Goal: Task Accomplishment & Management: Manage account settings

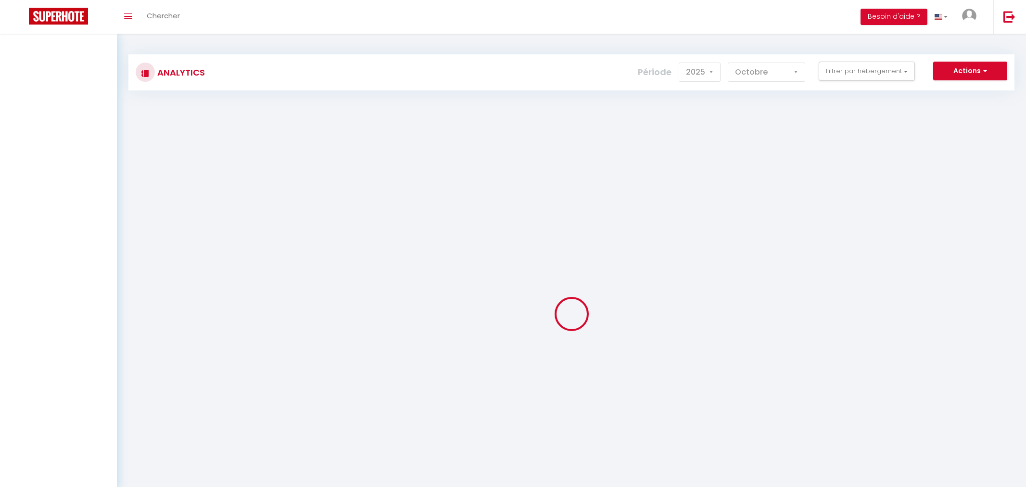
select select "2025"
select select "10"
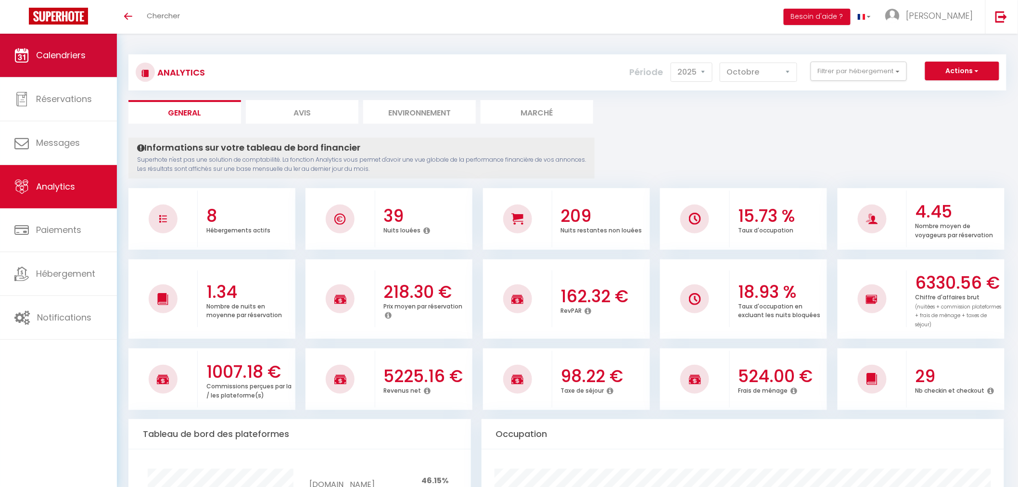
click at [53, 55] on span "Calendriers" at bounding box center [61, 55] width 50 height 12
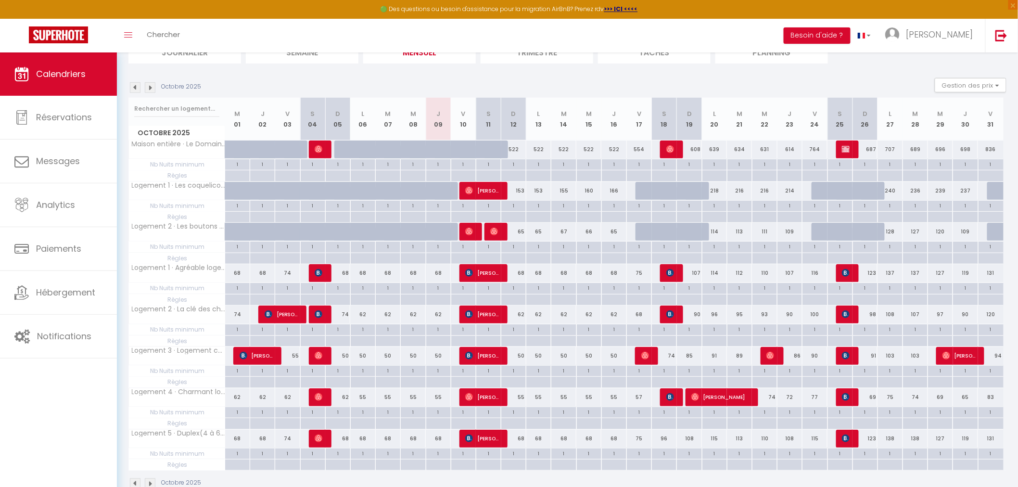
scroll to position [103, 0]
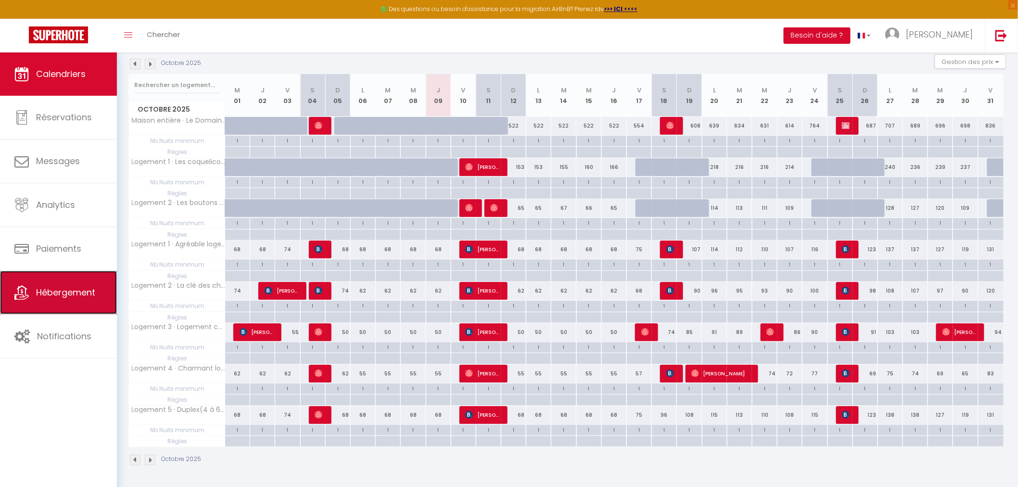
click at [77, 310] on link "Hébergement" at bounding box center [58, 292] width 117 height 43
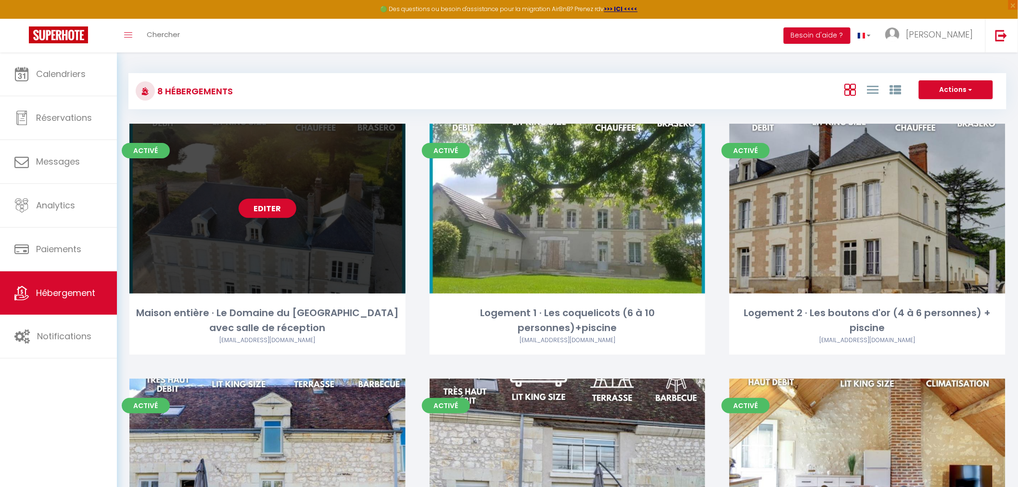
click at [269, 180] on div "Editer" at bounding box center [267, 209] width 276 height 170
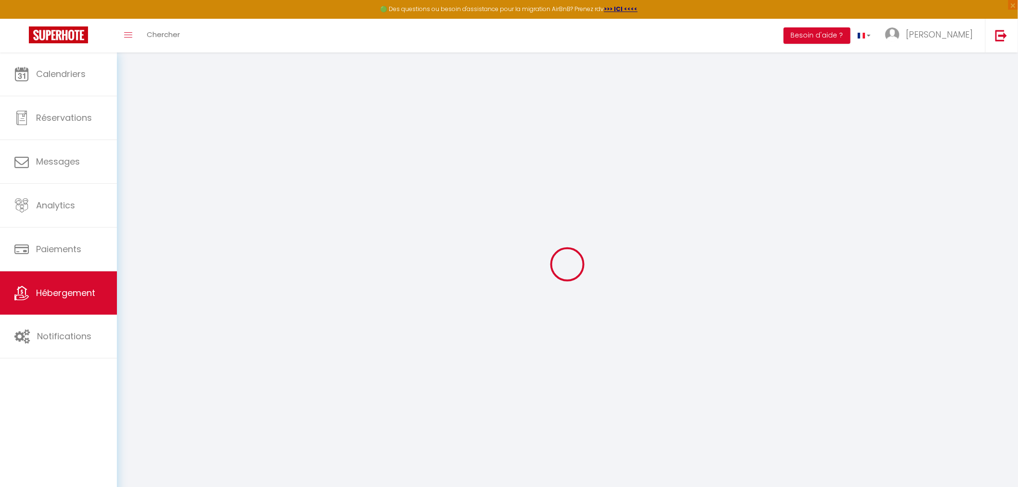
type input "Maison entière · Le Domaine du [GEOGRAPHIC_DATA] avec salle de réception"
type input "[PERSON_NAME]"
type input "LEFEVRE"
type input "[STREET_ADDRESS]"
type input "37360"
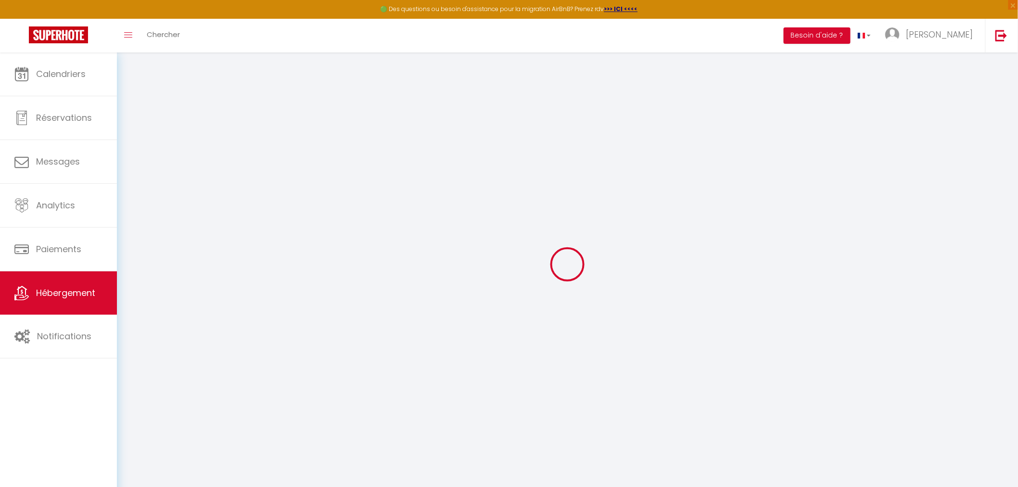
type input "Beaumont La Ronce"
select select "houses"
select select "20"
select select "16"
select select "8"
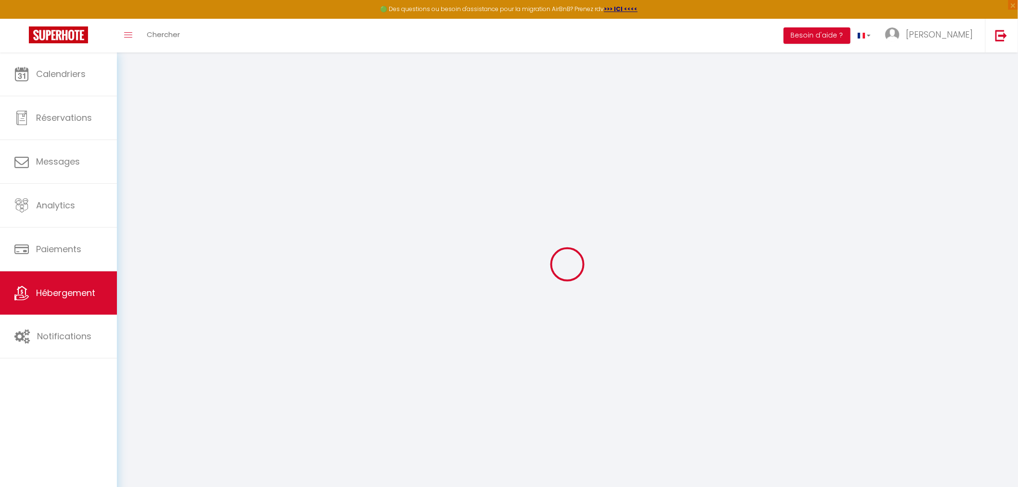
select select "3"
type input "499"
type input "0.55"
type input "500"
type input "20"
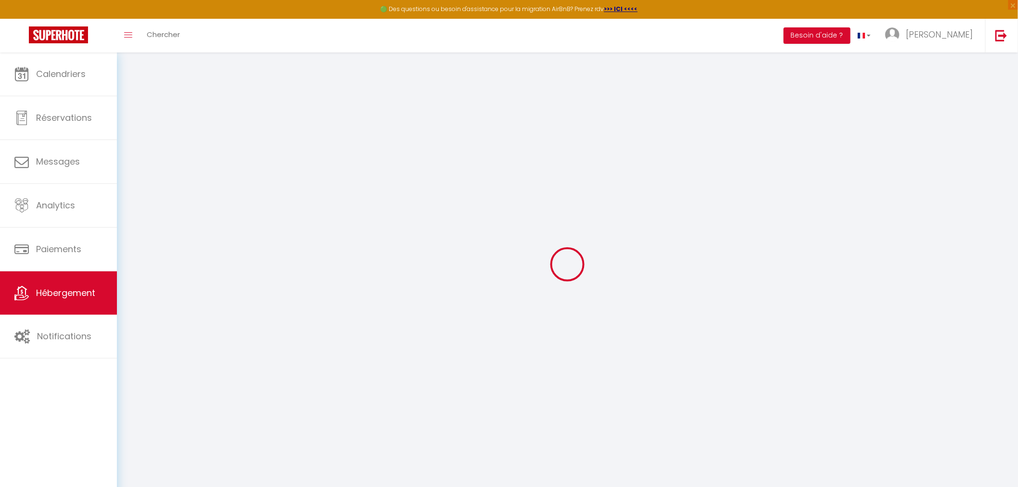
select select
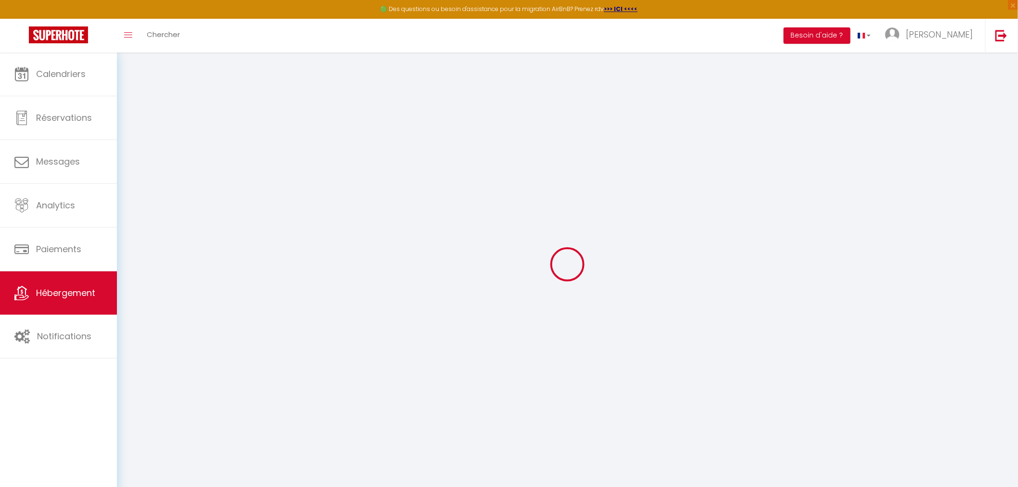
select select
type input "[STREET_ADDRESS]"
type input "41110"
type input "[GEOGRAPHIC_DATA]"
type input "[EMAIL_ADDRESS][DOMAIN_NAME]"
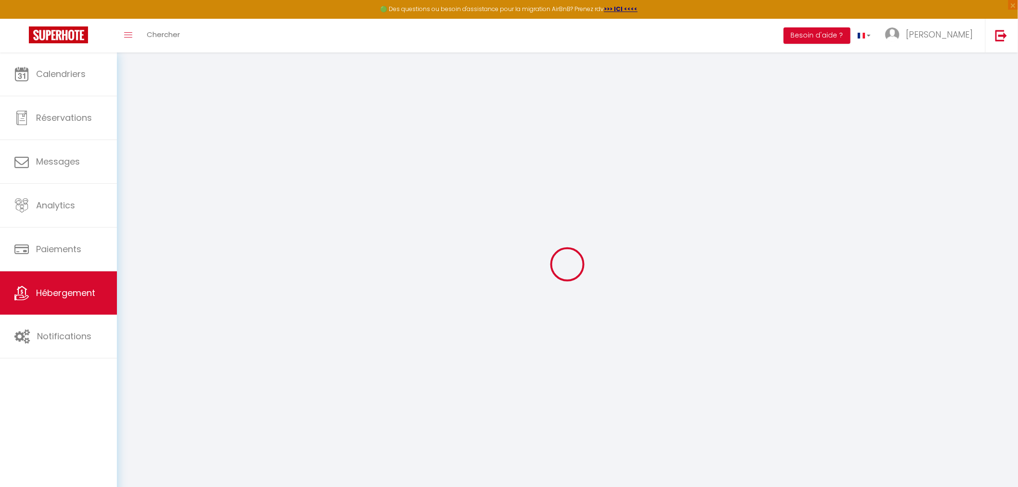
select select "6062"
checkbox input "true"
checkbox input "false"
checkbox input "true"
checkbox input "false"
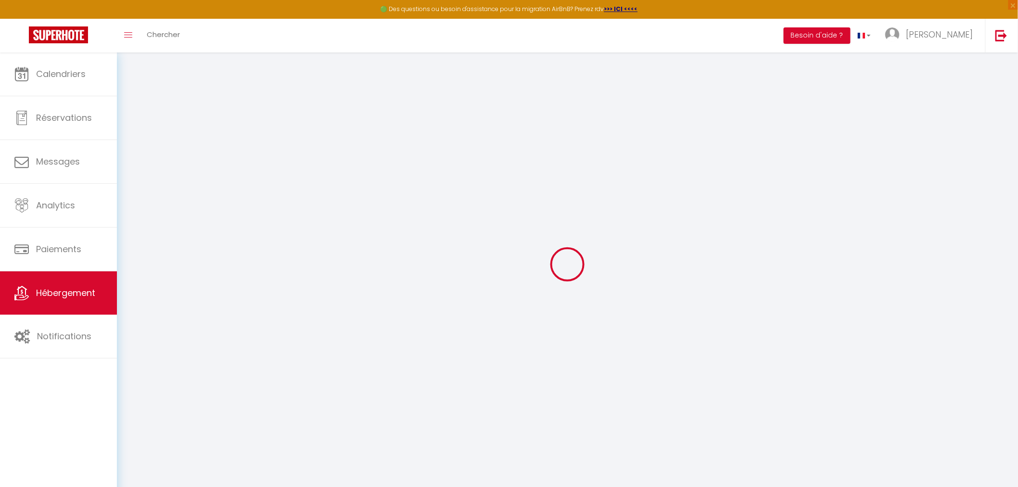
type input "0"
select select
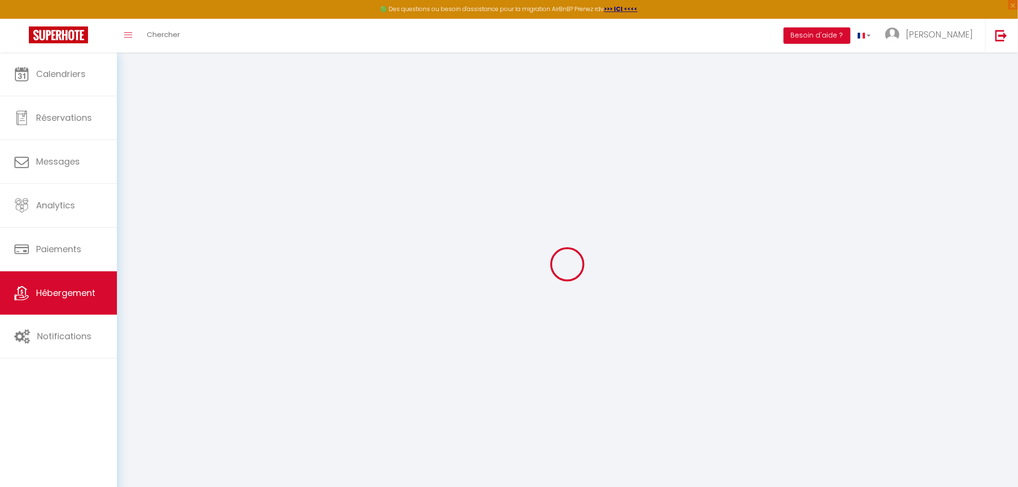
select select
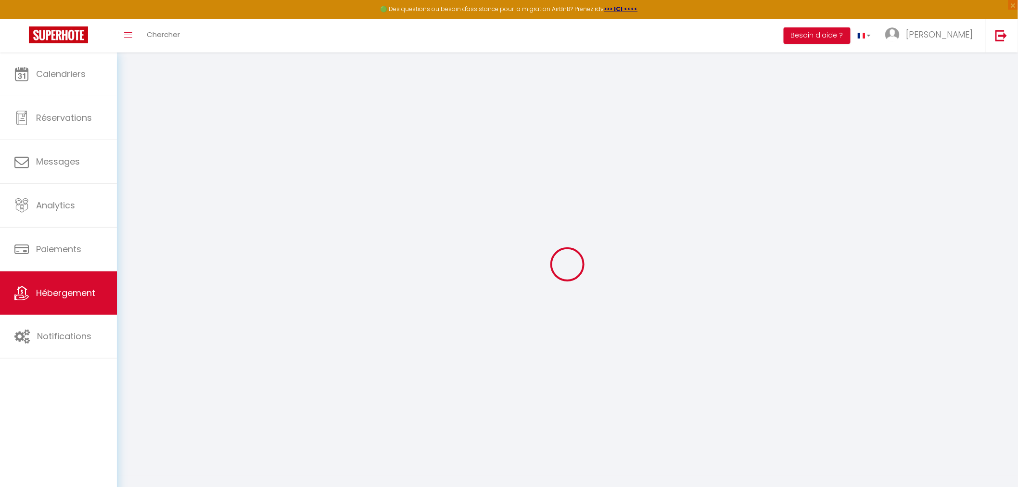
checkbox input "true"
checkbox input "false"
checkbox input "true"
checkbox input "false"
select select "villa"
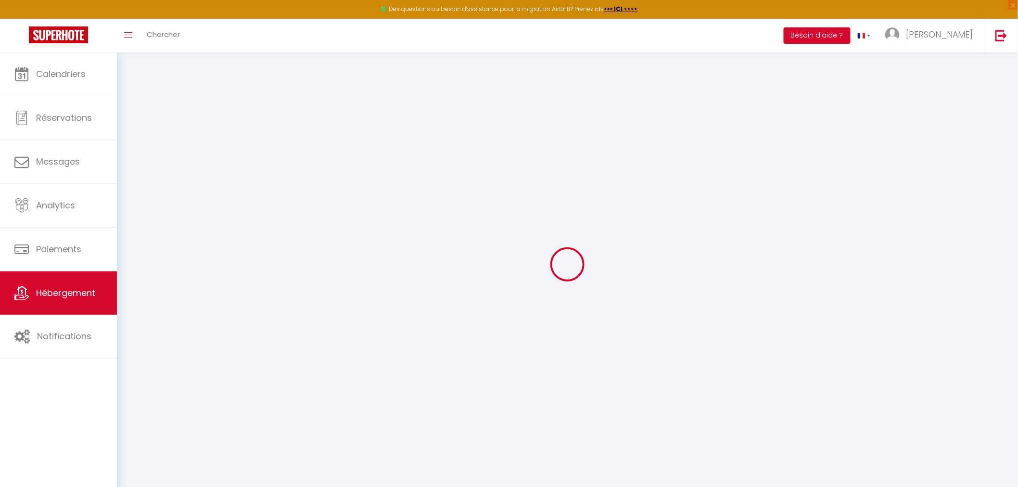
select select "39729"
select select
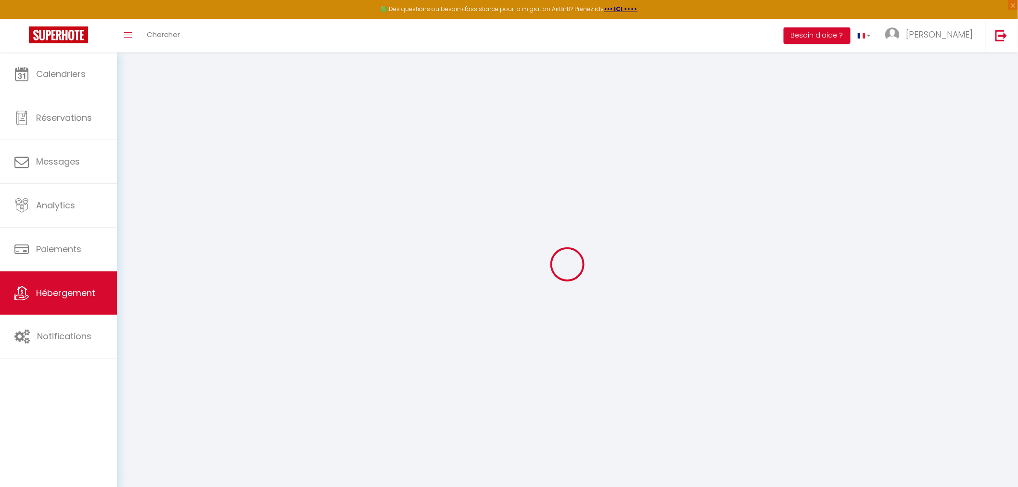
select select
checkbox input "true"
checkbox input "false"
checkbox input "true"
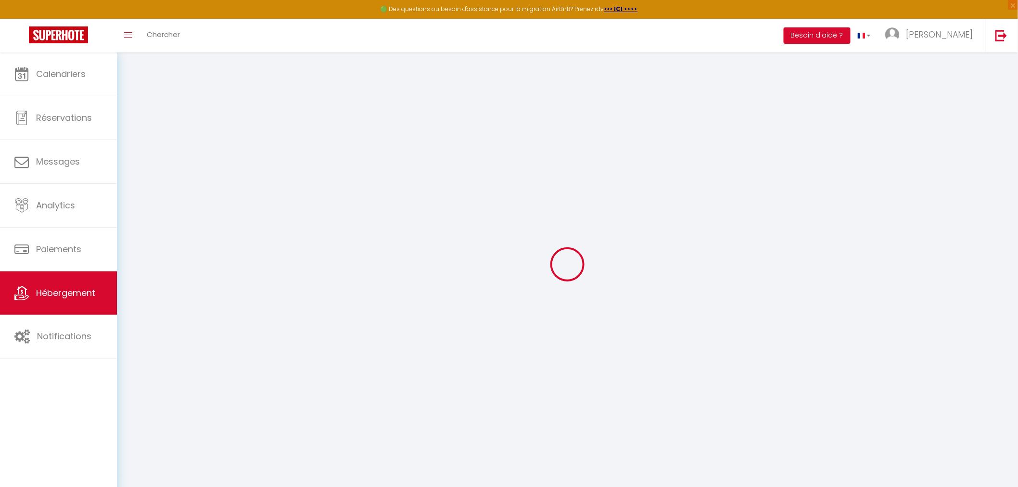
checkbox input "false"
checkbox input "true"
checkbox input "false"
checkbox input "true"
checkbox input "false"
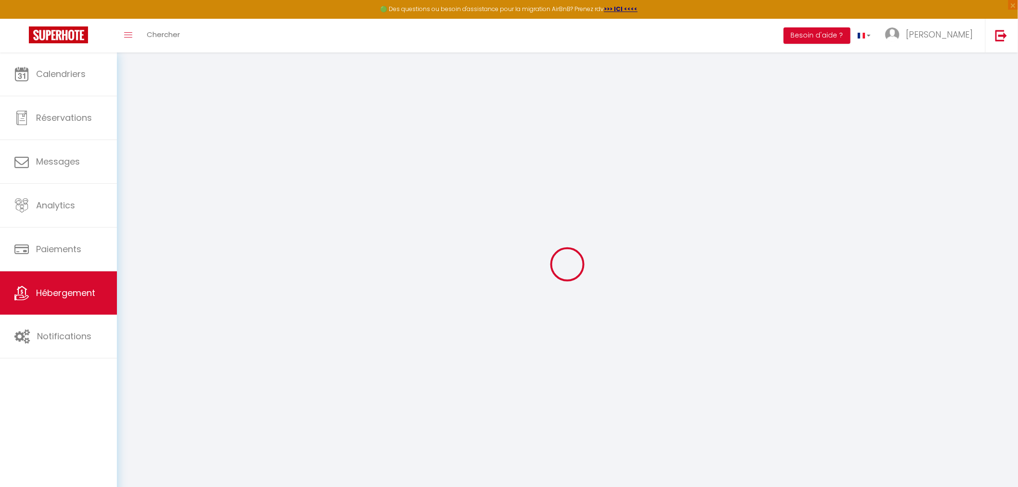
checkbox input "true"
checkbox input "false"
checkbox input "true"
checkbox input "false"
select select "16:00"
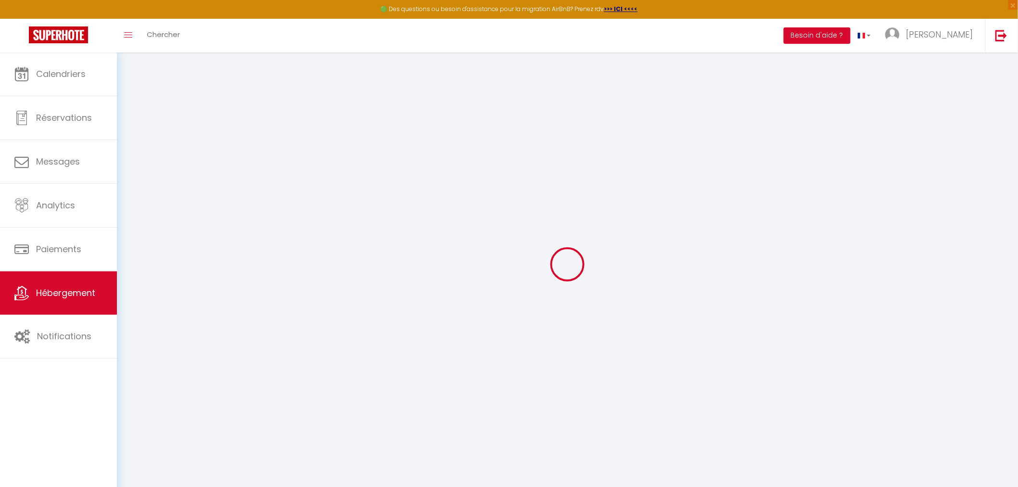
select select
select select "10:00"
select select "30"
select select "120"
select select "01:00"
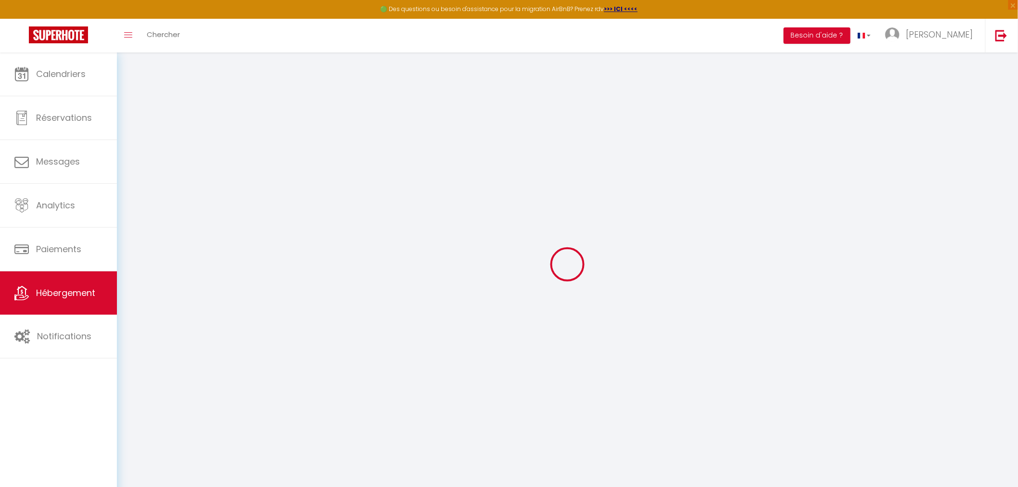
select select
checkbox input "true"
checkbox input "false"
checkbox input "true"
checkbox input "false"
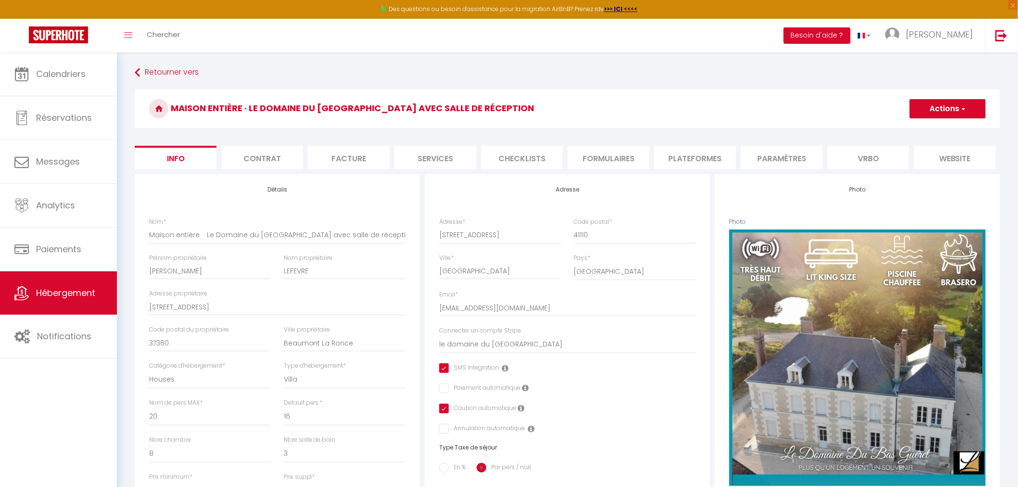
click at [677, 159] on li "Plateformes" at bounding box center [695, 158] width 82 height 24
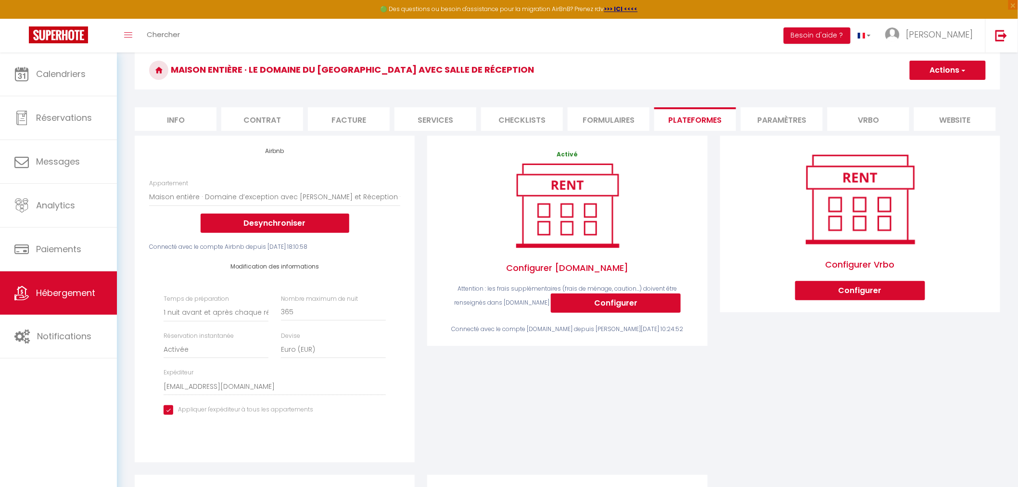
scroll to position [15, 0]
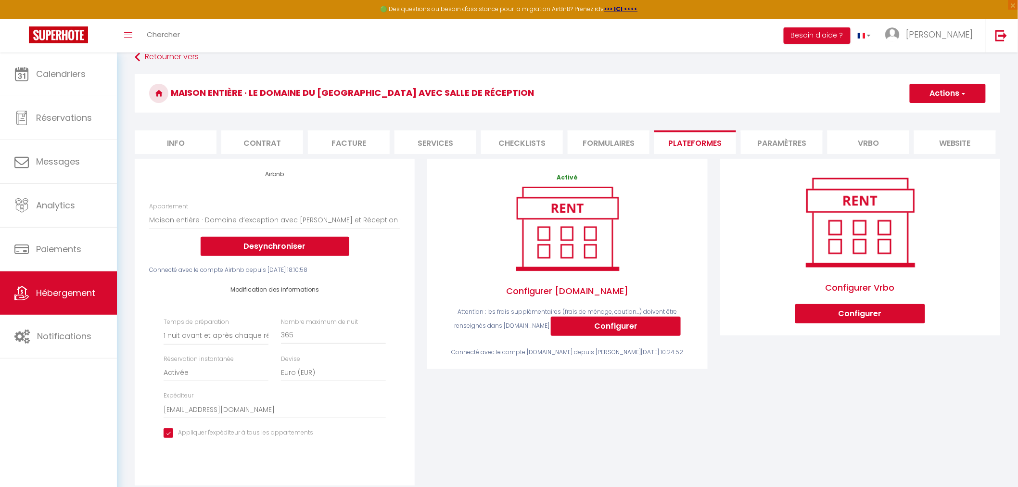
click at [785, 142] on li "Paramètres" at bounding box center [782, 142] width 82 height 24
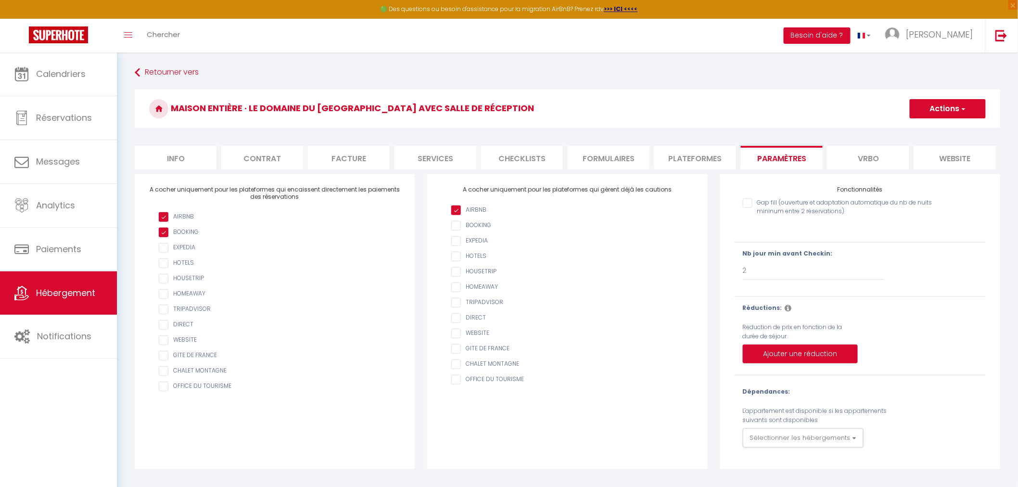
click at [175, 153] on li "Info" at bounding box center [176, 158] width 82 height 24
select select
checkbox input "true"
checkbox input "false"
checkbox input "true"
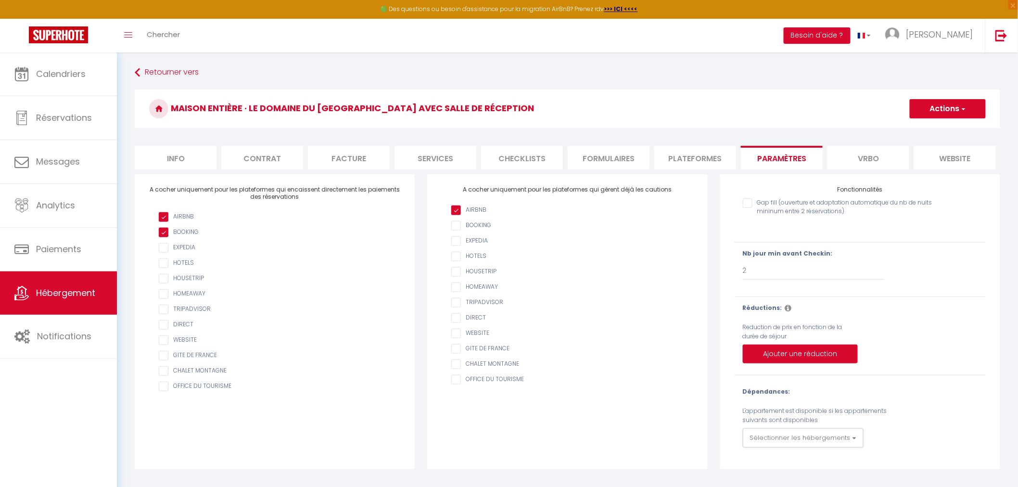
checkbox input "false"
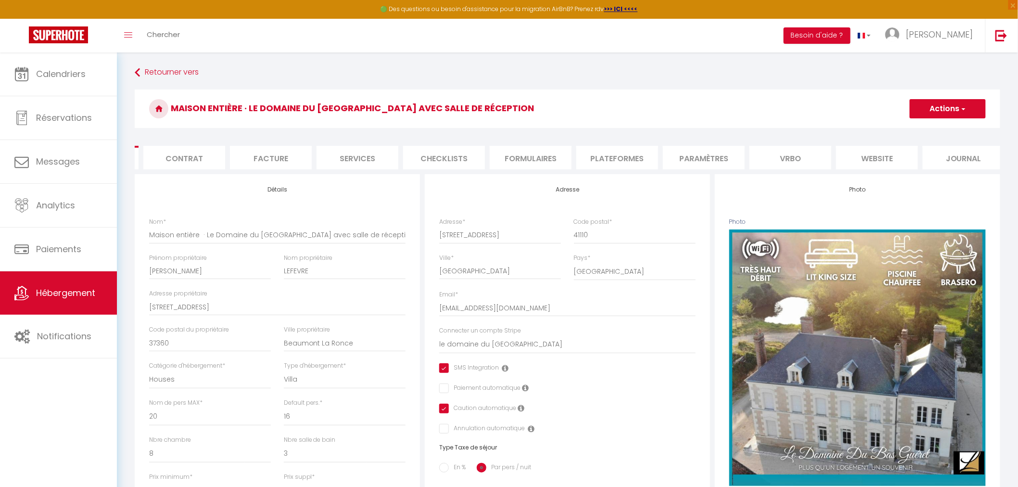
scroll to position [0, 87]
click at [869, 160] on li "website" at bounding box center [869, 158] width 82 height 24
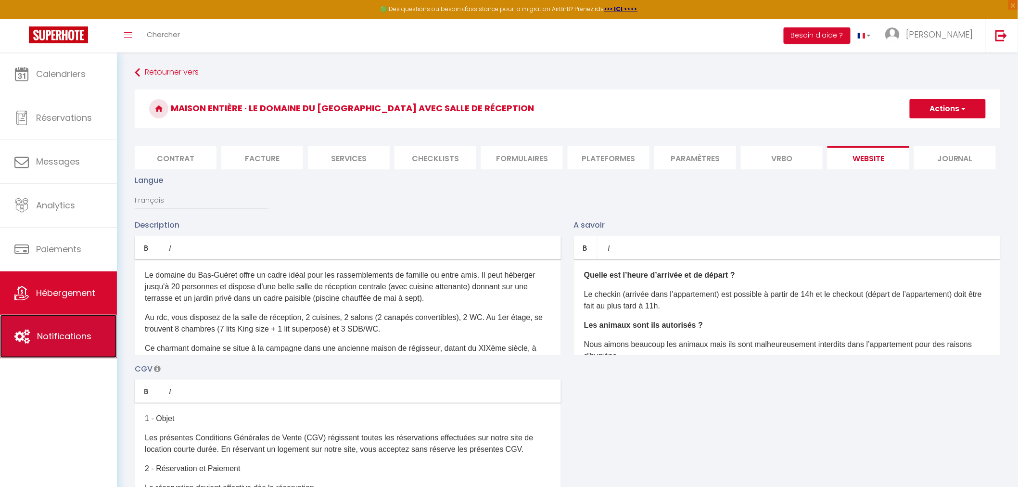
click at [73, 337] on span "Notifications" at bounding box center [64, 336] width 54 height 12
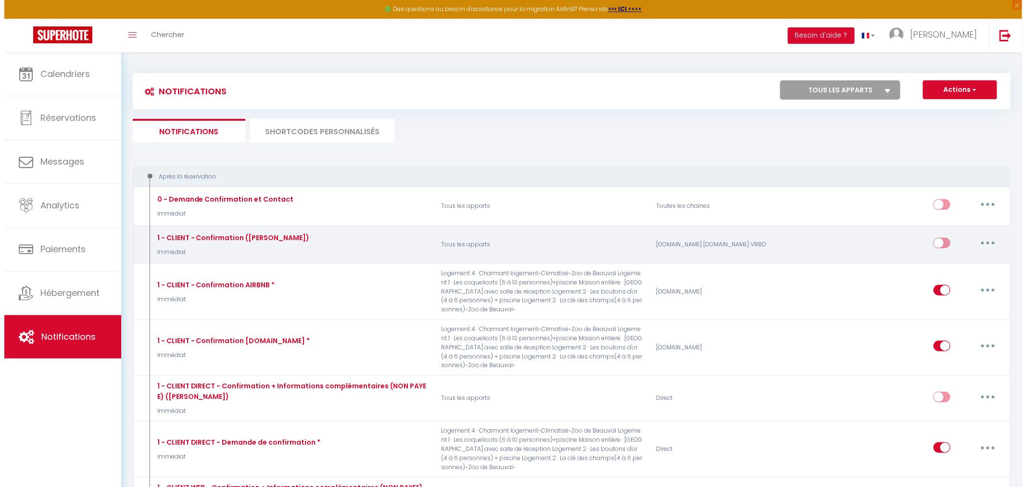
scroll to position [53, 0]
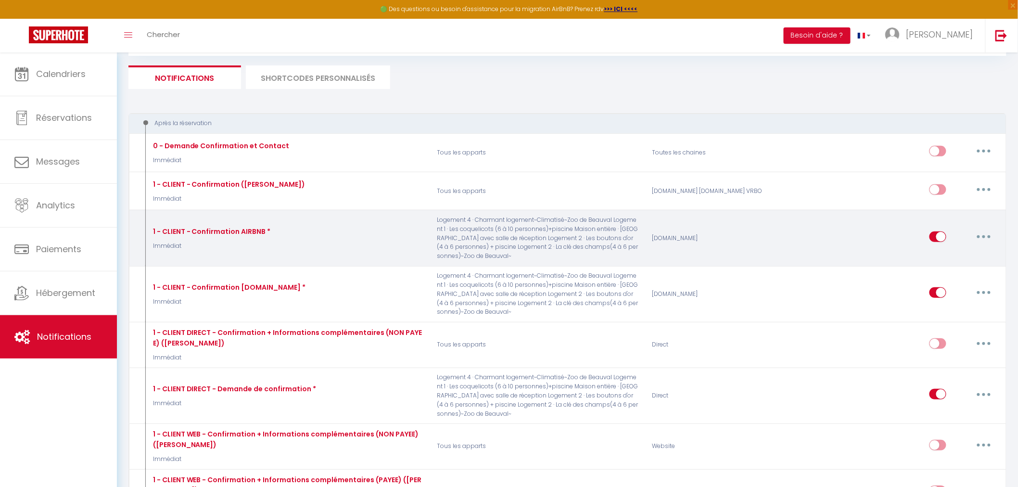
click at [981, 238] on button "button" at bounding box center [983, 236] width 27 height 15
click at [959, 260] on link "Editer" at bounding box center [958, 259] width 71 height 16
type input "1 - CLIENT - Confirmation AIRBNB *"
select select "Immédiat"
select select "if_booking_is_paid"
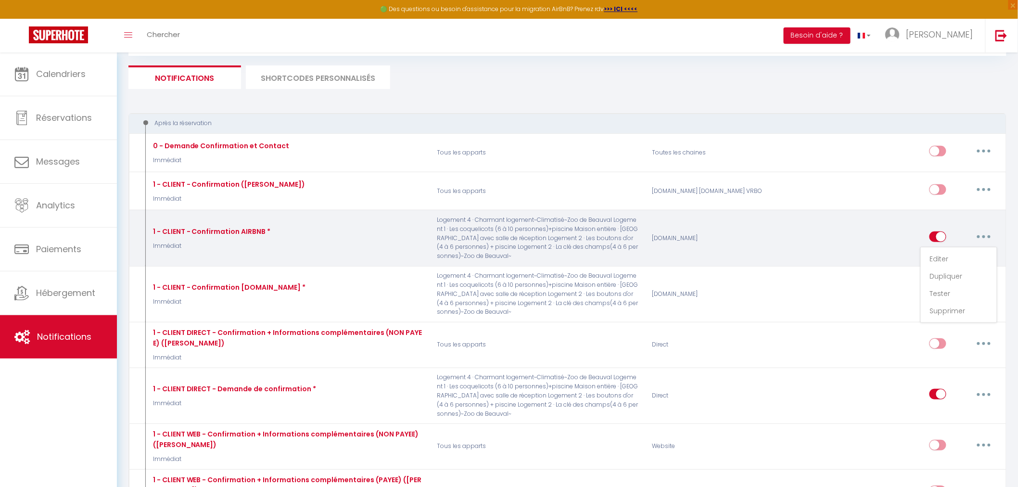
checkbox input "true"
checkbox input "false"
radio input "true"
type input "[[RENTAL:NAME]] - Confirmation de votre réservation - [GUEST:NAME] du [BOOKING:…"
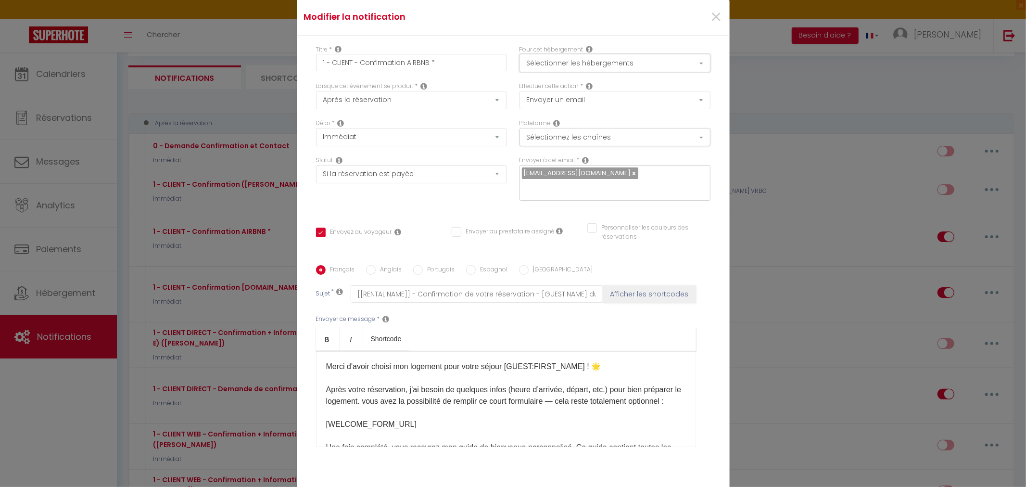
click at [698, 62] on button "Sélectionner les hébergements" at bounding box center [615, 63] width 191 height 18
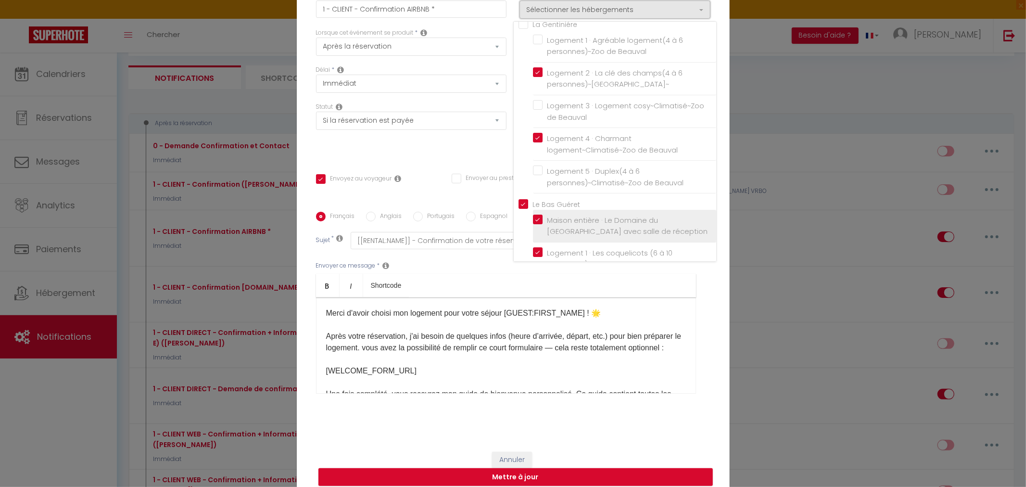
scroll to position [0, 0]
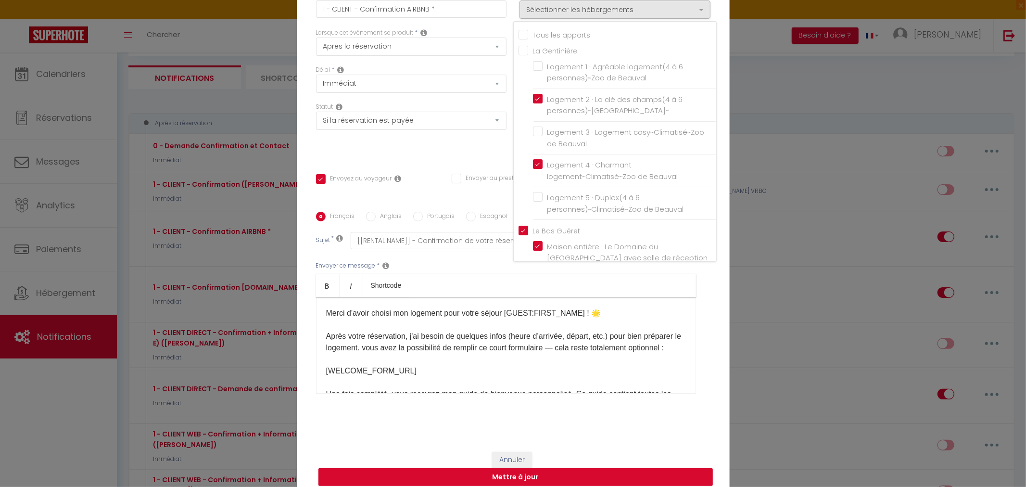
click at [447, 151] on div "Statut Aucun Si la réservation est payée Si réservation non payée Si la caution…" at bounding box center [411, 129] width 204 height 54
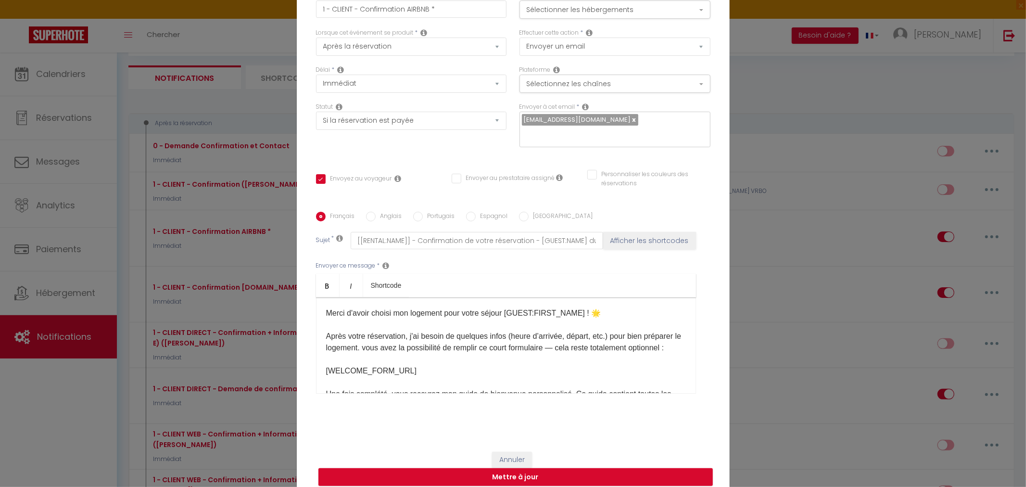
click at [404, 313] on p "Merci d'avoir choisi mon logement pour votre séjour [GUEST:FIRST_NAME] ! 🌟 Aprè…" at bounding box center [506, 364] width 360 height 115
click at [418, 335] on p "Merci d'avoir choisi notre logement pour votre séjour [GUEST:FIRST_NAME] ! 🌟 Ap…" at bounding box center [506, 364] width 360 height 115
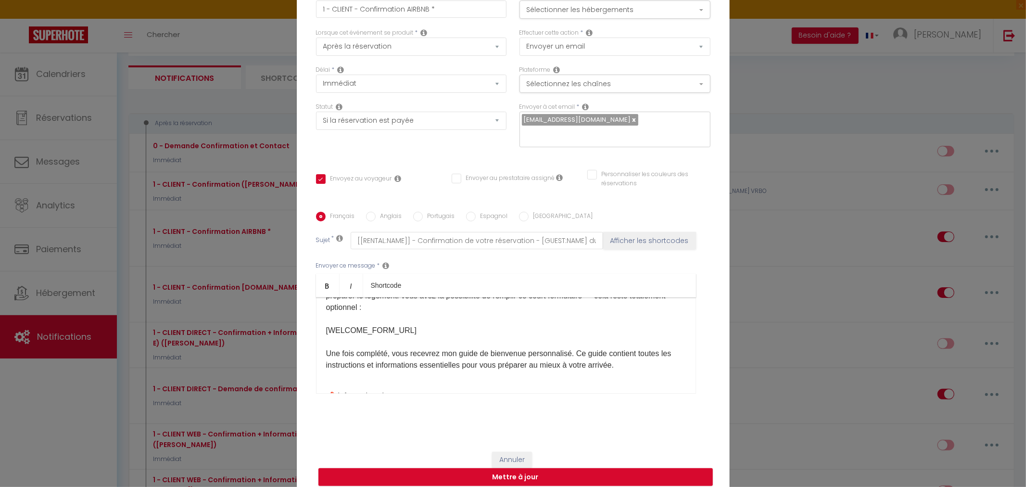
scroll to position [53, 0]
click at [454, 350] on p "Merci d'avoir choisi notre logement pour votre séjour [GUEST:FIRST_NAME] ! 🌟 Ap…" at bounding box center [506, 317] width 360 height 127
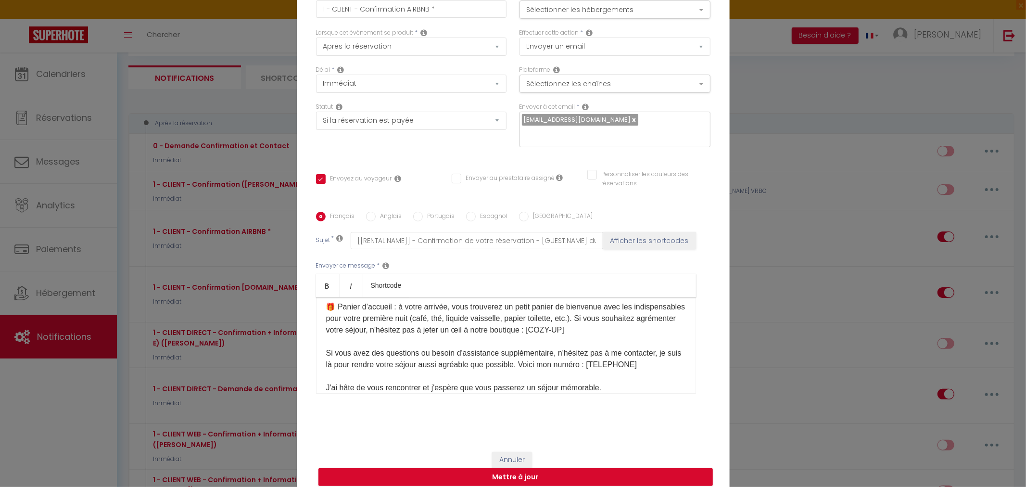
scroll to position [267, 0]
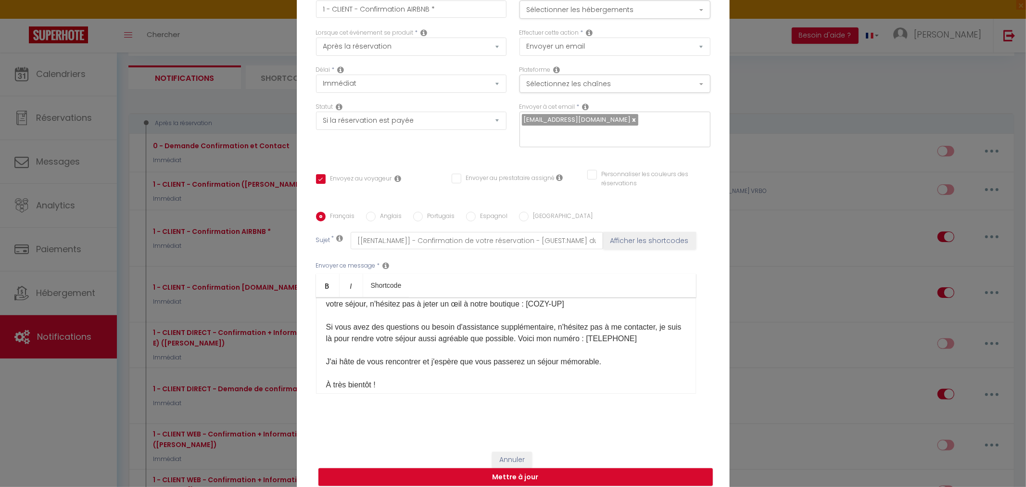
click at [614, 325] on p "🕔 Check-in : à partir de [RENTAL:ARRIVAL_TIME] (accès autonome au logement) ⏰ C…" at bounding box center [506, 292] width 360 height 196
click at [334, 338] on p "🕔 Check-in : à partir de [RENTAL:ARRIVAL_TIME] (accès autonome au logement) ⏰ C…" at bounding box center [506, 292] width 360 height 196
click at [598, 337] on p "🕔 Check-in : à partir de [RENTAL:ARRIVAL_TIME] (accès autonome au logement) ⏰ C…" at bounding box center [506, 292] width 360 height 196
drag, startPoint x: 332, startPoint y: 374, endPoint x: 322, endPoint y: 370, distance: 11.0
click at [326, 370] on p "🕔 Check-in : à partir de [RENTAL:ARRIVAL_TIME] (accès autonome au logement) ⏰ C…" at bounding box center [506, 292] width 360 height 196
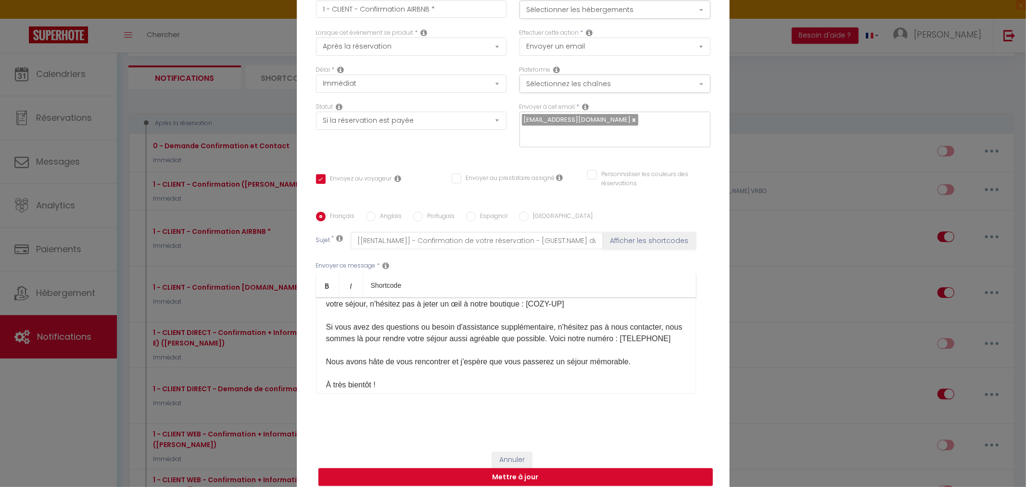
click at [459, 373] on p "🕔 Check-in : à partir de [RENTAL:ARRIVAL_TIME] (accès autonome au logement) ⏰ C…" at bounding box center [506, 292] width 360 height 196
click at [498, 371] on p "🕔 Check-in : à partir de [RENTAL:ARRIVAL_TIME] (accès autonome au logement) ⏰ C…" at bounding box center [506, 292] width 360 height 196
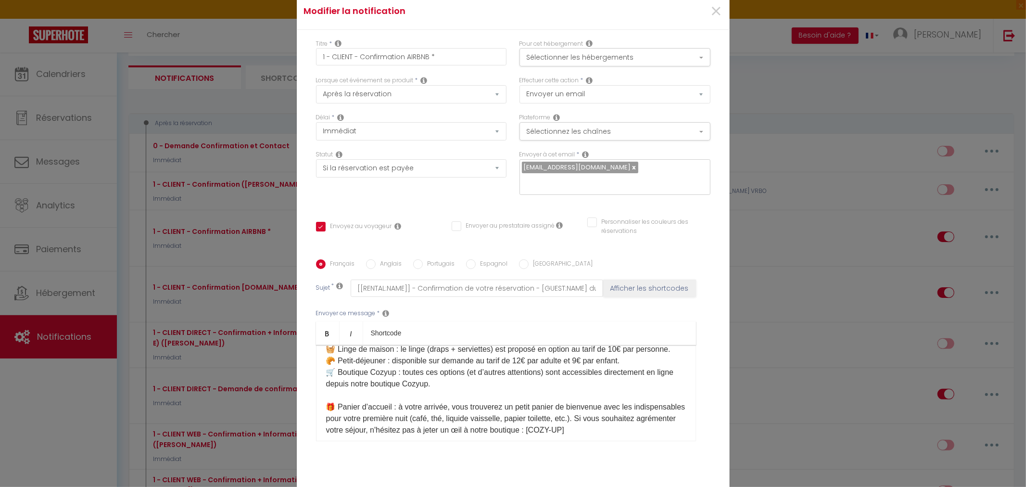
scroll to position [0, 0]
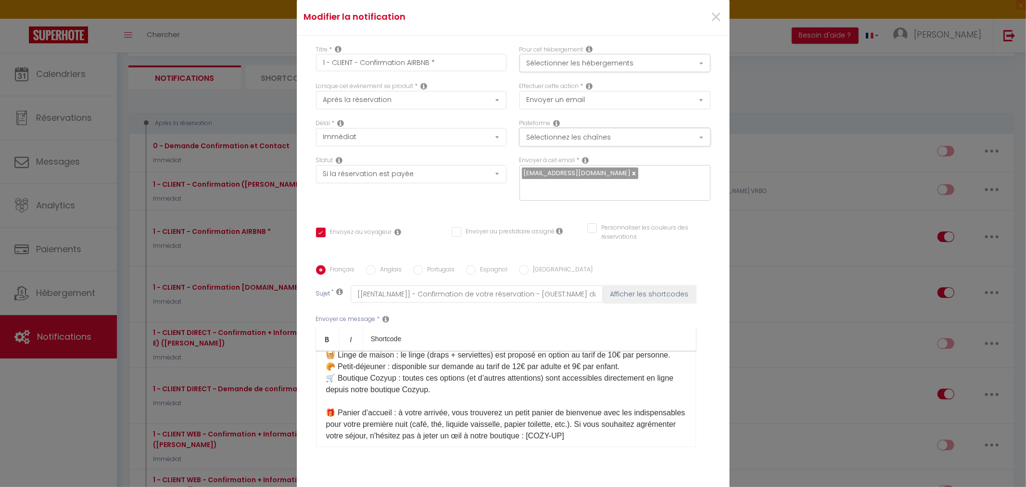
click at [694, 133] on button "Sélectionnez les chaînes" at bounding box center [615, 137] width 191 height 18
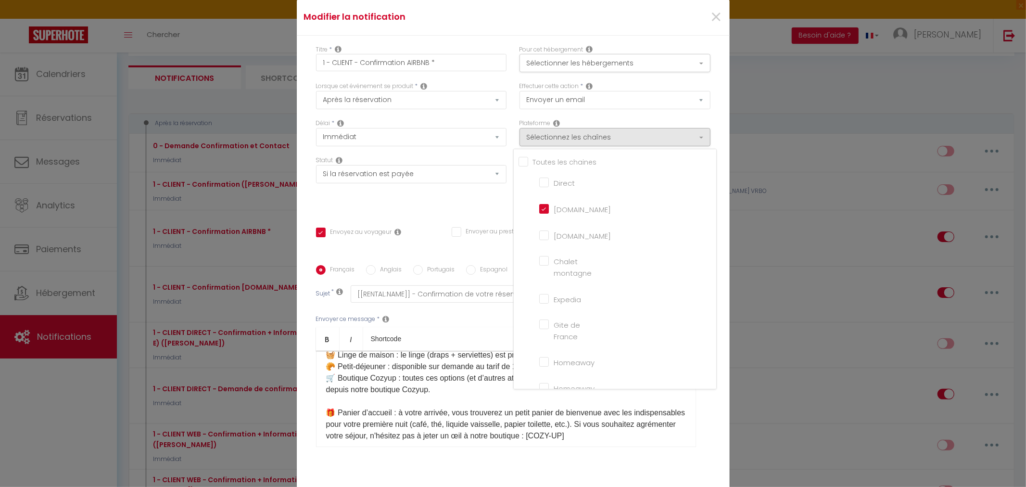
click at [677, 115] on div "Effectuer cette action * Envoyer un email Envoyer un SMS Envoyer une notificati…" at bounding box center [615, 100] width 204 height 37
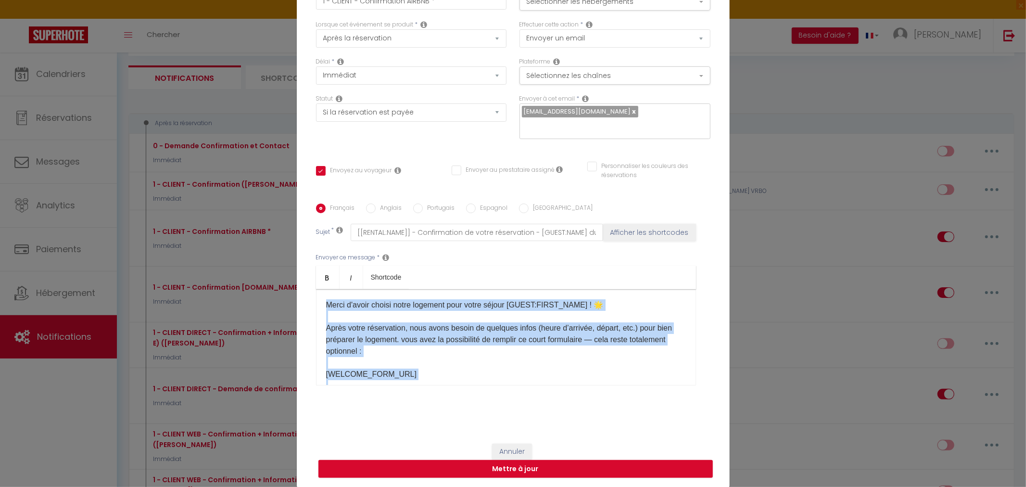
drag, startPoint x: 397, startPoint y: 366, endPoint x: 297, endPoint y: 277, distance: 133.6
click at [297, 277] on div "Titre * 1 - CLIENT - Confirmation AIRBNB * Pour cet hébergement Sélectionner le…" at bounding box center [513, 204] width 433 height 460
copy div "Lorem i'dolor sitame conse adipisci elit seddo eiusmo [TEMPO:INCID_UTLA] ! 🌟 Et…"
click at [557, 358] on p "Merci d'avoir choisi notre logement pour votre séjour [GUEST:FIRST_NAME] ! 🌟 Ap…" at bounding box center [506, 362] width 360 height 127
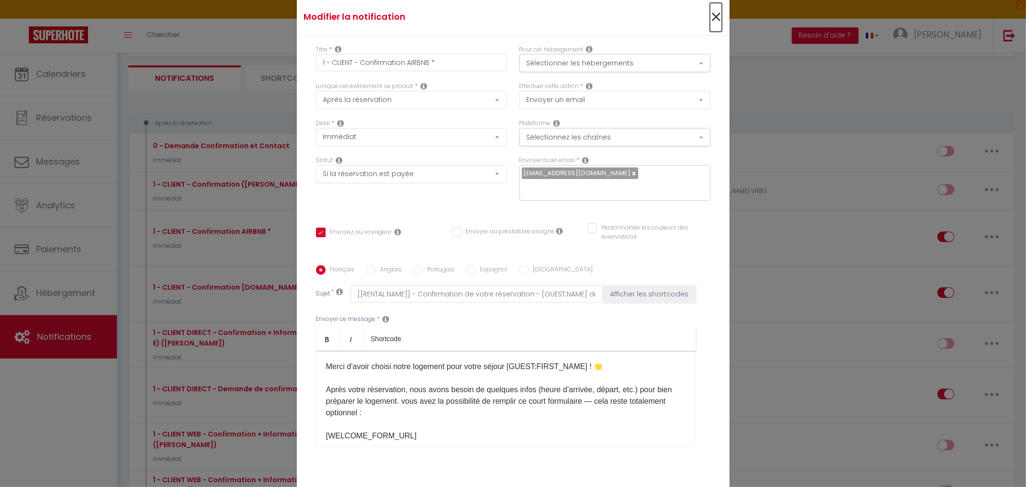
click at [713, 19] on span "×" at bounding box center [716, 17] width 12 height 29
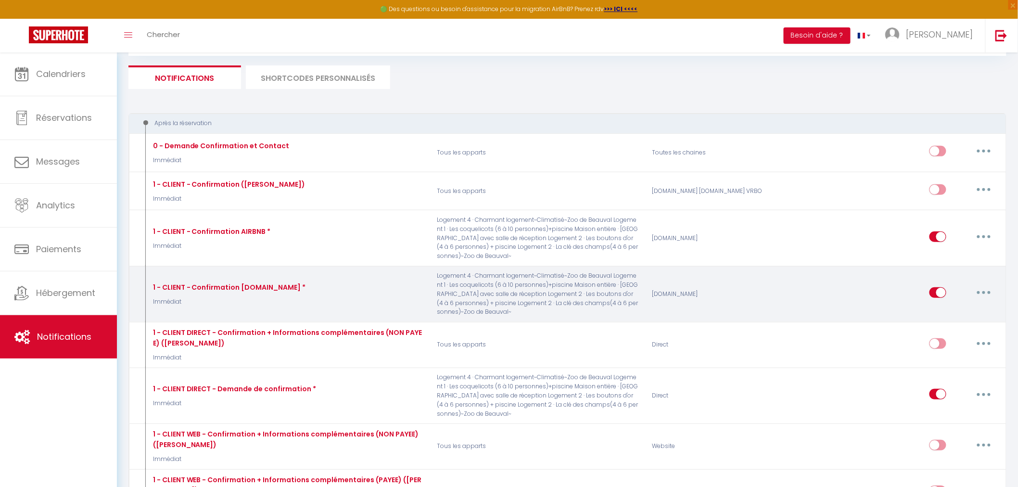
click at [987, 291] on button "button" at bounding box center [983, 292] width 27 height 15
click at [948, 313] on link "Editer" at bounding box center [958, 314] width 71 height 16
type input "1 - CLIENT - Confirmation [DOMAIN_NAME] *"
checkbox input "true"
checkbox input "false"
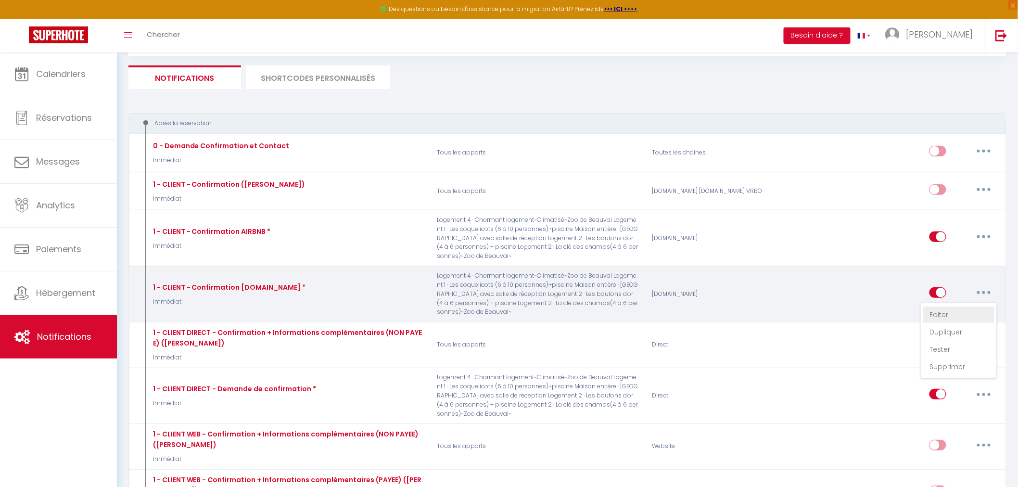
checkbox input "false"
type input "[[RENTAL:NAME]] - Confirmation de réservation - [GUEST:NAME] du [BOOKING:CHECKI…"
checkbox input "false"
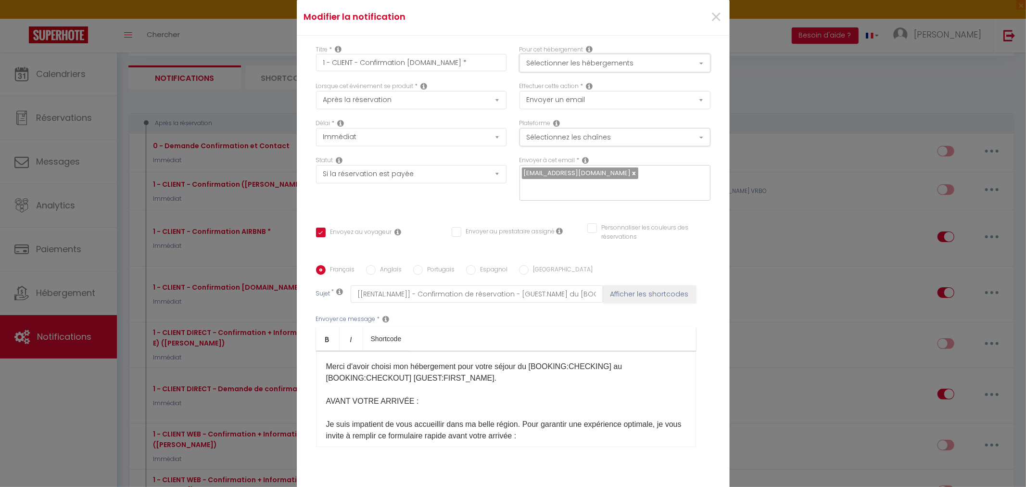
click at [696, 61] on button "Sélectionner les hébergements" at bounding box center [615, 63] width 191 height 18
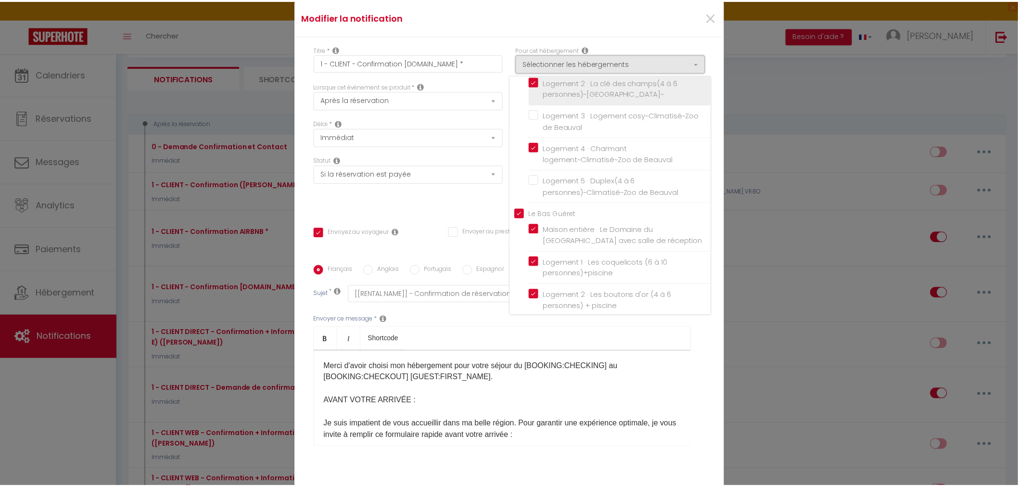
scroll to position [80, 0]
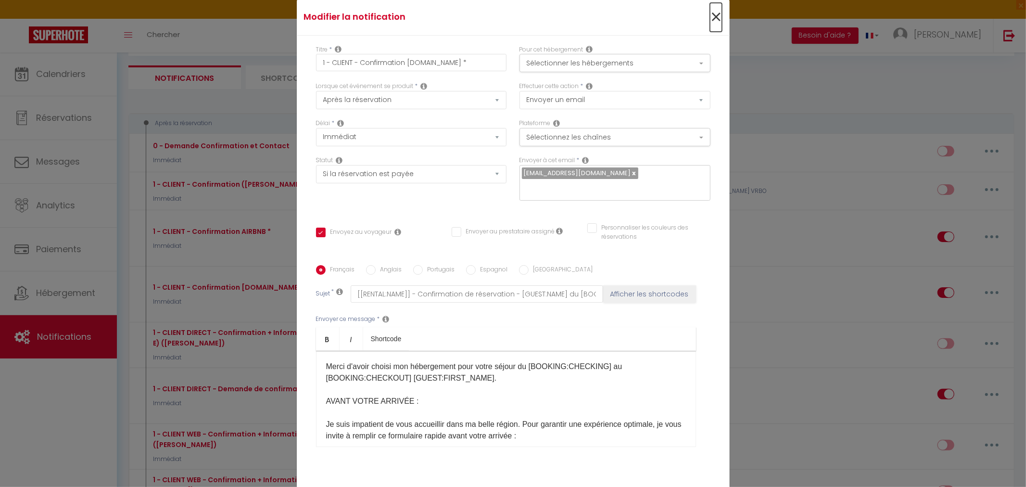
click at [717, 19] on span "×" at bounding box center [716, 17] width 12 height 29
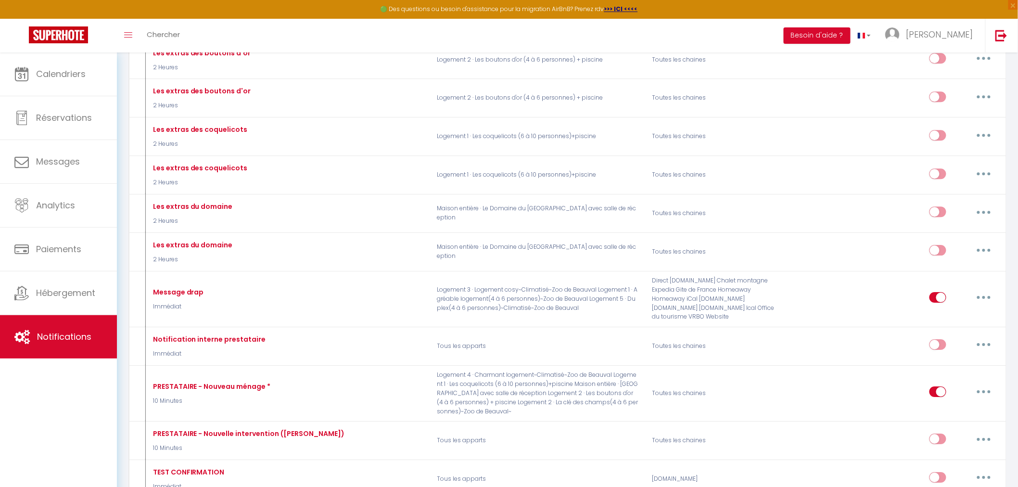
scroll to position [1123, 0]
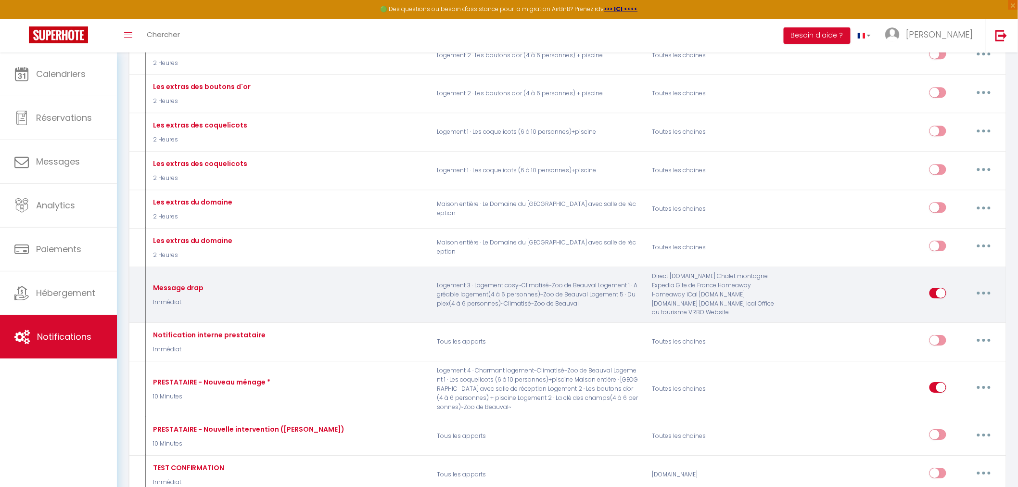
click at [988, 301] on button "button" at bounding box center [983, 292] width 27 height 15
click at [960, 320] on link "Editer" at bounding box center [958, 315] width 71 height 16
type input "Message drap"
select select
checkbox input "true"
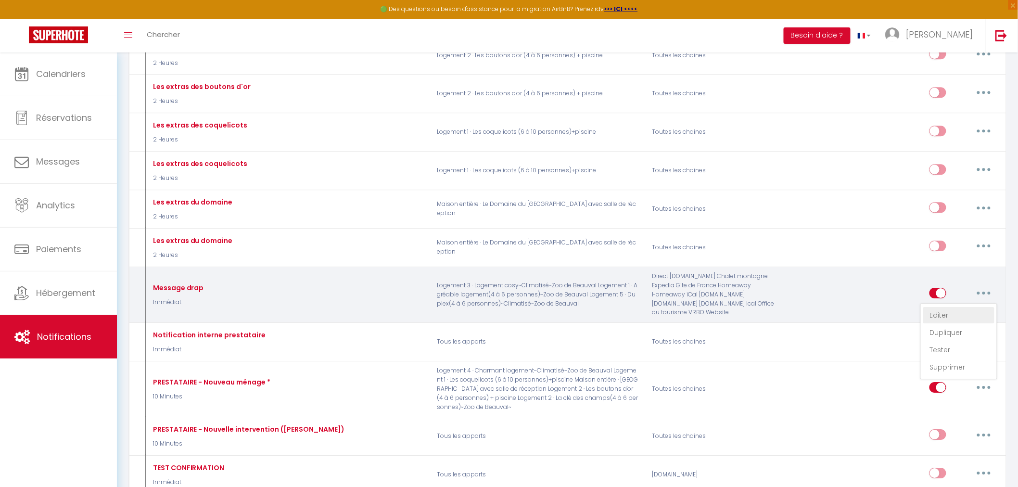
checkbox input "false"
type input "Réservation [RENTAL:NAME]"
checkbox input "true"
checkbox input "false"
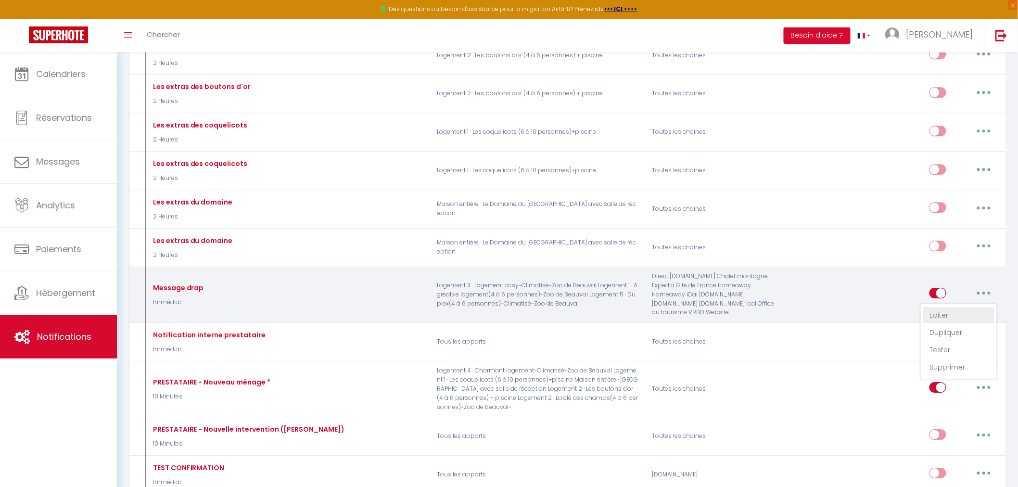
checkbox input "true"
checkbox input "false"
checkbox input "true"
checkbox input "false"
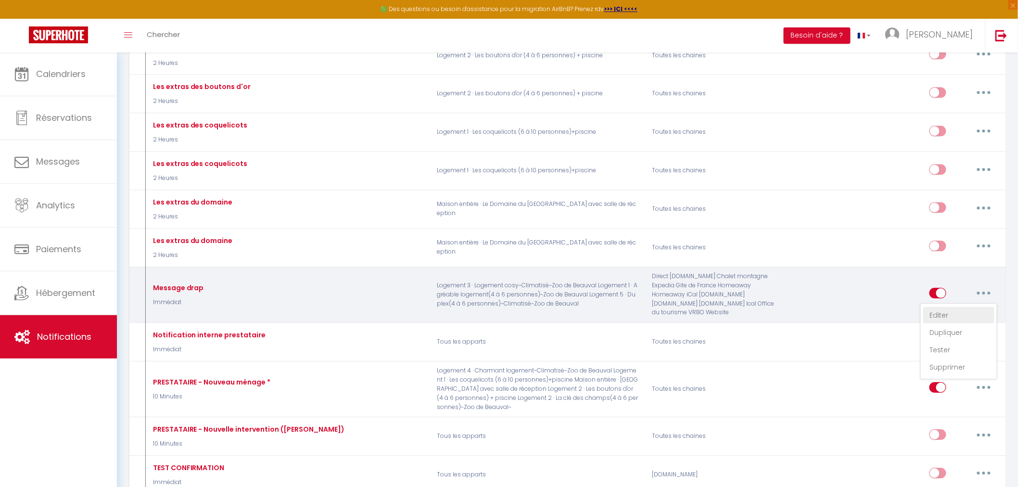
checkbox input "false"
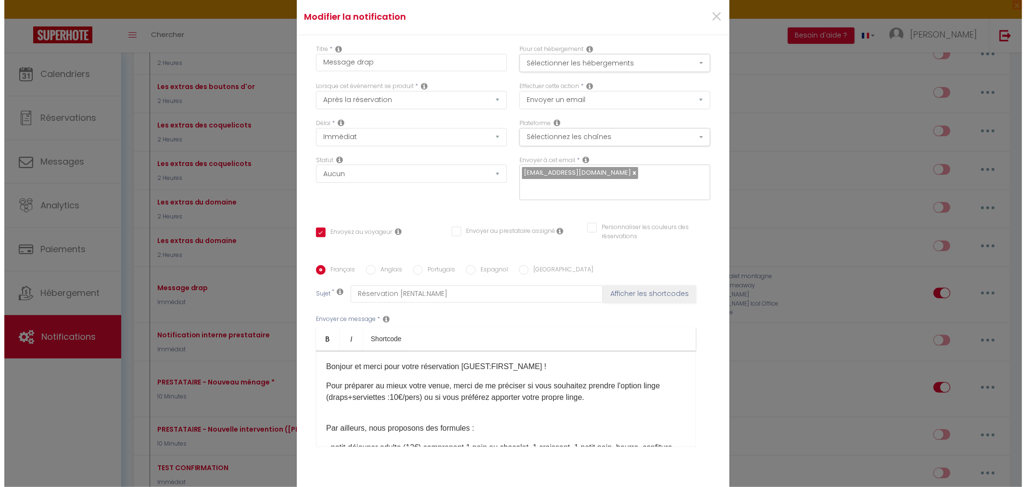
scroll to position [1115, 0]
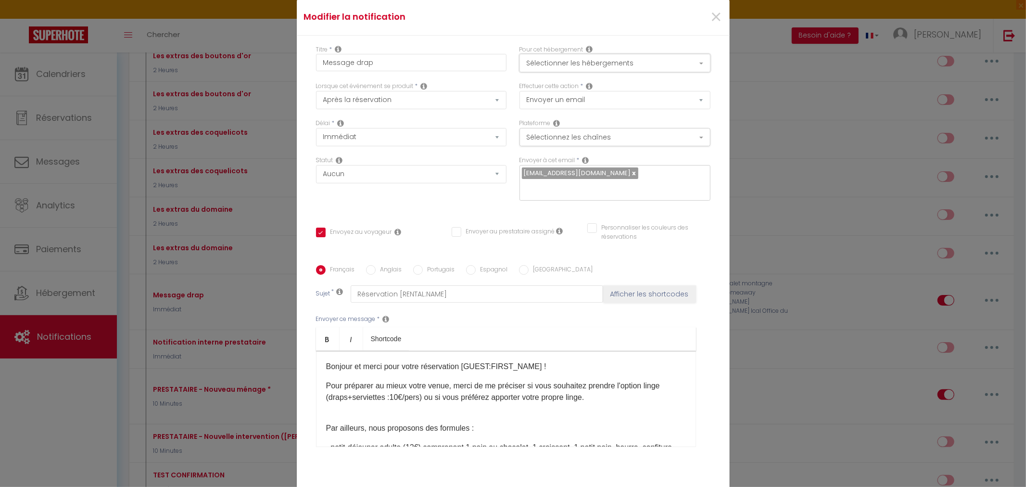
click at [653, 60] on button "Sélectionner les hébergements" at bounding box center [615, 63] width 191 height 18
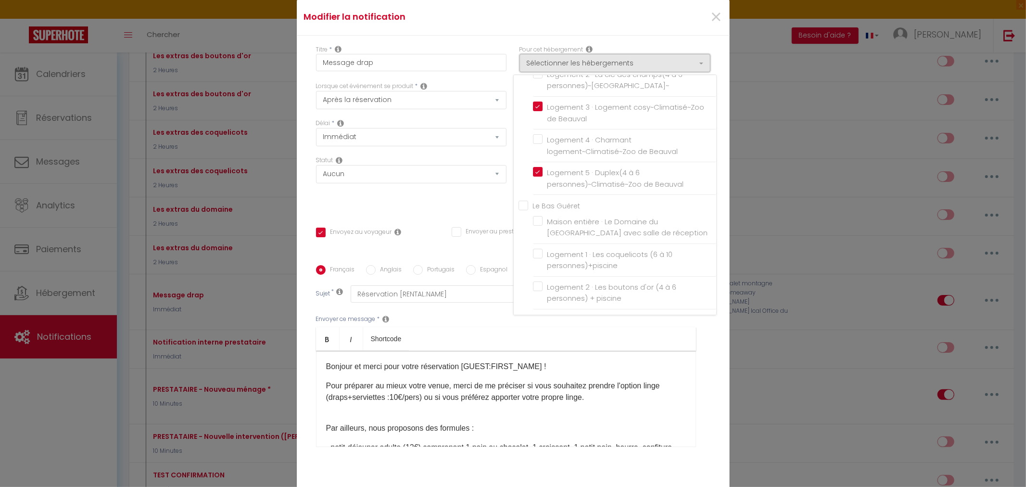
scroll to position [80, 0]
click at [714, 48] on div "Titre * Message drap Pour cet hébergement Sélectionner les hébergements Tous le…" at bounding box center [513, 266] width 433 height 460
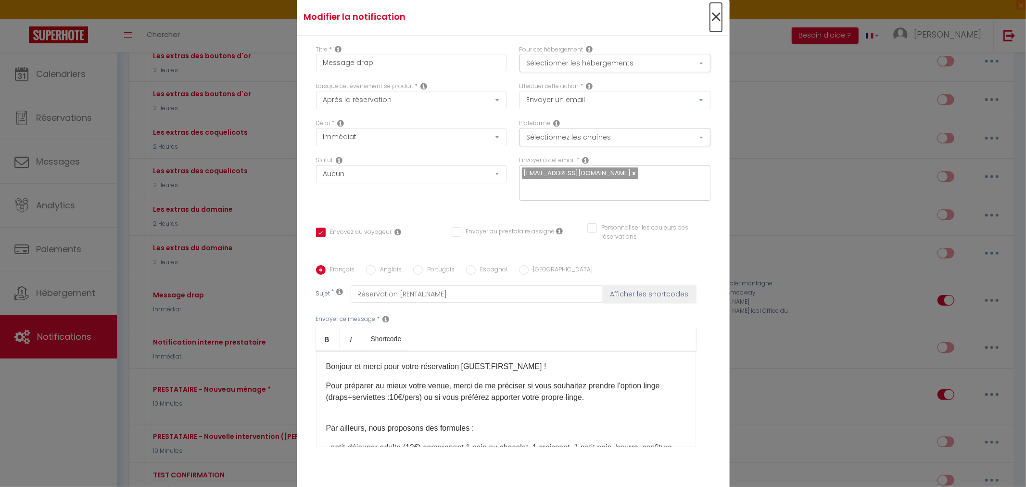
click at [717, 17] on span "×" at bounding box center [716, 17] width 12 height 29
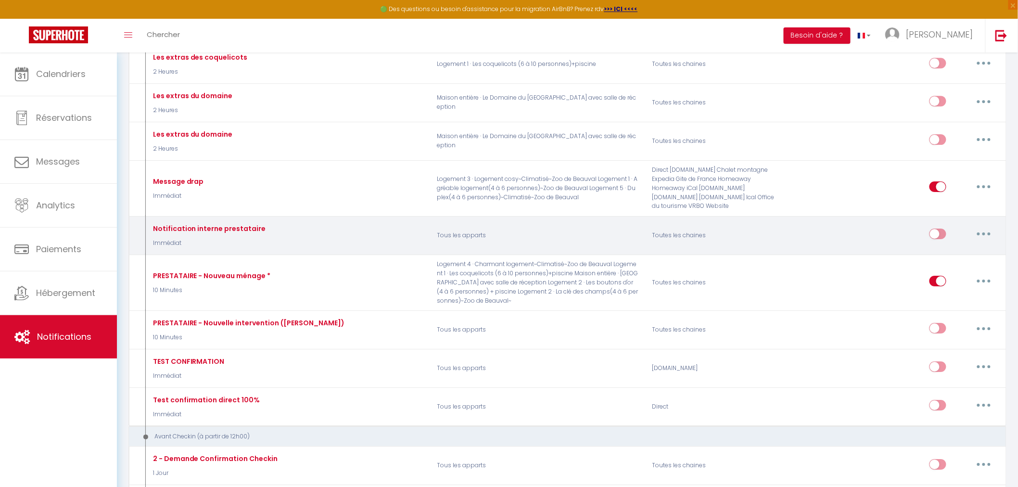
scroll to position [1229, 0]
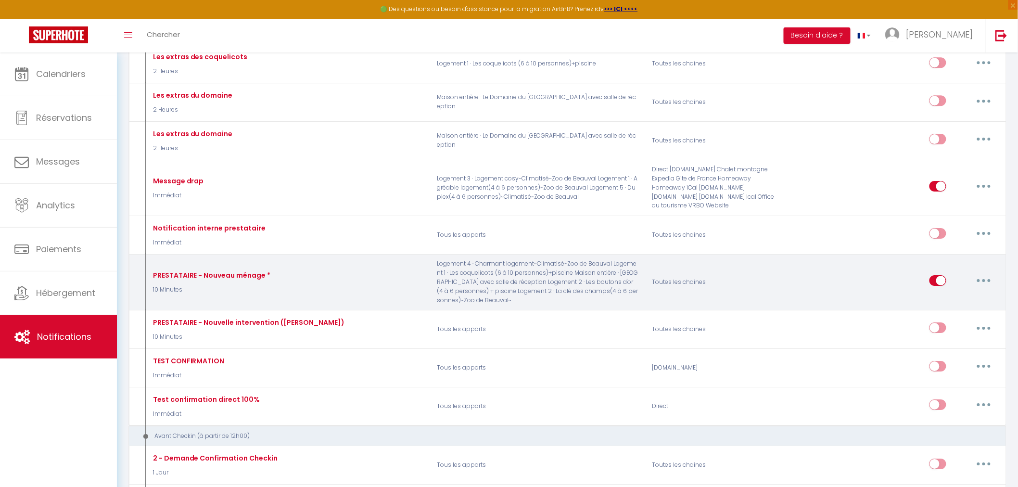
drag, startPoint x: 990, startPoint y: 290, endPoint x: 983, endPoint y: 285, distance: 7.9
click at [989, 288] on button "button" at bounding box center [983, 280] width 27 height 15
click at [946, 309] on link "Editer" at bounding box center [958, 302] width 71 height 16
type input "PRESTATAIRE - Nouveau ménage *"
select select "10 Minutes"
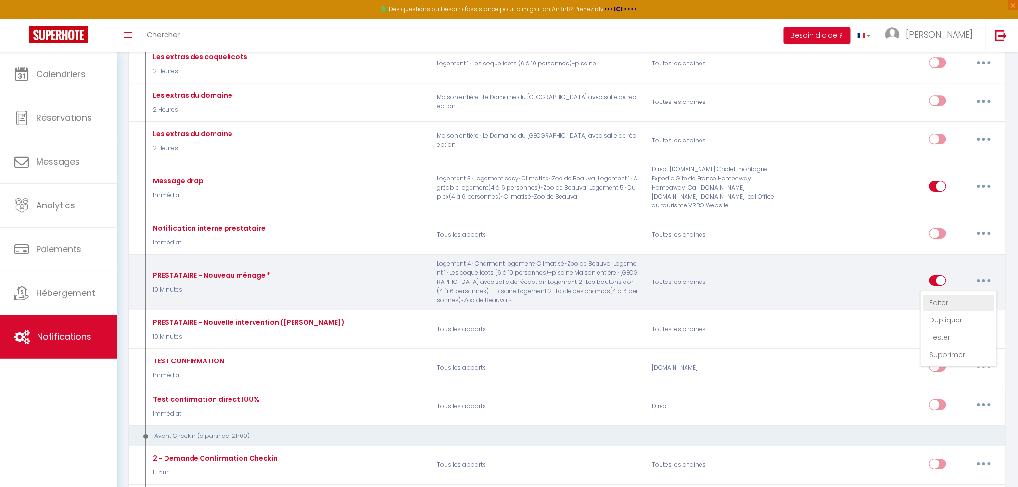
checkbox input "false"
checkbox input "true"
checkbox input "false"
type input "[[RENTAL:NAME]] - Nouvelle intervention le [CHECKOUT:DD-MM-YYYY]"
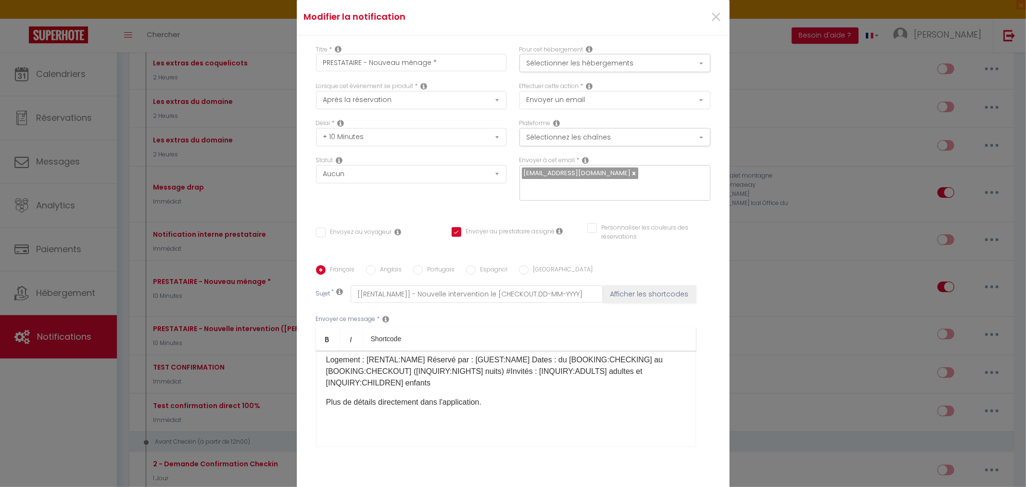
scroll to position [0, 0]
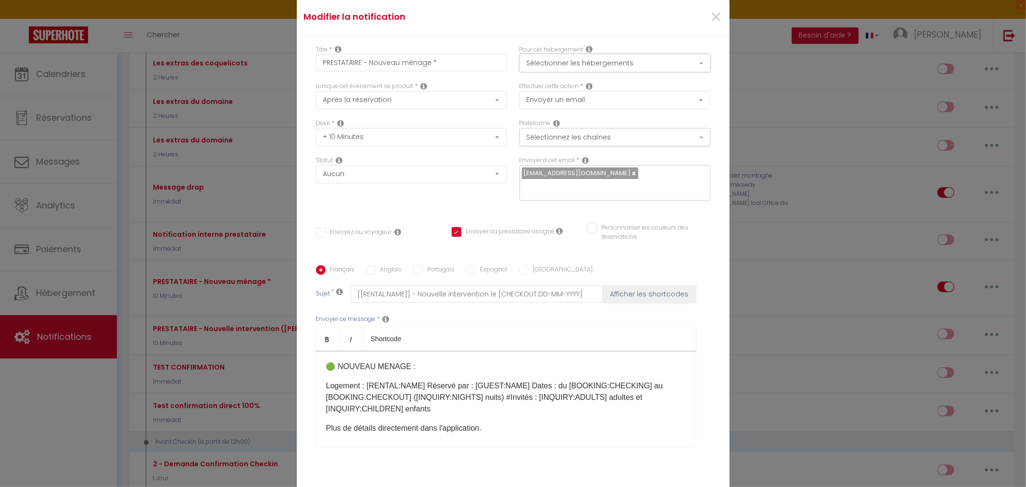
click at [697, 63] on button "Sélectionner les hébergements" at bounding box center [615, 63] width 191 height 18
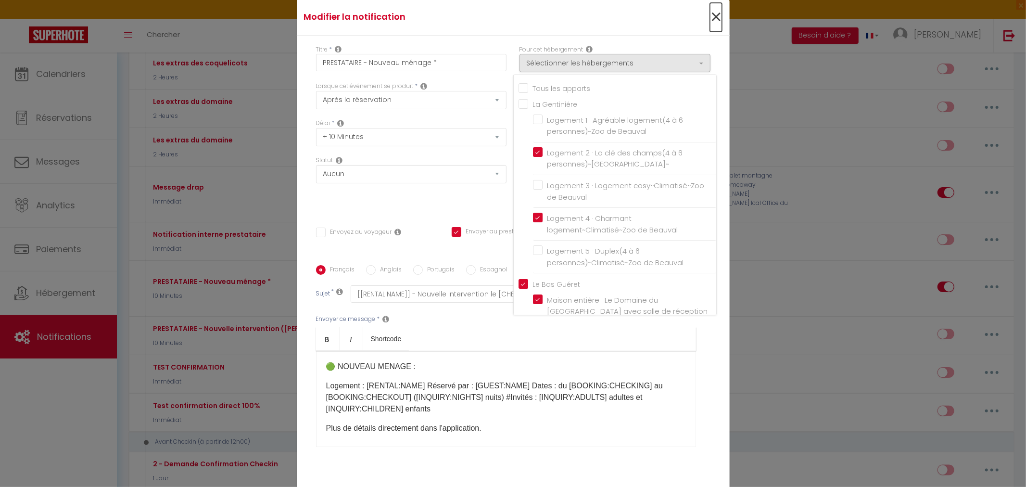
click at [713, 18] on span "×" at bounding box center [716, 17] width 12 height 29
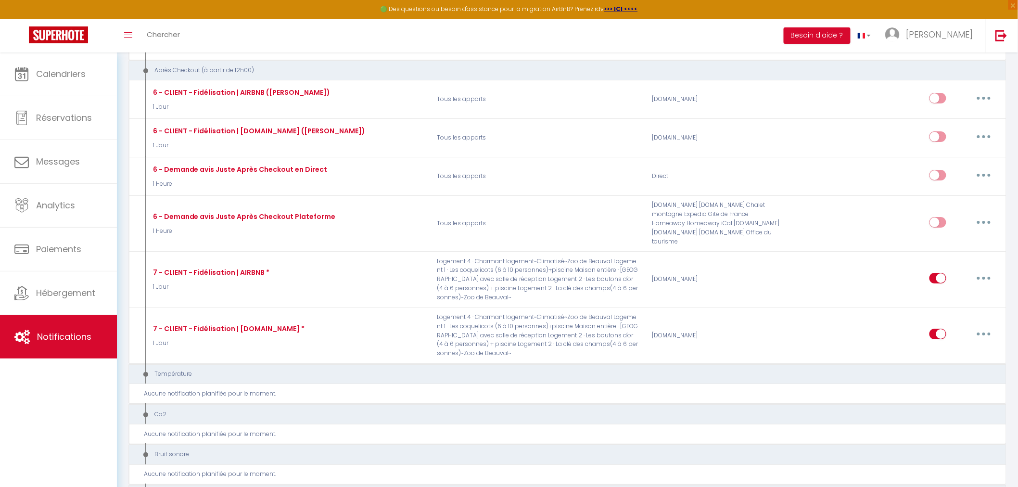
scroll to position [2833, 0]
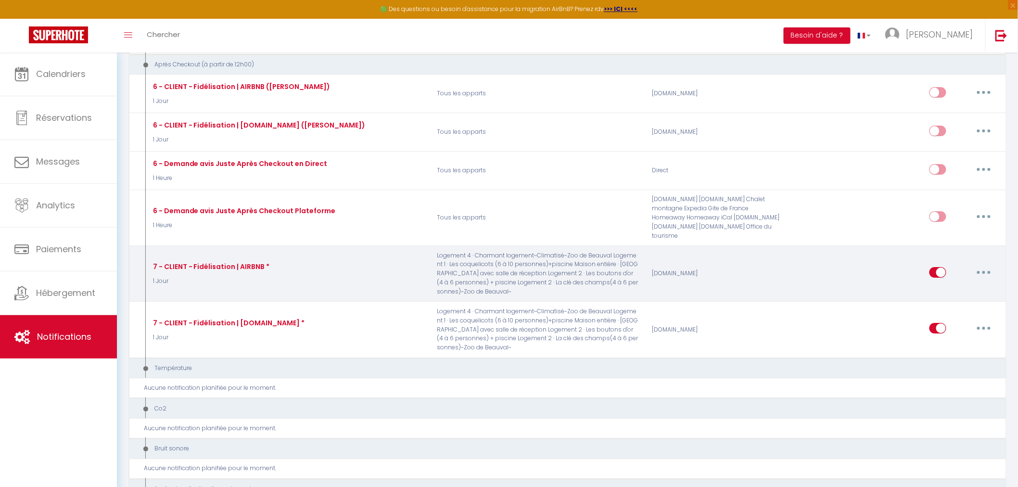
click at [984, 265] on button "button" at bounding box center [983, 272] width 27 height 15
click at [951, 286] on link "Editer" at bounding box center [958, 294] width 71 height 16
type input "7 - CLIENT - Fidélisation | AIRBNB *"
select select "5"
select select "1 Jour"
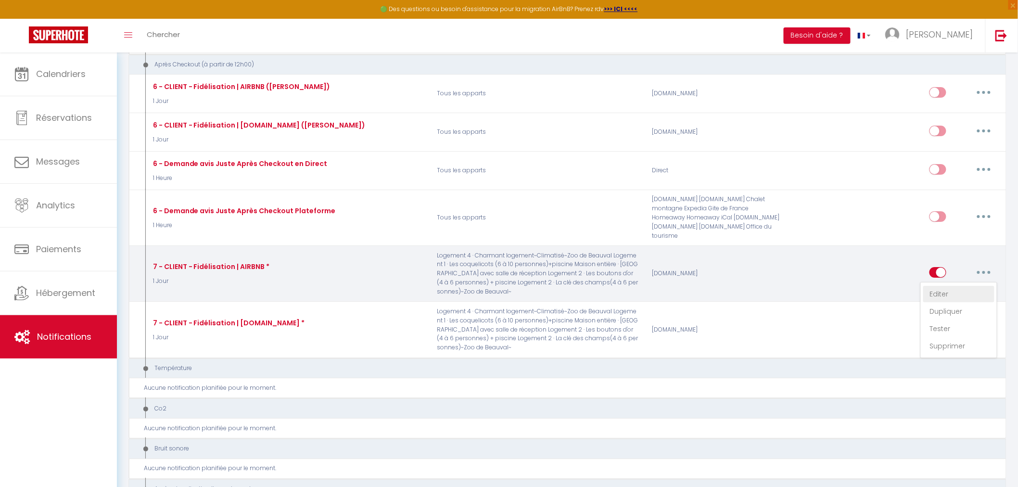
select select "if_booking_is_paid"
checkbox input "true"
checkbox input "false"
type input "[[RENTAL:NAME]] - Merci pour votre séjour"
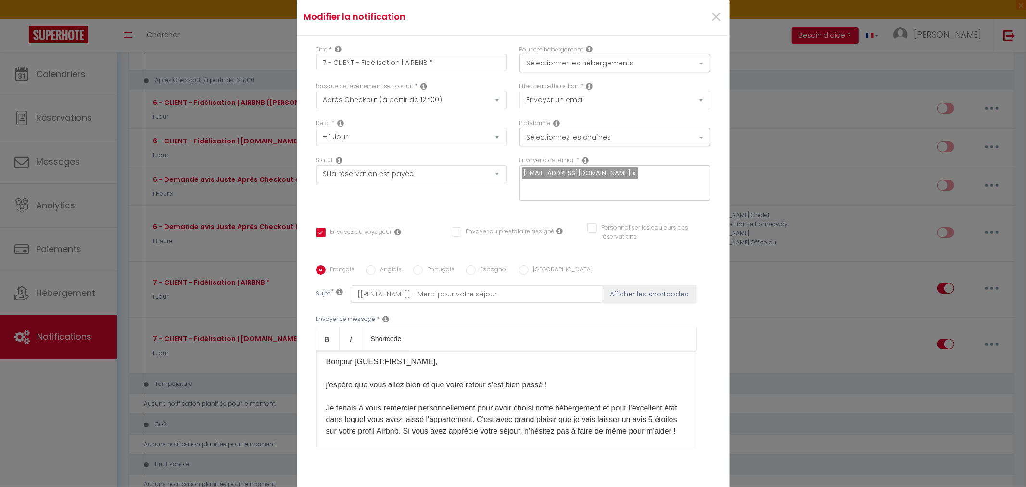
scroll to position [0, 0]
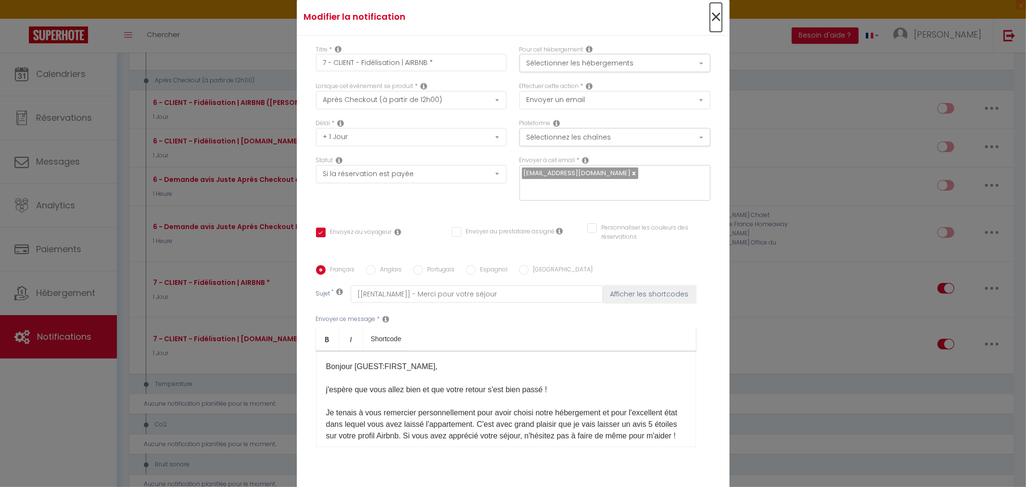
click at [715, 16] on span "×" at bounding box center [716, 17] width 12 height 29
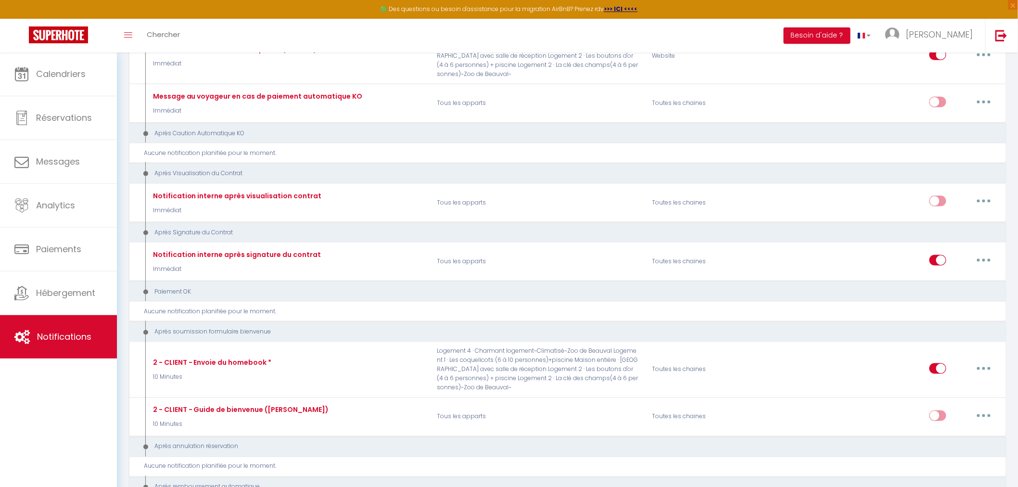
scroll to position [3528, 0]
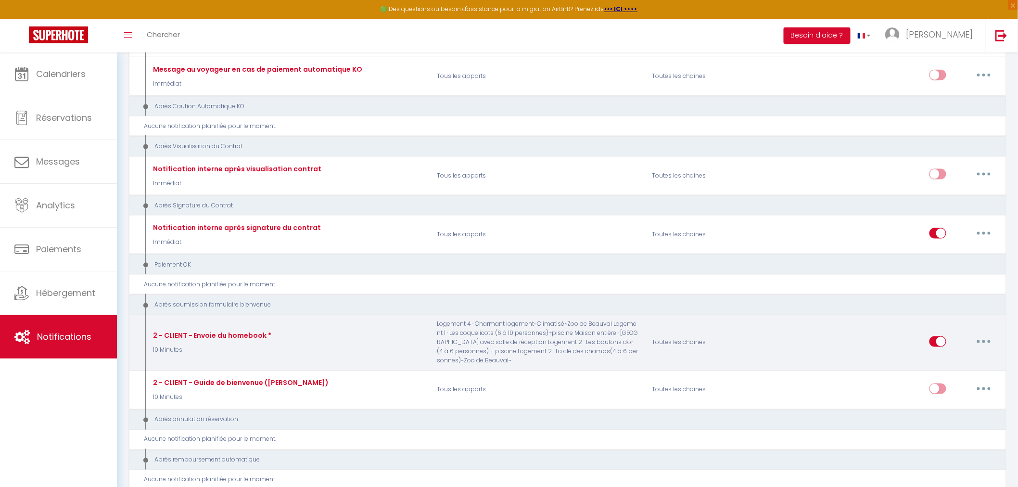
click at [983, 334] on button "button" at bounding box center [983, 341] width 27 height 15
click at [940, 355] on link "Editer" at bounding box center [958, 363] width 71 height 16
type input "2 - CLIENT - Envoie du homebook *"
select select "17"
select select "10 Minutes"
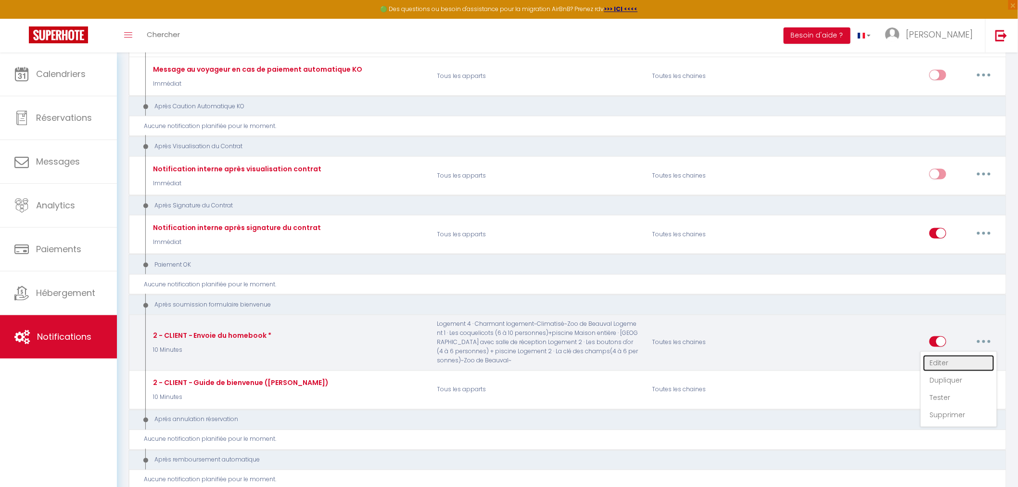
checkbox input "true"
checkbox input "false"
type input "[[RENTAL:NAME]] - Votre livret d'accueil"
checkbox input "false"
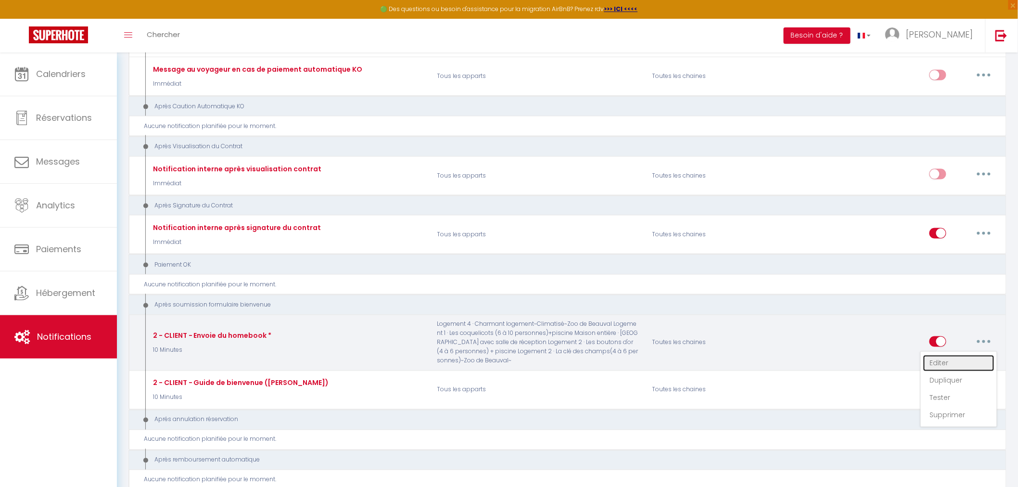
checkbox input "false"
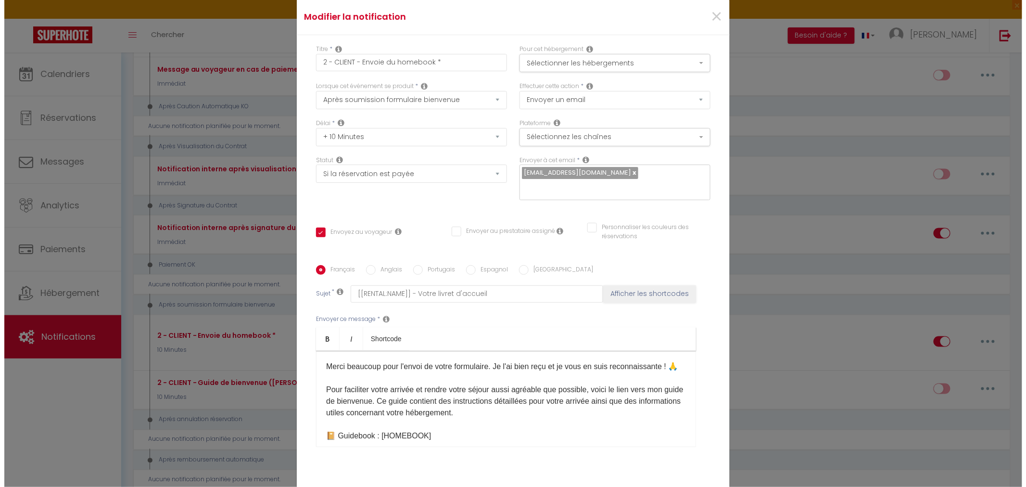
scroll to position [3512, 0]
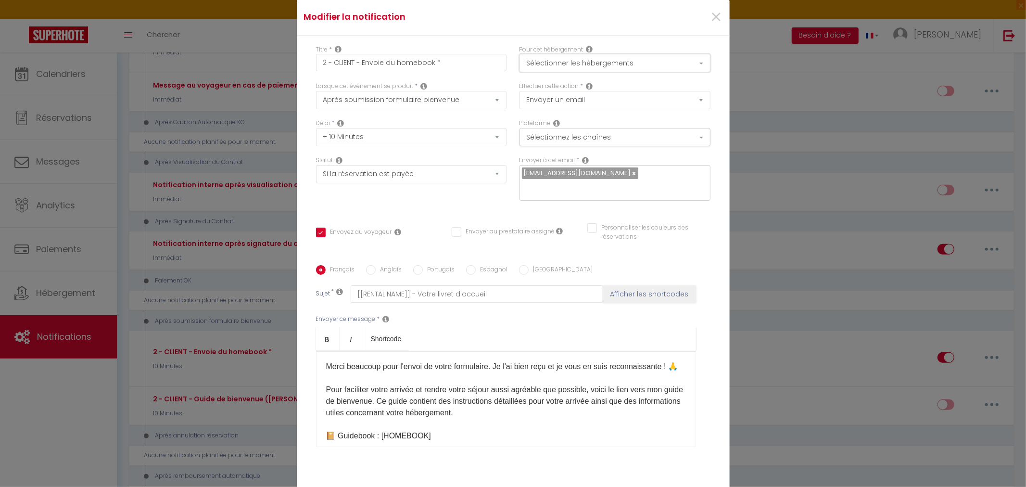
click at [701, 66] on button "Sélectionner les hébergements" at bounding box center [615, 63] width 191 height 18
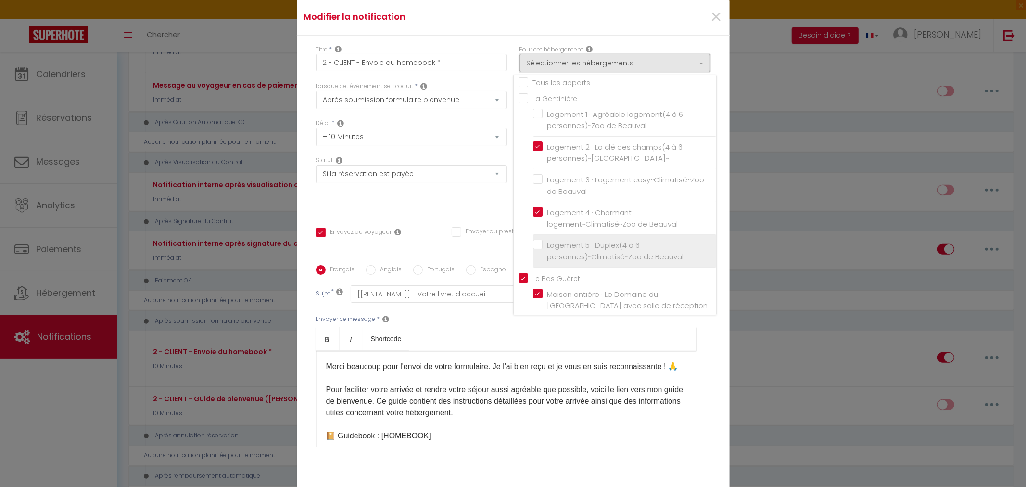
scroll to position [0, 0]
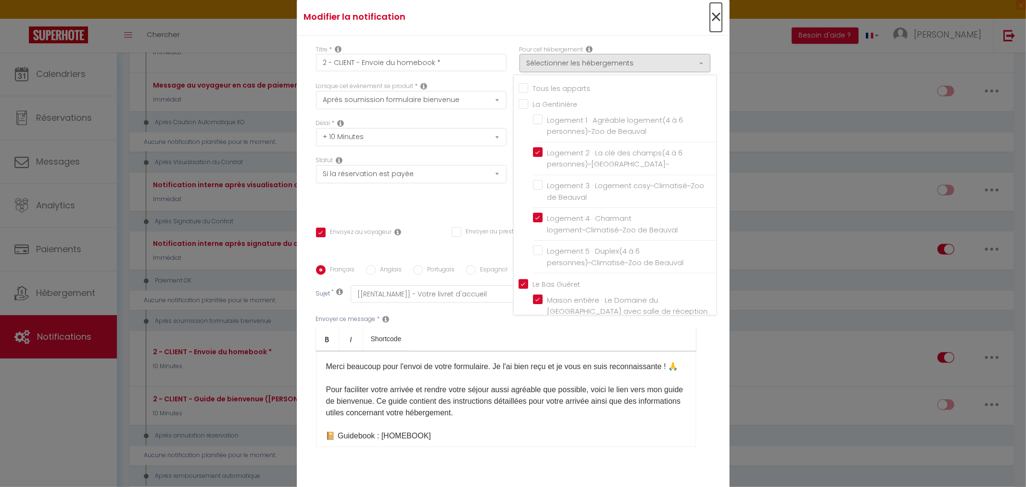
click at [713, 12] on span "×" at bounding box center [716, 17] width 12 height 29
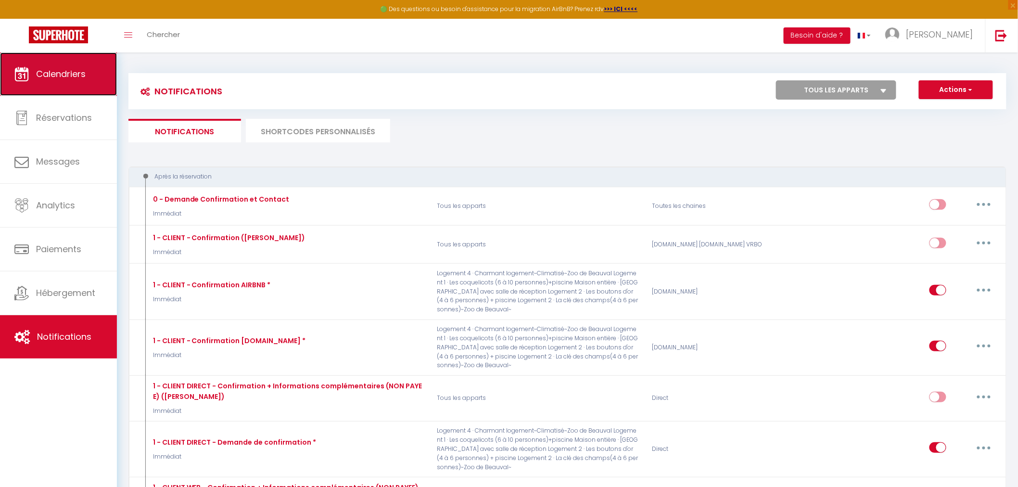
click at [76, 72] on span "Calendriers" at bounding box center [61, 74] width 50 height 12
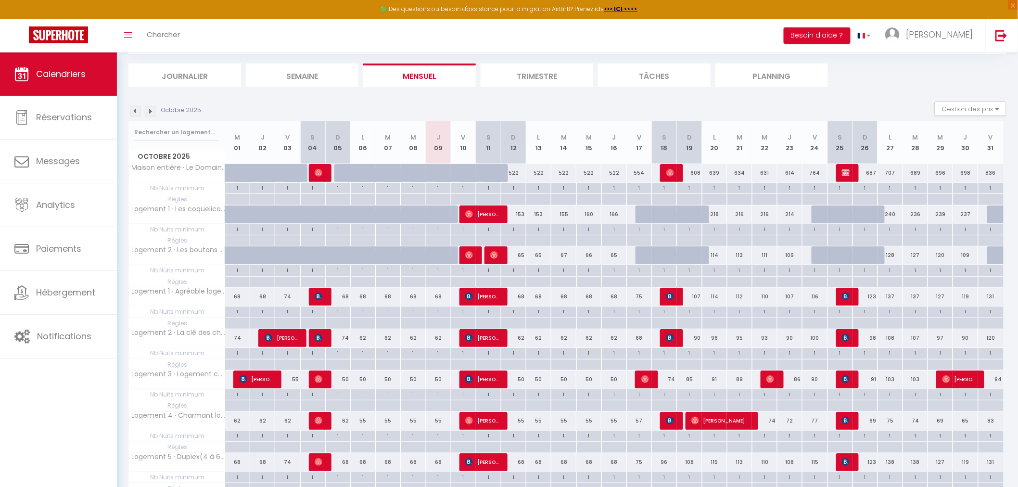
scroll to position [103, 0]
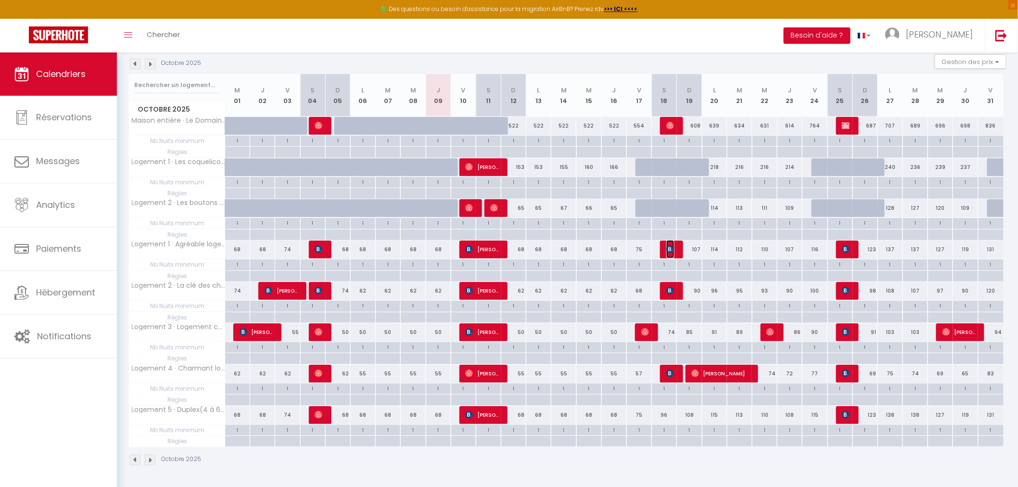
click at [674, 246] on span "[PERSON_NAME]" at bounding box center [670, 249] width 8 height 18
select select "OK"
select select "KO"
select select "0"
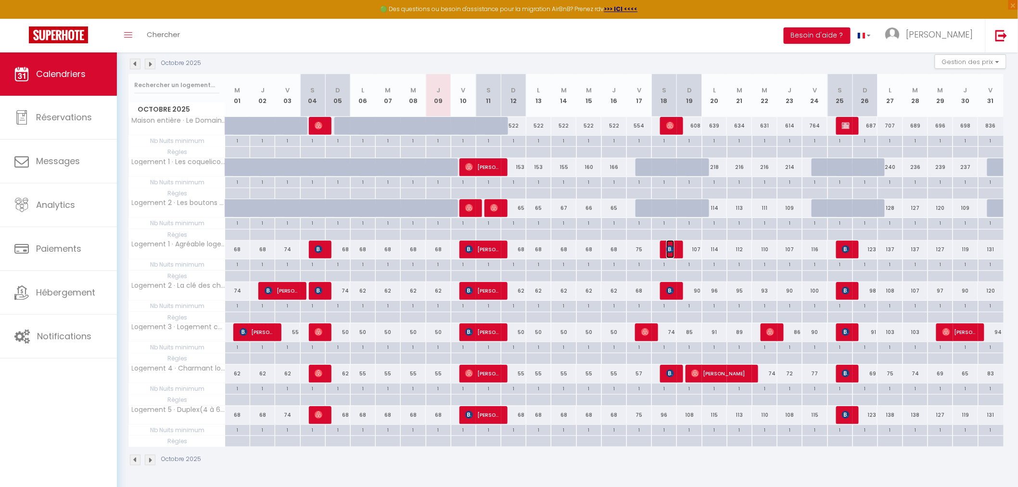
select select "1"
select select
select select "39729"
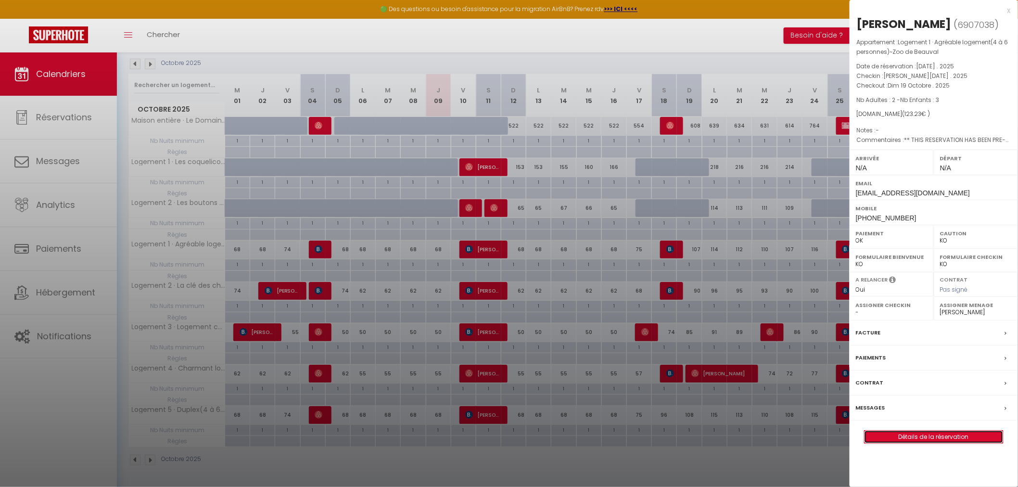
click at [931, 433] on link "Détails de la réservation" at bounding box center [934, 437] width 139 height 13
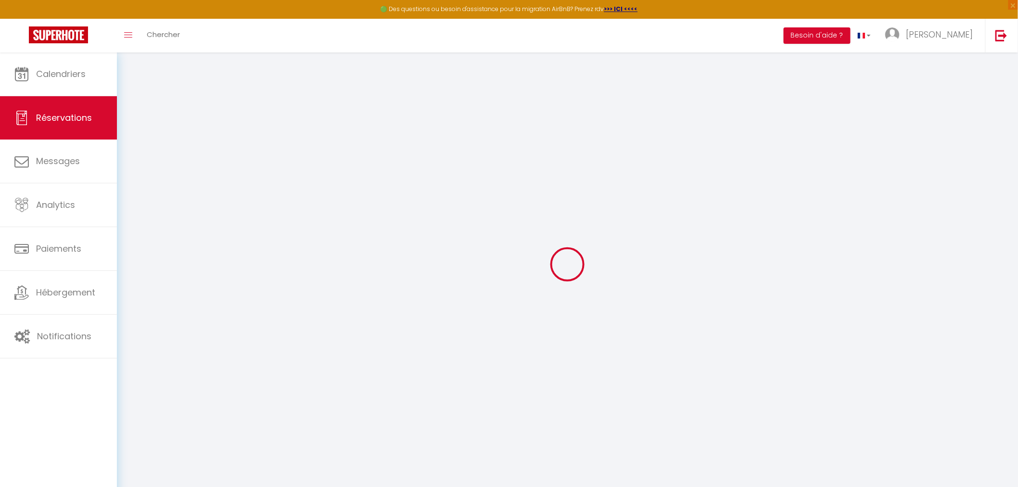
select select
checkbox input "false"
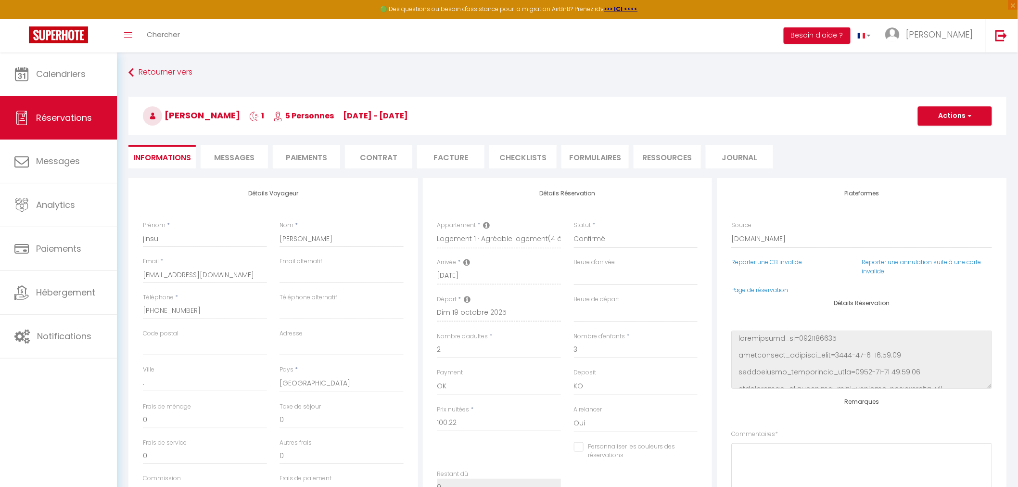
select select
checkbox input "false"
type textarea "** THIS RESERVATION HAS BEEN PRE-PAID ** BOOKING NOTE : Payment charge is EUR 1…"
type input "19"
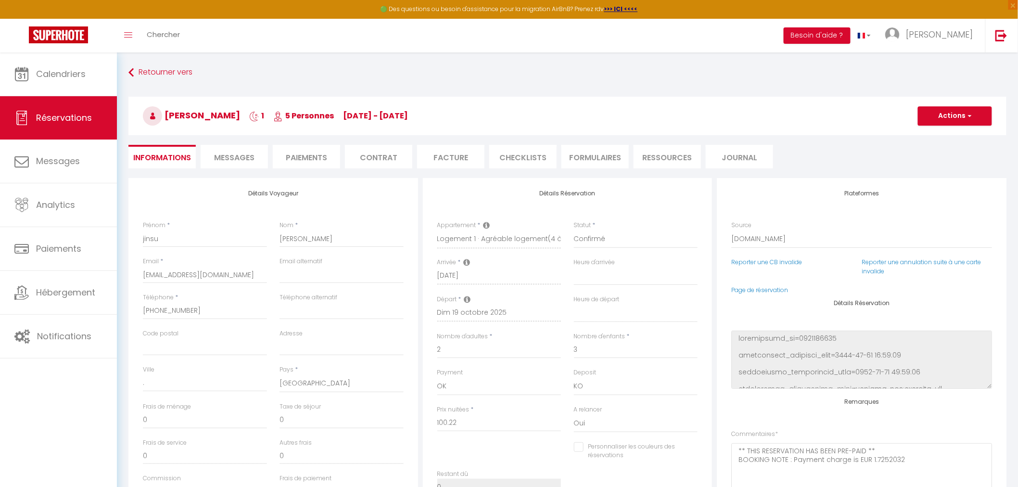
type input "4.01"
select select
checkbox input "false"
select select
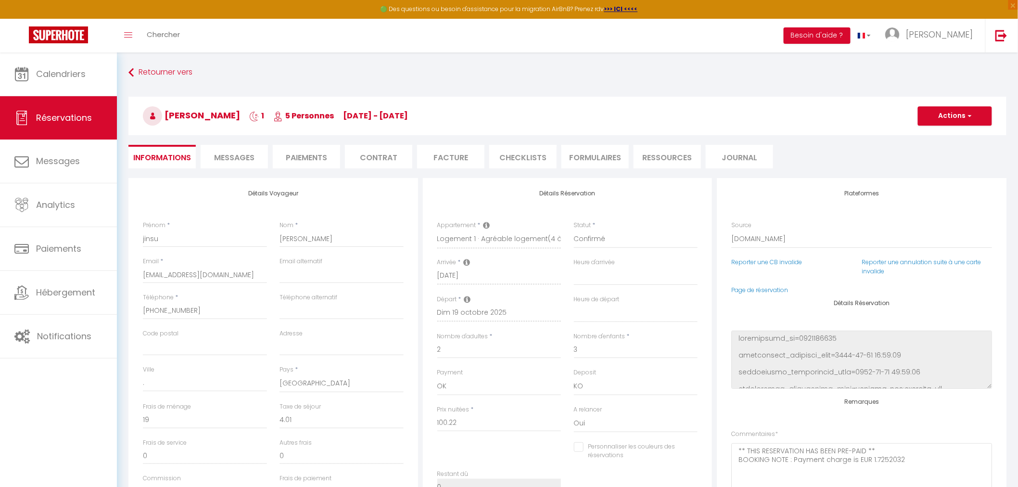
select select
click at [249, 155] on span "Messages" at bounding box center [234, 157] width 40 height 11
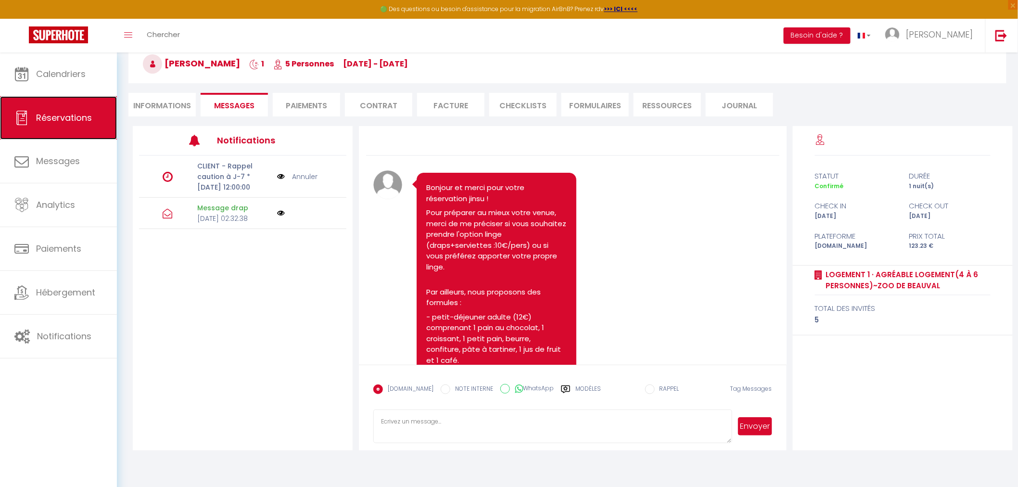
click at [58, 123] on span "Réservations" at bounding box center [64, 118] width 56 height 12
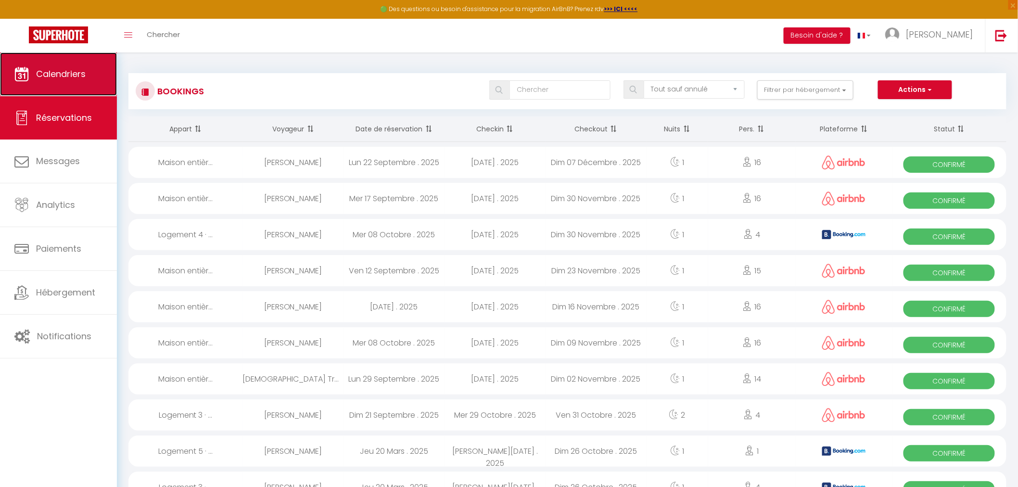
click at [73, 70] on span "Calendriers" at bounding box center [61, 74] width 50 height 12
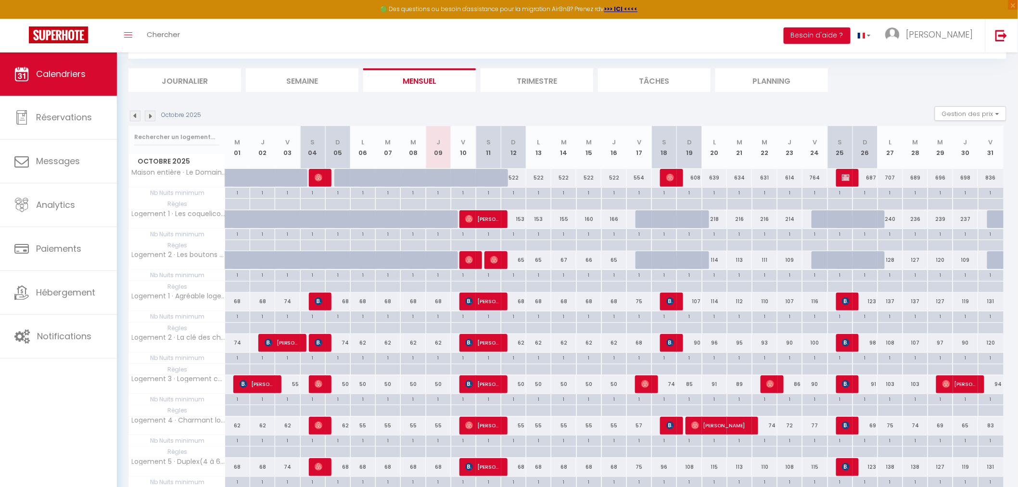
scroll to position [50, 0]
click at [672, 344] on img at bounding box center [670, 343] width 8 height 8
select select "OK"
select select "KO"
select select "0"
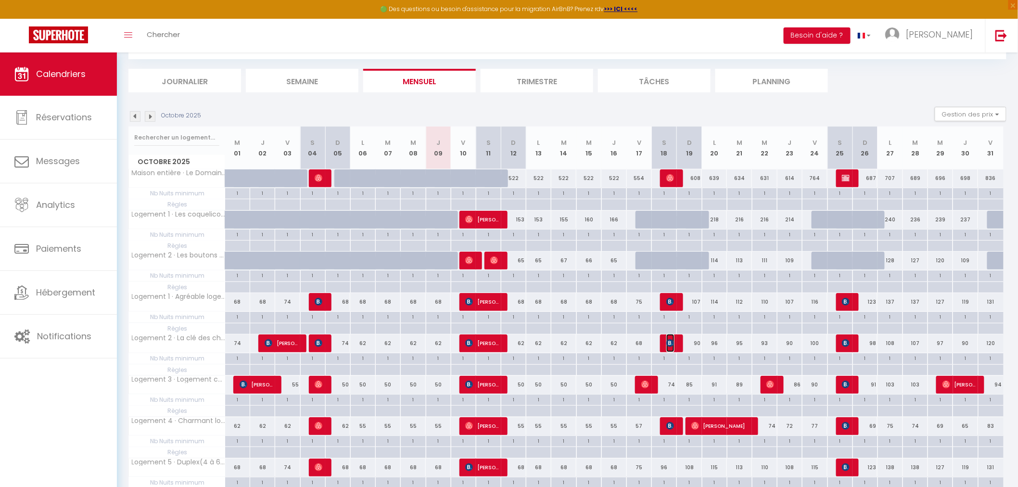
select select "0"
select select "1"
select select
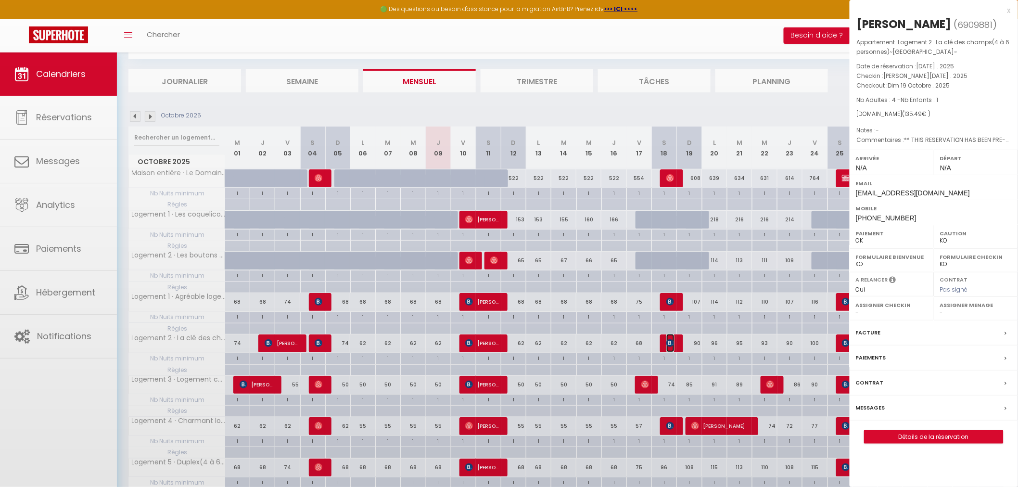
select select "39729"
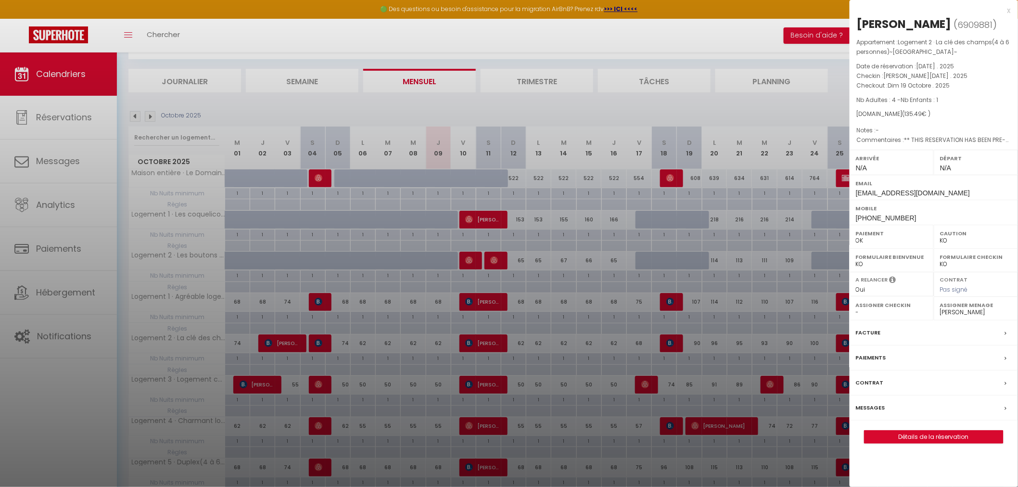
click at [868, 405] on label "Messages" at bounding box center [870, 408] width 29 height 10
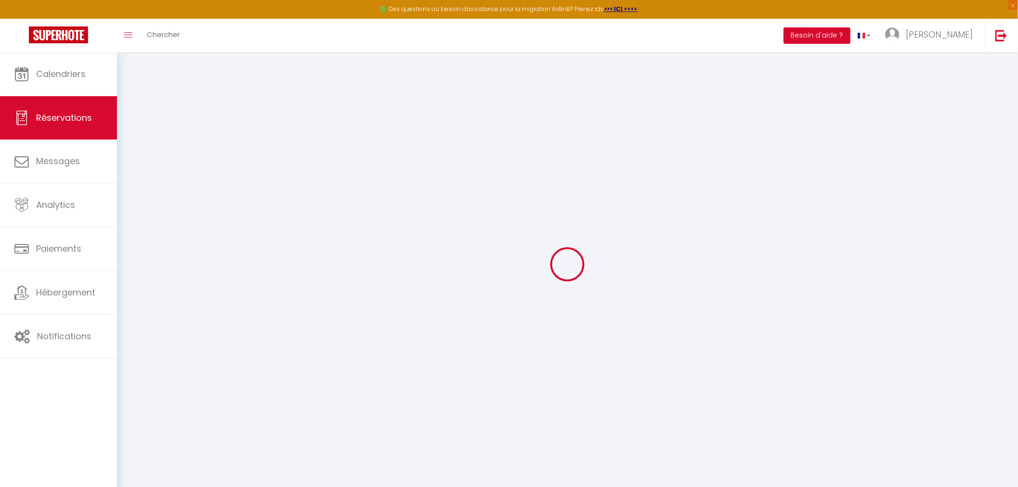
select select
checkbox input "false"
select select
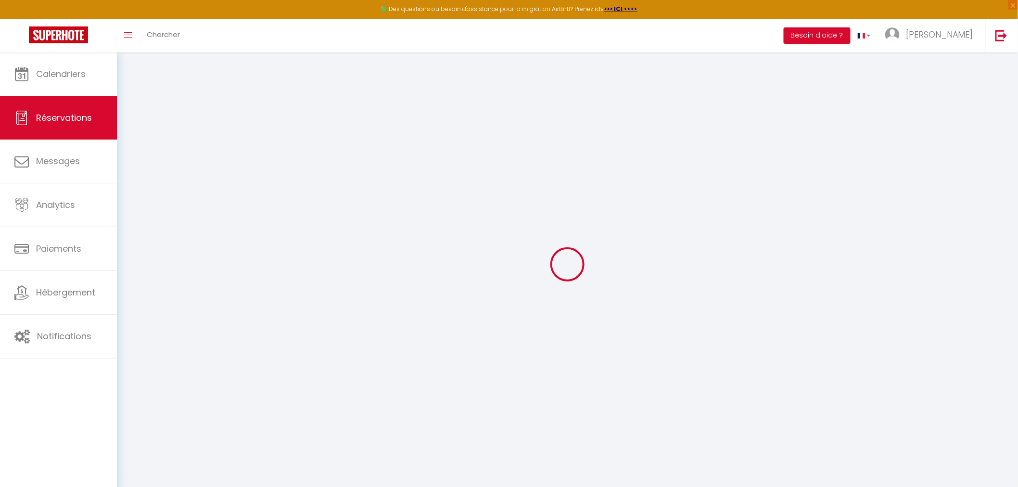
checkbox input "false"
type voyageur0 "** THIS RESERVATION HAS BEEN PRE-PAID ** BOOKING NOTE : Payment charge is EUR 3…"
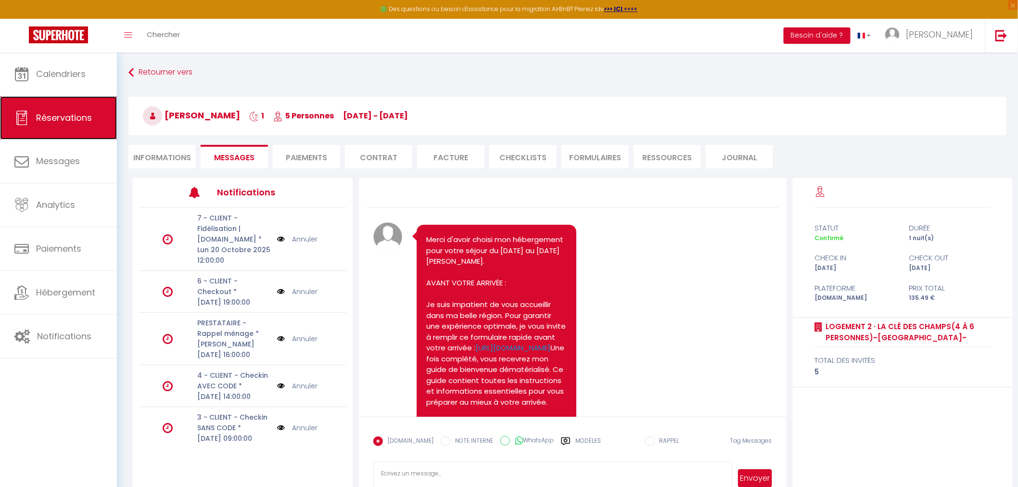
click at [64, 110] on link "Réservations" at bounding box center [58, 117] width 117 height 43
select select "not_cancelled"
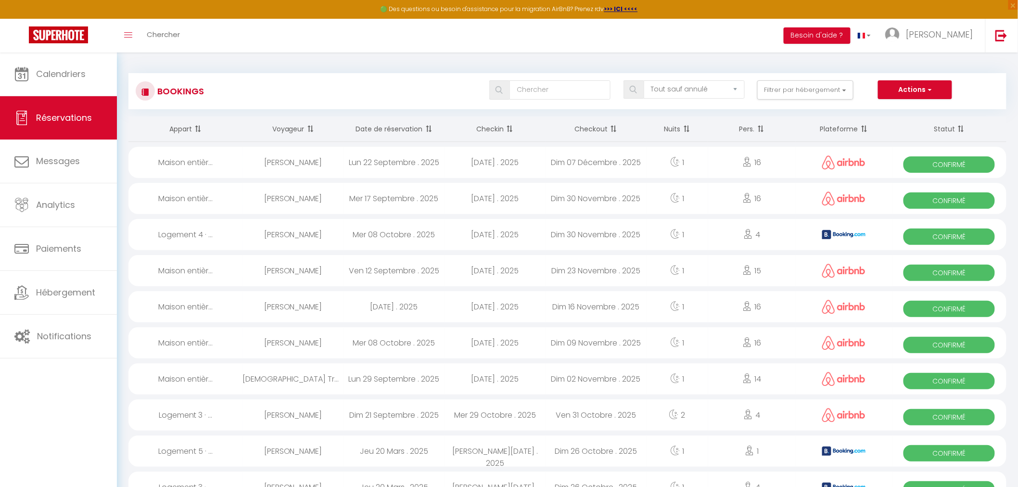
click at [400, 127] on th "Date de réservation" at bounding box center [394, 129] width 101 height 26
click at [389, 162] on div "Jeu 09 Octobre . 2025" at bounding box center [394, 162] width 101 height 31
select select "OK"
select select "0"
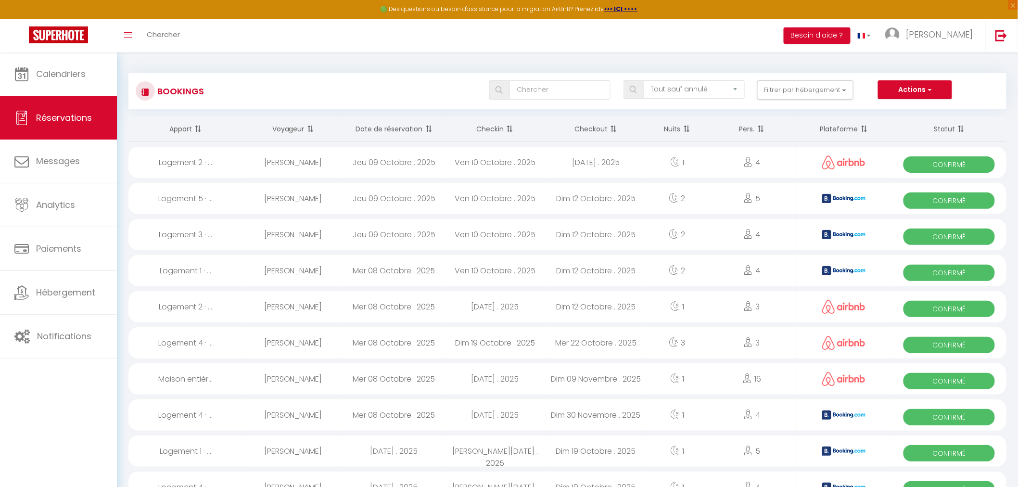
select select "0"
select select "1"
select select
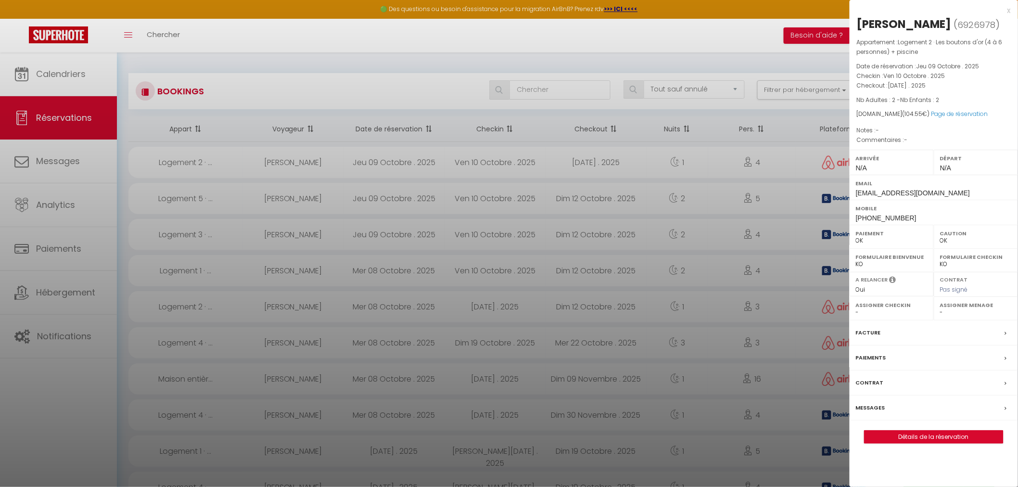
select select "39729"
click at [879, 406] on label "Messages" at bounding box center [870, 408] width 29 height 10
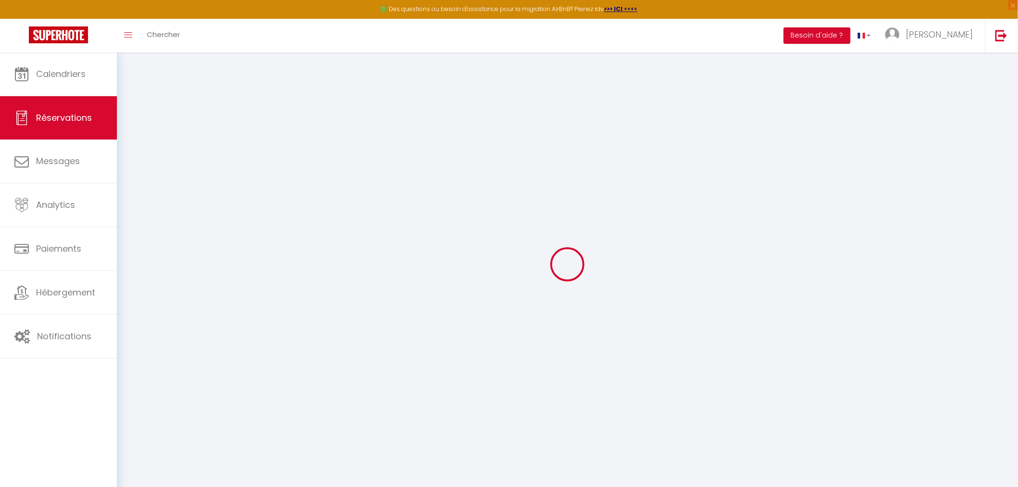
select select
checkbox input "false"
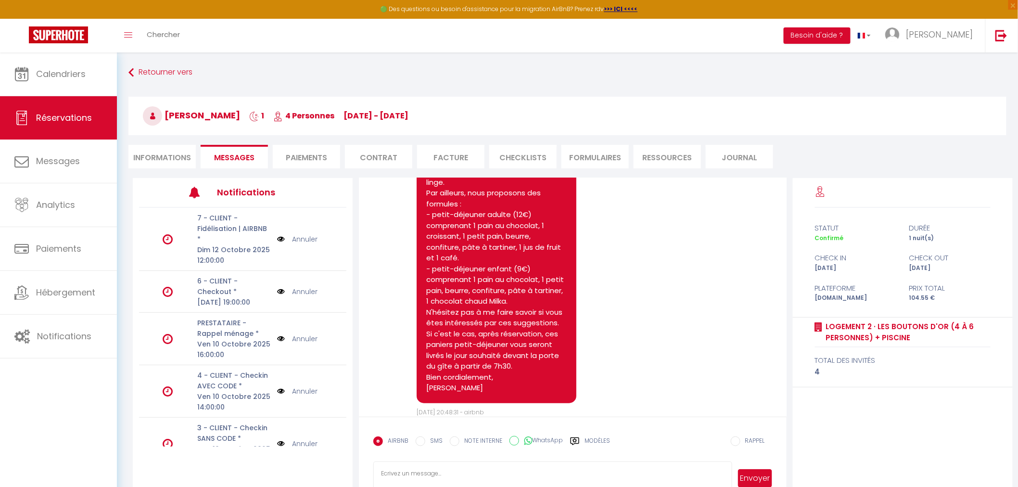
scroll to position [160, 0]
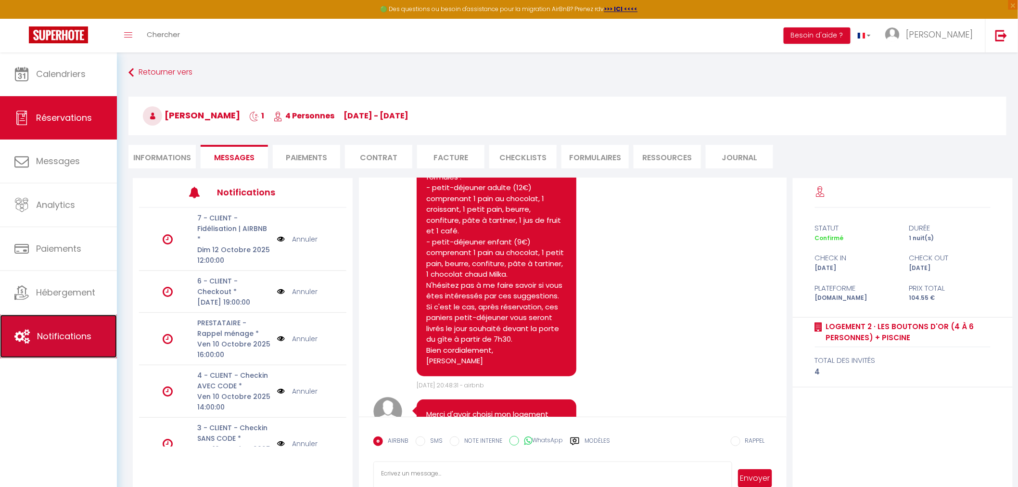
click at [63, 338] on span "Notifications" at bounding box center [64, 336] width 54 height 12
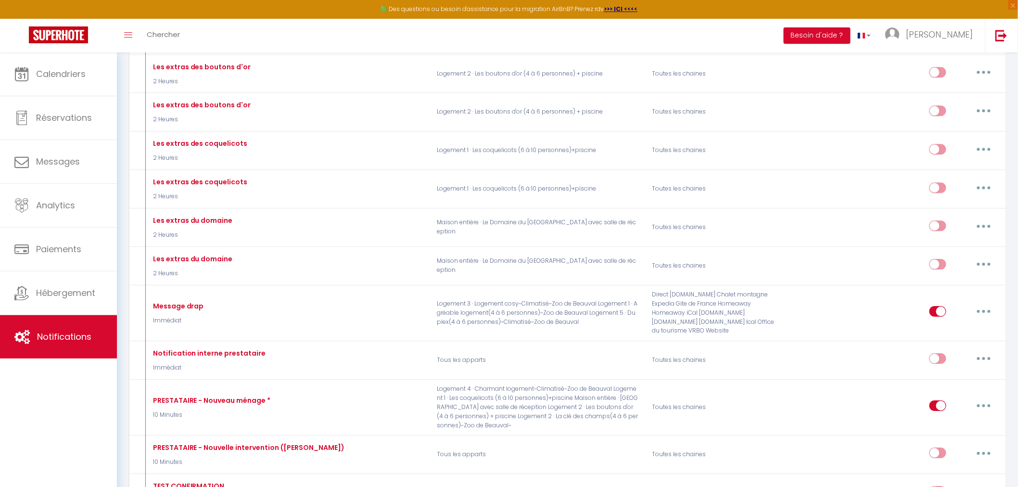
scroll to position [1123, 0]
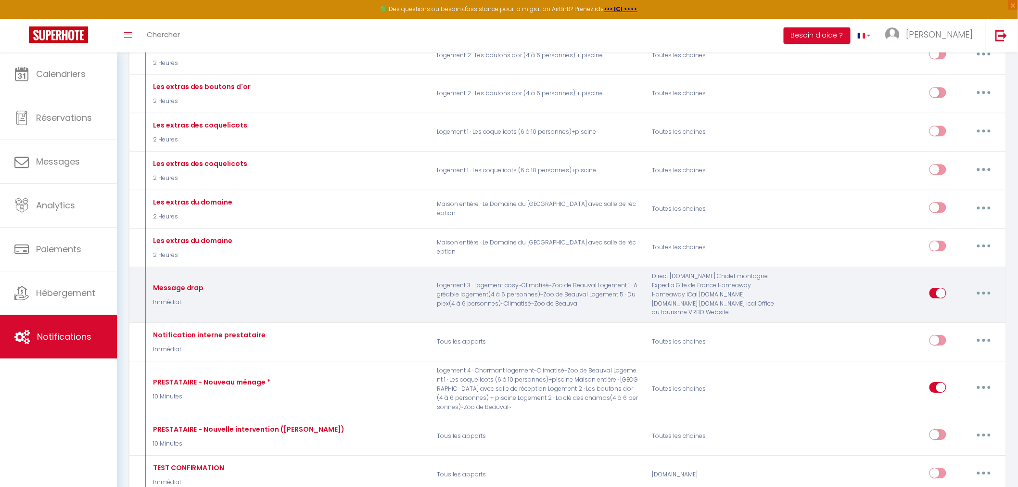
click at [988, 301] on button "button" at bounding box center [983, 292] width 27 height 15
click at [944, 323] on link "Editer" at bounding box center [958, 315] width 71 height 16
type input "Message drap"
select select "Immédiat"
select select
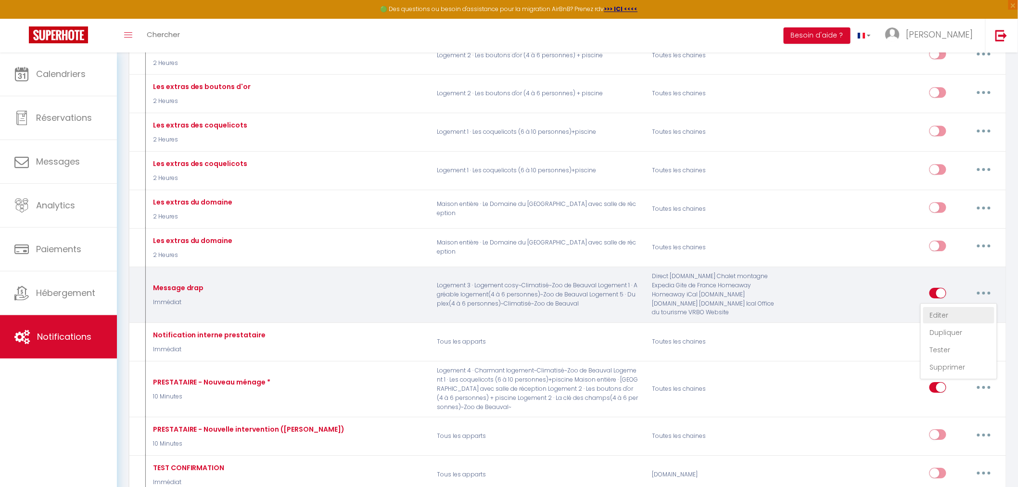
checkbox input "true"
checkbox input "false"
radio input "true"
type input "Réservation [RENTAL:NAME]"
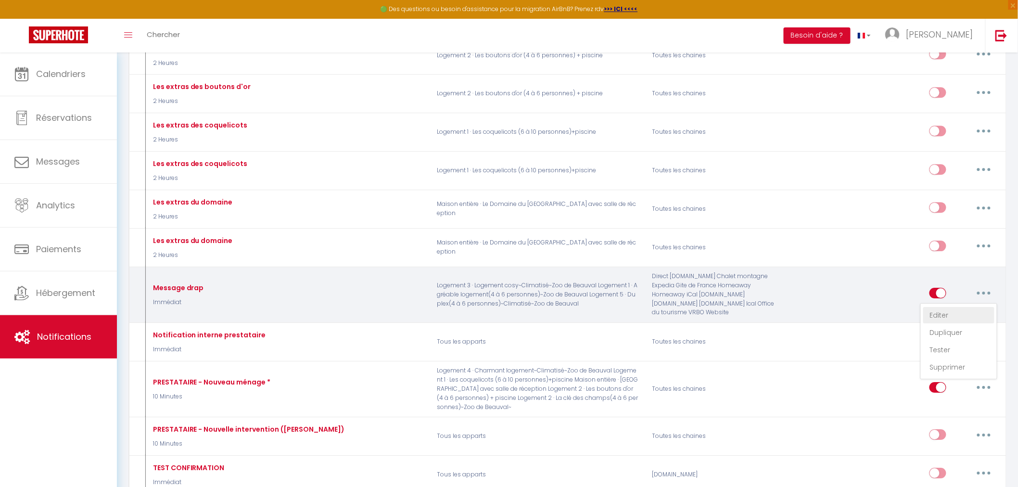
checkbox input "true"
checkbox input "false"
checkbox input "true"
checkbox input "false"
checkbox input "true"
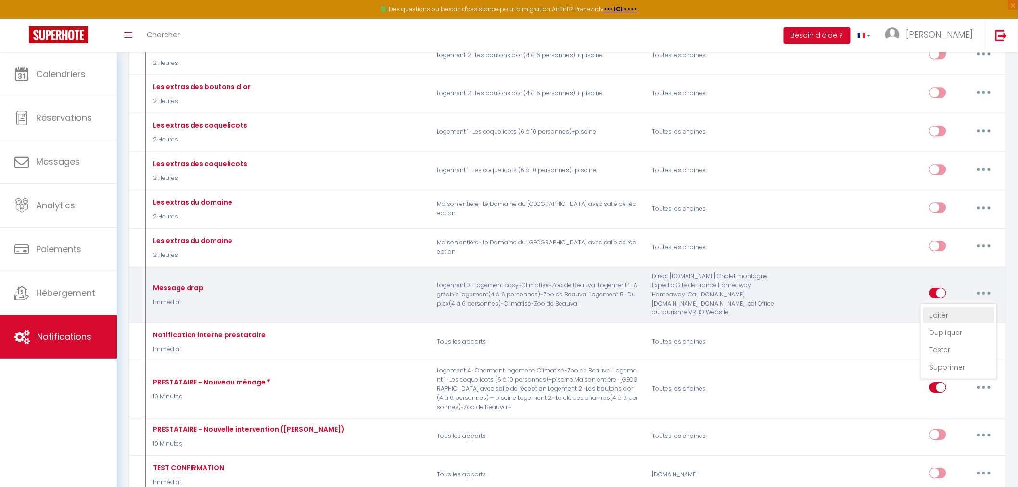
checkbox input "false"
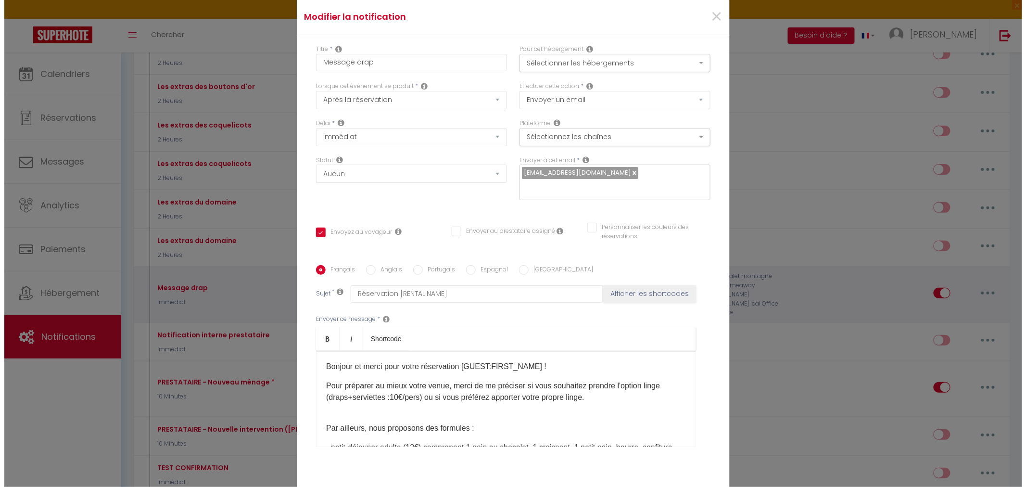
scroll to position [1115, 0]
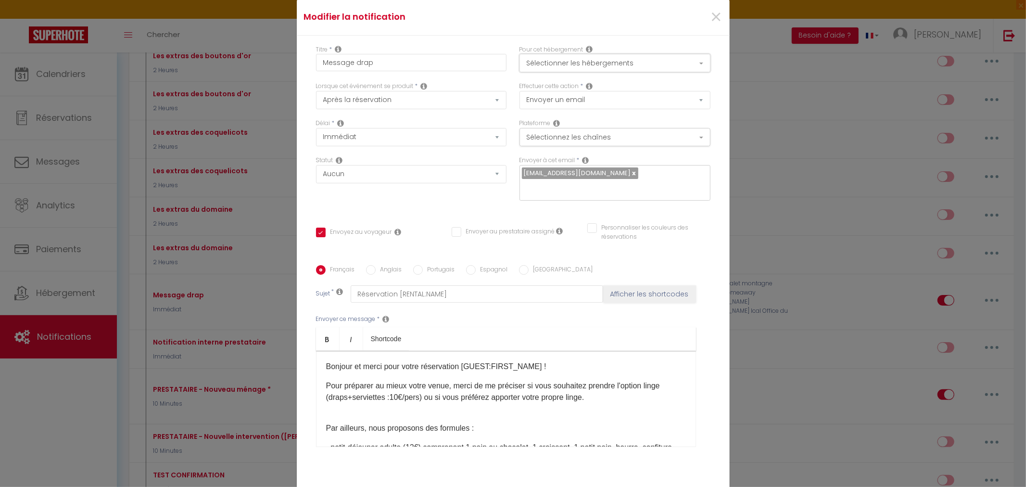
click at [694, 63] on button "Sélectionner les hébergements" at bounding box center [615, 63] width 191 height 18
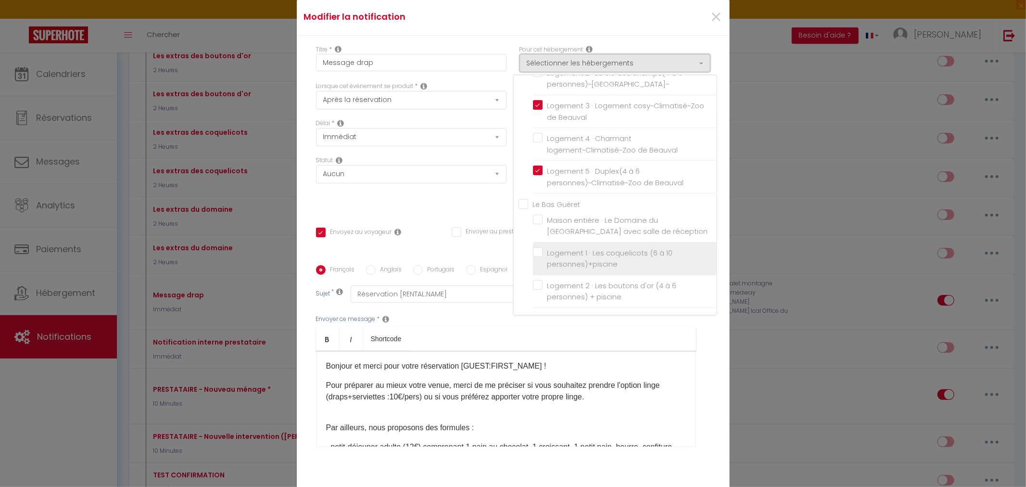
scroll to position [0, 0]
click at [489, 212] on div "Titre * Message drap Pour cet hébergement Sélectionner les hébergements Tous le…" at bounding box center [513, 266] width 433 height 460
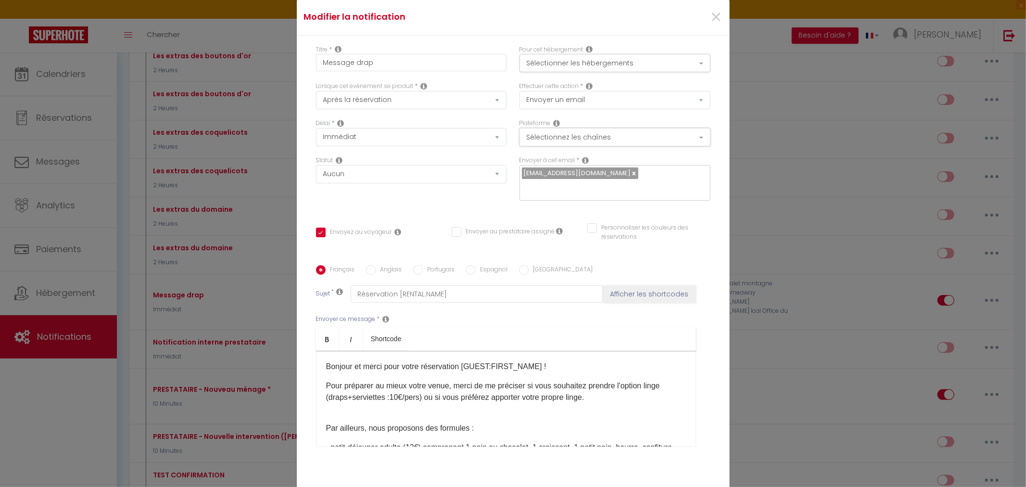
click at [693, 140] on button "Sélectionnez les chaînes" at bounding box center [615, 137] width 191 height 18
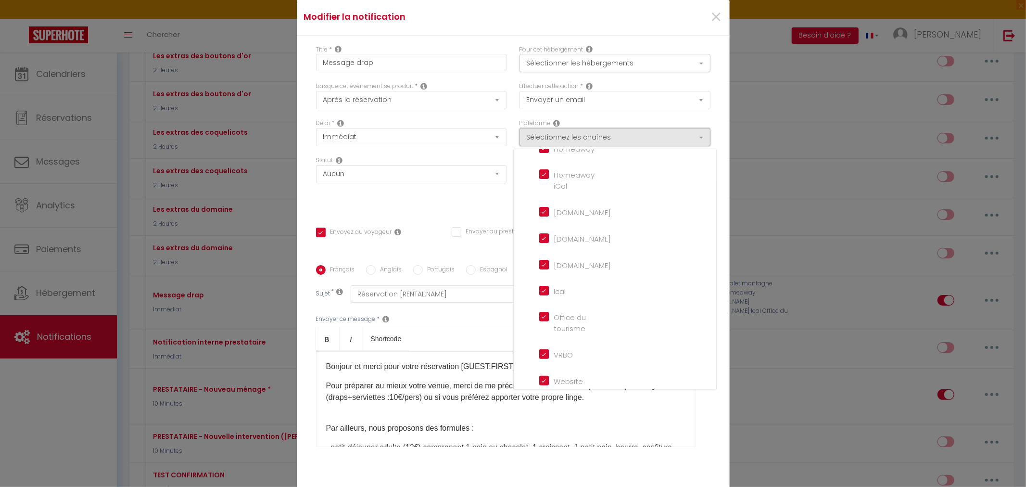
scroll to position [222, 0]
click at [509, 415] on p "Par ailleurs, nous proposons des formules :" at bounding box center [506, 422] width 360 height 23
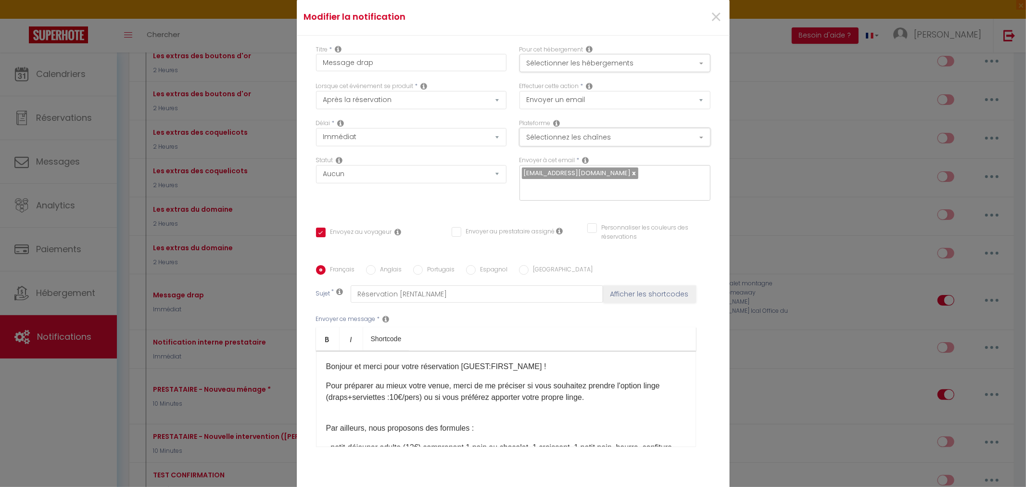
click at [698, 136] on button "Sélectionnez les chaînes" at bounding box center [615, 137] width 191 height 18
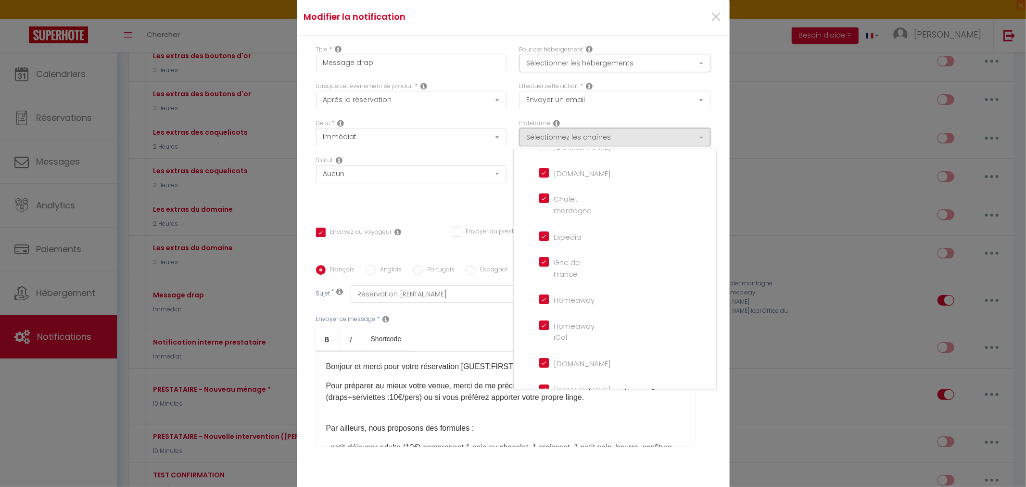
scroll to position [0, 0]
click at [486, 199] on div "Statut Aucun Si la réservation est payée Si réservation non payée Si la caution…" at bounding box center [411, 183] width 204 height 54
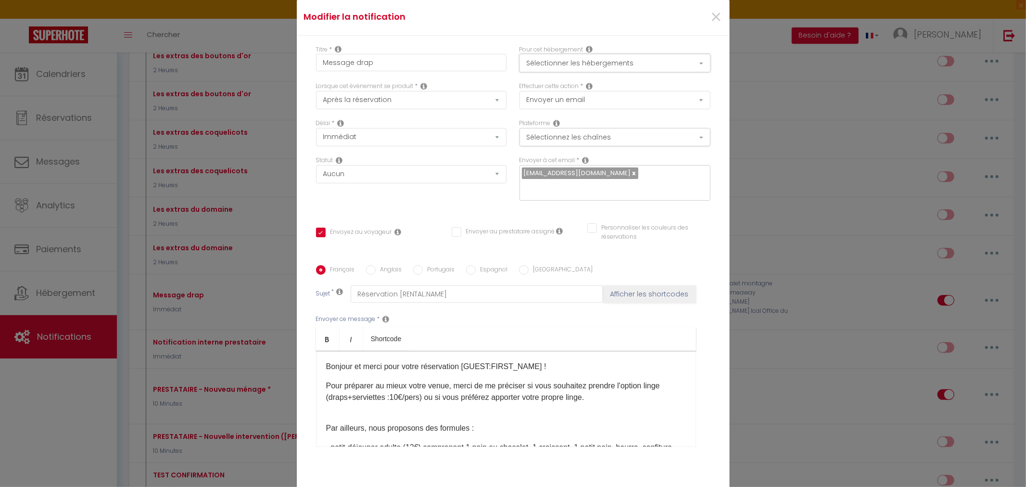
click at [687, 64] on button "Sélectionner les hébergements" at bounding box center [615, 63] width 191 height 18
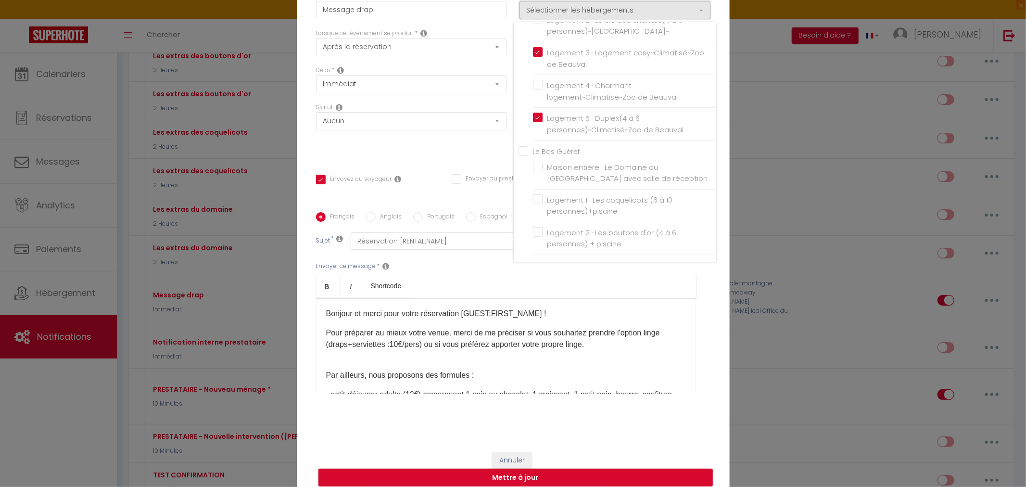
scroll to position [53, 0]
click at [456, 154] on div "Statut Aucun Si la réservation est payée Si réservation non payée Si la caution…" at bounding box center [411, 129] width 204 height 54
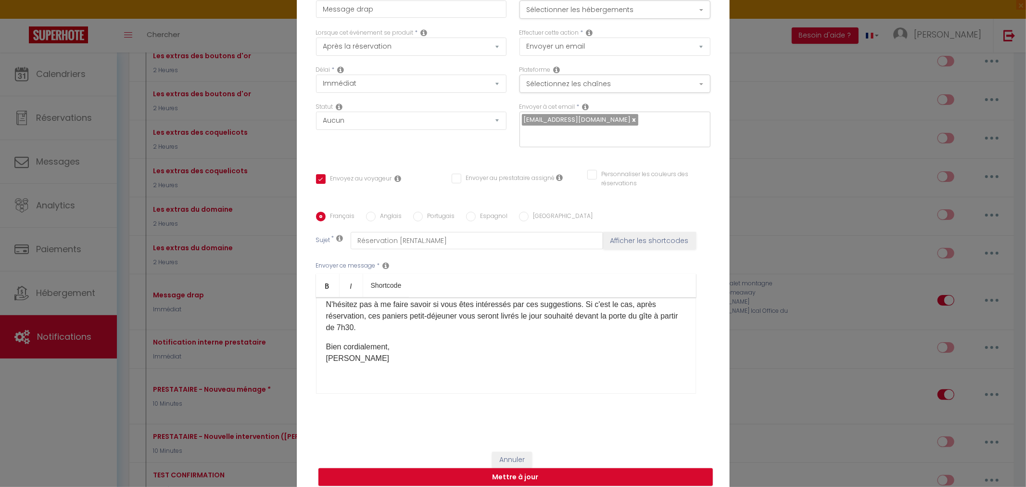
scroll to position [188, 0]
click at [541, 473] on button "Mettre à jour" at bounding box center [516, 477] width 395 height 18
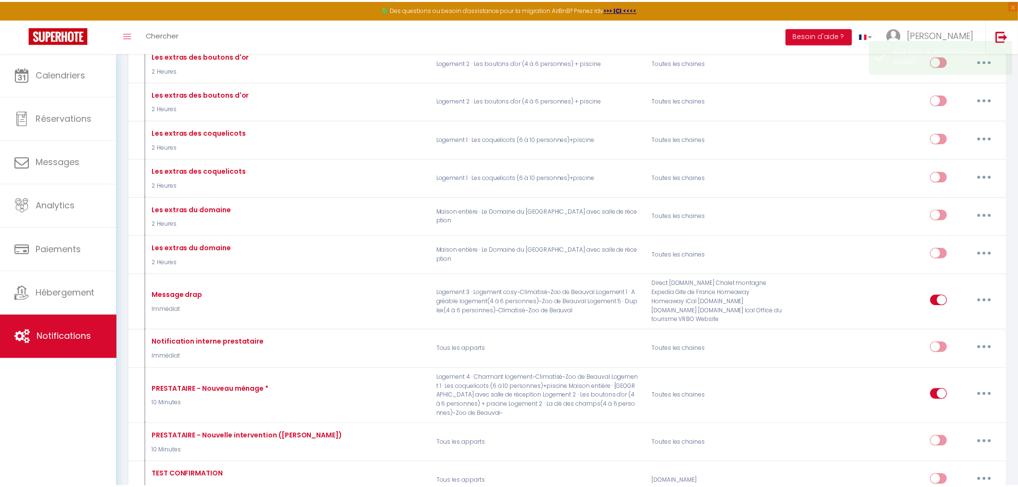
scroll to position [1123, 0]
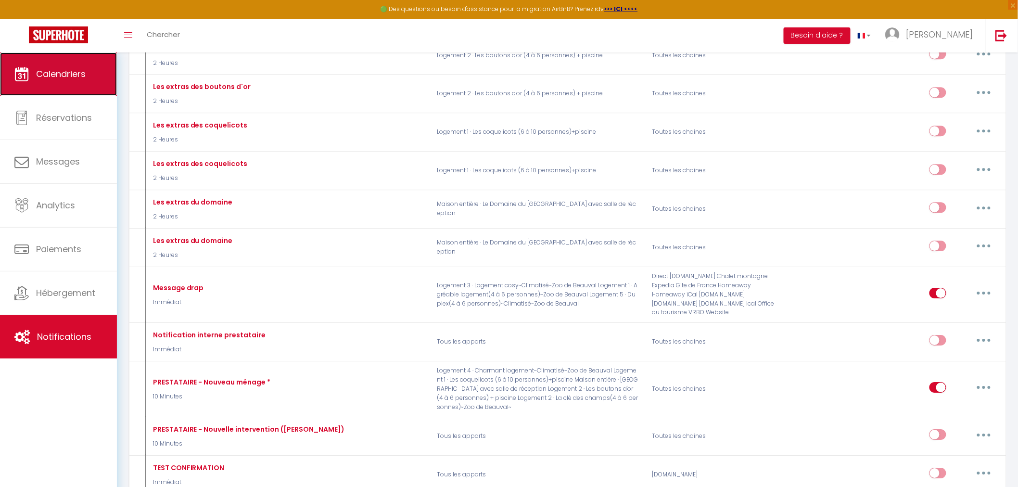
click at [71, 73] on span "Calendriers" at bounding box center [61, 74] width 50 height 12
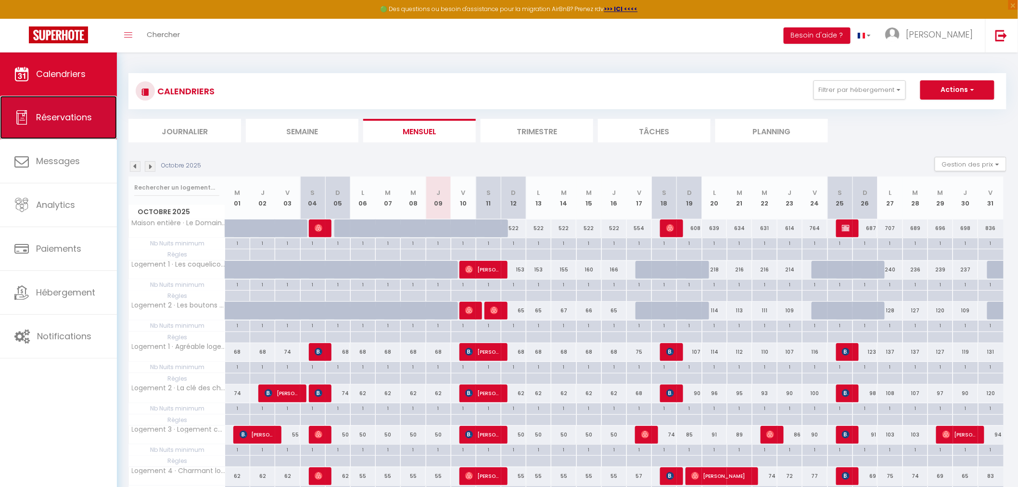
click at [56, 111] on span "Réservations" at bounding box center [64, 117] width 56 height 12
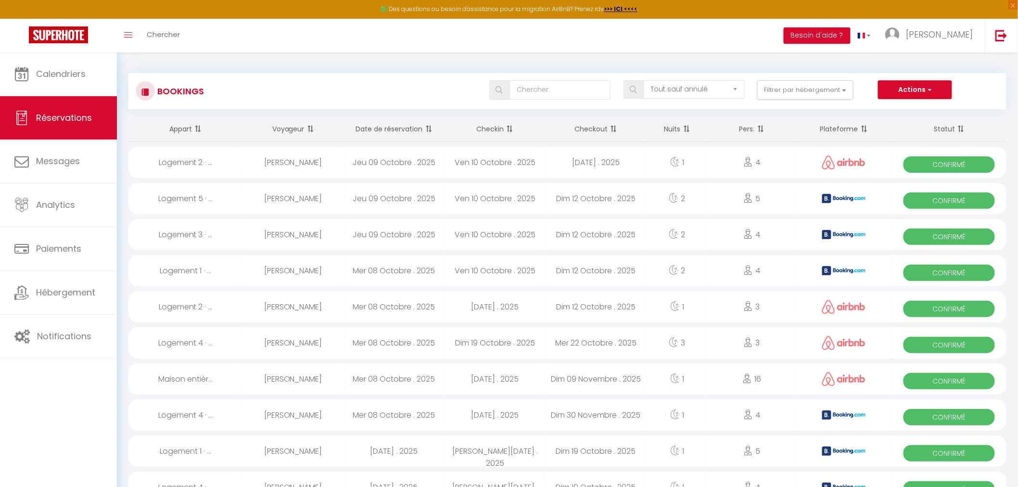
click at [390, 129] on th "Date de réservation" at bounding box center [394, 129] width 101 height 26
click at [402, 127] on th "Date de réservation" at bounding box center [394, 129] width 101 height 26
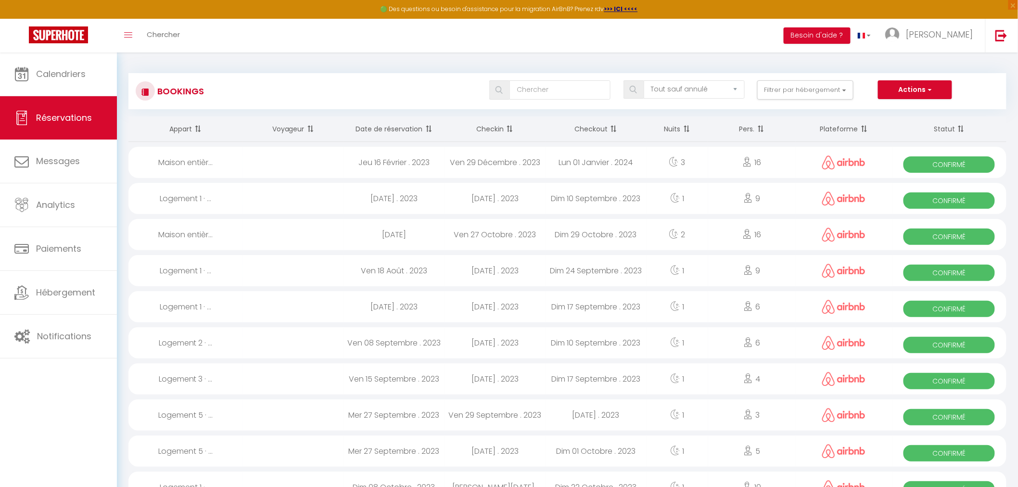
click at [405, 123] on th "Date de réservation" at bounding box center [394, 129] width 101 height 26
click at [425, 123] on span at bounding box center [428, 128] width 10 height 19
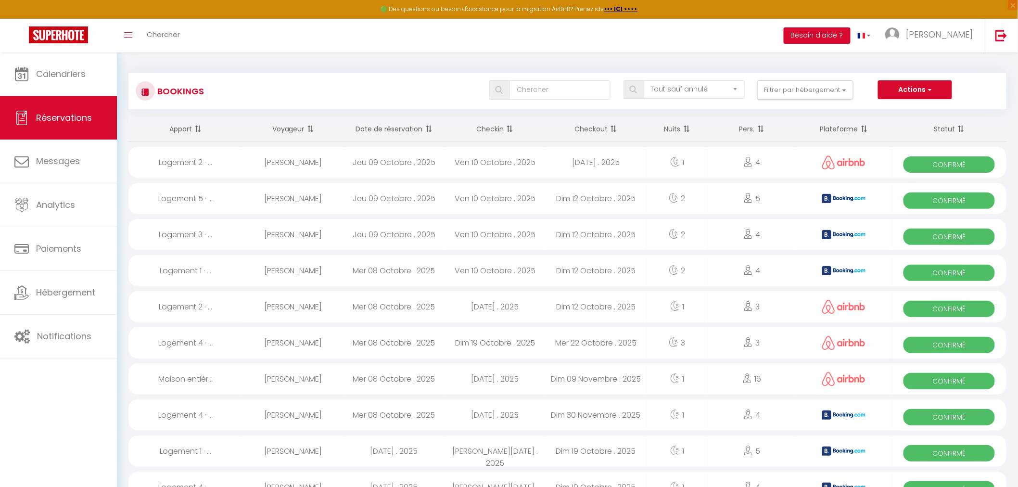
click at [388, 197] on div "Jeu 09 Octobre . 2025" at bounding box center [394, 198] width 101 height 31
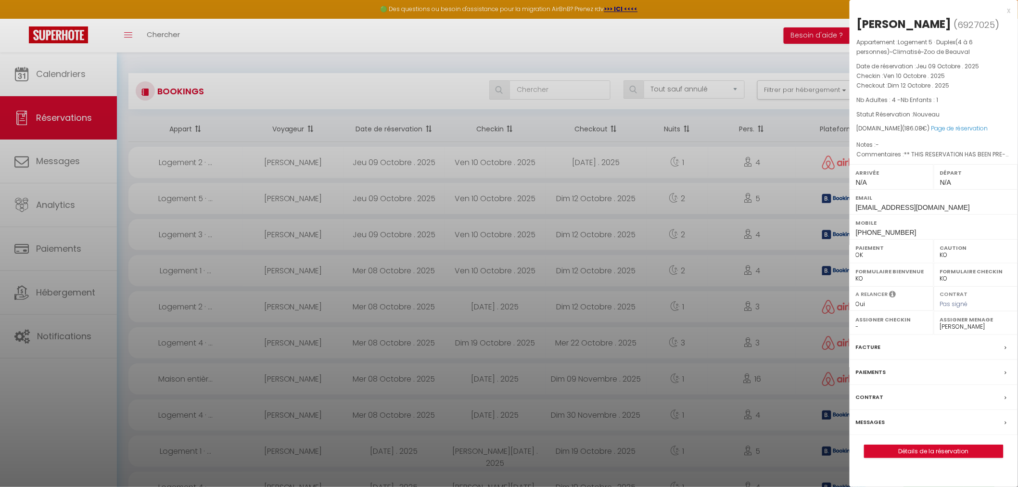
click at [876, 427] on label "Messages" at bounding box center [870, 422] width 29 height 10
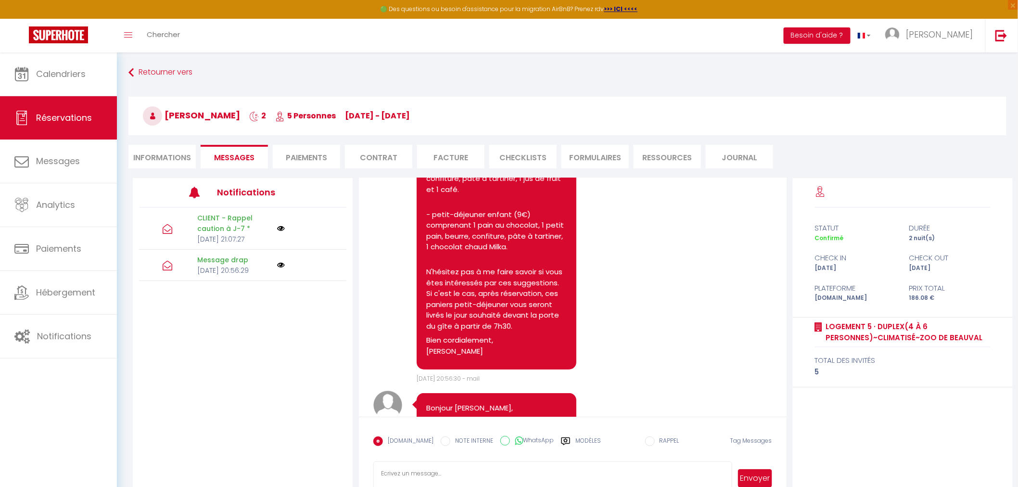
scroll to position [267, 0]
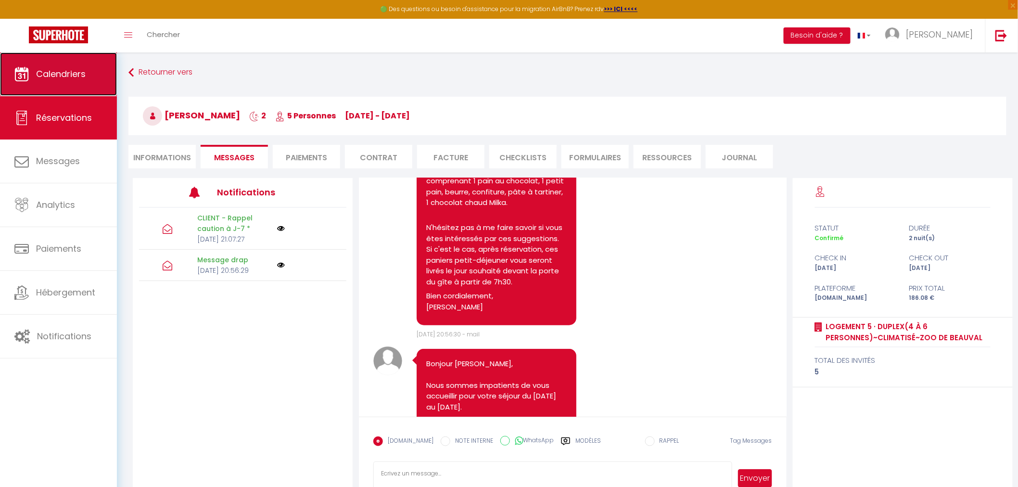
click at [60, 68] on span "Calendriers" at bounding box center [61, 74] width 50 height 12
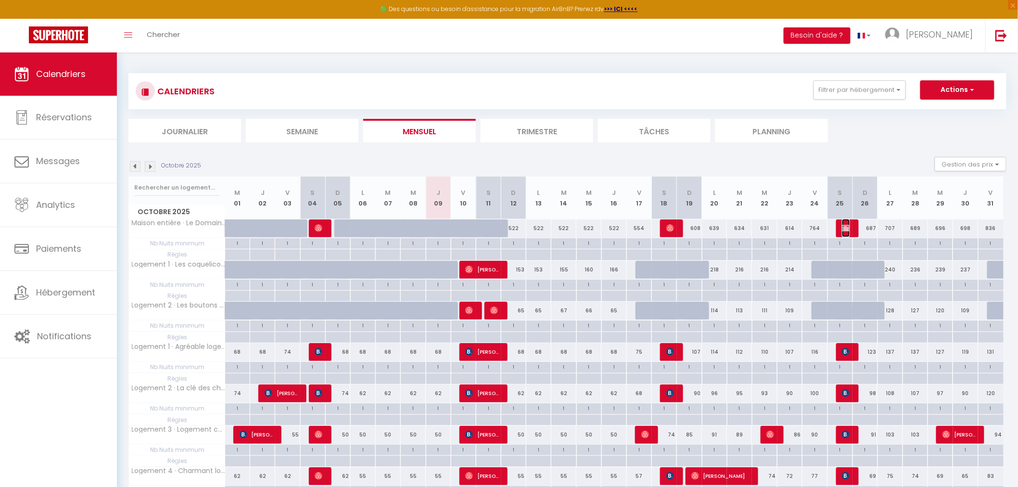
click at [845, 226] on img at bounding box center [846, 228] width 8 height 8
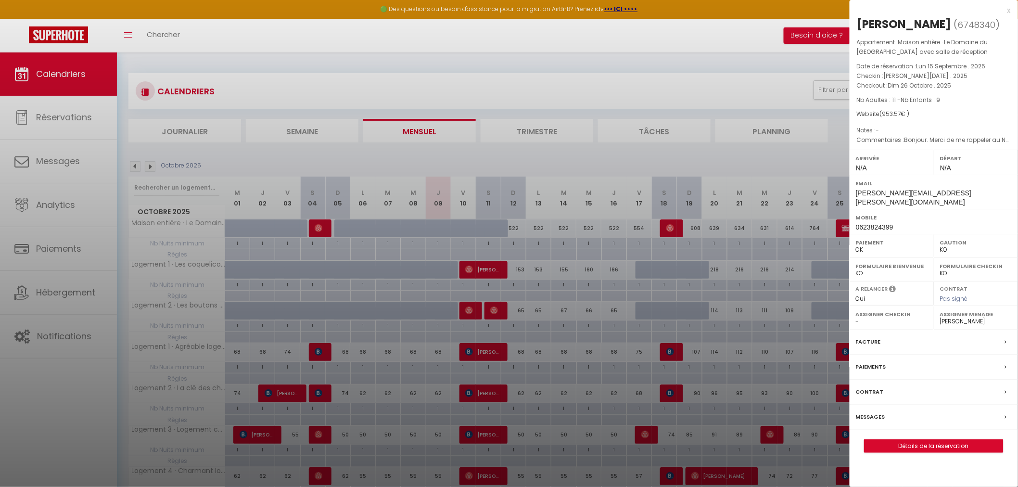
click at [883, 412] on label "Messages" at bounding box center [870, 417] width 29 height 10
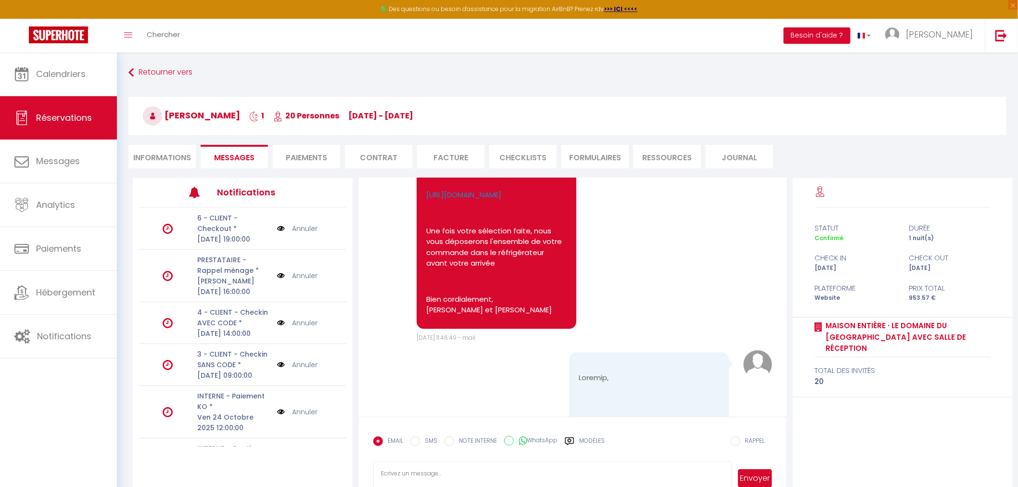
scroll to position [846, 0]
click at [380, 343] on div "Note Sms Bonjour [PERSON_NAME], Afin de vous permettre de profiter pleinement d…" at bounding box center [572, 173] width 398 height 337
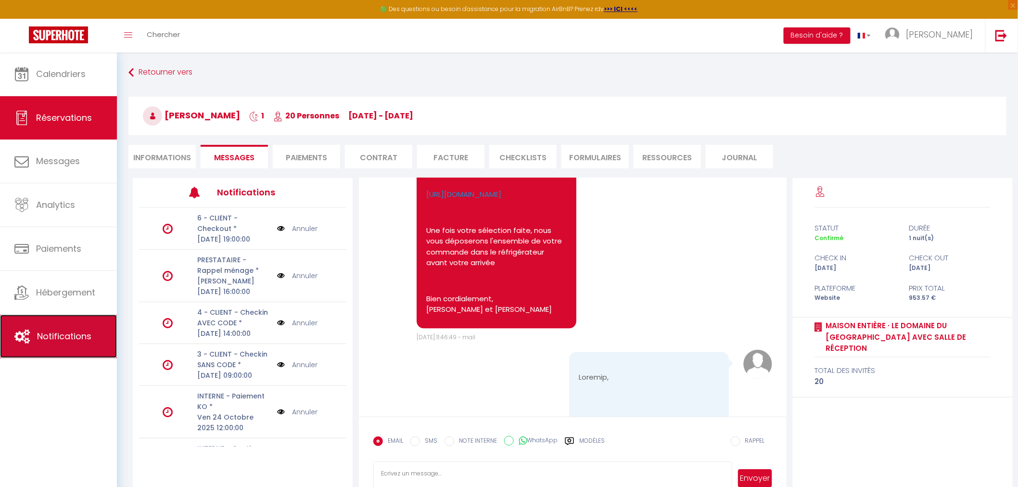
click at [64, 335] on span "Notifications" at bounding box center [64, 336] width 54 height 12
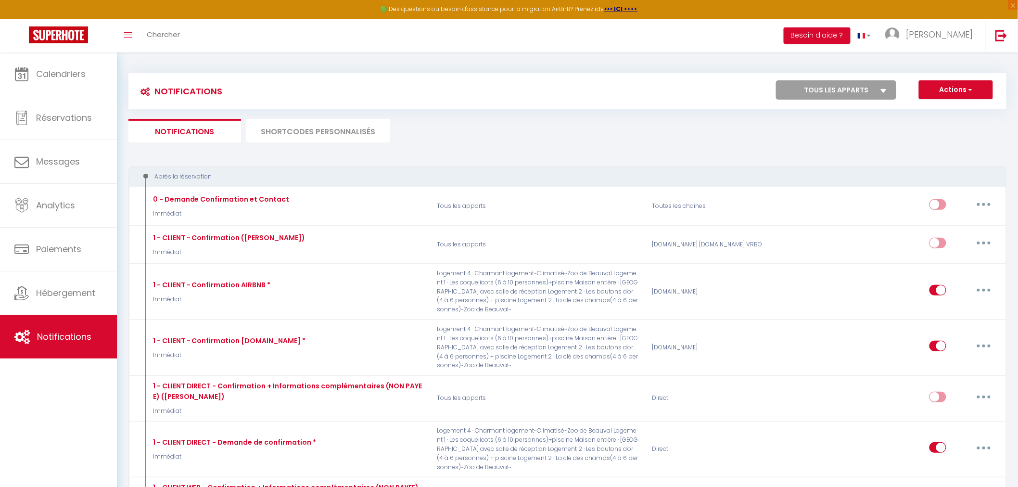
click at [325, 135] on li "SHORTCODES PERSONNALISÉS" at bounding box center [318, 131] width 144 height 24
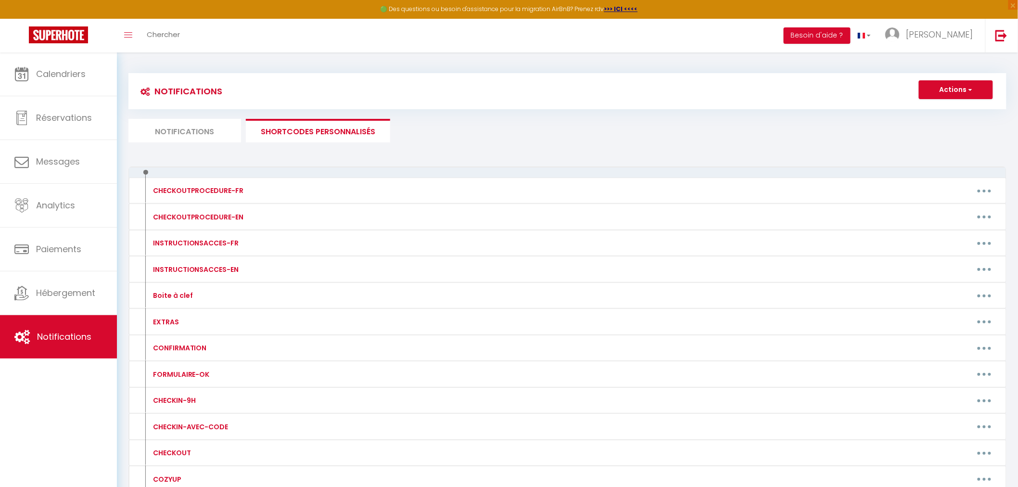
click at [185, 132] on li "Notifications" at bounding box center [184, 131] width 113 height 24
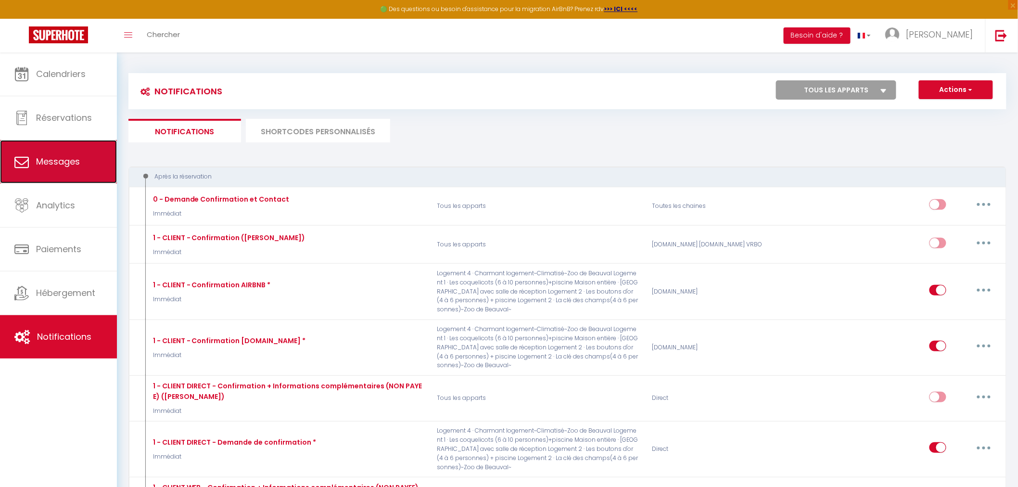
click at [52, 156] on span "Messages" at bounding box center [58, 161] width 44 height 12
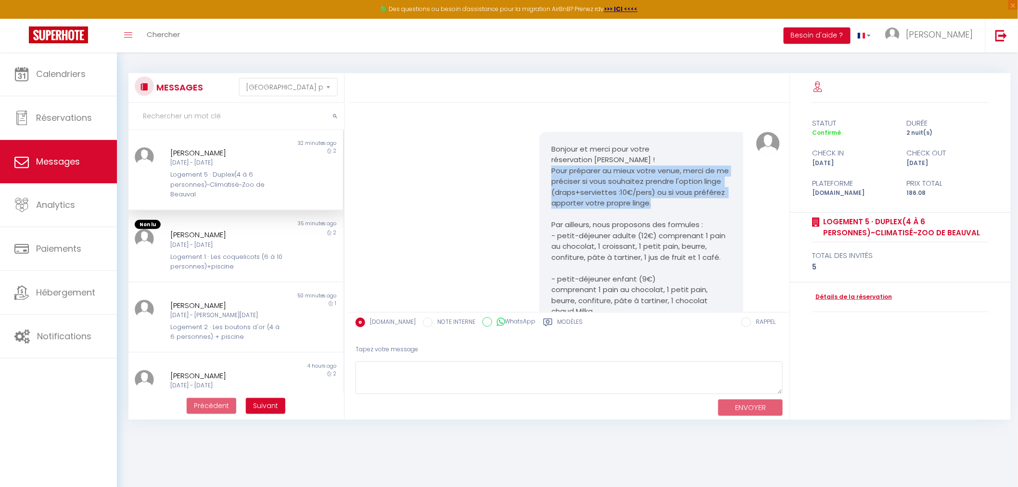
drag, startPoint x: 684, startPoint y: 204, endPoint x: 545, endPoint y: 172, distance: 143.2
click at [545, 172] on div "Bonjour et merci pour votre réservation [PERSON_NAME] ! Pour préparer au mieux …" at bounding box center [641, 274] width 204 height 284
copy p "Pour préparer au mieux votre venue, merci de me préciser si vous souhaitez pren…"
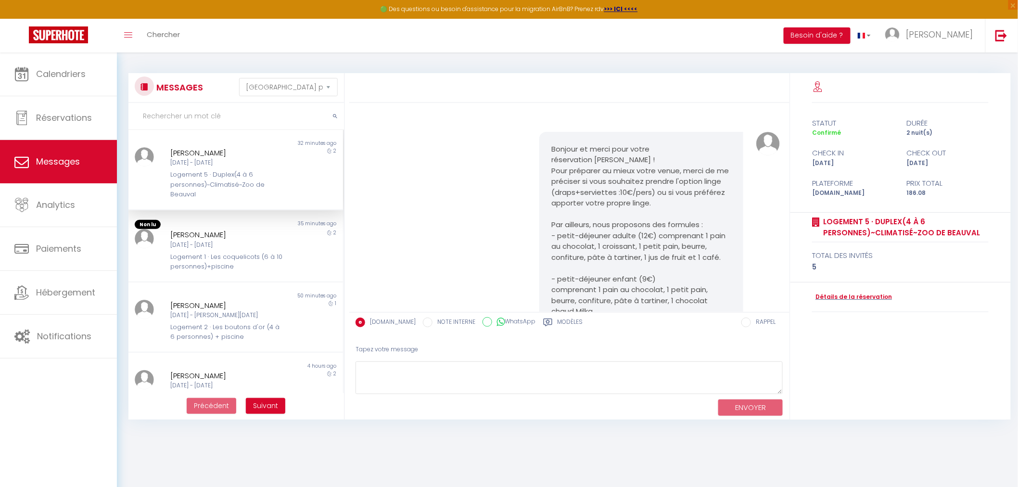
click at [54, 367] on div "Calendriers Réservations Messages Analytics Paiements Hébergement Notifications" at bounding box center [58, 279] width 117 height 455
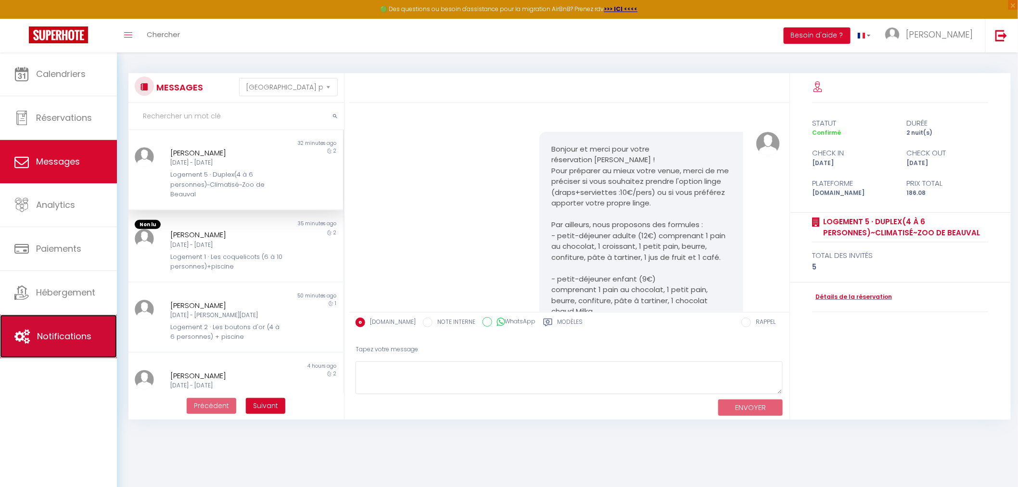
click at [61, 328] on link "Notifications" at bounding box center [58, 336] width 117 height 43
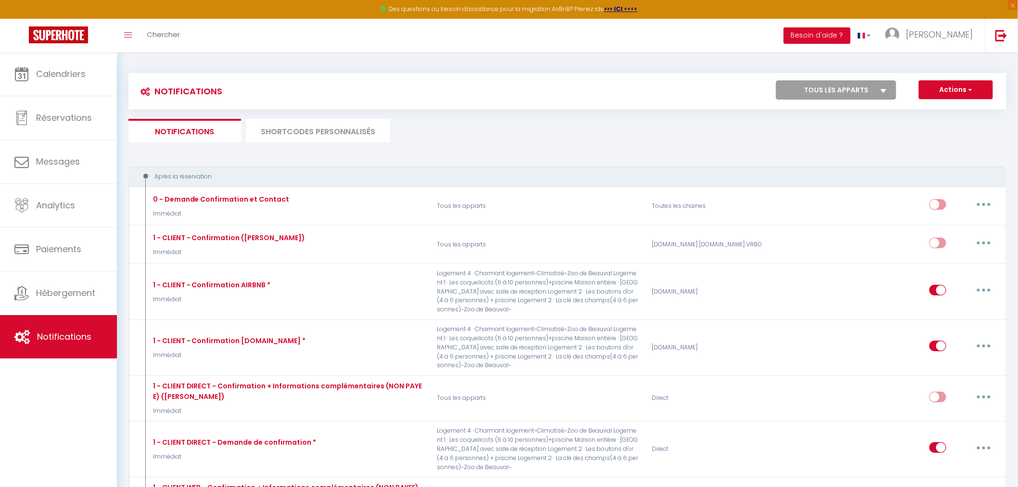
click at [332, 138] on li "SHORTCODES PERSONNALISÉS" at bounding box center [318, 131] width 144 height 24
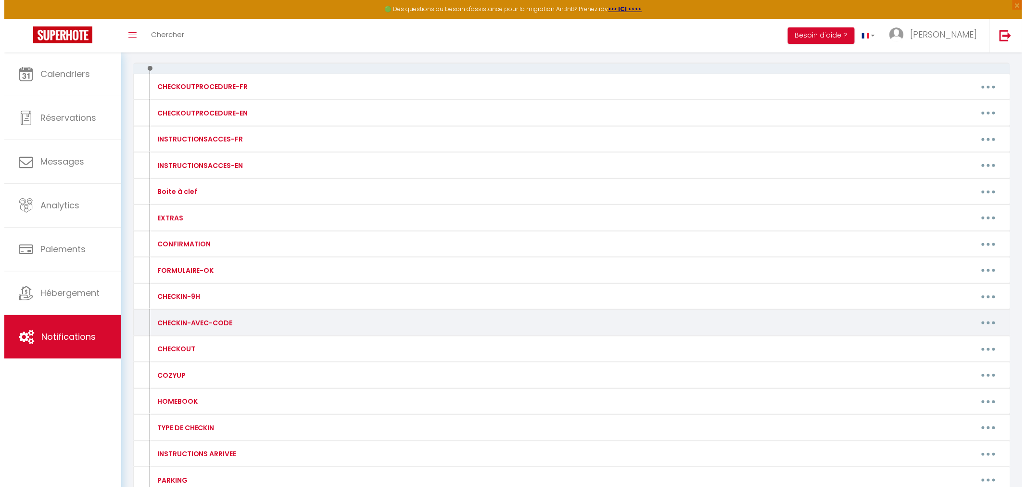
scroll to position [107, 0]
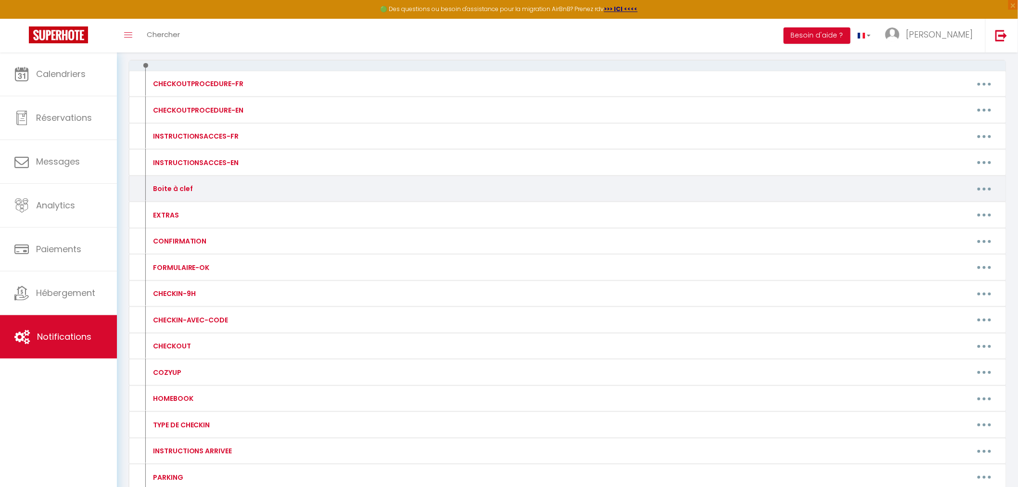
click at [990, 189] on button "button" at bounding box center [984, 188] width 27 height 15
click at [955, 210] on link "Editer" at bounding box center [959, 211] width 71 height 16
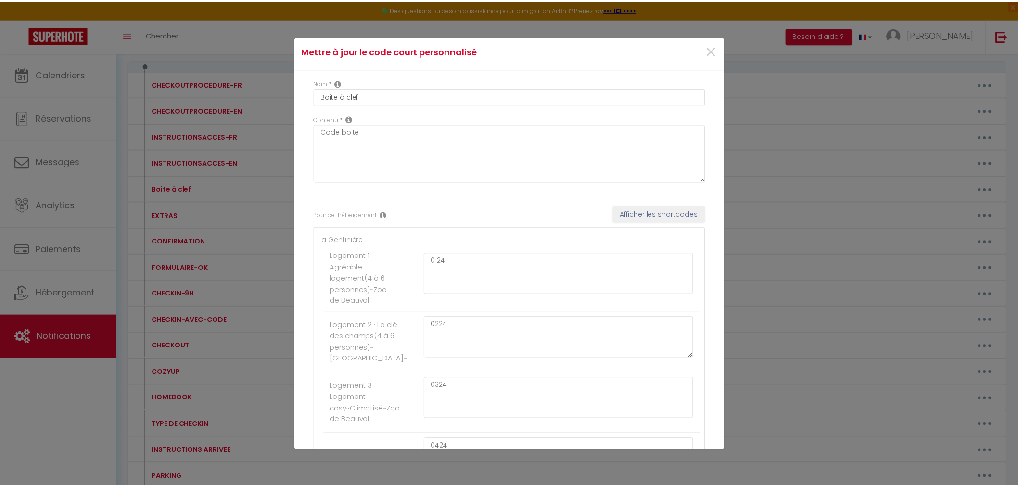
scroll to position [0, 0]
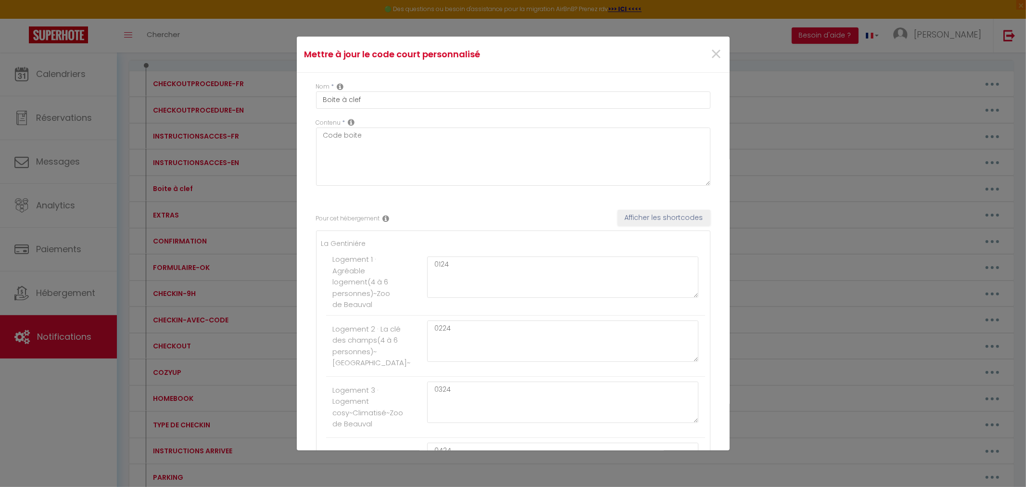
click at [278, 60] on div "Mettre à jour le code court personnalisé × Nom * Boite à clef Contenu * Code bo…" at bounding box center [513, 243] width 1026 height 487
click at [710, 51] on span "×" at bounding box center [716, 54] width 12 height 29
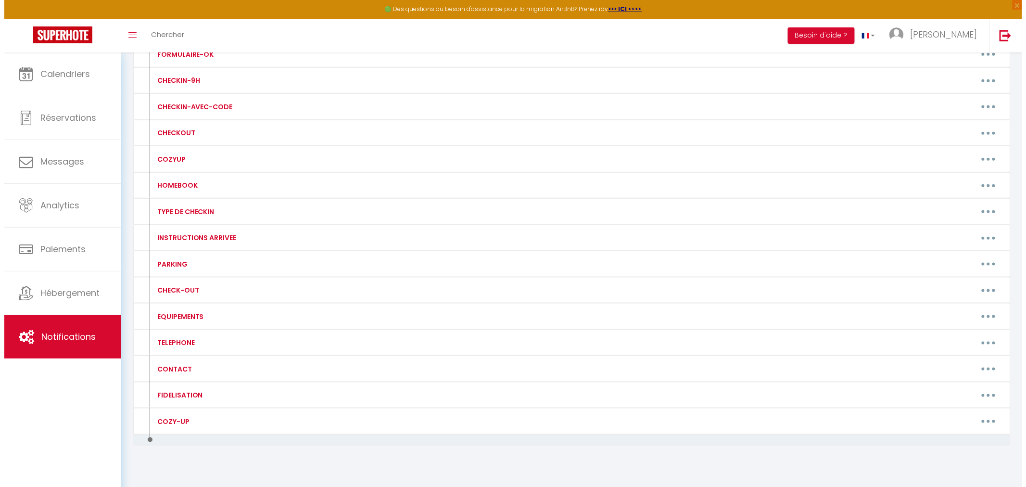
scroll to position [320, 0]
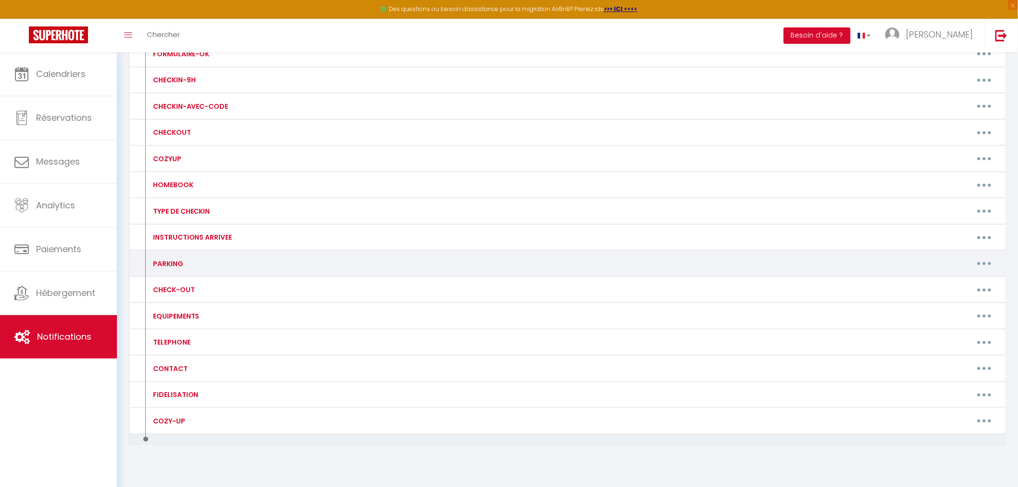
click at [989, 265] on button "button" at bounding box center [984, 263] width 27 height 15
click at [952, 287] on link "Editer" at bounding box center [959, 285] width 71 height 16
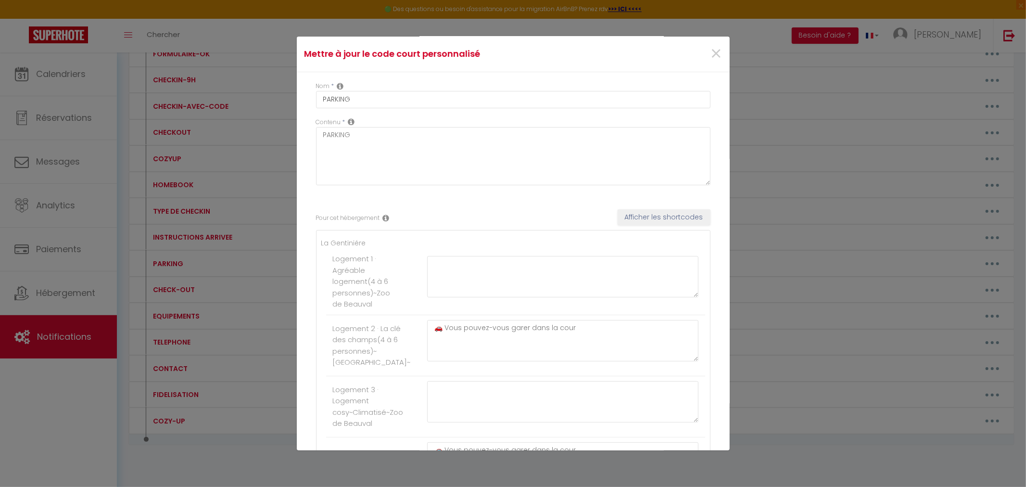
scroll to position [0, 0]
click at [710, 54] on span "×" at bounding box center [716, 54] width 12 height 29
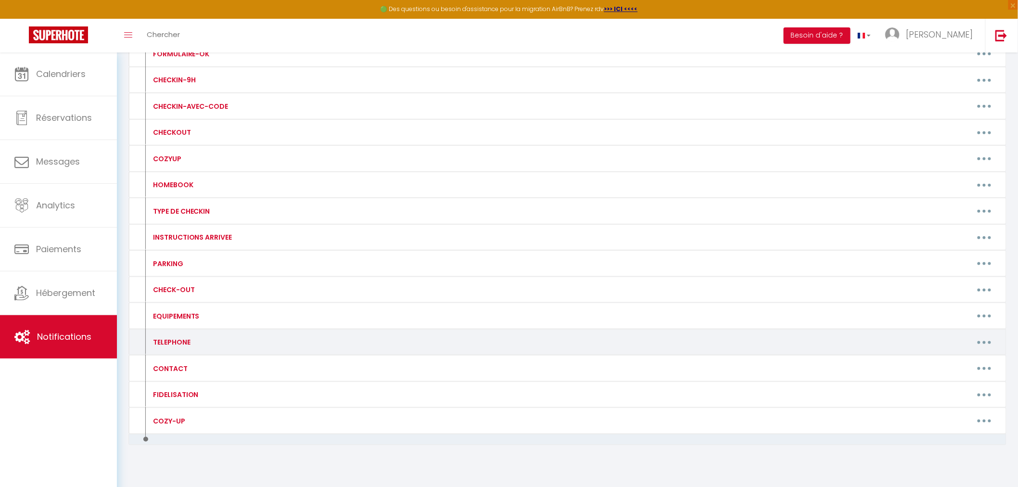
click at [988, 340] on button "button" at bounding box center [984, 341] width 27 height 15
click at [940, 363] on link "Editer" at bounding box center [959, 364] width 71 height 16
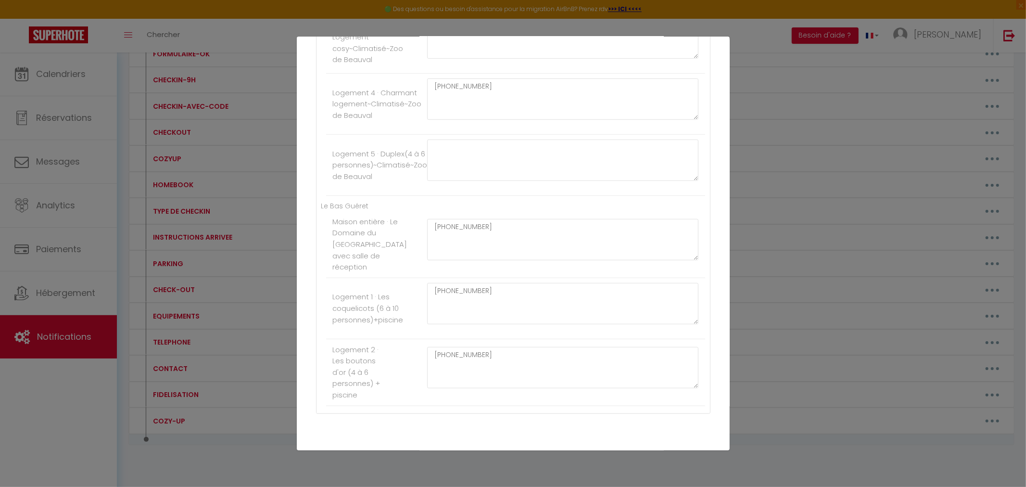
scroll to position [374, 0]
click at [128, 296] on div "Mettre à jour le code court personnalisé × Nom * TELEPHONE Contenu * TELEPHONE …" at bounding box center [513, 243] width 1026 height 487
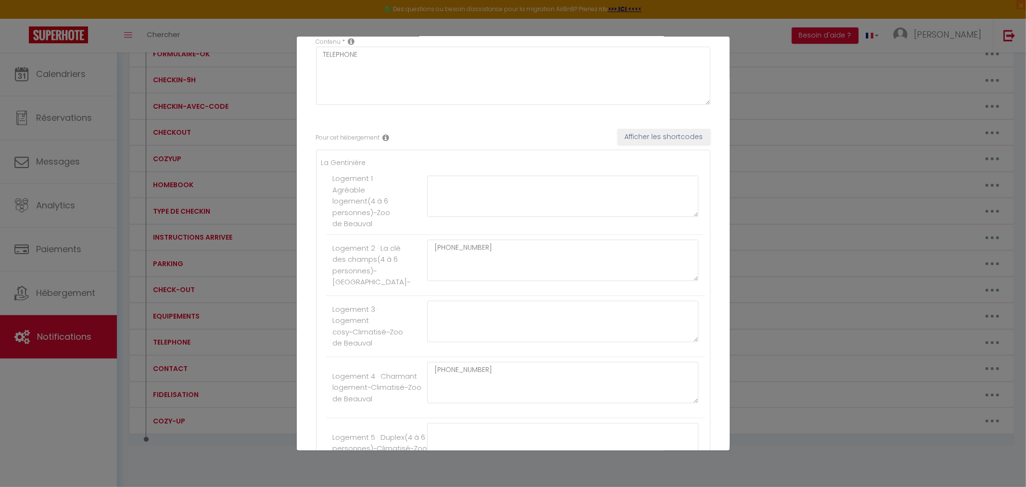
scroll to position [53, 0]
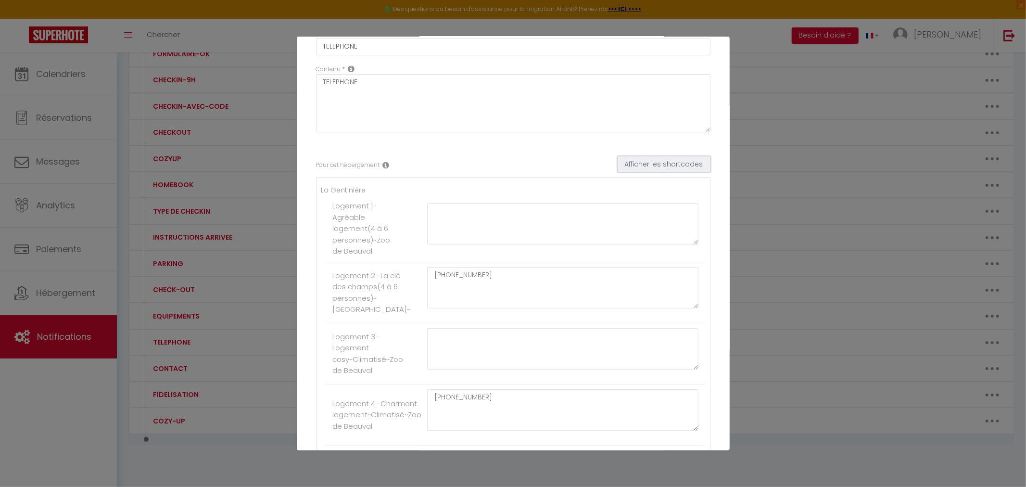
click at [653, 163] on button "Afficher les shortcodes" at bounding box center [664, 164] width 93 height 16
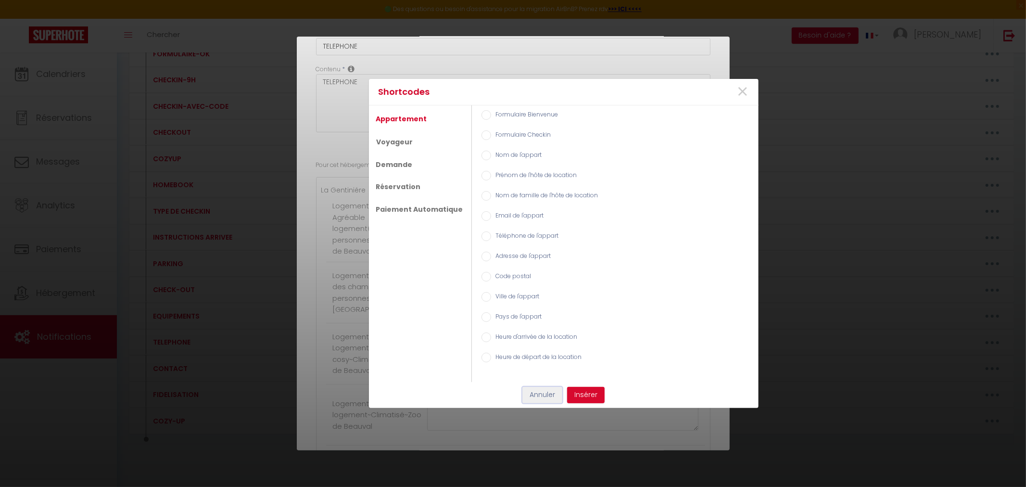
click at [540, 395] on button "Annuler" at bounding box center [543, 395] width 40 height 16
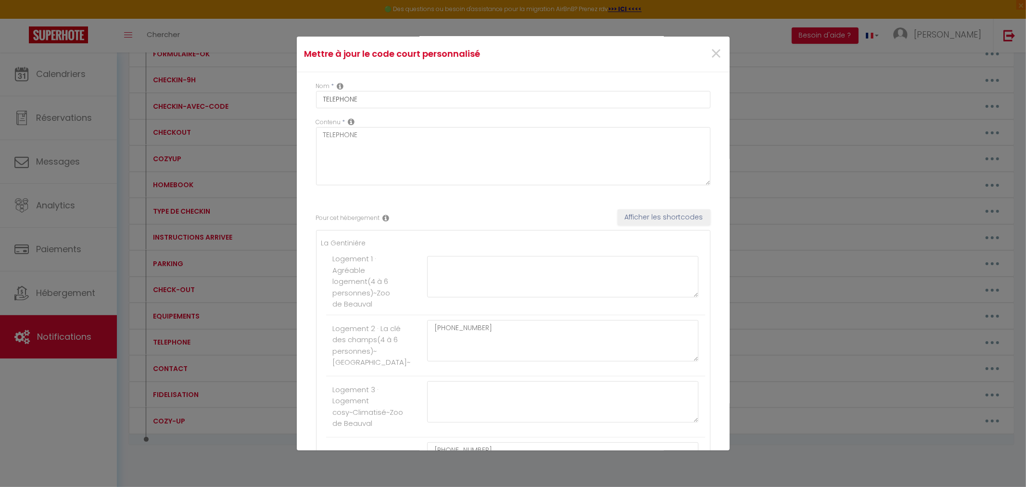
scroll to position [0, 0]
click at [710, 54] on span "×" at bounding box center [716, 54] width 12 height 29
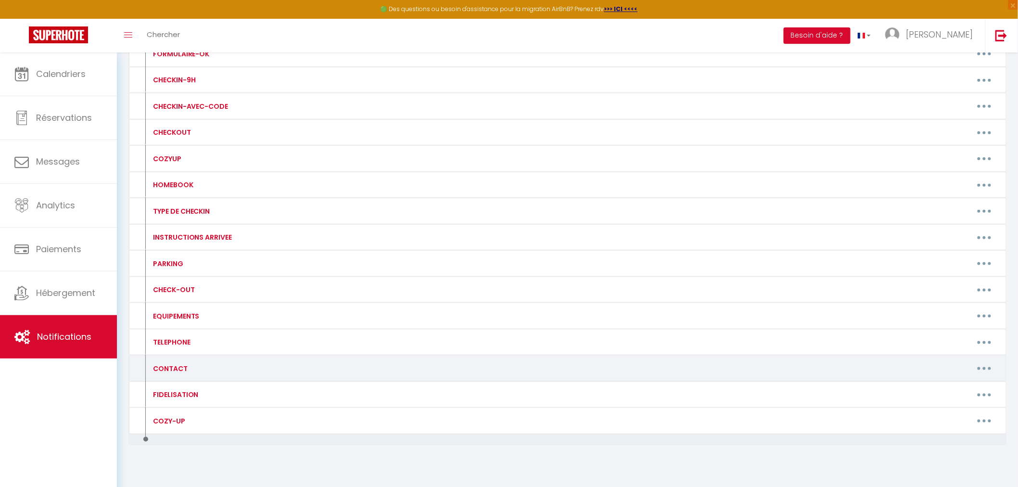
click at [984, 367] on button "button" at bounding box center [984, 368] width 27 height 15
click at [946, 390] on link "Editer" at bounding box center [959, 390] width 71 height 16
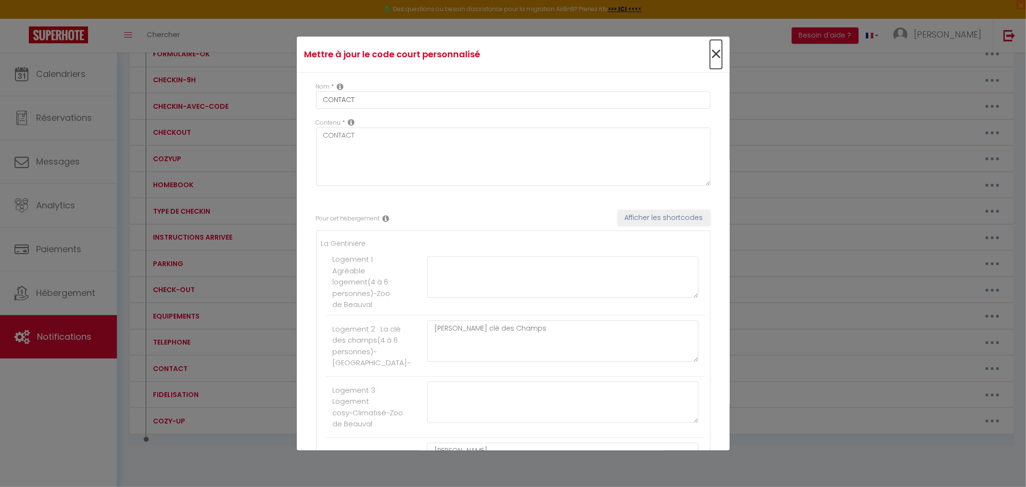
click at [711, 51] on span "×" at bounding box center [716, 54] width 12 height 29
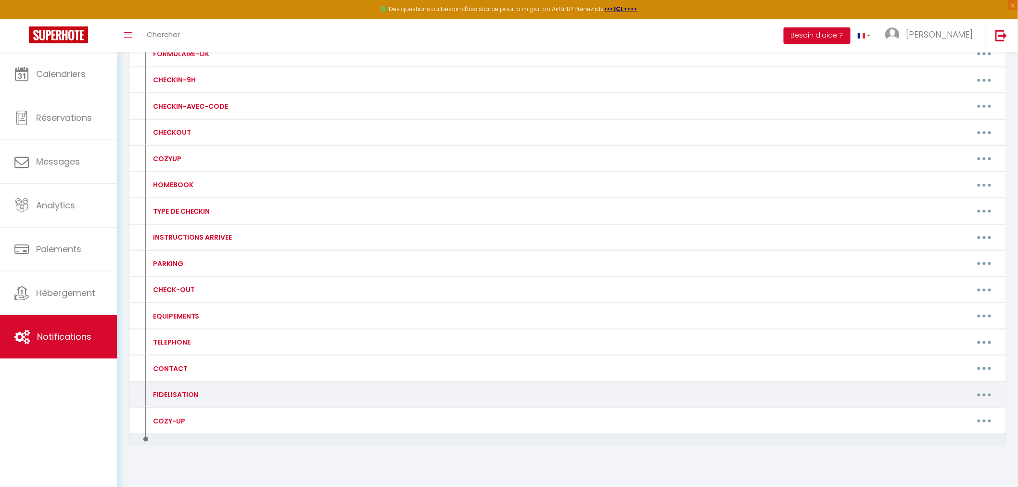
click at [985, 397] on button "button" at bounding box center [984, 394] width 27 height 15
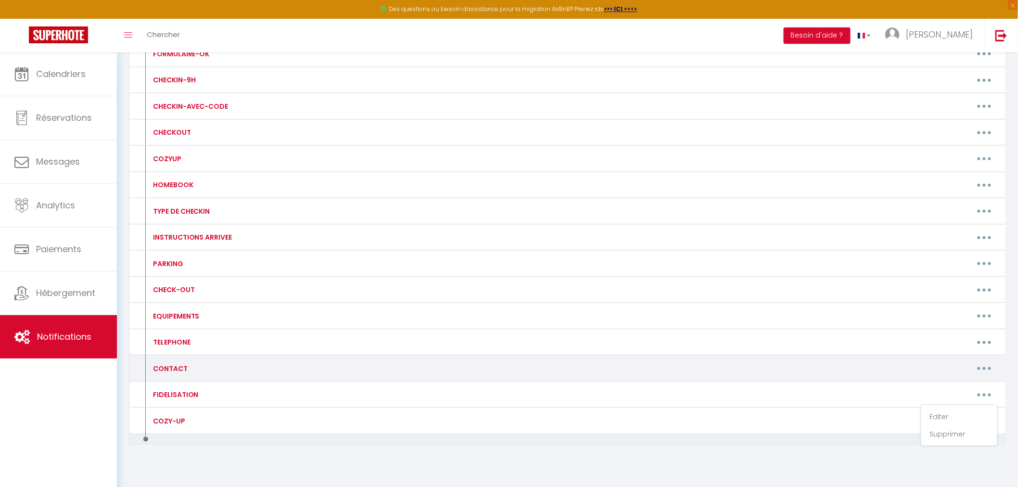
click at [983, 368] on button "button" at bounding box center [984, 368] width 27 height 15
click at [942, 395] on link "Editer" at bounding box center [959, 390] width 71 height 16
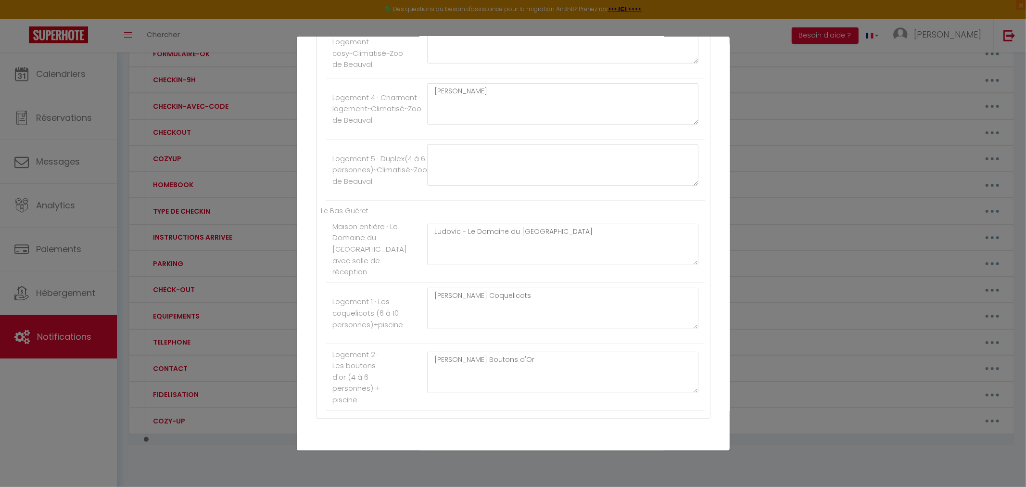
scroll to position [374, 0]
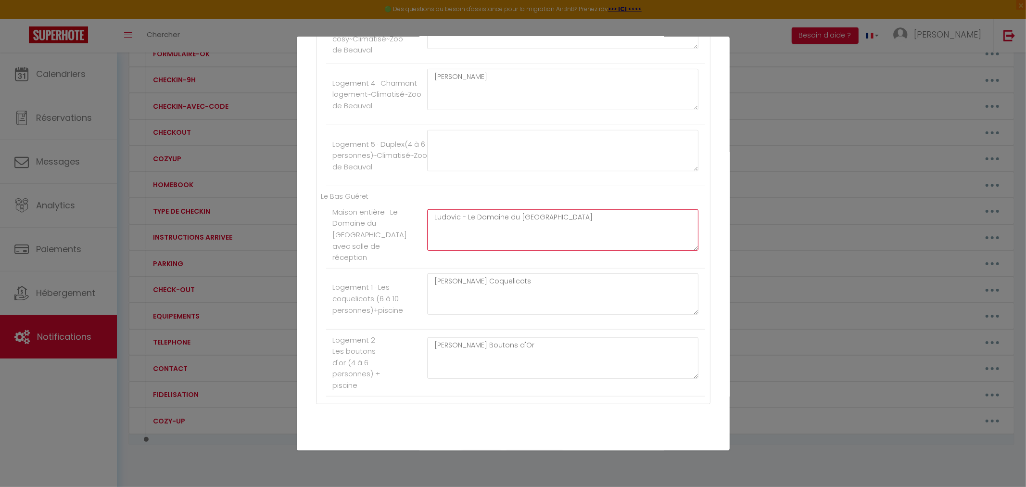
drag, startPoint x: 458, startPoint y: 229, endPoint x: 426, endPoint y: 219, distance: 33.2
click at [426, 219] on li "Maison entière · Le Domaine du [GEOGRAPHIC_DATA] avec salle de réception Ludovi…" at bounding box center [515, 235] width 379 height 67
drag, startPoint x: 457, startPoint y: 300, endPoint x: 427, endPoint y: 285, distance: 33.6
click at [427, 285] on li "Logement 1 · Les coquelicots (6 à 10 personnes)+piscine [PERSON_NAME] Coquelico…" at bounding box center [515, 298] width 379 height 61
drag, startPoint x: 456, startPoint y: 360, endPoint x: 428, endPoint y: 358, distance: 28.0
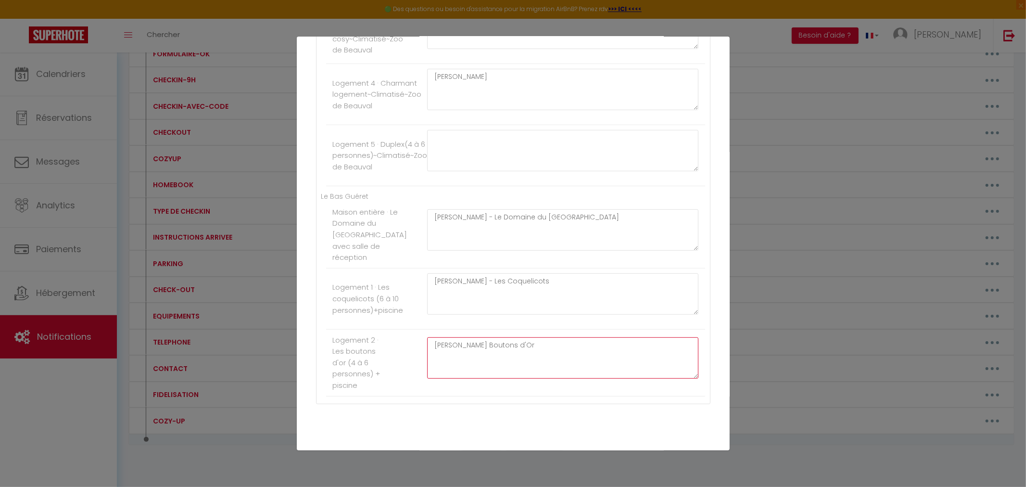
click at [428, 358] on textarea "[PERSON_NAME] Boutons d'Or" at bounding box center [563, 357] width 272 height 41
click at [535, 300] on textarea "[PERSON_NAME] - Les Coquelicots" at bounding box center [563, 293] width 272 height 41
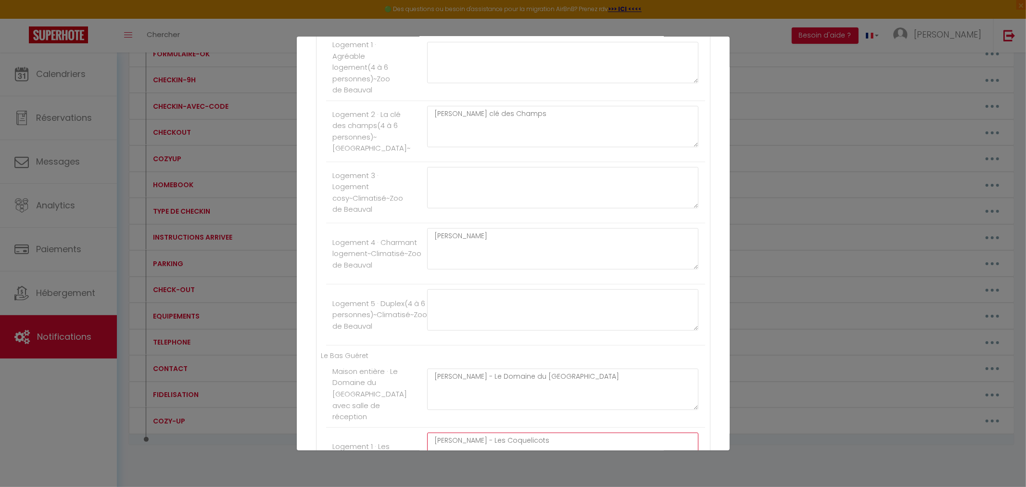
scroll to position [160, 0]
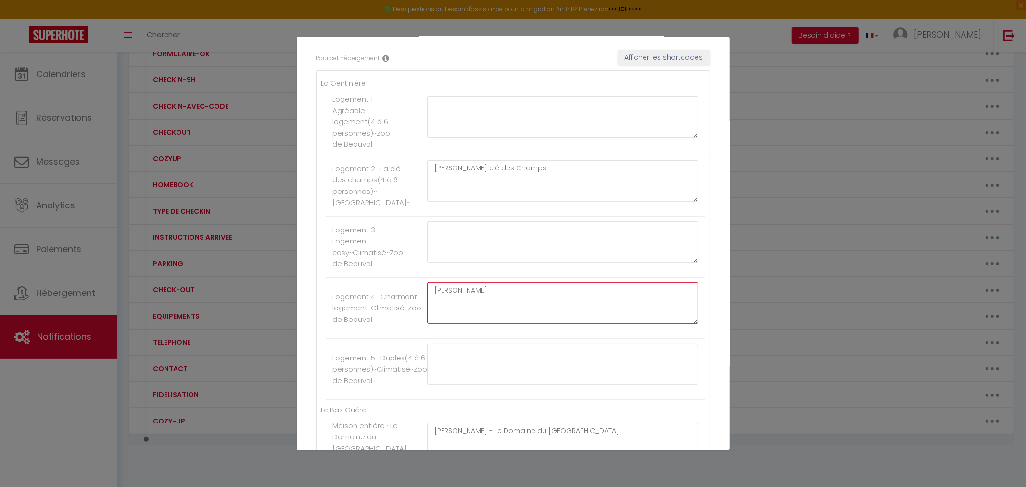
drag, startPoint x: 457, startPoint y: 295, endPoint x: 432, endPoint y: 286, distance: 27.1
click at [432, 286] on li "Logement 4 · Charmant logement~Climatisé~Zoo [PERSON_NAME]" at bounding box center [515, 308] width 379 height 61
drag, startPoint x: 455, startPoint y: 174, endPoint x: 432, endPoint y: 167, distance: 24.2
click at [432, 167] on textarea "[PERSON_NAME] clé des Champs" at bounding box center [563, 180] width 272 height 41
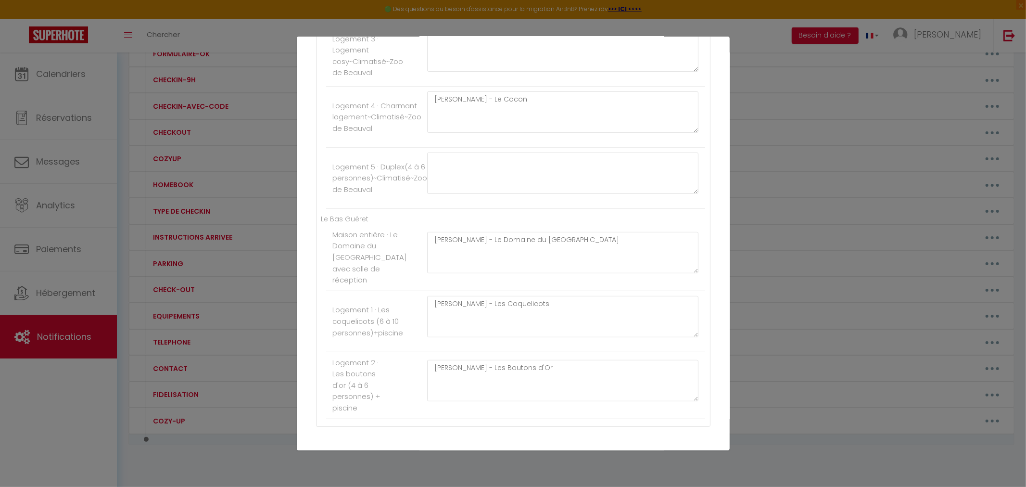
scroll to position [417, 0]
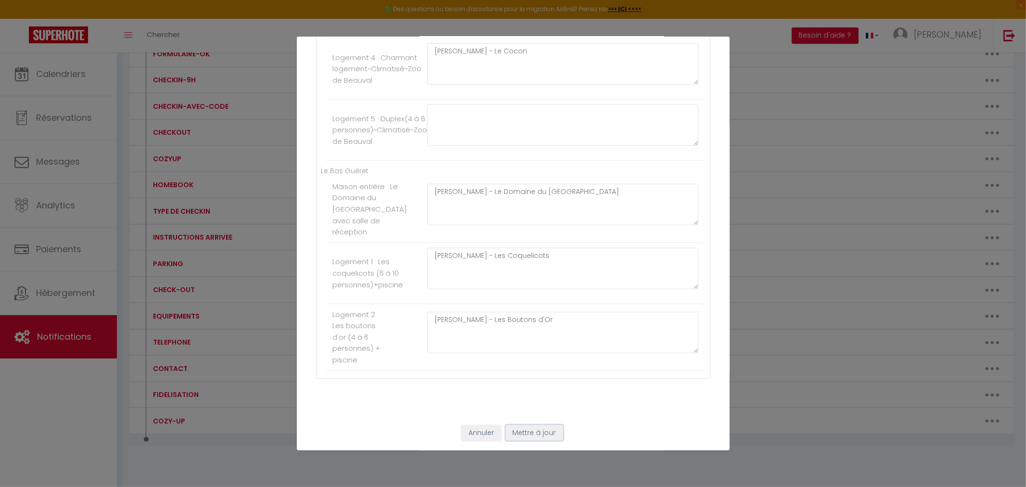
click at [524, 434] on button "Mettre à jour" at bounding box center [535, 433] width 58 height 16
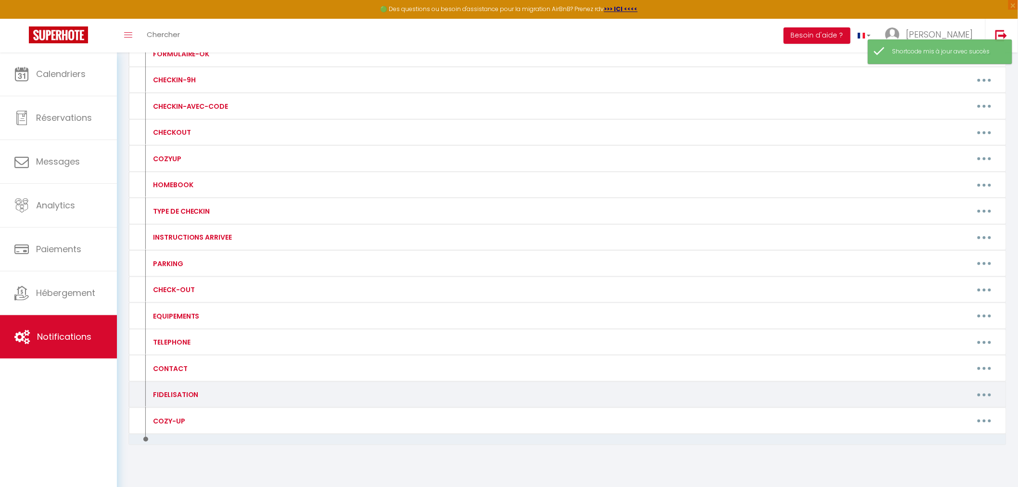
click at [981, 397] on button "button" at bounding box center [984, 394] width 27 height 15
click at [940, 421] on link "Editer" at bounding box center [959, 417] width 71 height 16
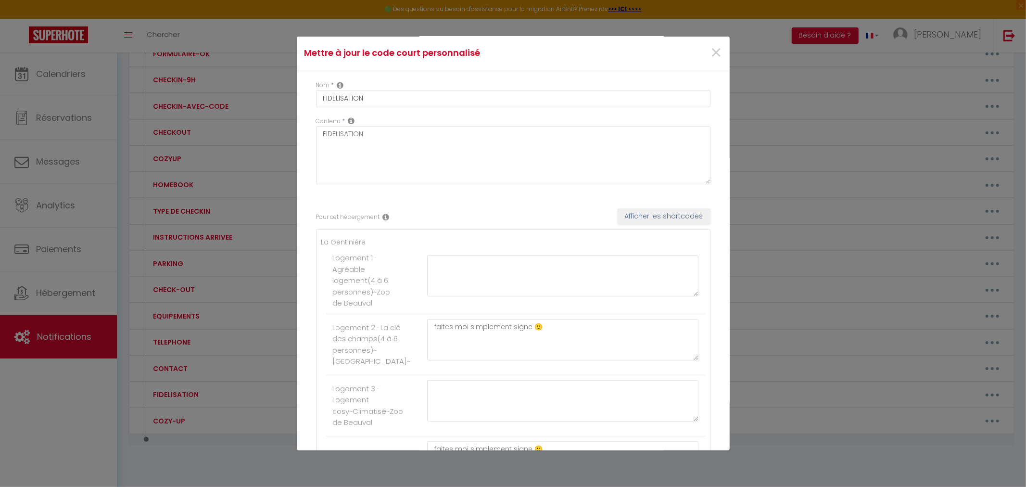
scroll to position [0, 0]
click at [710, 52] on span "×" at bounding box center [716, 54] width 12 height 29
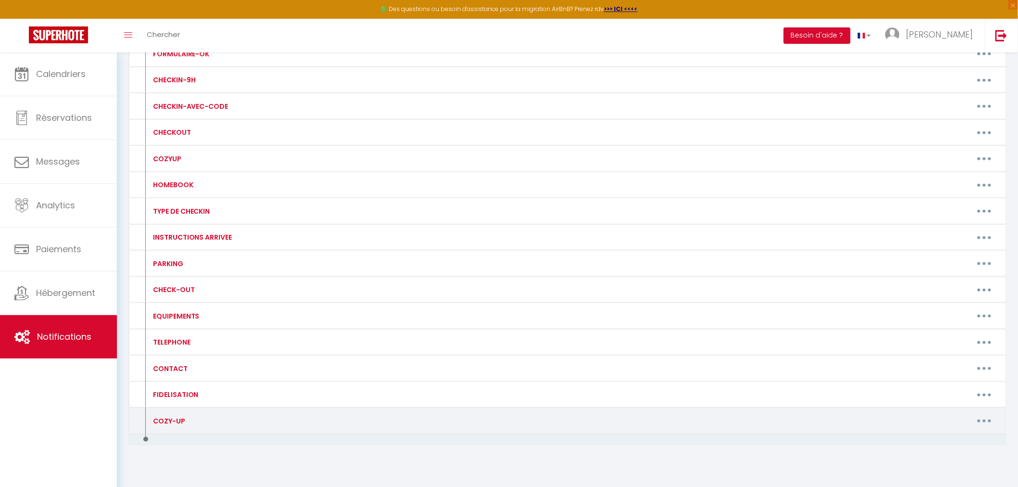
click at [990, 421] on button "button" at bounding box center [984, 420] width 27 height 15
click at [970, 439] on link "Editer" at bounding box center [959, 442] width 71 height 16
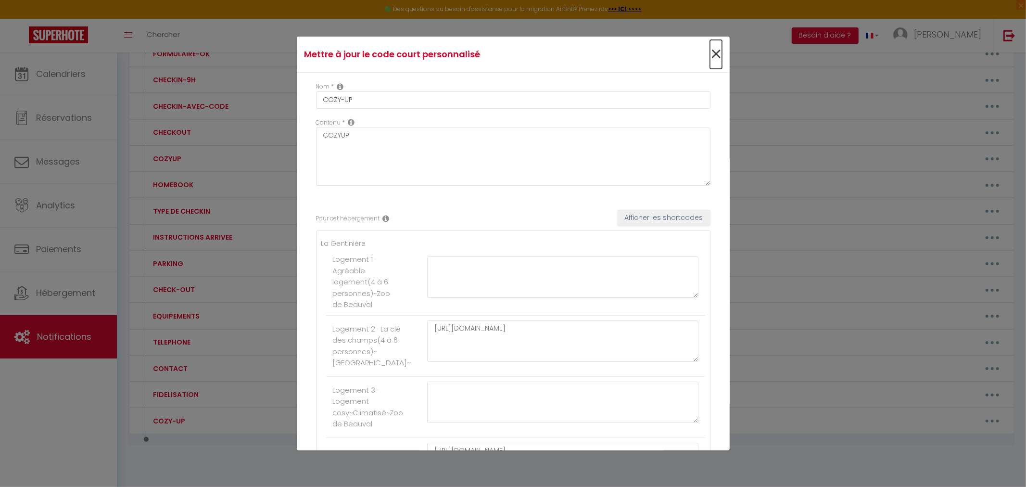
click at [710, 56] on span "×" at bounding box center [716, 54] width 12 height 29
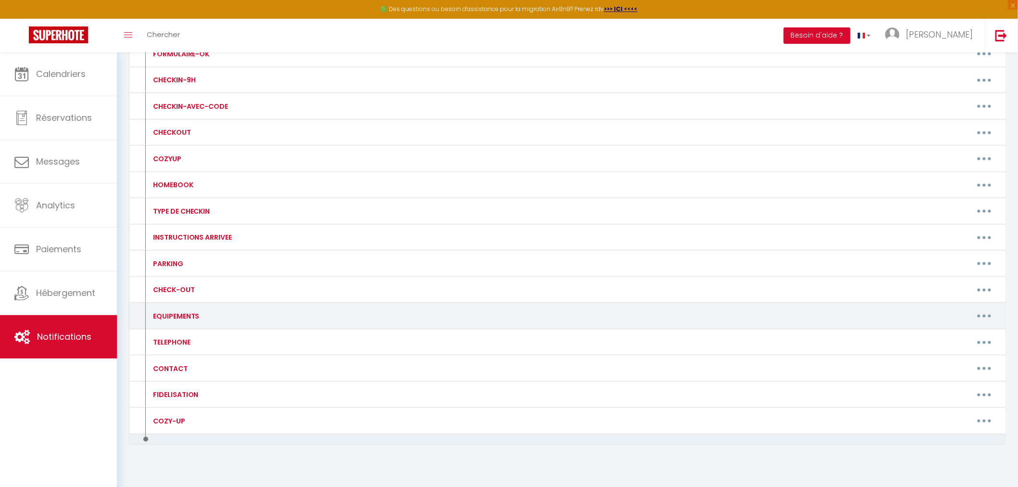
click at [982, 313] on button "button" at bounding box center [984, 315] width 27 height 15
click at [932, 338] on link "Editer" at bounding box center [959, 338] width 71 height 16
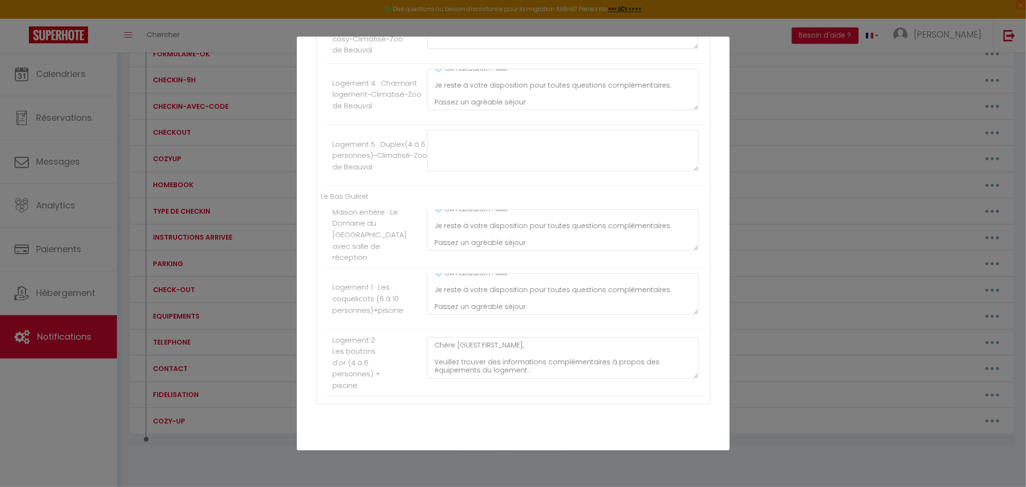
scroll to position [50, 0]
click at [815, 239] on div "Mettre à jour le code court personnalisé × Nom * EQUIPEMENTS Contenu * EQUIPEME…" at bounding box center [513, 243] width 1026 height 487
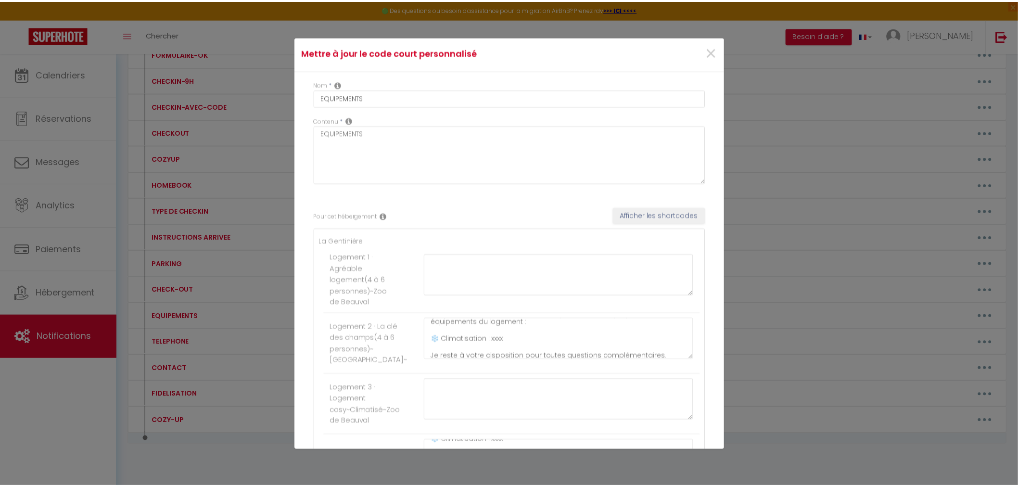
scroll to position [0, 0]
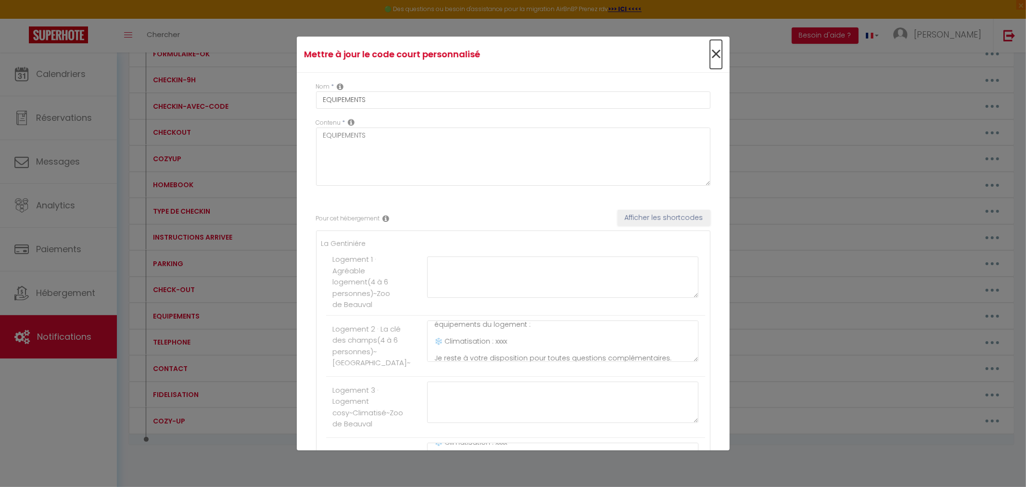
click at [712, 50] on span "×" at bounding box center [716, 54] width 12 height 29
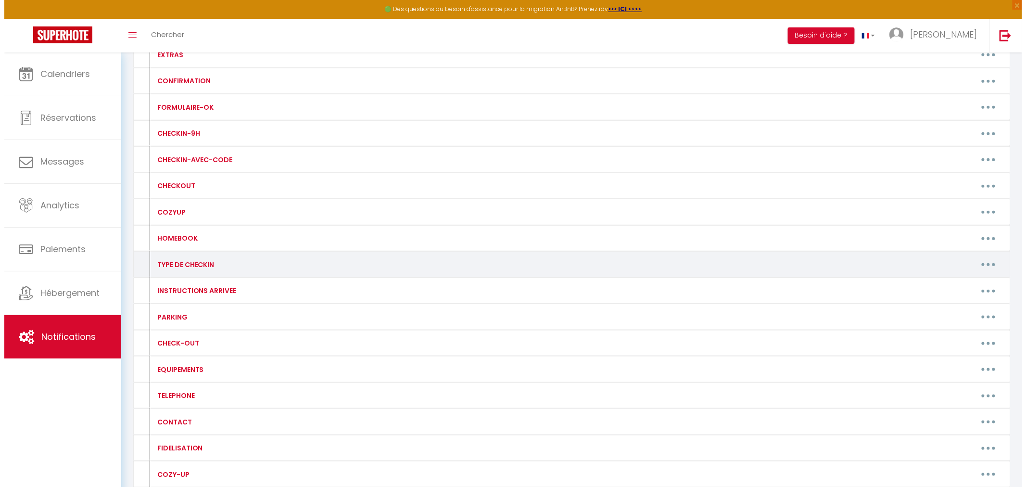
scroll to position [214, 0]
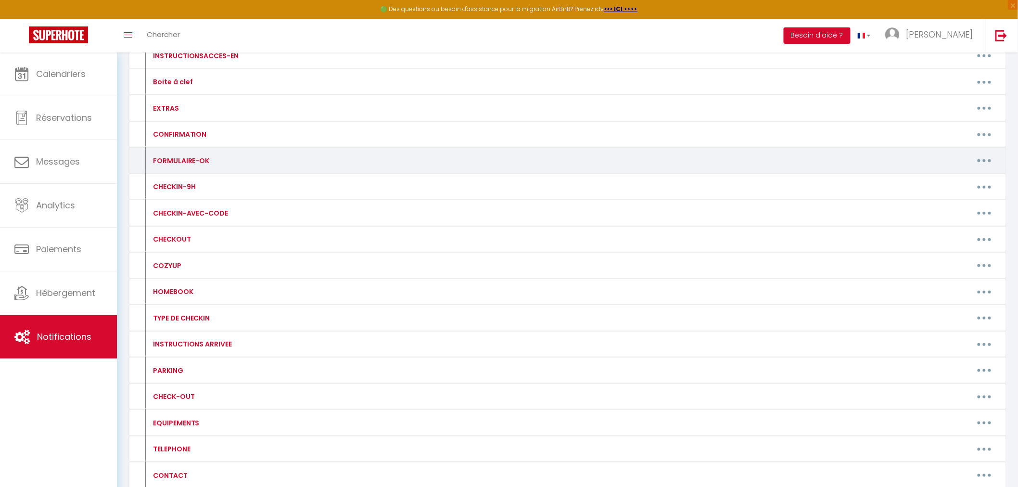
click at [987, 159] on button "button" at bounding box center [984, 160] width 27 height 15
click at [945, 184] on link "Editer" at bounding box center [959, 182] width 71 height 16
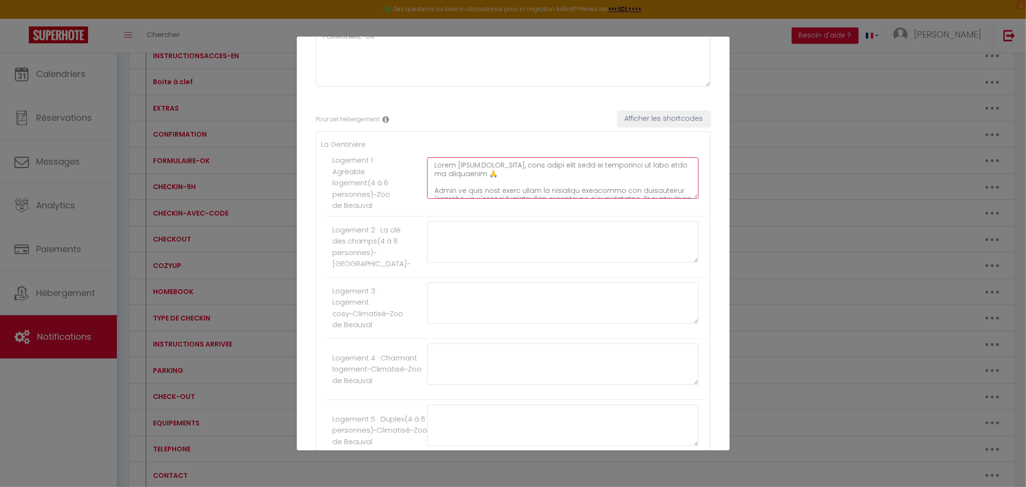
scroll to position [53, 0]
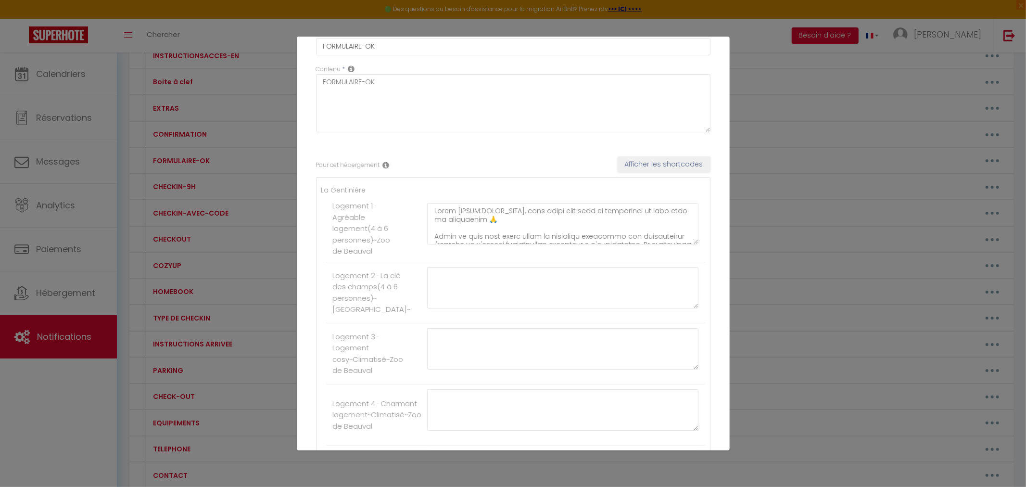
click at [287, 85] on div "Mettre à jour le code court personnalisé × Nom * FORMULAIRE-OK Contenu * FORMUL…" at bounding box center [513, 243] width 1026 height 487
click at [257, 98] on div "Mettre à jour le code court personnalisé × Nom * FORMULAIRE-OK Contenu * FORMUL…" at bounding box center [513, 243] width 1026 height 487
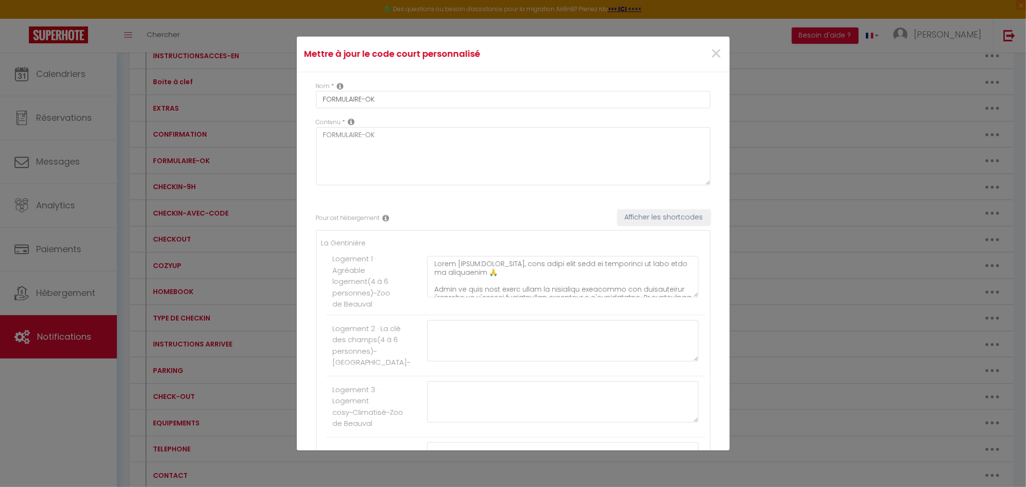
scroll to position [0, 0]
click at [711, 57] on span "×" at bounding box center [716, 54] width 12 height 29
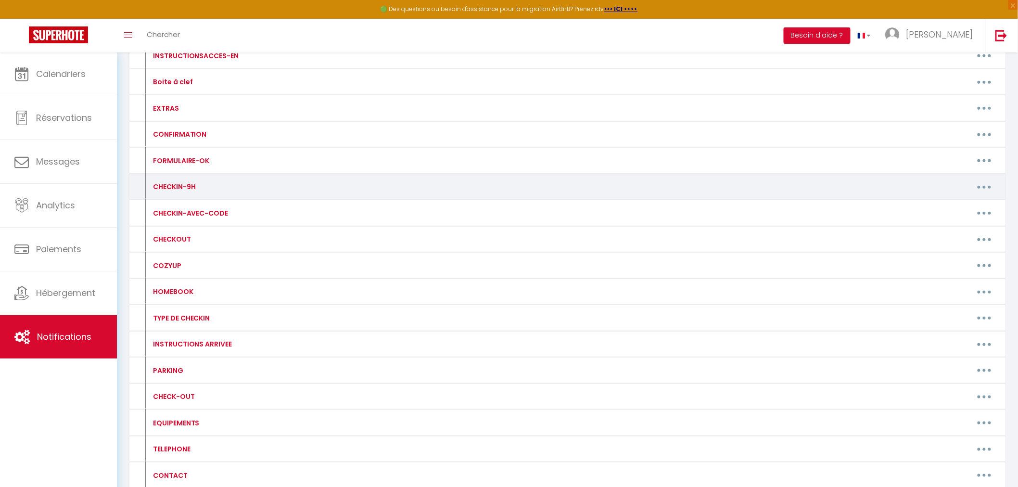
click at [983, 188] on button "button" at bounding box center [984, 186] width 27 height 15
click at [949, 207] on link "Editer" at bounding box center [959, 209] width 71 height 16
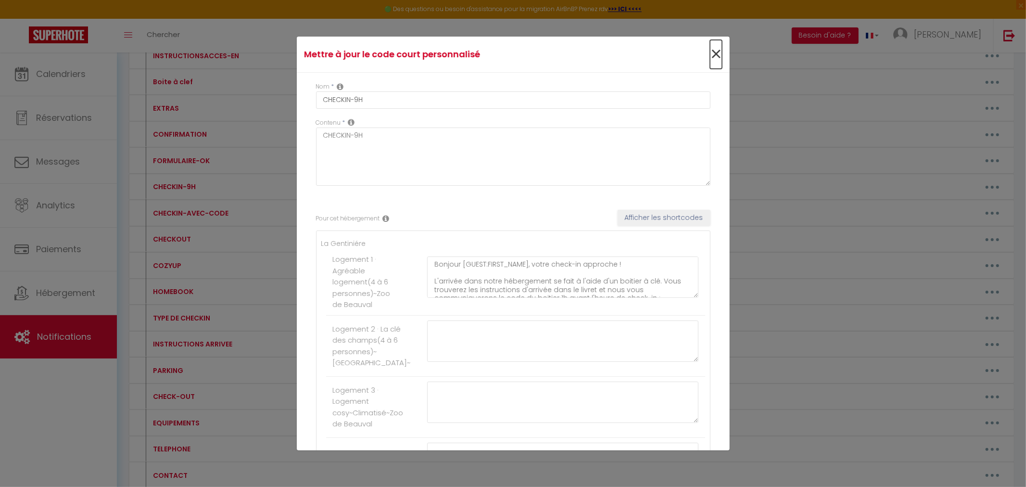
click at [710, 56] on span "×" at bounding box center [716, 54] width 12 height 29
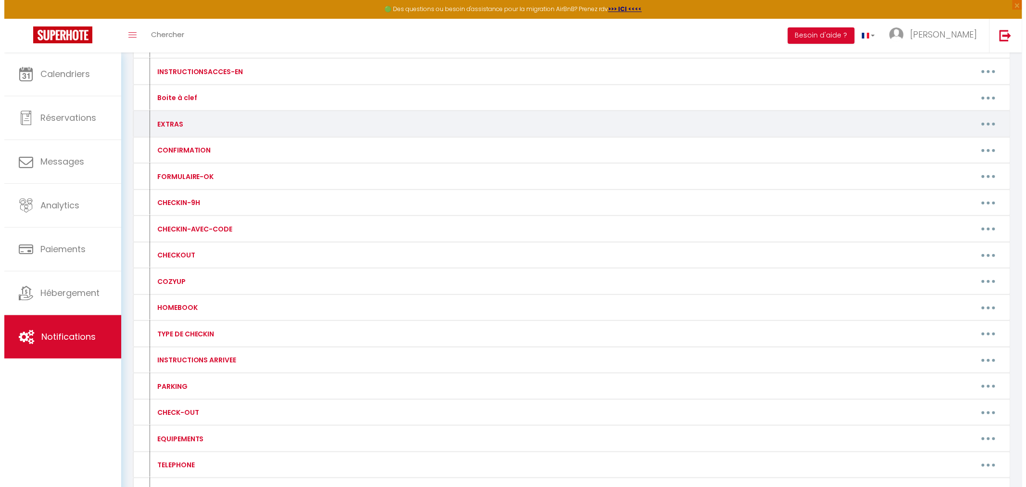
scroll to position [214, 0]
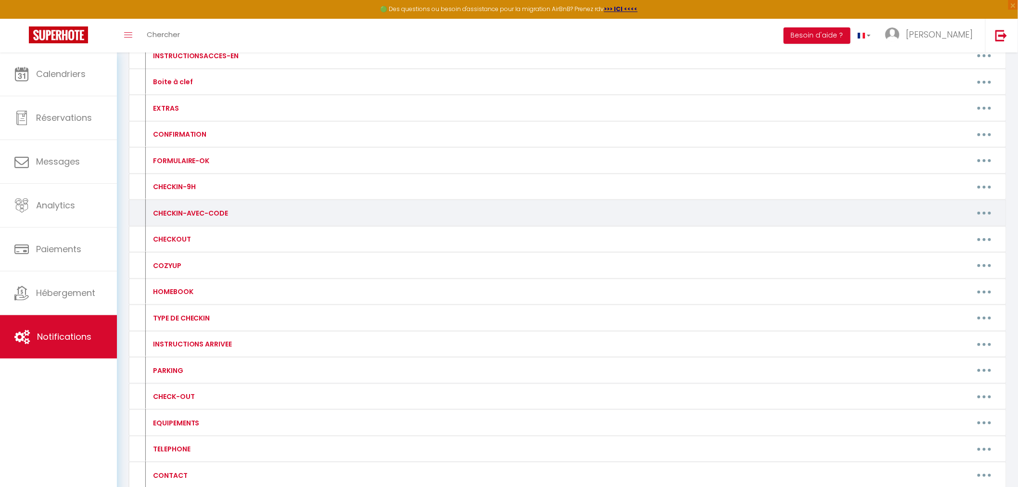
click at [994, 213] on button "button" at bounding box center [984, 212] width 27 height 15
click at [931, 237] on link "Editer" at bounding box center [959, 235] width 71 height 16
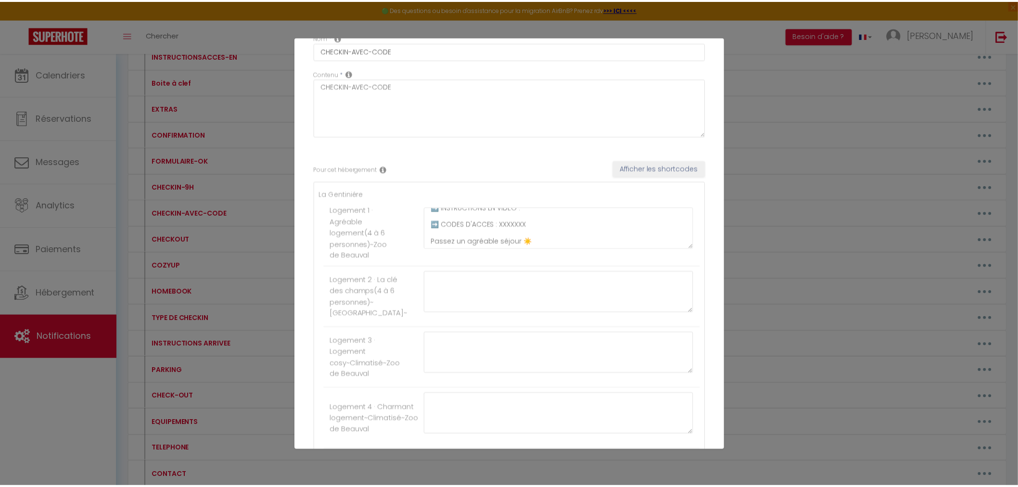
scroll to position [0, 0]
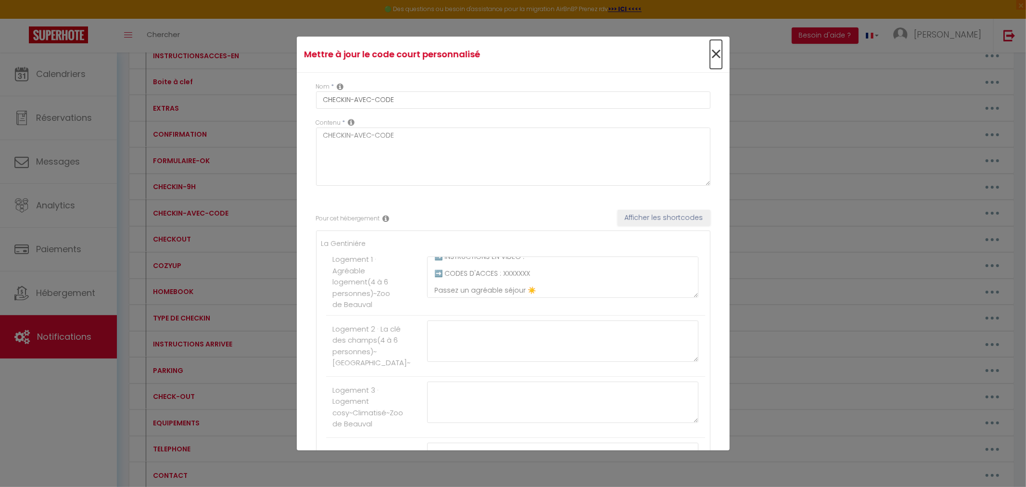
click at [710, 55] on span "×" at bounding box center [716, 54] width 12 height 29
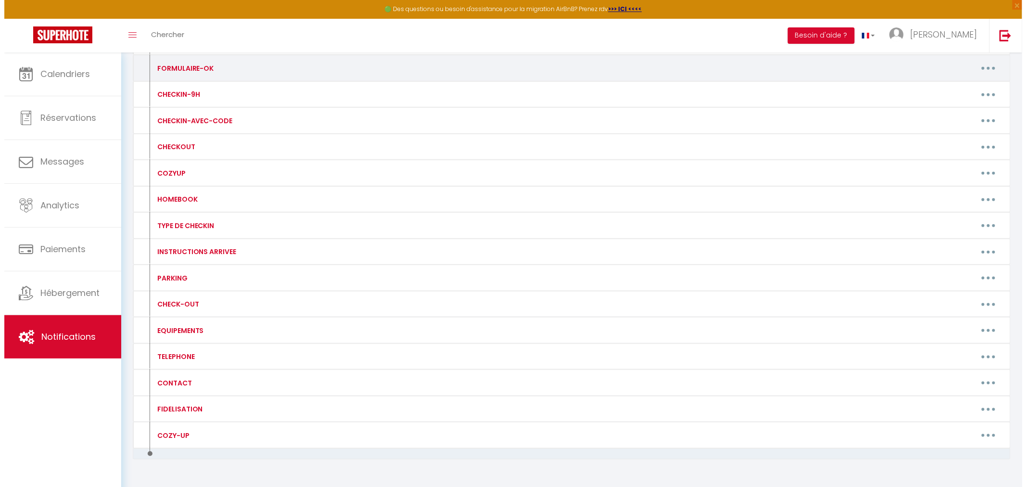
scroll to position [320, 0]
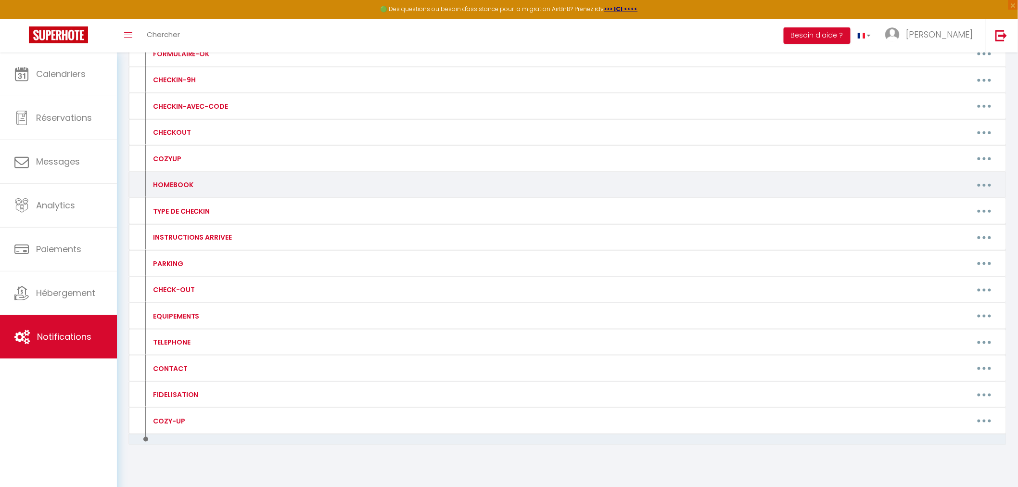
click at [985, 183] on button "button" at bounding box center [984, 184] width 27 height 15
click at [935, 208] on link "Editer" at bounding box center [959, 207] width 71 height 16
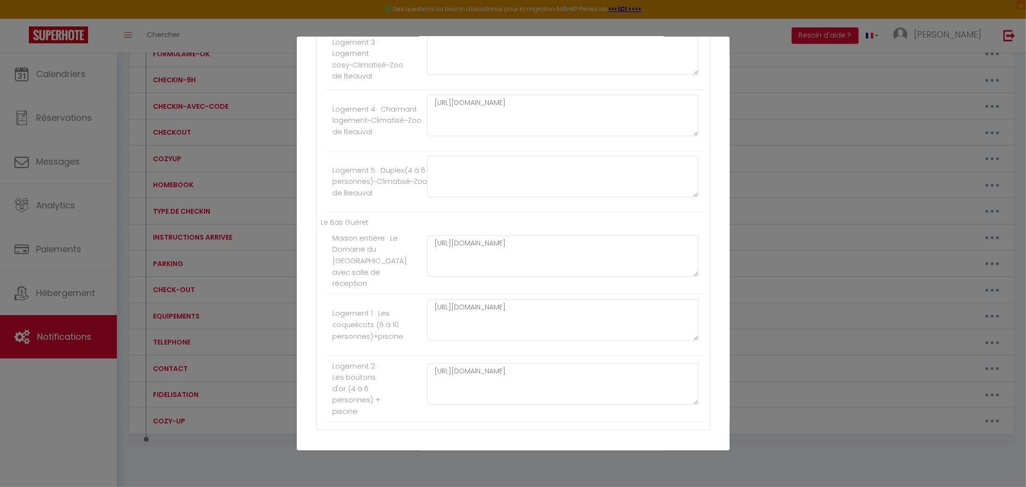
scroll to position [310, 0]
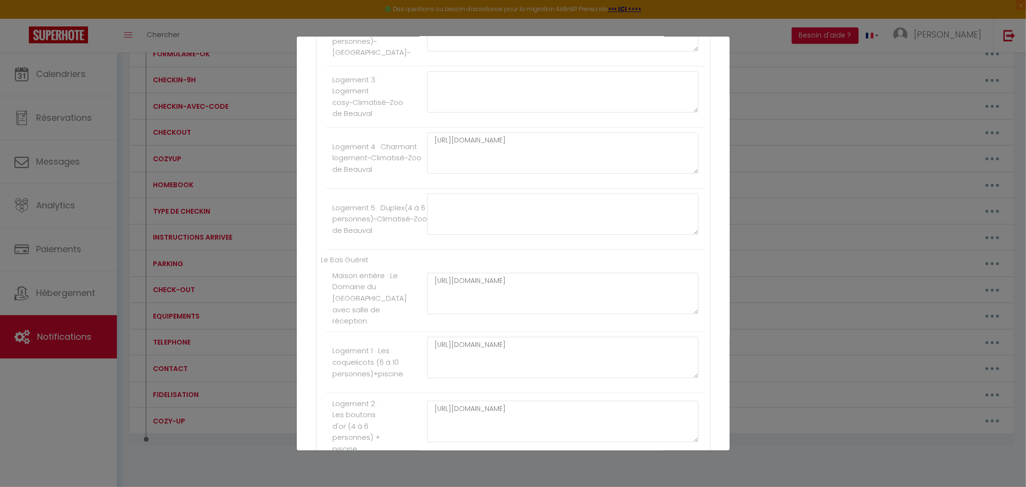
click at [241, 179] on div "Mettre à jour le code court personnalisé × Nom * HOMEBOOK Contenu * HOMEBOOK Po…" at bounding box center [513, 243] width 1026 height 487
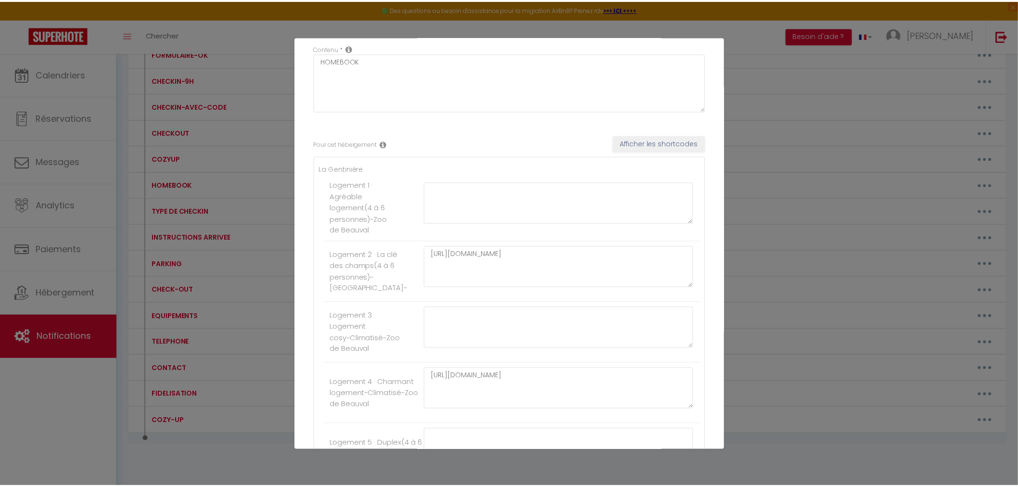
scroll to position [0, 0]
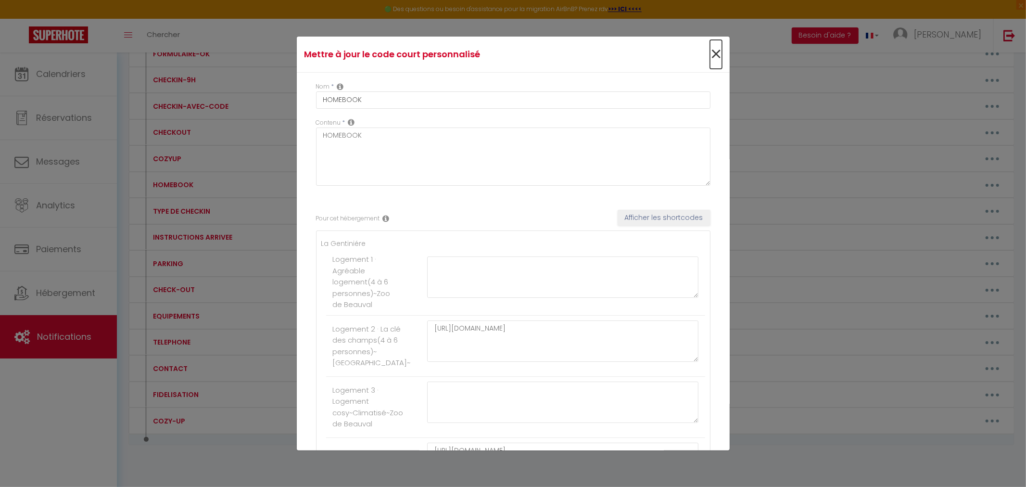
click at [711, 56] on span "×" at bounding box center [716, 54] width 12 height 29
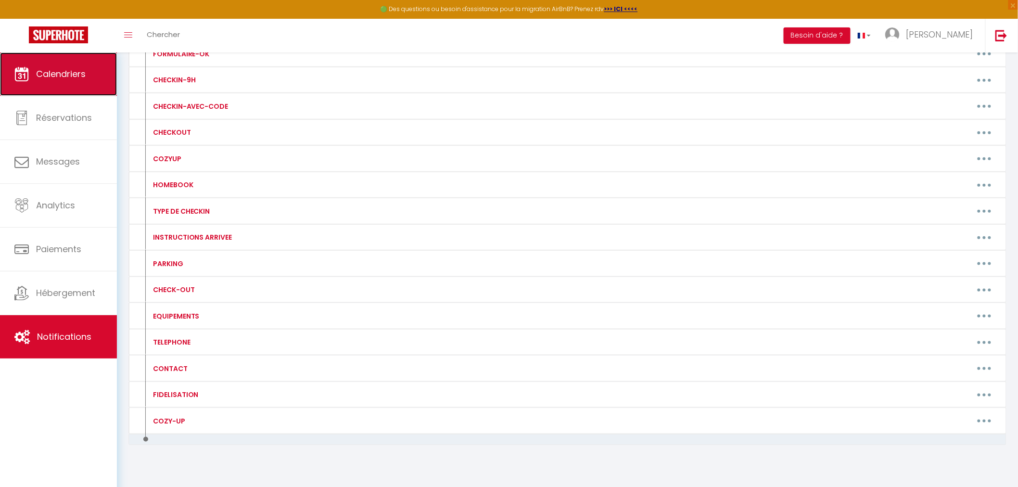
click at [66, 79] on span "Calendriers" at bounding box center [61, 74] width 50 height 12
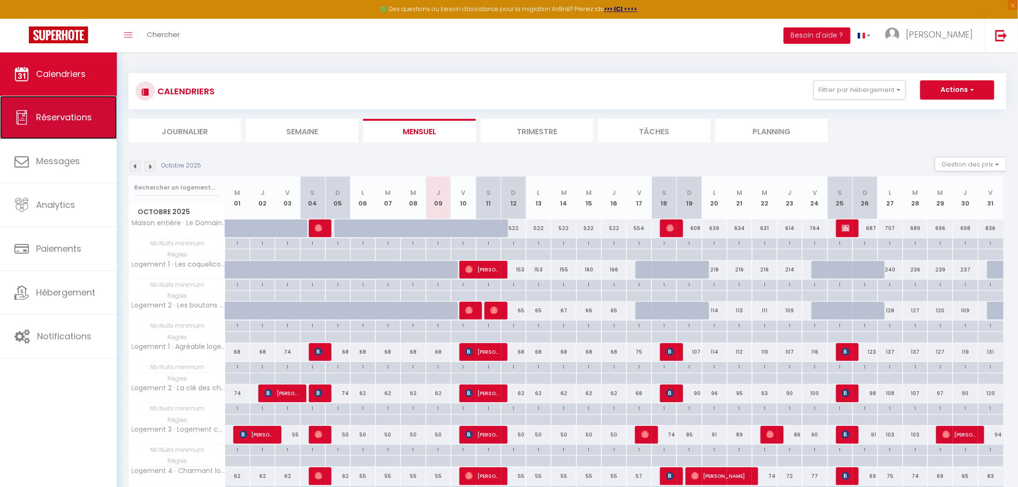
click at [63, 115] on span "Réservations" at bounding box center [64, 117] width 56 height 12
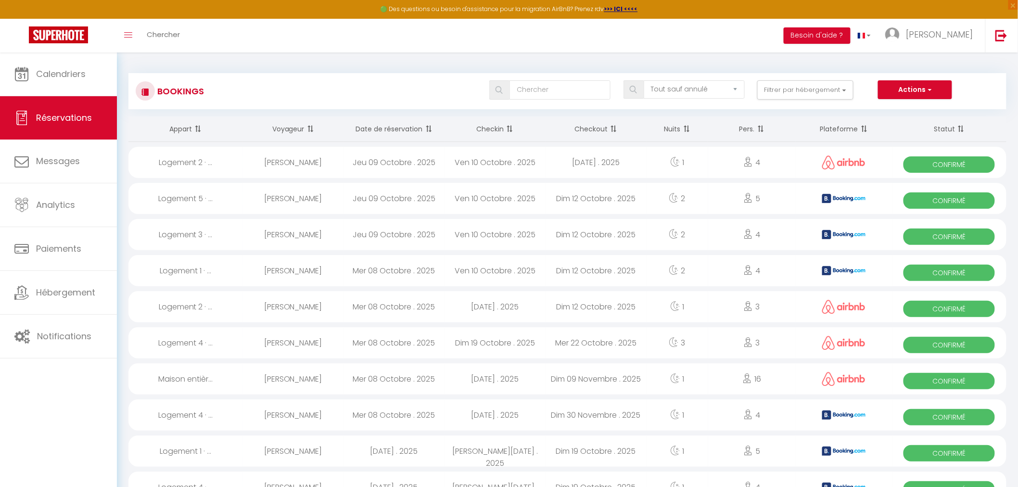
click at [301, 237] on div "[PERSON_NAME]" at bounding box center [293, 234] width 101 height 31
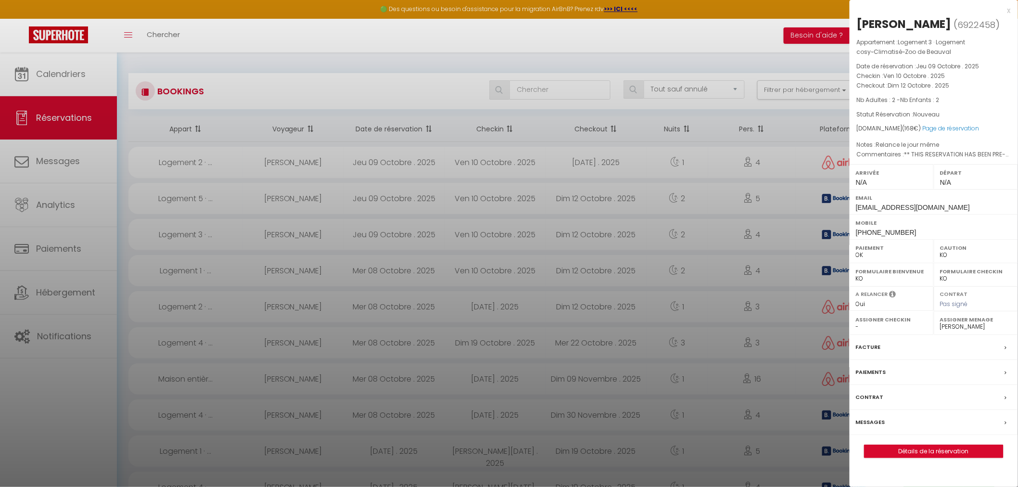
click at [901, 427] on div "Messages" at bounding box center [934, 422] width 168 height 25
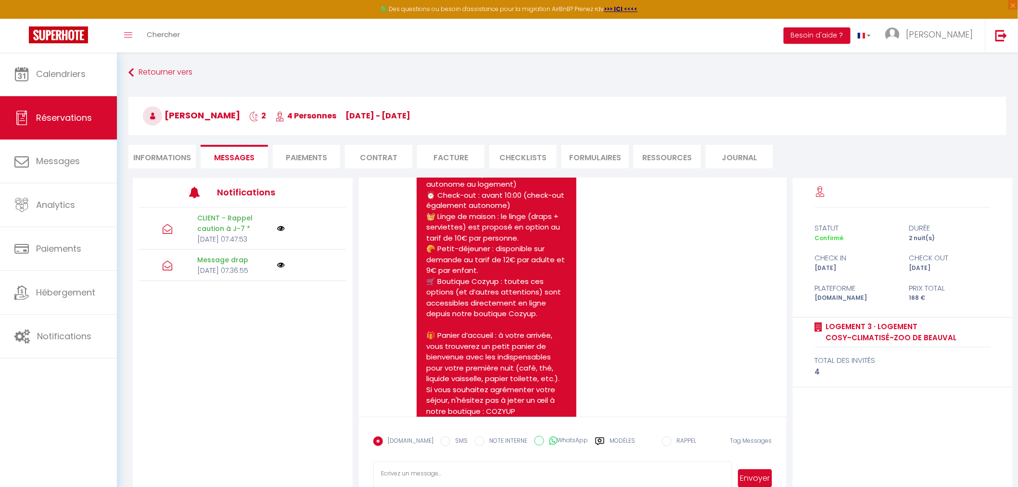
scroll to position [737, 0]
click at [191, 364] on div "CLIENT - Rappel caution à J-7 * [DATE] 07:47:53 Message drap [DATE] 07:36:55" at bounding box center [243, 327] width 220 height 239
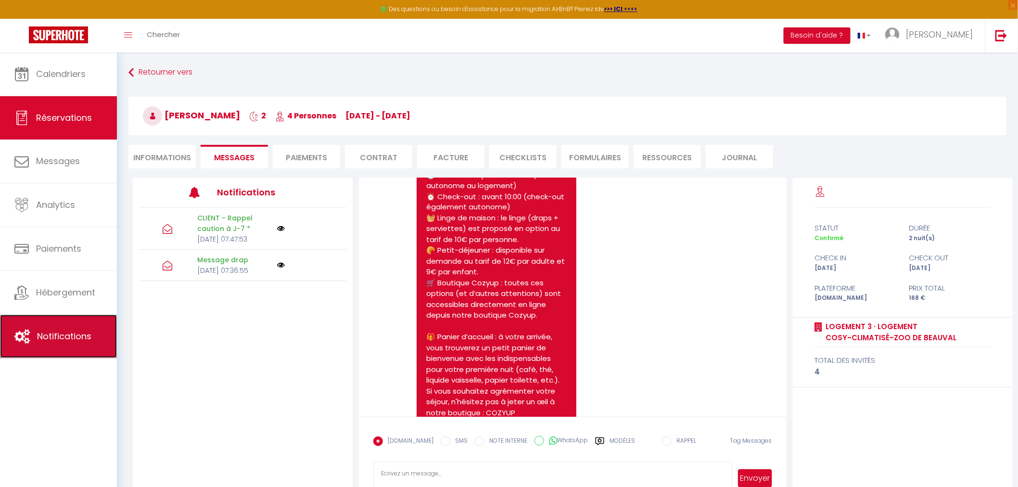
click at [72, 335] on span "Notifications" at bounding box center [64, 336] width 54 height 12
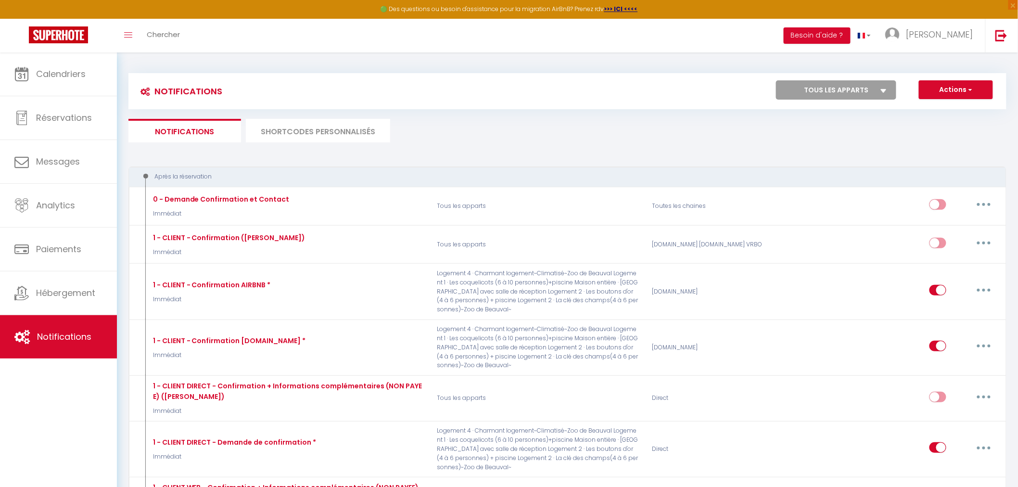
click at [315, 131] on li "SHORTCODES PERSONNALISÉS" at bounding box center [318, 131] width 144 height 24
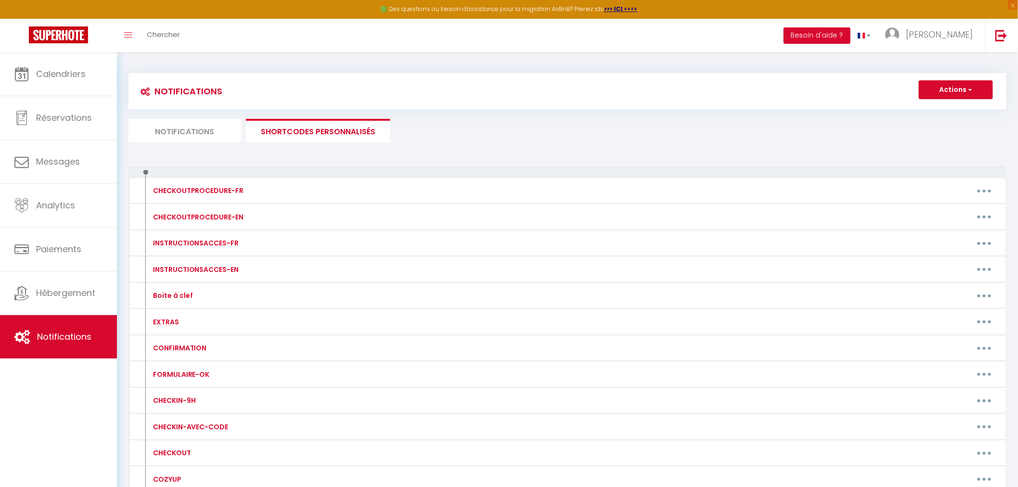
click at [193, 136] on li "Notifications" at bounding box center [184, 131] width 113 height 24
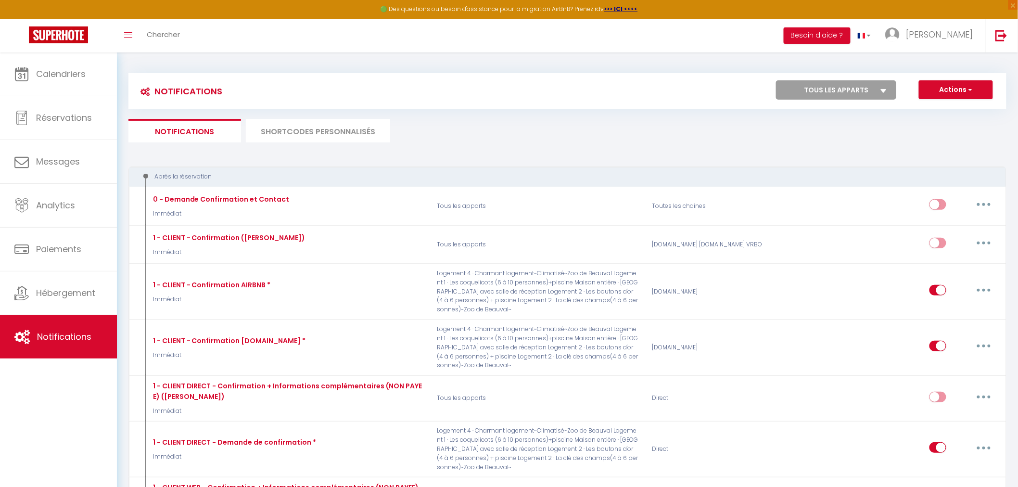
click at [338, 132] on li "SHORTCODES PERSONNALISÉS" at bounding box center [318, 131] width 144 height 24
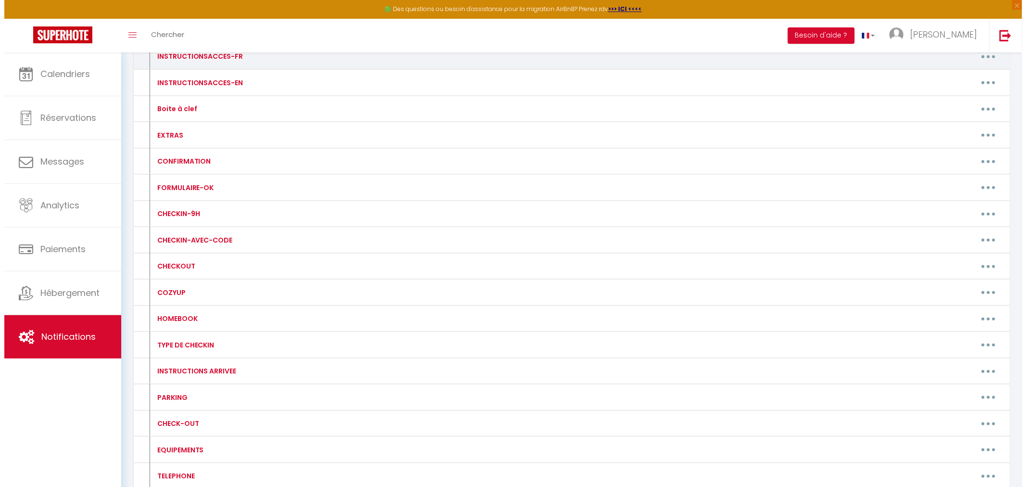
scroll to position [214, 0]
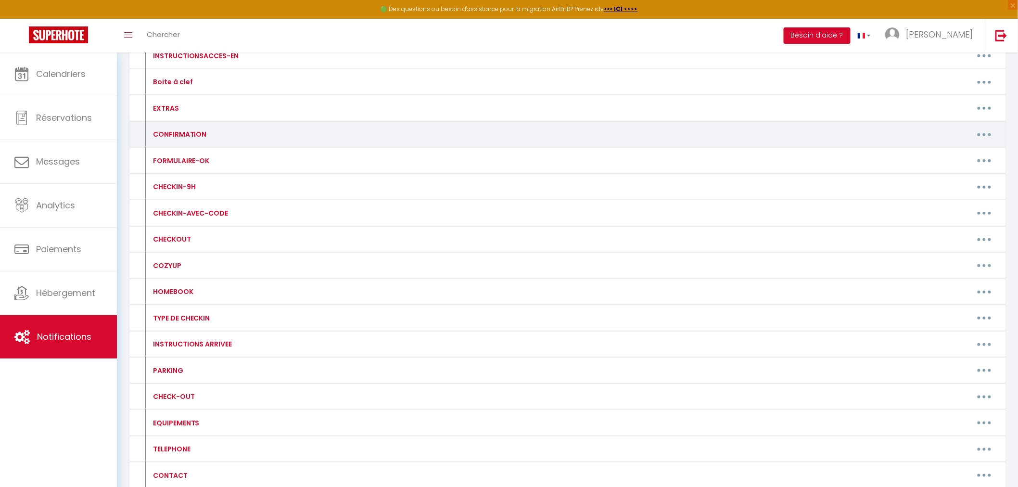
click at [989, 132] on button "button" at bounding box center [984, 134] width 27 height 15
click at [934, 154] on link "Editer" at bounding box center [959, 156] width 71 height 16
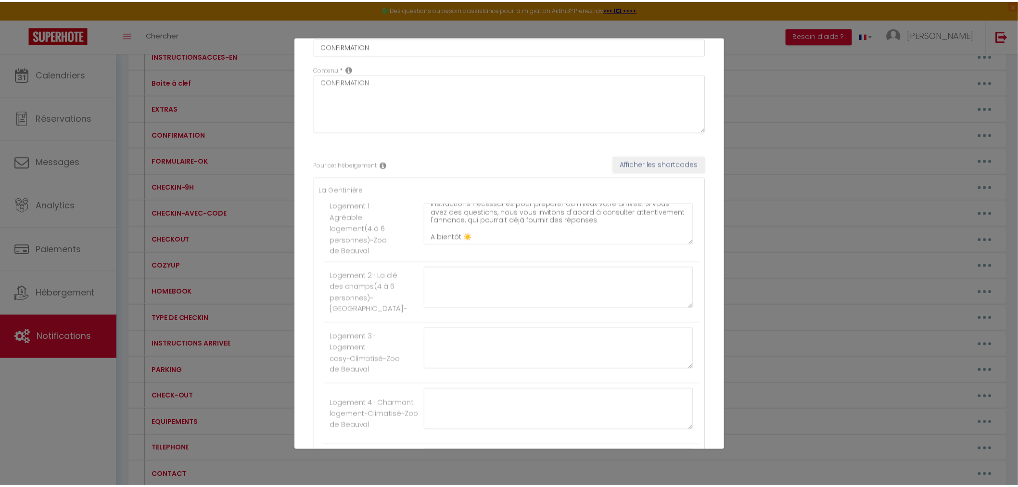
scroll to position [0, 0]
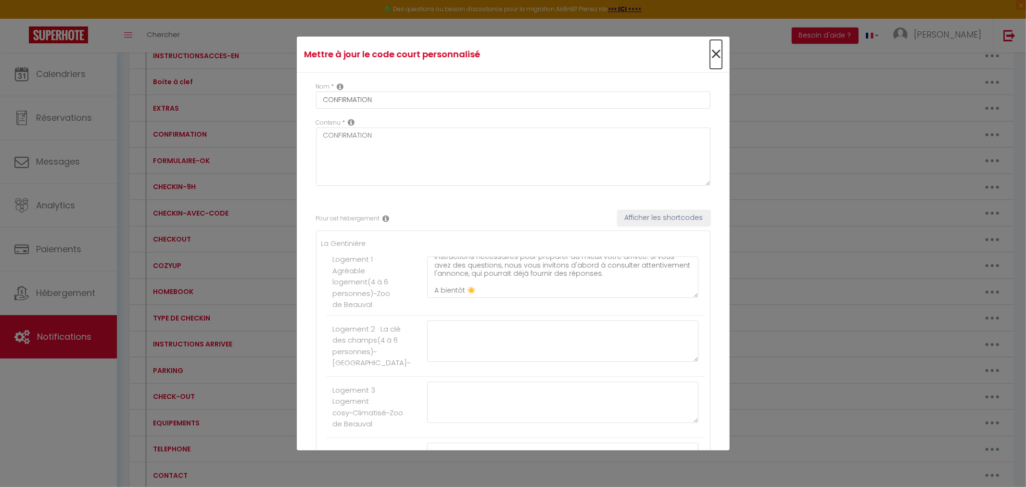
click at [714, 51] on span "×" at bounding box center [716, 54] width 12 height 29
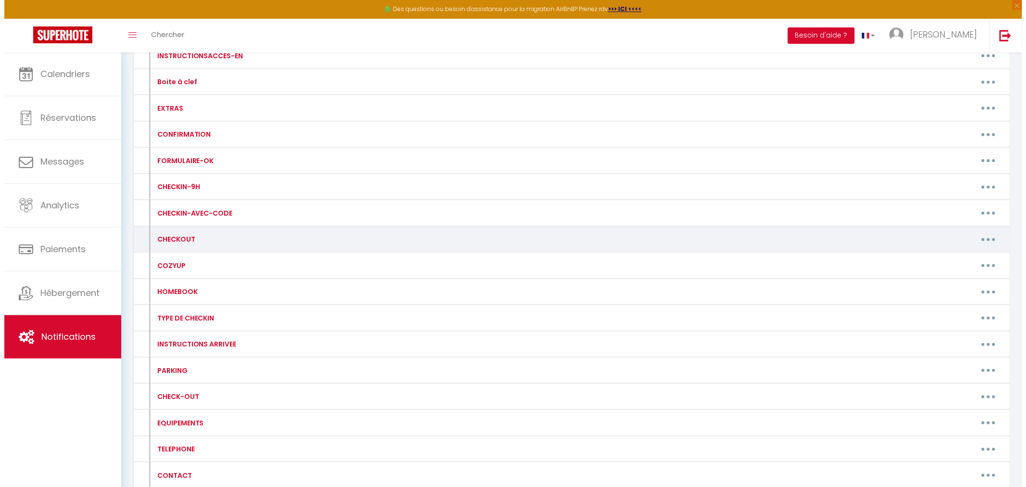
scroll to position [267, 0]
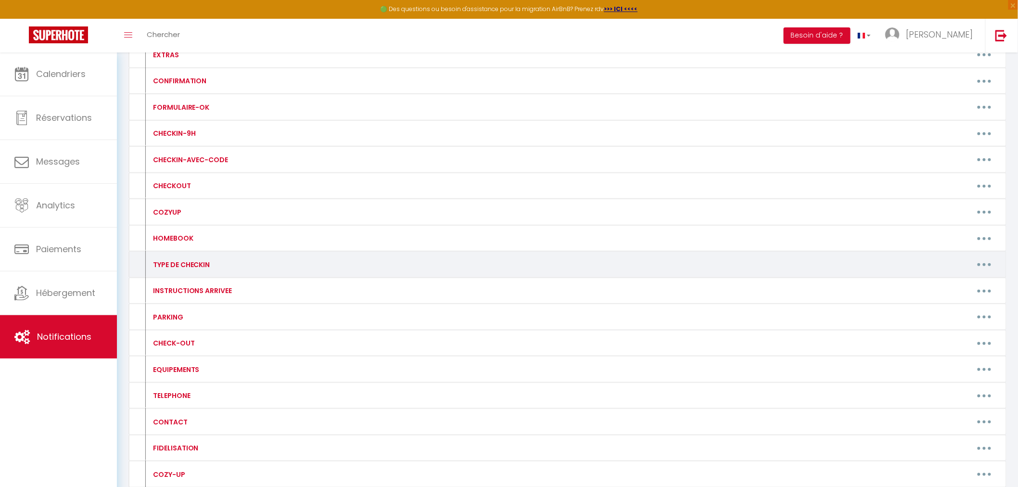
click at [987, 260] on button "button" at bounding box center [984, 264] width 27 height 15
click at [941, 286] on link "Editer" at bounding box center [959, 286] width 71 height 16
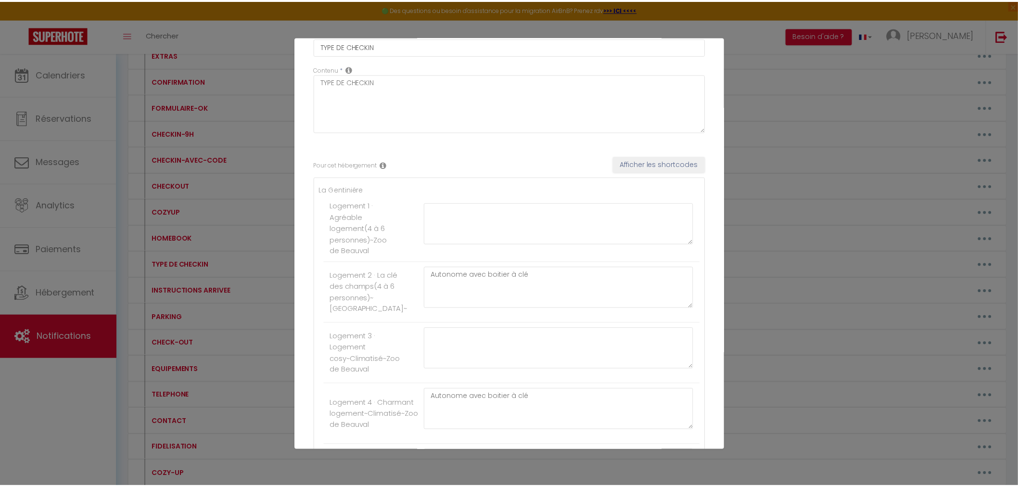
scroll to position [0, 0]
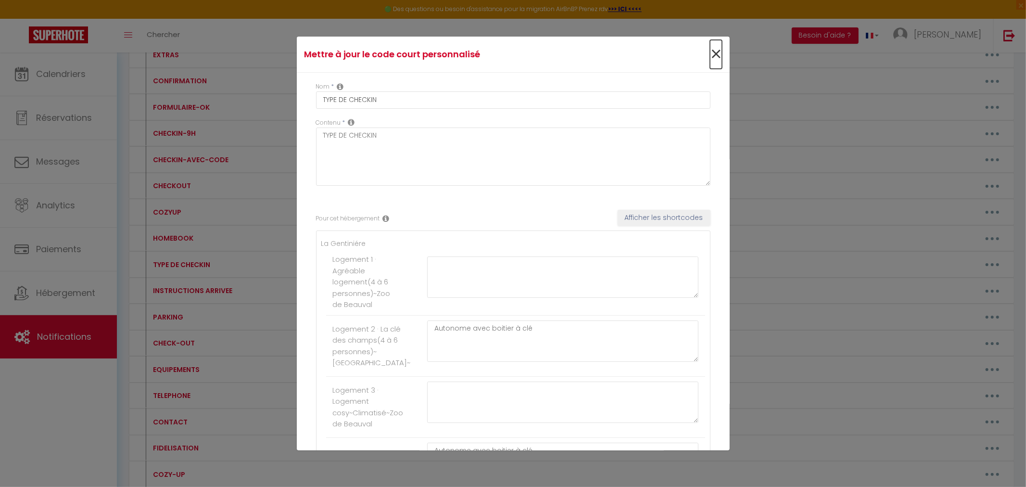
click at [710, 55] on span "×" at bounding box center [716, 54] width 12 height 29
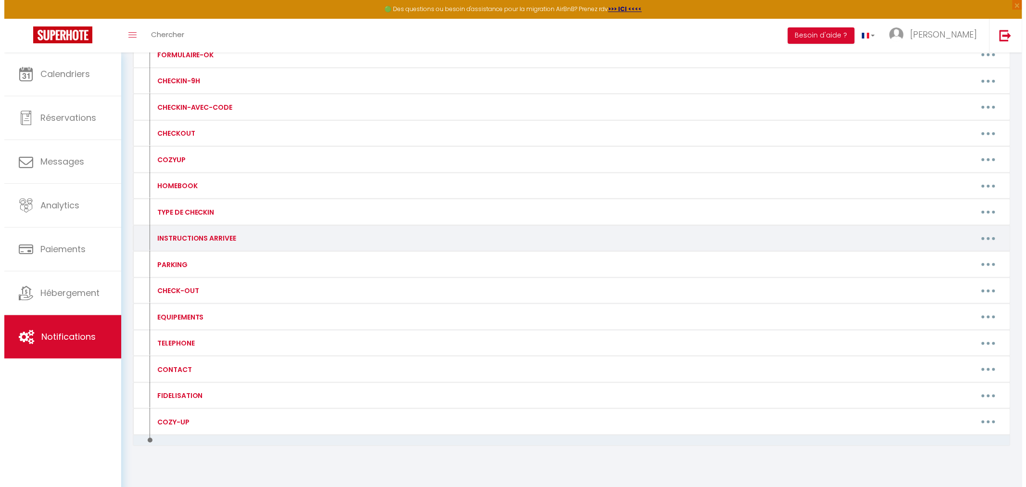
scroll to position [320, 0]
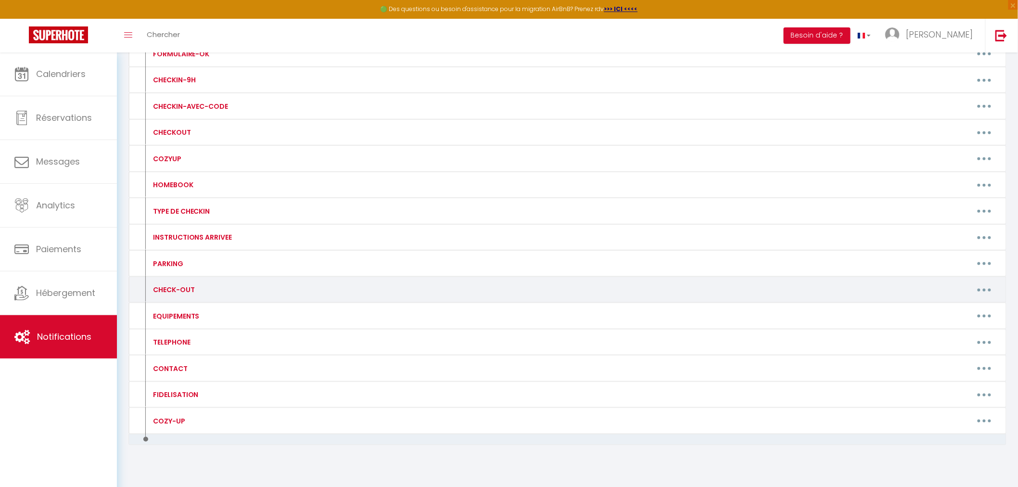
click at [990, 289] on button "button" at bounding box center [984, 289] width 27 height 15
click at [950, 316] on link "Editer" at bounding box center [959, 312] width 71 height 16
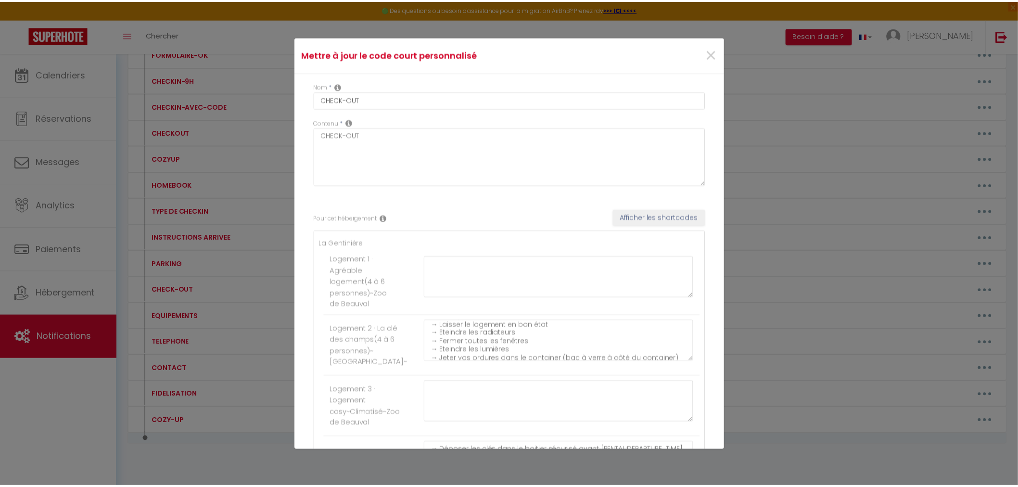
scroll to position [41, 0]
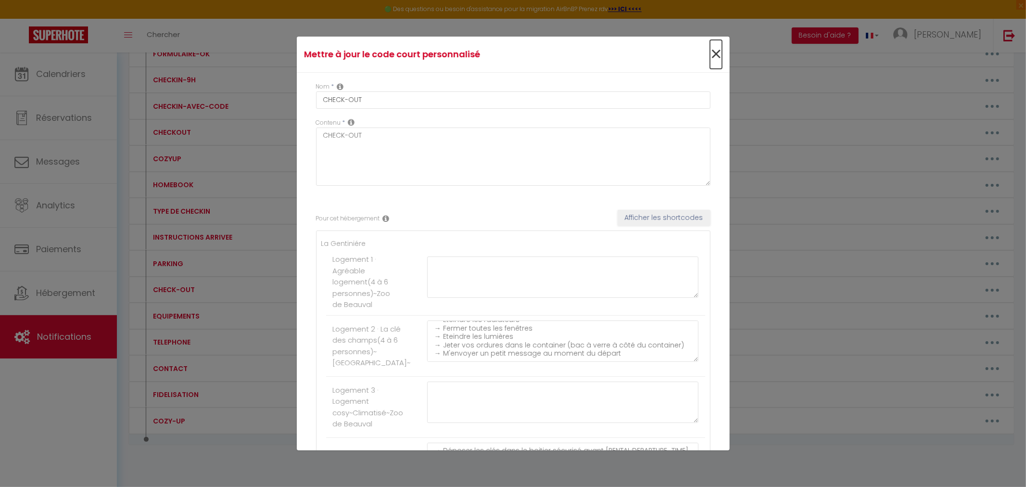
click at [710, 54] on span "×" at bounding box center [716, 54] width 12 height 29
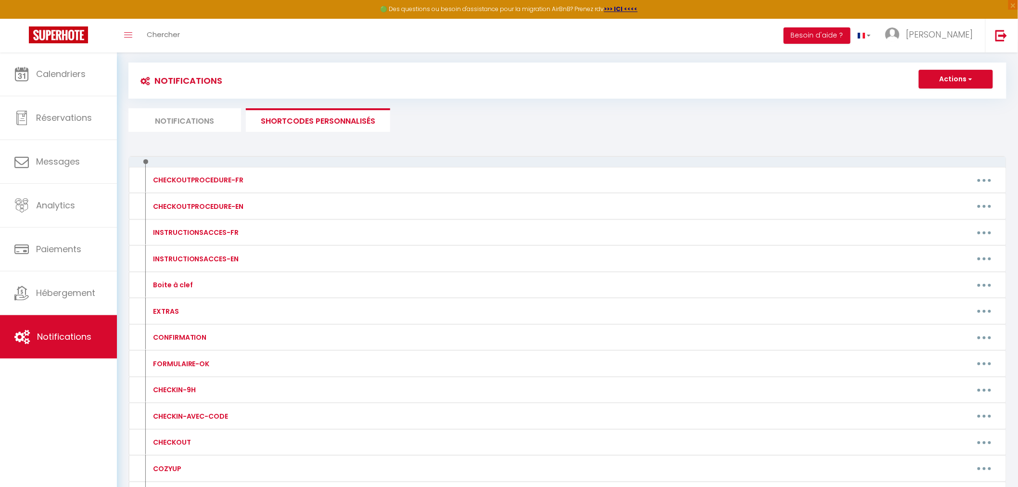
scroll to position [0, 0]
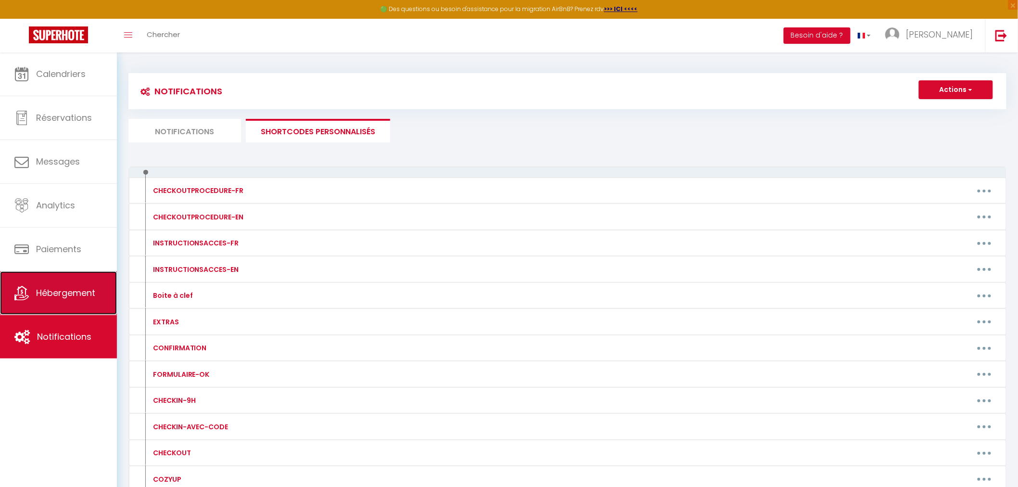
click at [60, 286] on link "Hébergement" at bounding box center [58, 292] width 117 height 43
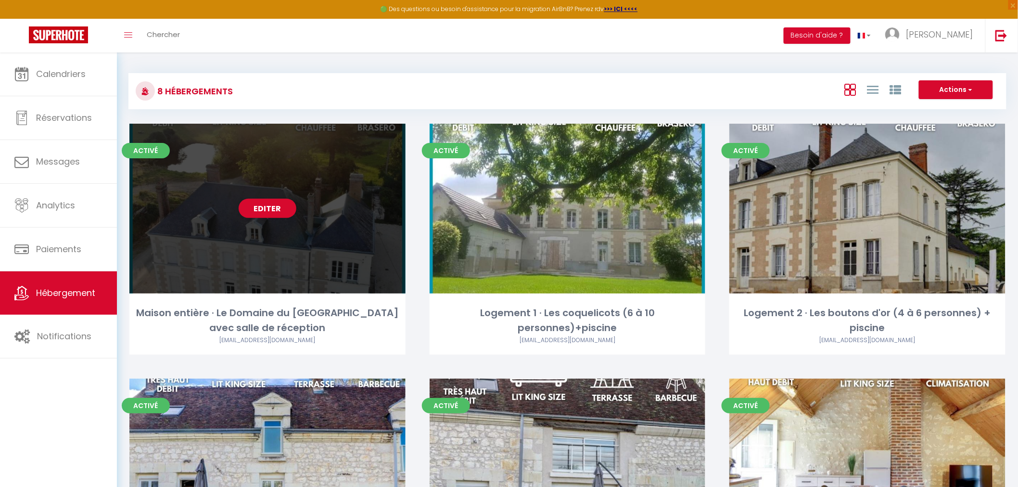
click at [337, 214] on div "Editer" at bounding box center [267, 209] width 276 height 170
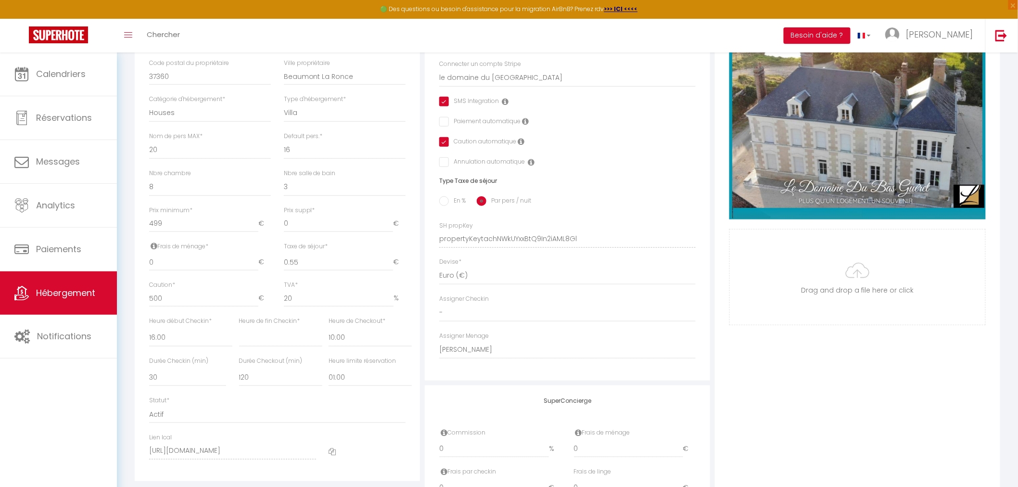
scroll to position [267, 0]
click at [200, 325] on label "Heure début Checkin *" at bounding box center [180, 320] width 63 height 9
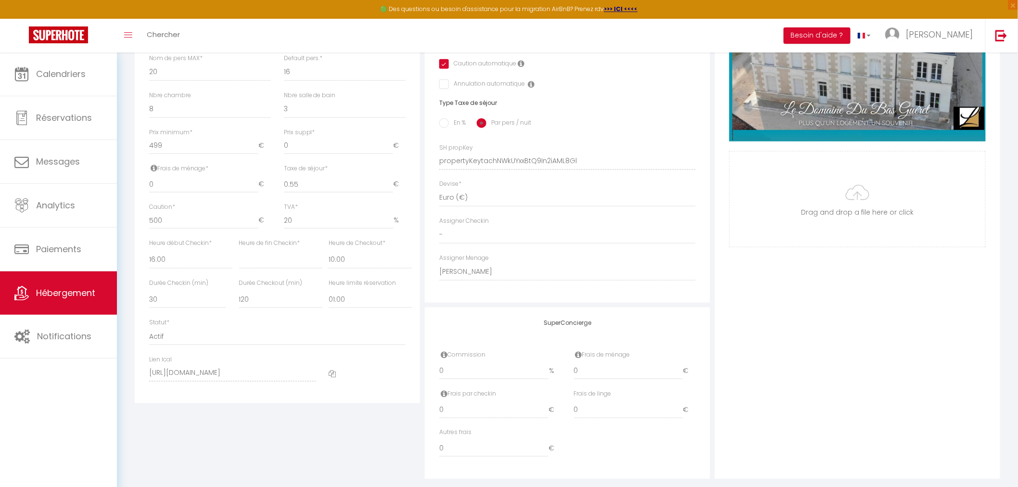
scroll to position [369, 0]
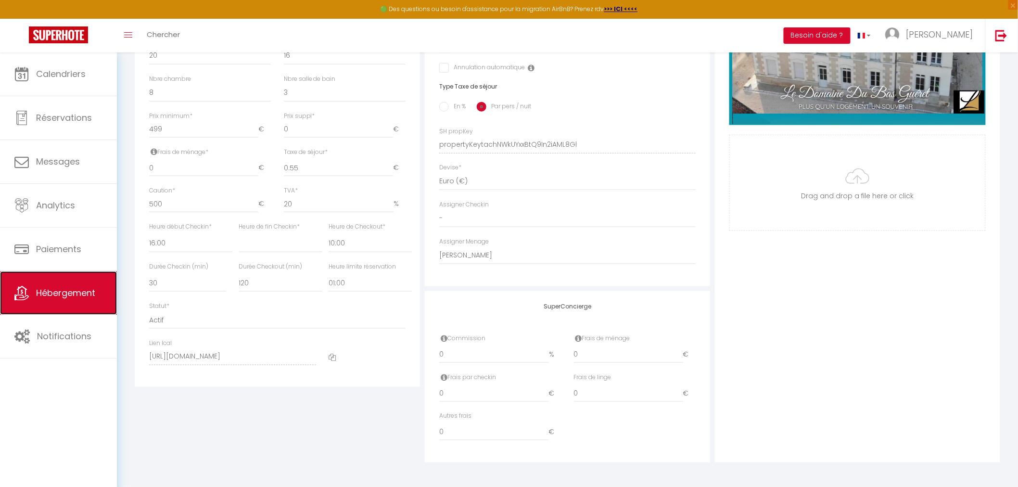
click at [67, 292] on span "Hébergement" at bounding box center [65, 293] width 59 height 12
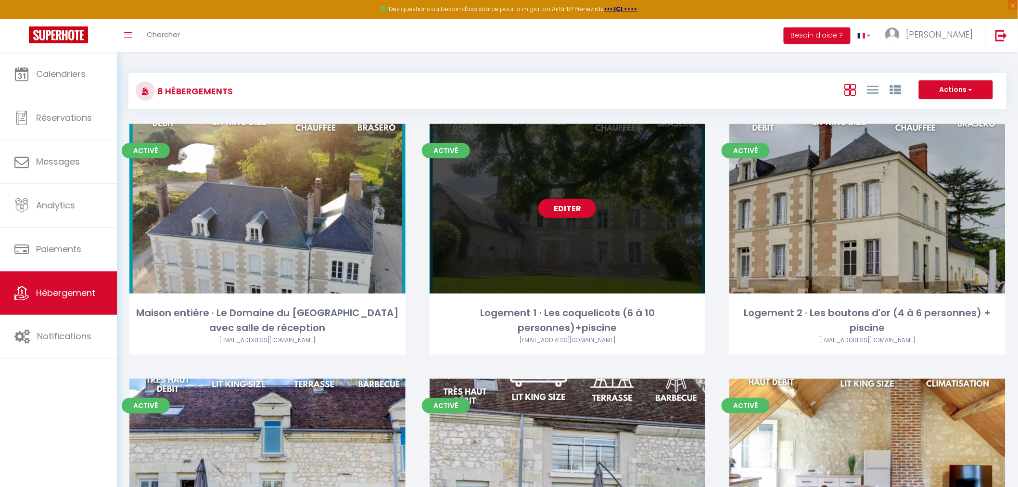
click at [613, 192] on div "Editer" at bounding box center [568, 209] width 276 height 170
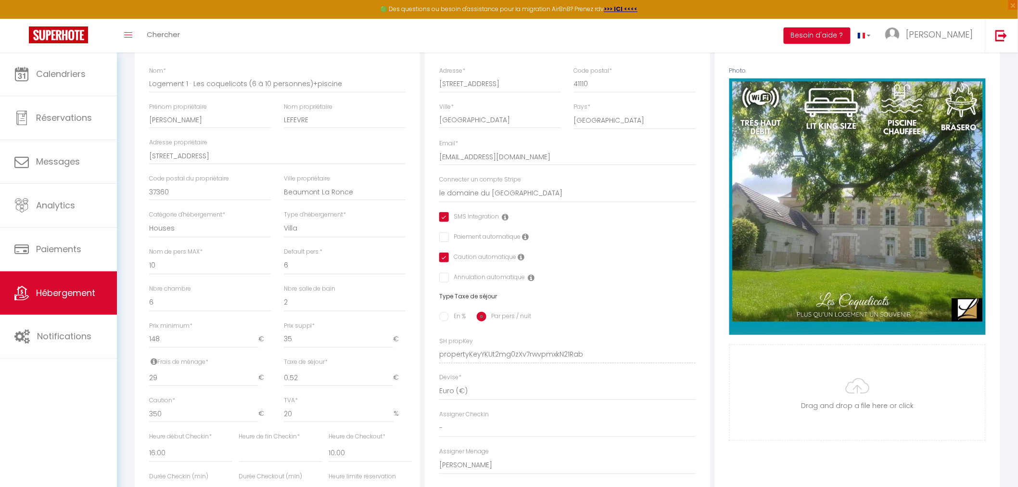
scroll to position [107, 0]
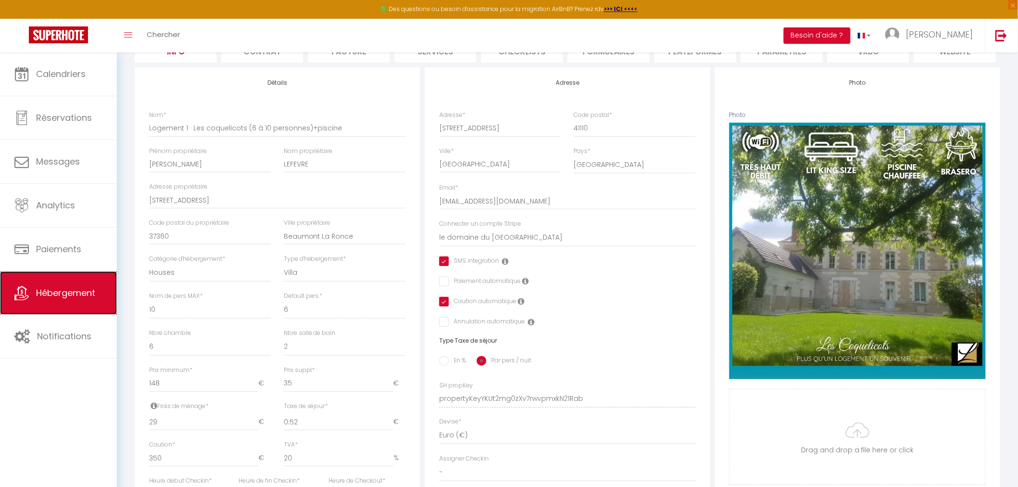
click at [54, 292] on span "Hébergement" at bounding box center [65, 293] width 59 height 12
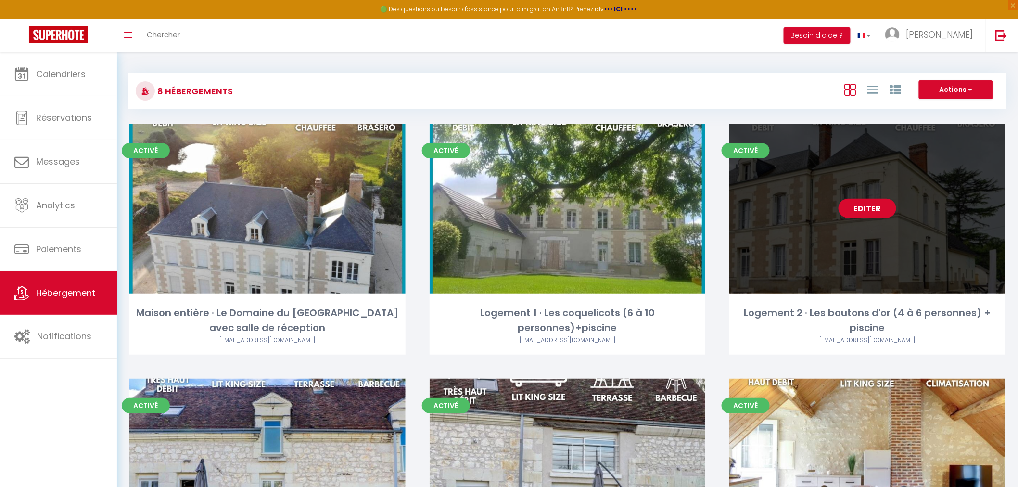
click at [831, 228] on div "Editer" at bounding box center [867, 209] width 276 height 170
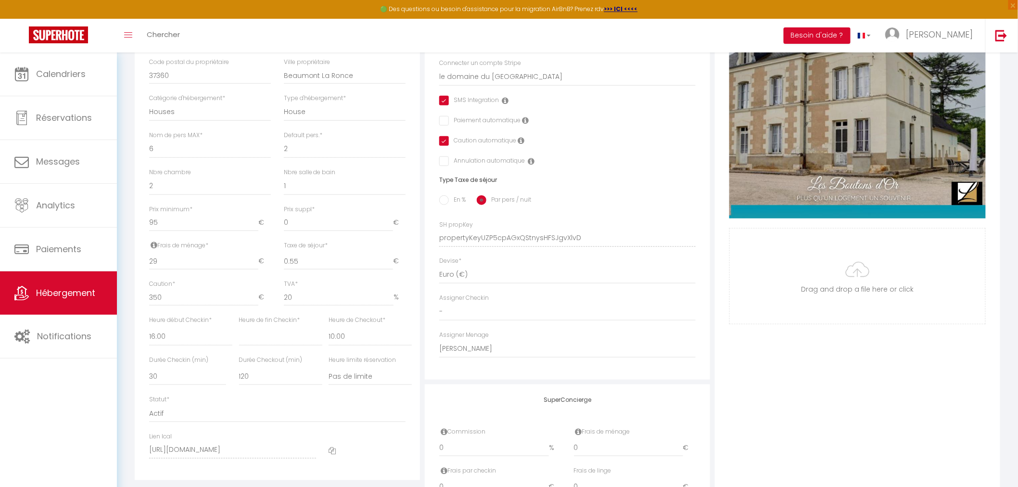
scroll to position [267, 0]
click at [64, 295] on span "Hébergement" at bounding box center [65, 293] width 59 height 12
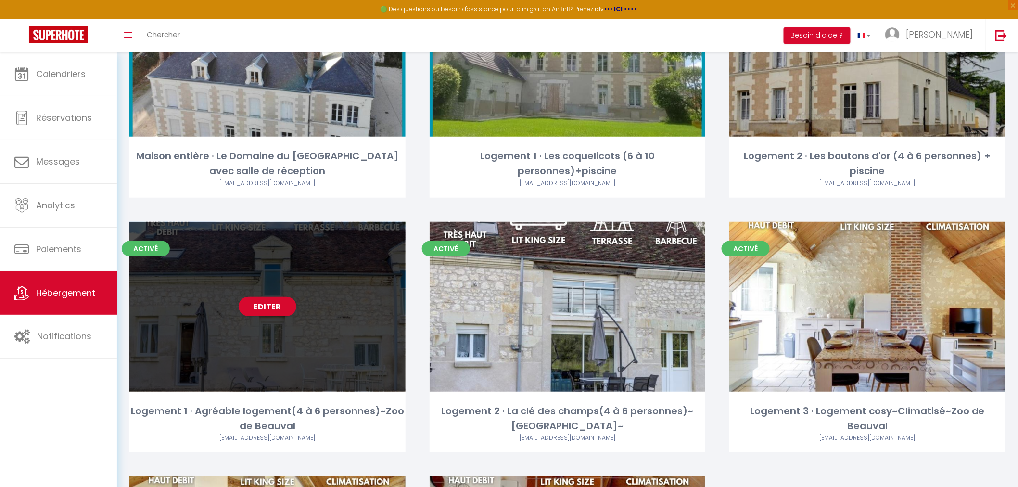
scroll to position [160, 0]
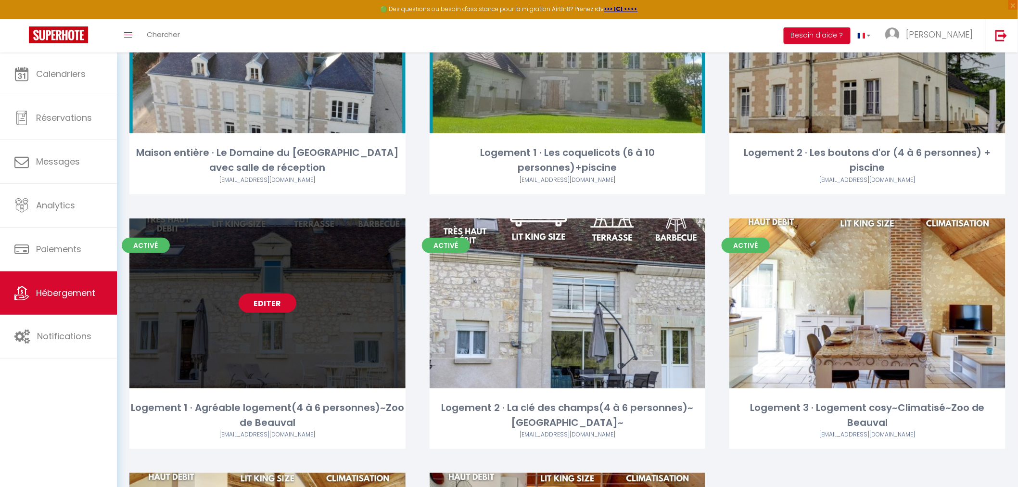
click at [280, 305] on link "Editer" at bounding box center [268, 303] width 58 height 19
click at [257, 301] on link "Editer" at bounding box center [268, 303] width 58 height 19
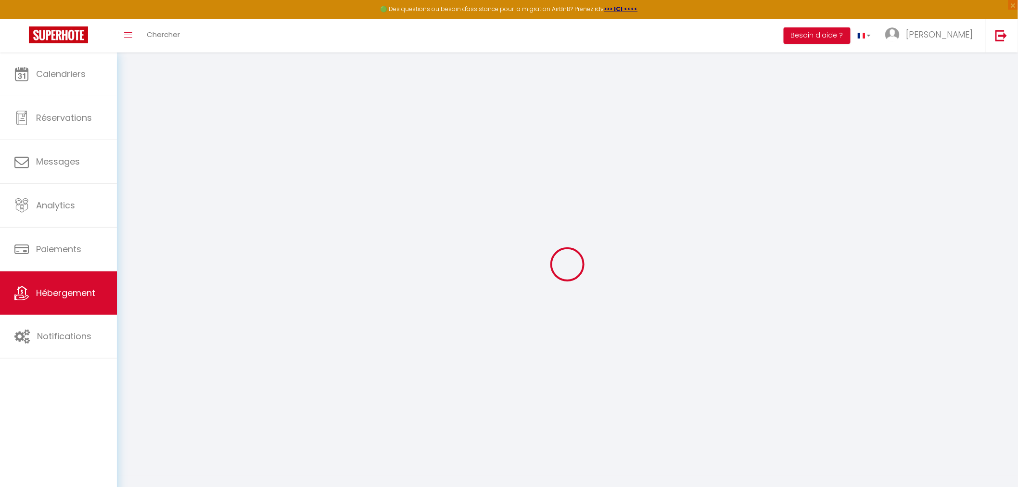
click at [257, 326] on div at bounding box center [567, 264] width 878 height 400
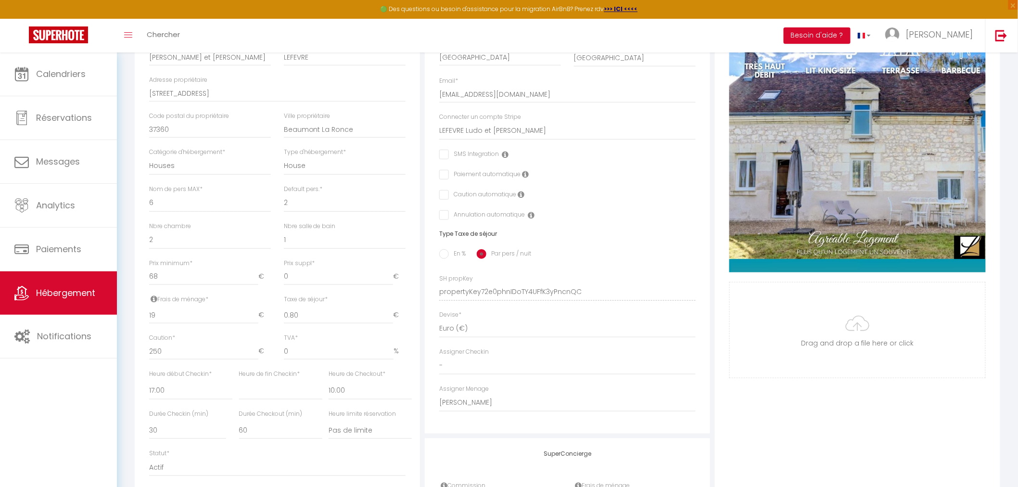
scroll to position [267, 0]
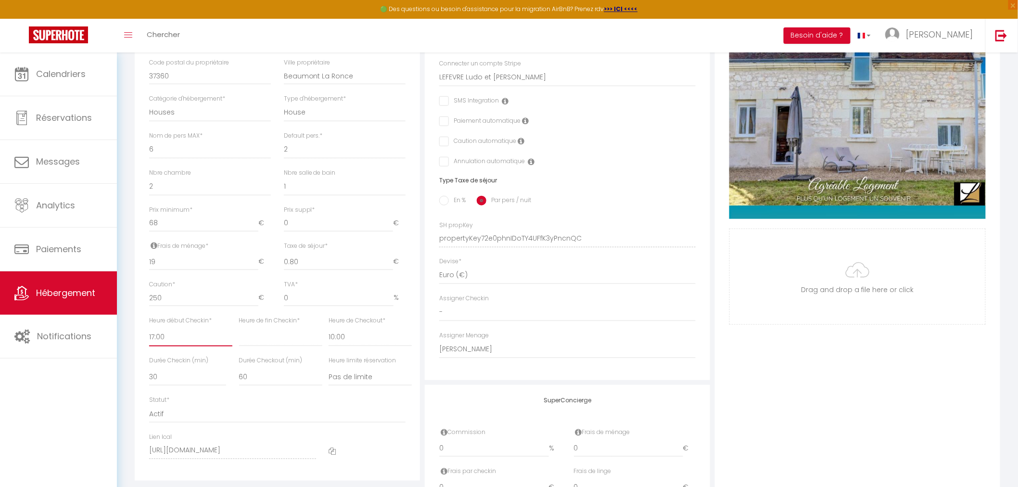
click at [156, 346] on select "00:00 00:15 00:30 00:45 01:00 01:15 01:30 01:45 02:00 02:15 02:30 02:45 03:00" at bounding box center [190, 337] width 83 height 18
click at [149, 336] on select "00:00 00:15 00:30 00:45 01:00 01:15 01:30 01:45 02:00 02:15 02:30 02:45 03:00" at bounding box center [190, 337] width 83 height 18
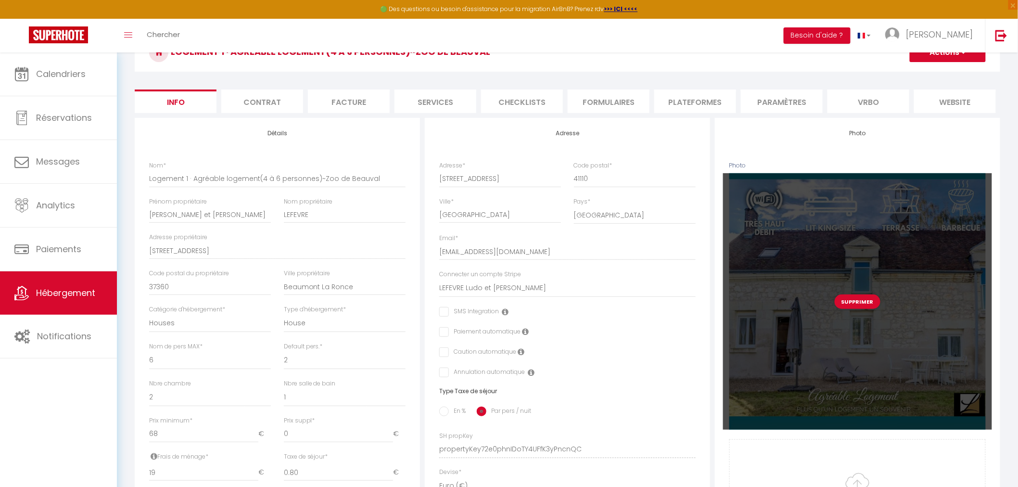
scroll to position [0, 0]
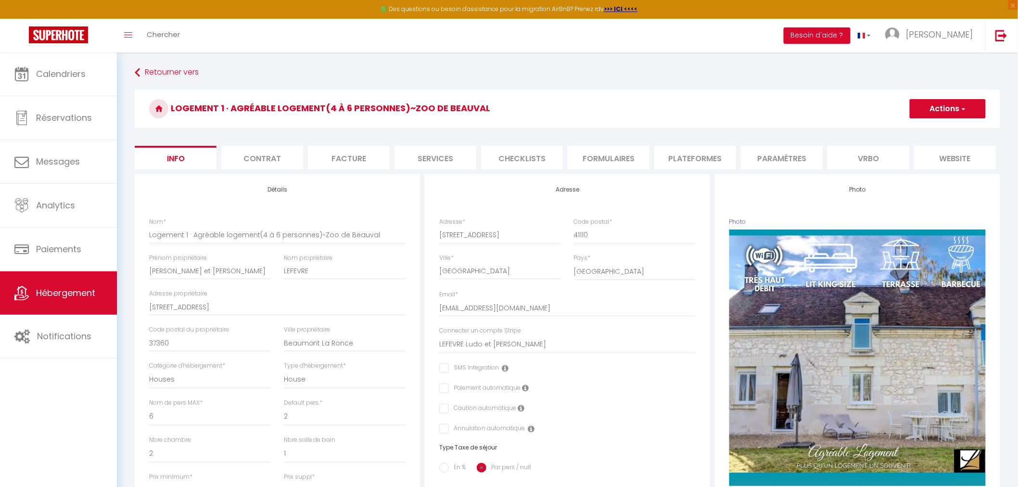
click at [959, 107] on button "Actions" at bounding box center [948, 108] width 76 height 19
click at [913, 130] on input "Enregistrer" at bounding box center [910, 130] width 36 height 10
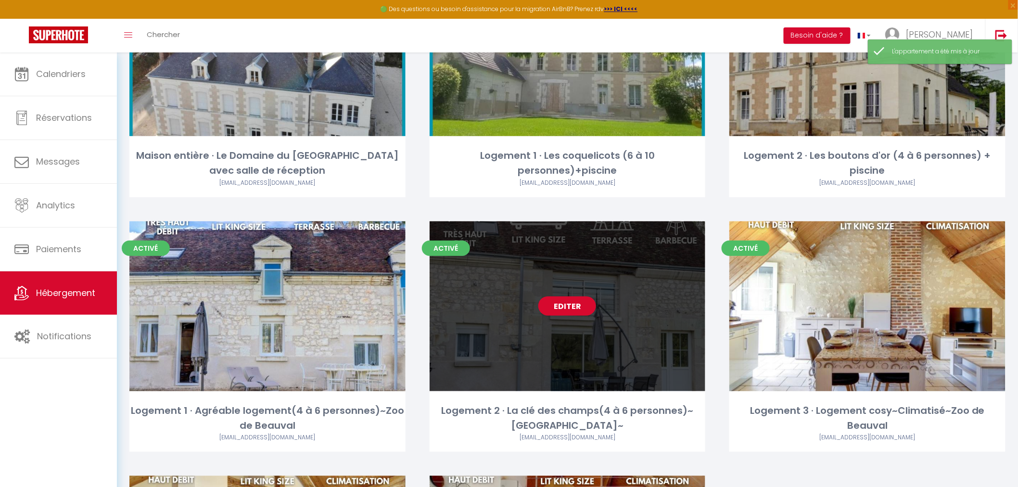
scroll to position [160, 0]
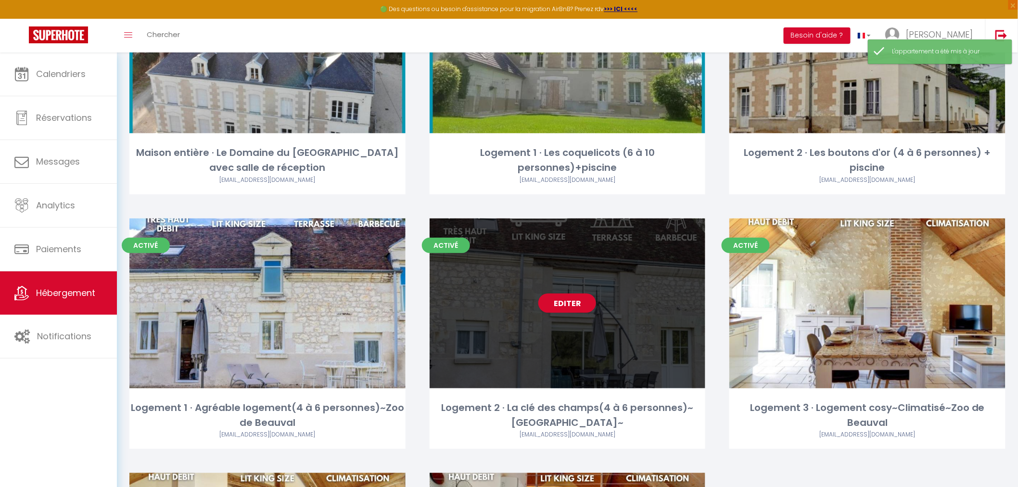
click at [563, 281] on div "Editer" at bounding box center [568, 303] width 276 height 170
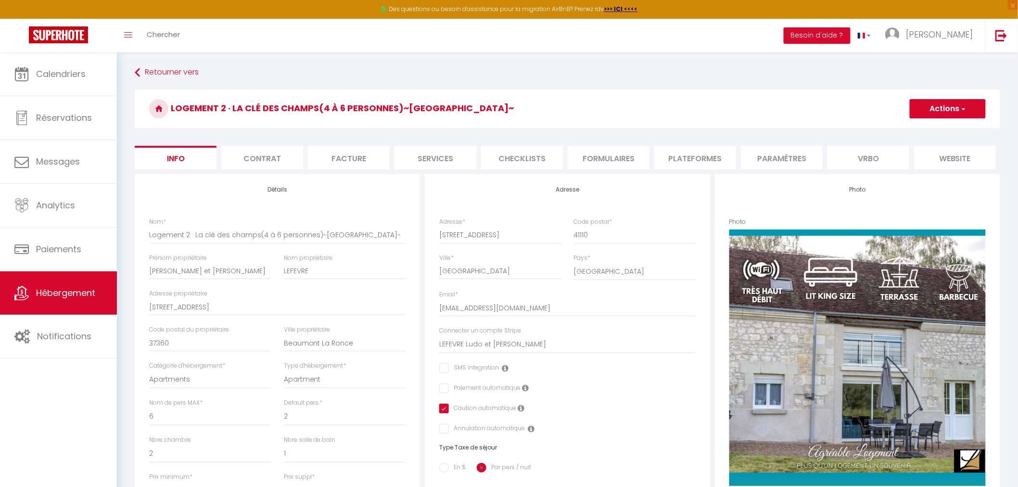
click at [961, 106] on span "button" at bounding box center [963, 109] width 6 height 10
click at [51, 299] on span "Hébergement" at bounding box center [65, 293] width 59 height 12
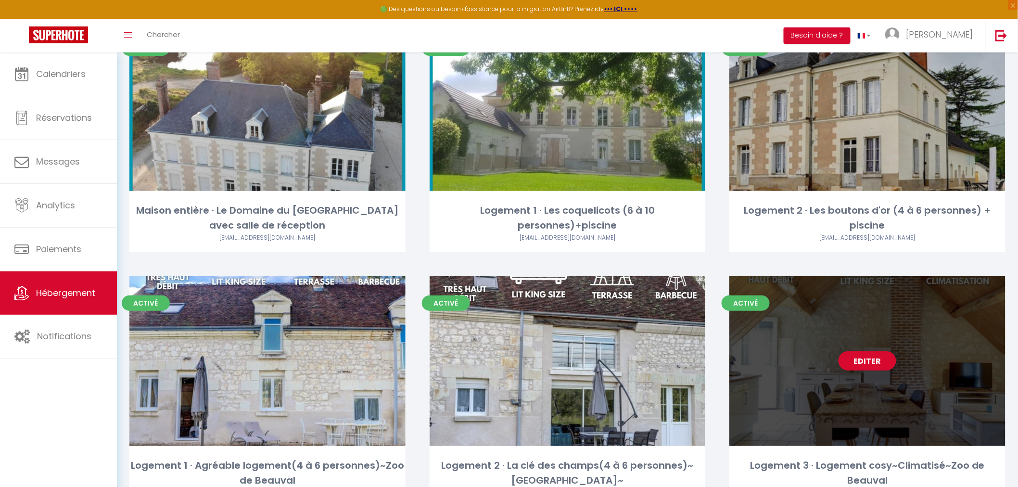
scroll to position [160, 0]
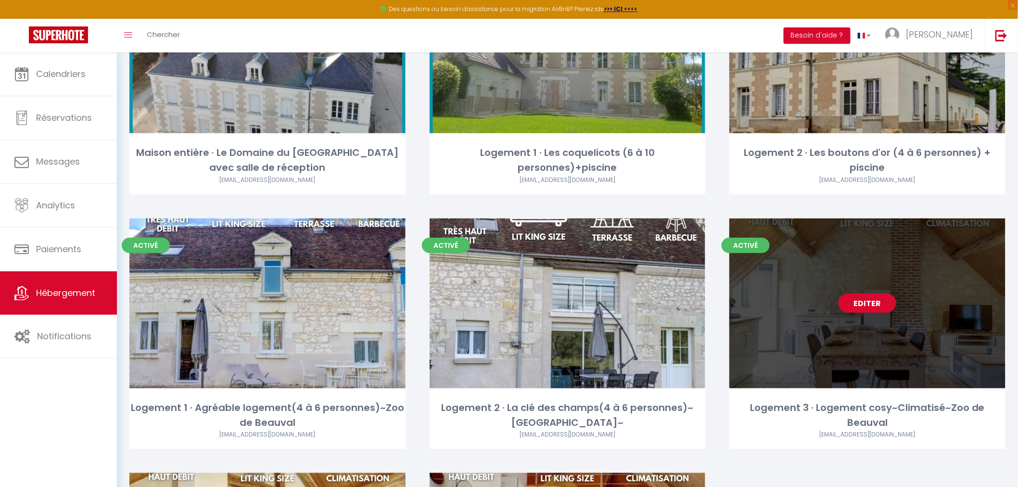
click at [859, 294] on link "Editer" at bounding box center [868, 303] width 58 height 19
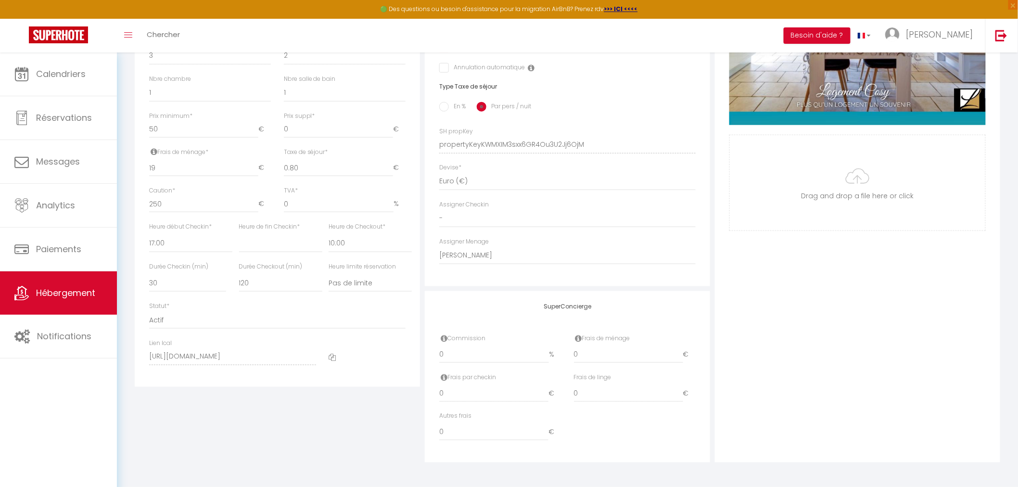
scroll to position [369, 0]
click at [165, 244] on select "00:00 00:15 00:30 00:45 01:00 01:15 01:30 01:45 02:00 02:15 02:30 02:45 03:00" at bounding box center [190, 243] width 83 height 18
click at [149, 234] on select "00:00 00:15 00:30 00:45 01:00 01:15 01:30 01:45 02:00 02:15 02:30 02:45 03:00" at bounding box center [190, 243] width 83 height 18
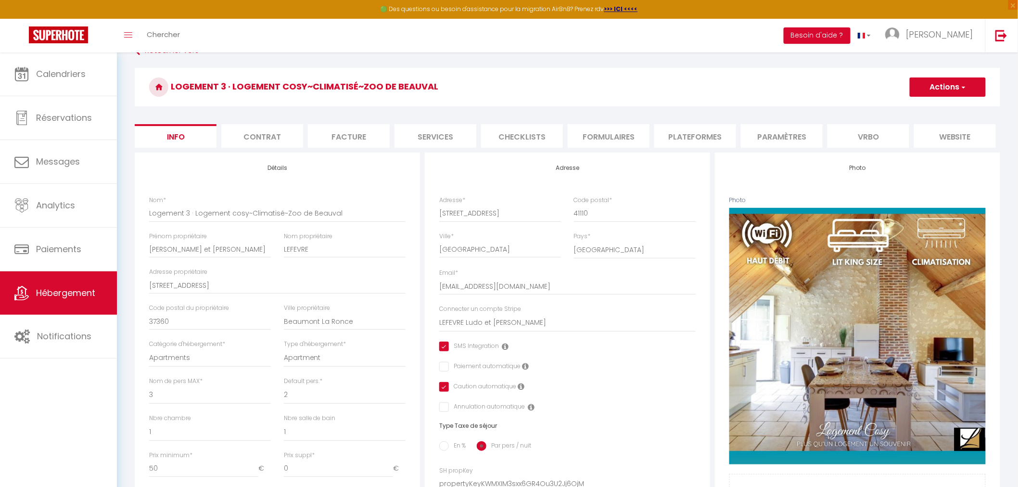
scroll to position [0, 0]
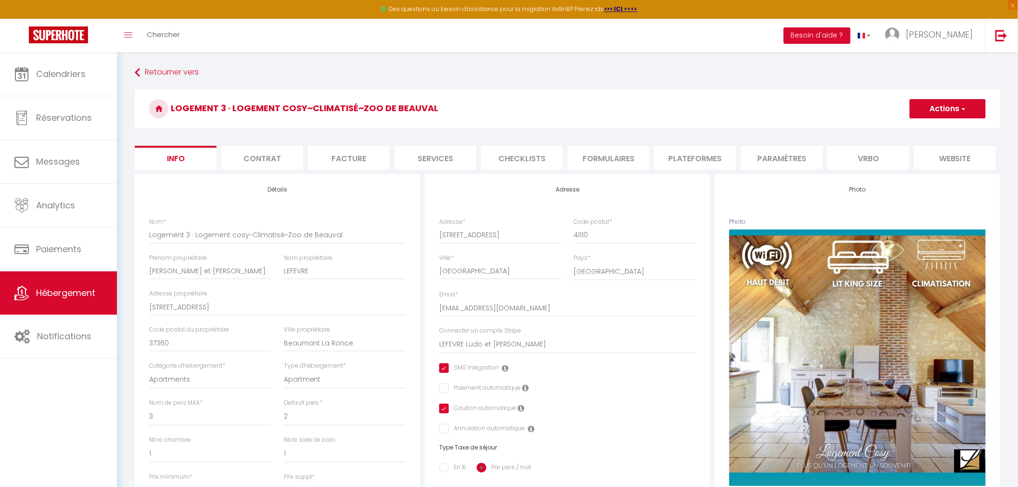
click at [941, 115] on button "Actions" at bounding box center [948, 108] width 76 height 19
click at [921, 130] on input "Enregistrer" at bounding box center [910, 130] width 36 height 10
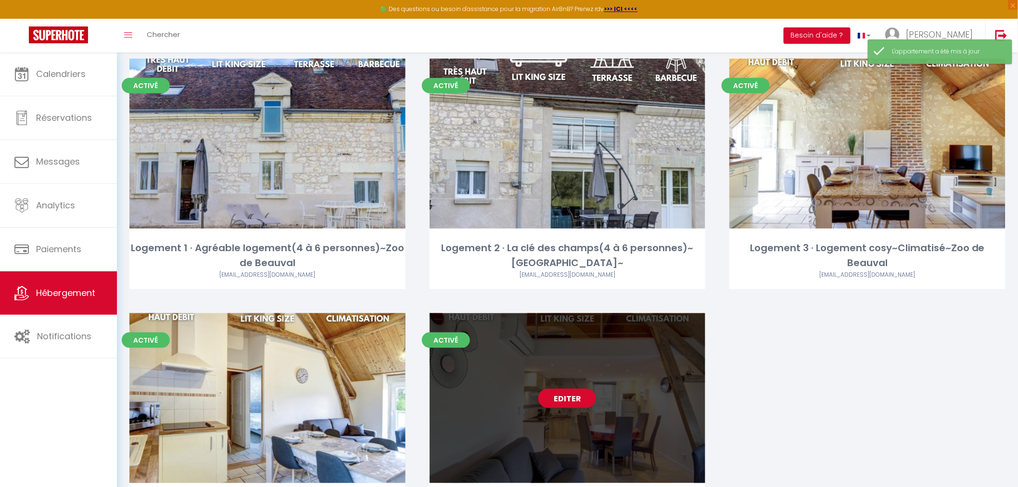
scroll to position [320, 0]
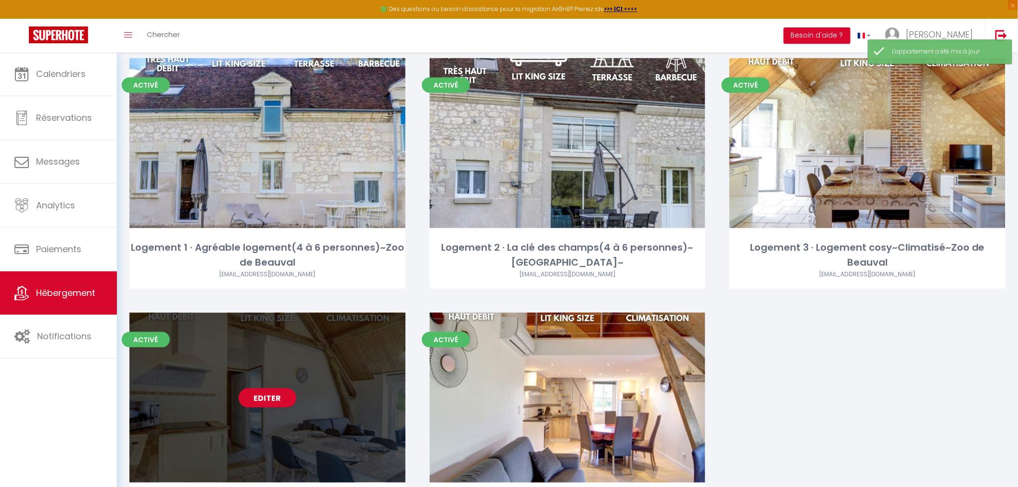
click at [242, 379] on div "Editer" at bounding box center [267, 398] width 276 height 170
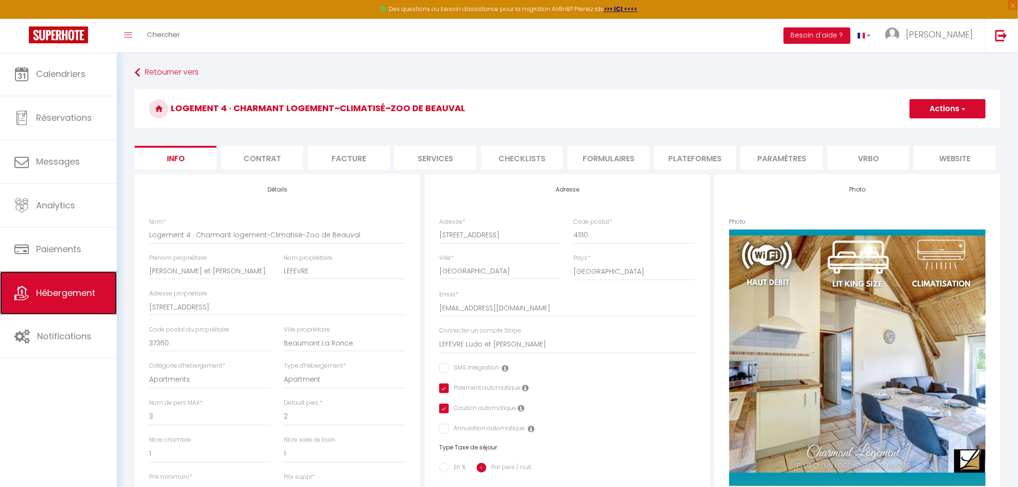
click at [60, 296] on span "Hébergement" at bounding box center [65, 293] width 59 height 12
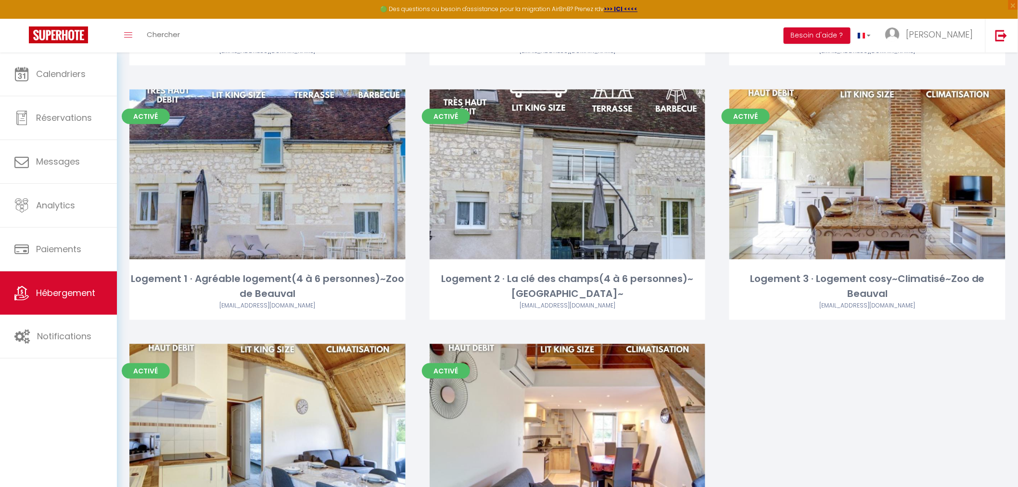
scroll to position [412, 0]
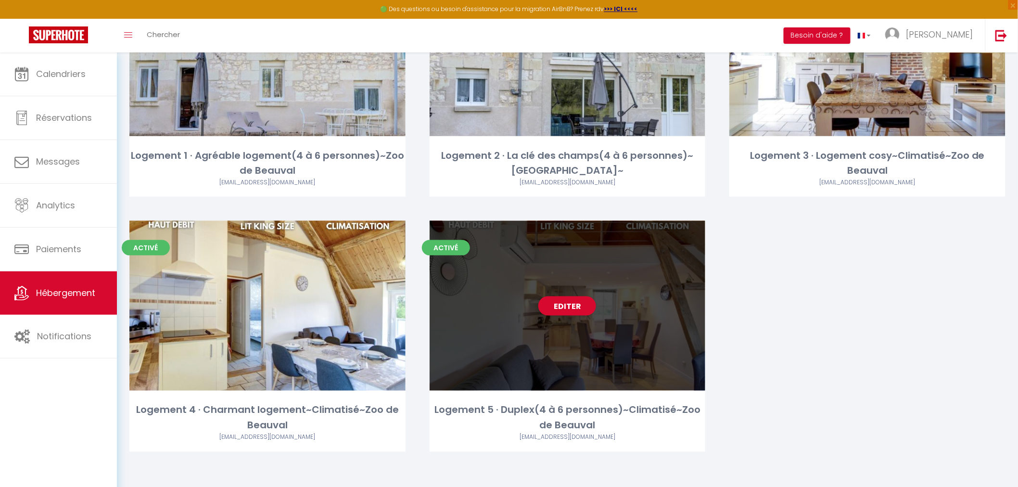
click at [537, 301] on div "Editer" at bounding box center [568, 306] width 276 height 170
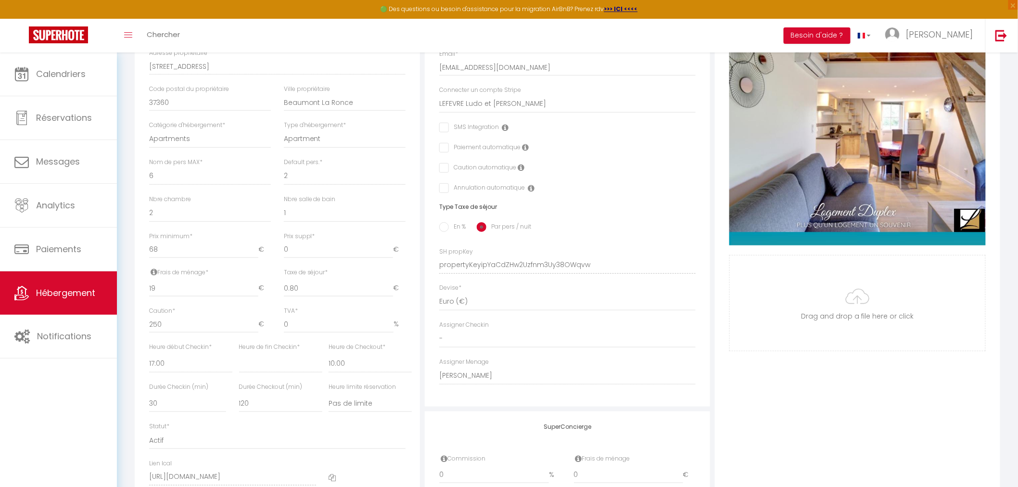
scroll to position [267, 0]
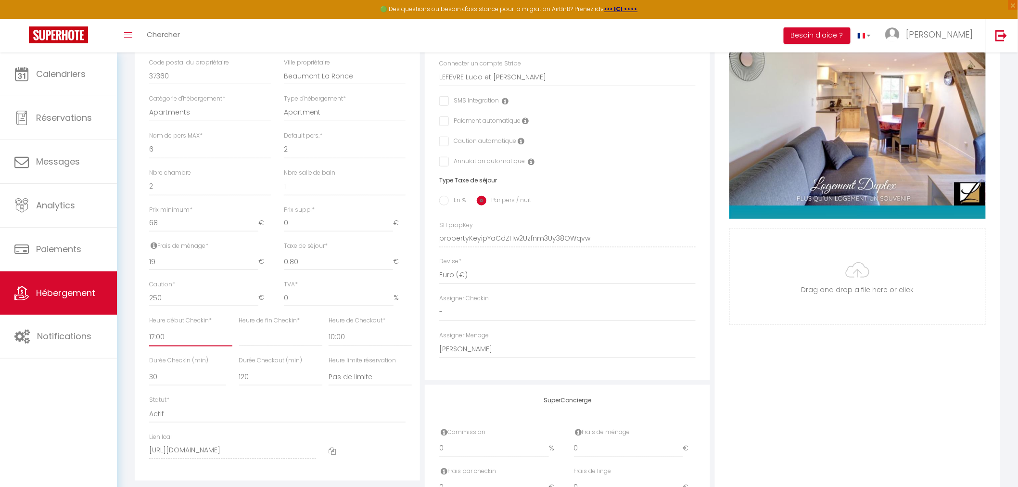
click at [156, 345] on select "00:00 00:15 00:30 00:45 01:00 01:15 01:30 01:45 02:00 02:15 02:30 02:45 03:00" at bounding box center [190, 337] width 83 height 18
click at [149, 336] on select "00:00 00:15 00:30 00:45 01:00 01:15 01:30 01:45 02:00 02:15 02:30 02:45 03:00" at bounding box center [190, 337] width 83 height 18
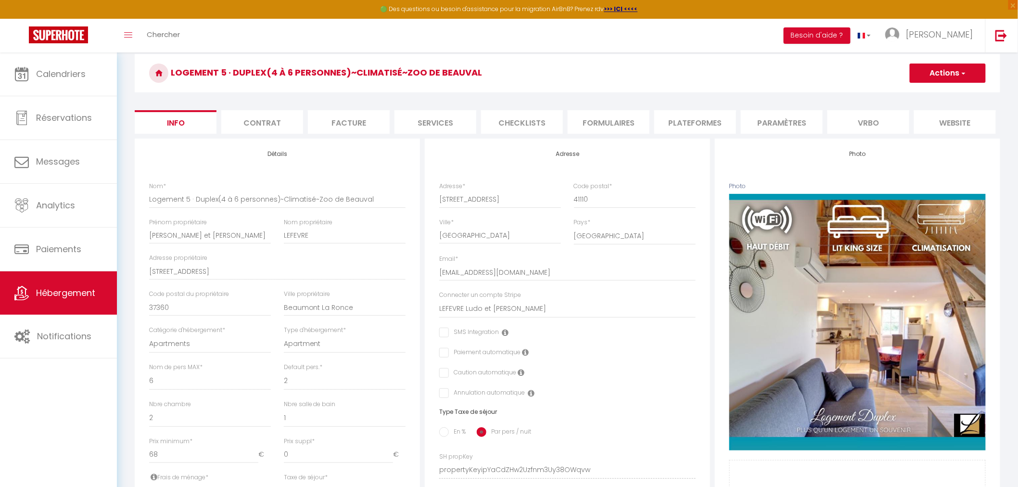
scroll to position [0, 0]
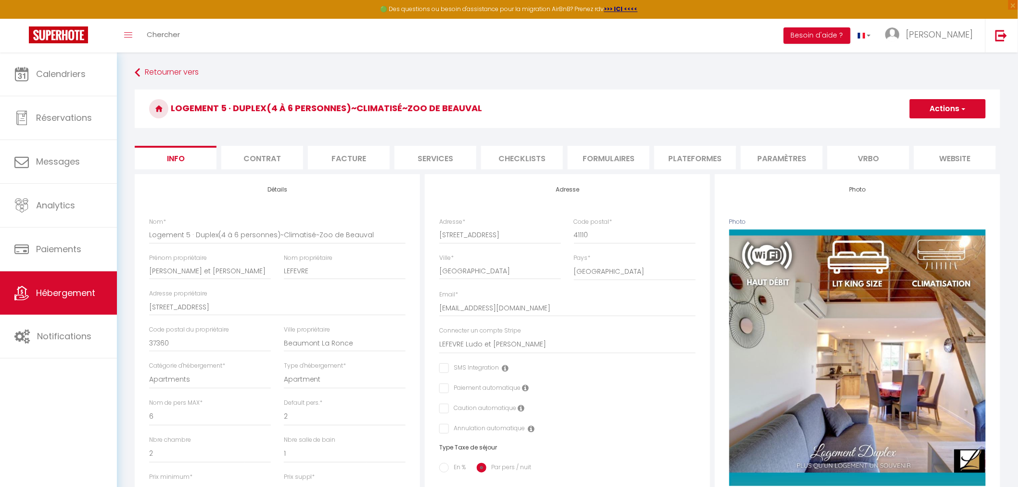
click at [951, 106] on button "Actions" at bounding box center [948, 108] width 76 height 19
click at [913, 129] on input "Enregistrer" at bounding box center [910, 130] width 36 height 10
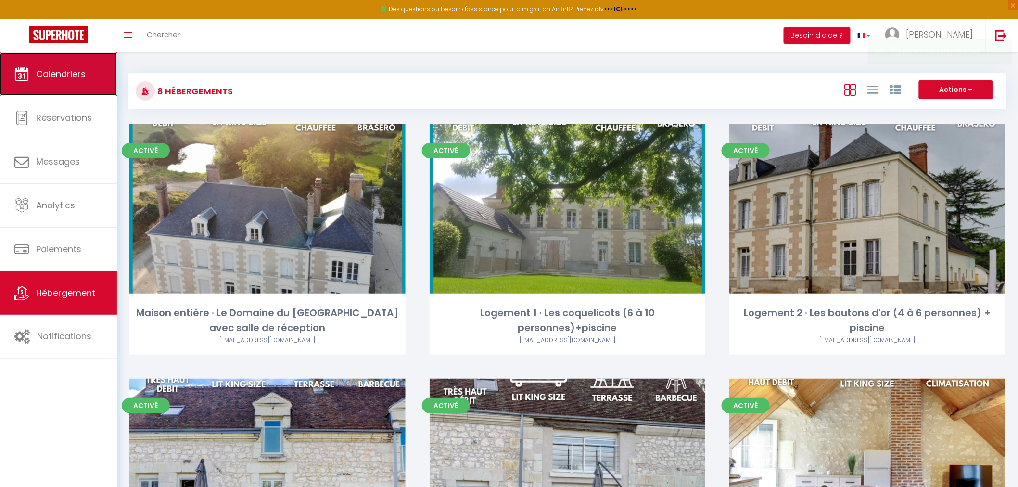
click at [51, 66] on link "Calendriers" at bounding box center [58, 73] width 117 height 43
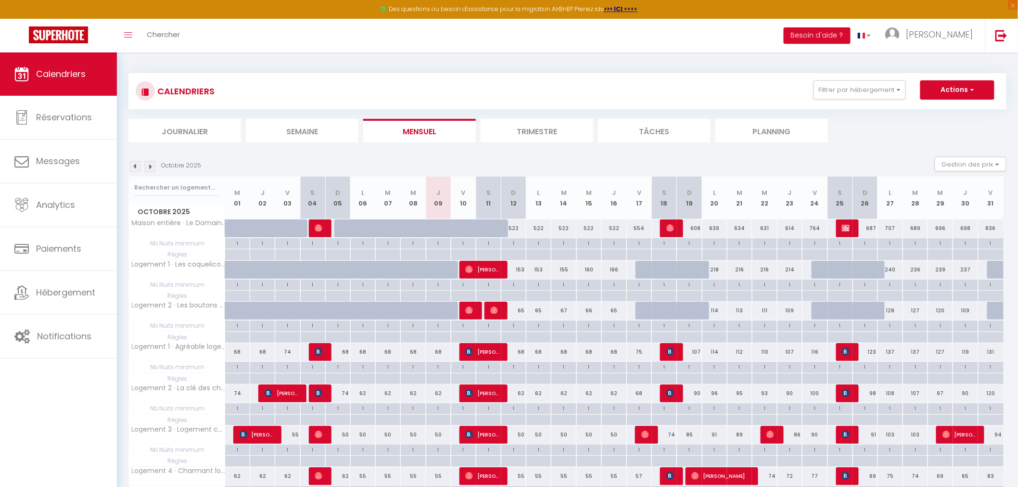
click at [149, 164] on img at bounding box center [150, 166] width 11 height 11
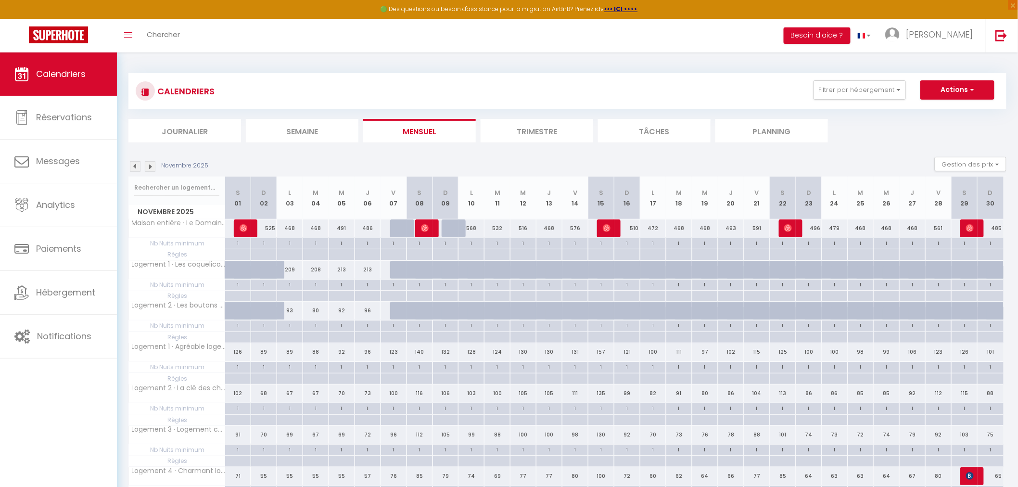
click at [149, 164] on img at bounding box center [150, 166] width 11 height 11
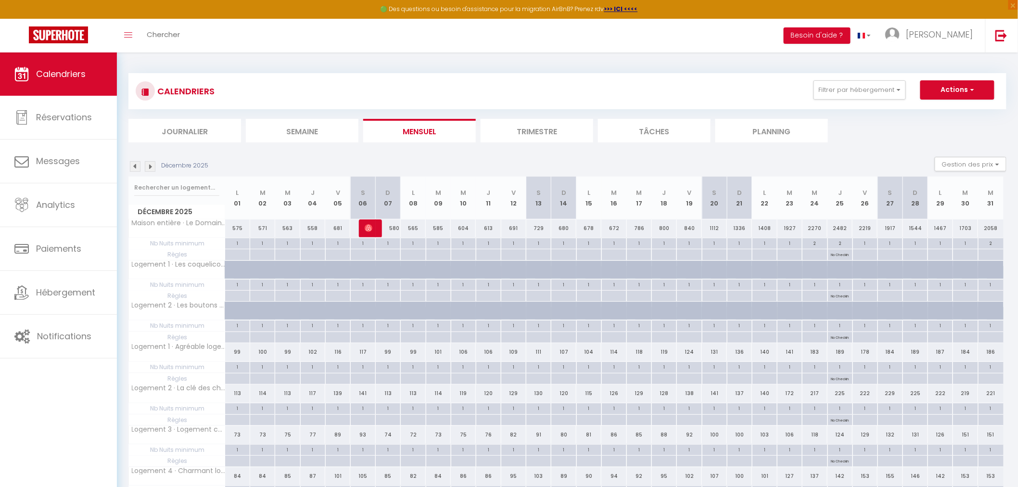
click at [149, 164] on img at bounding box center [150, 166] width 11 height 11
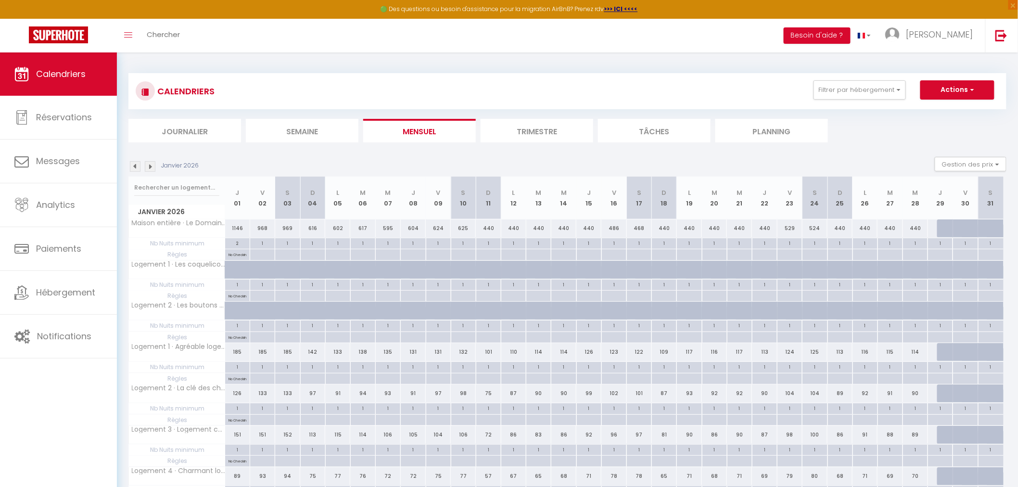
click at [149, 164] on img at bounding box center [150, 166] width 11 height 11
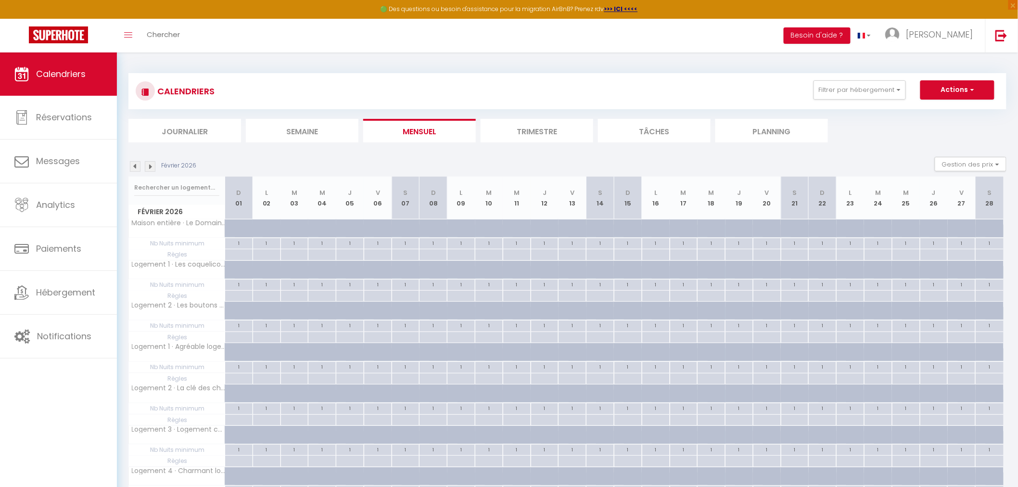
click at [149, 164] on img at bounding box center [150, 166] width 11 height 11
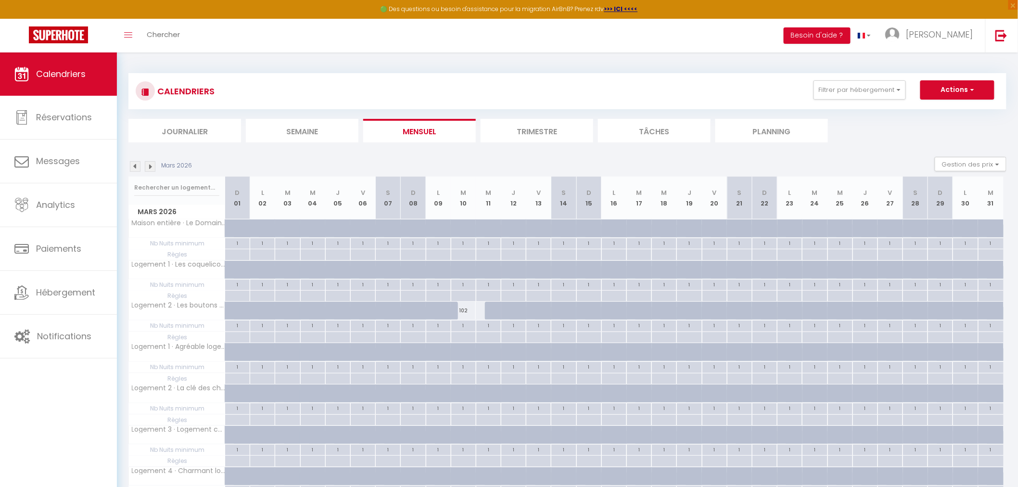
click at [135, 165] on img at bounding box center [135, 166] width 11 height 11
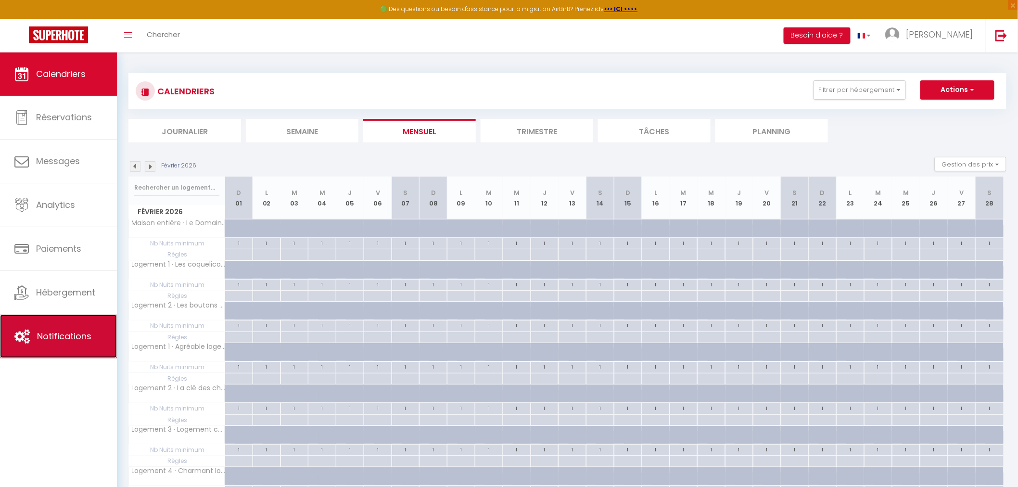
click at [54, 326] on link "Notifications" at bounding box center [58, 336] width 117 height 43
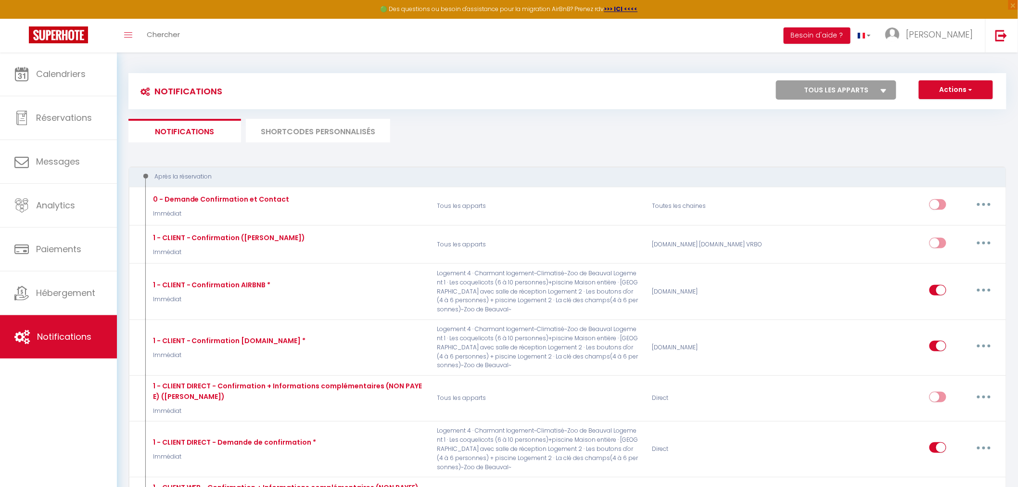
click at [338, 131] on li "SHORTCODES PERSONNALISÉS" at bounding box center [318, 131] width 144 height 24
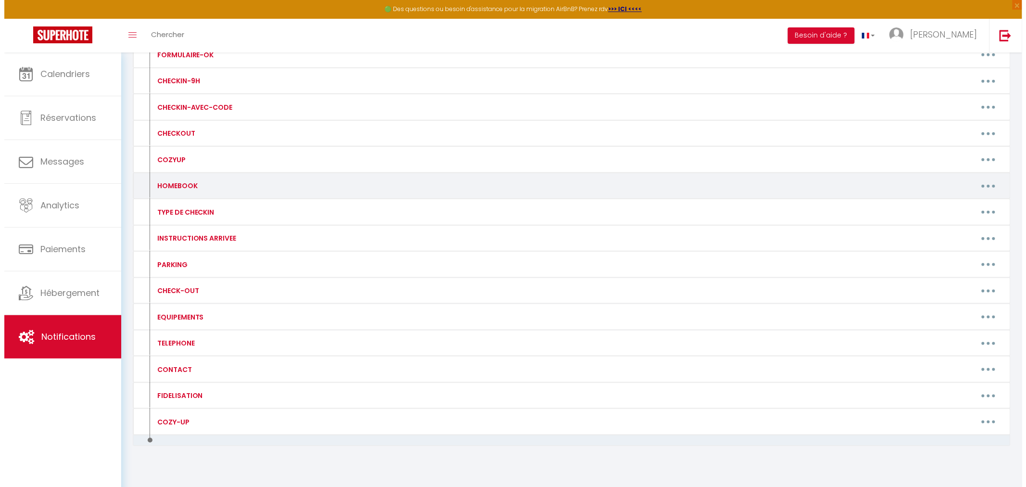
scroll to position [320, 0]
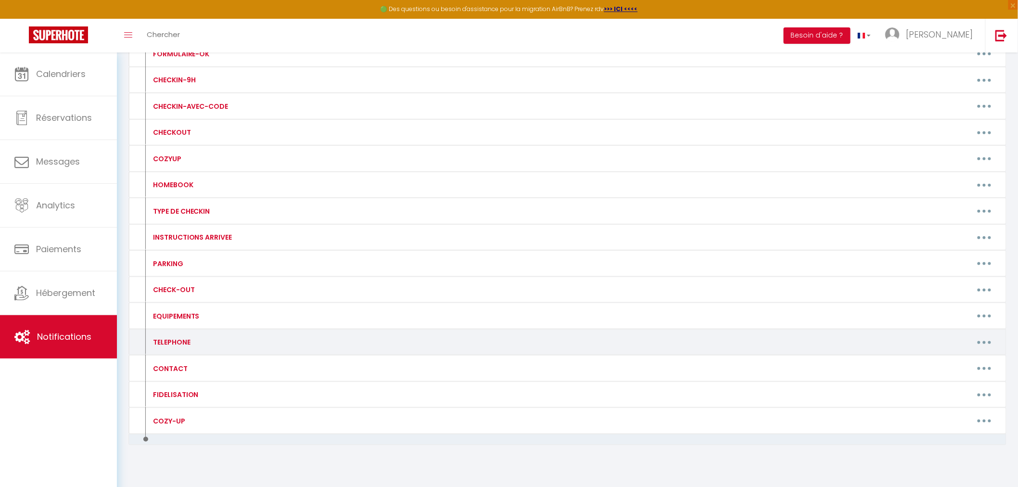
click at [989, 343] on button "button" at bounding box center [984, 341] width 27 height 15
click at [945, 366] on link "Editer" at bounding box center [959, 364] width 71 height 16
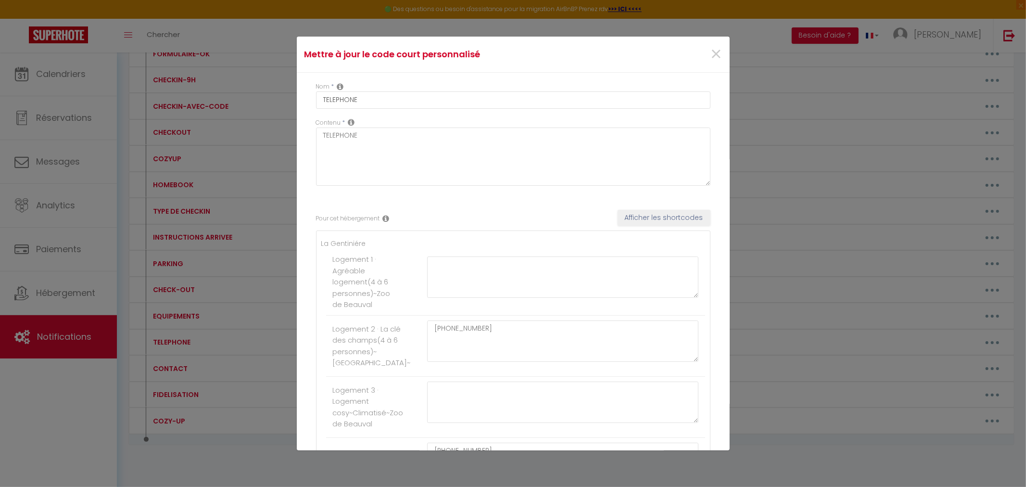
scroll to position [107, 0]
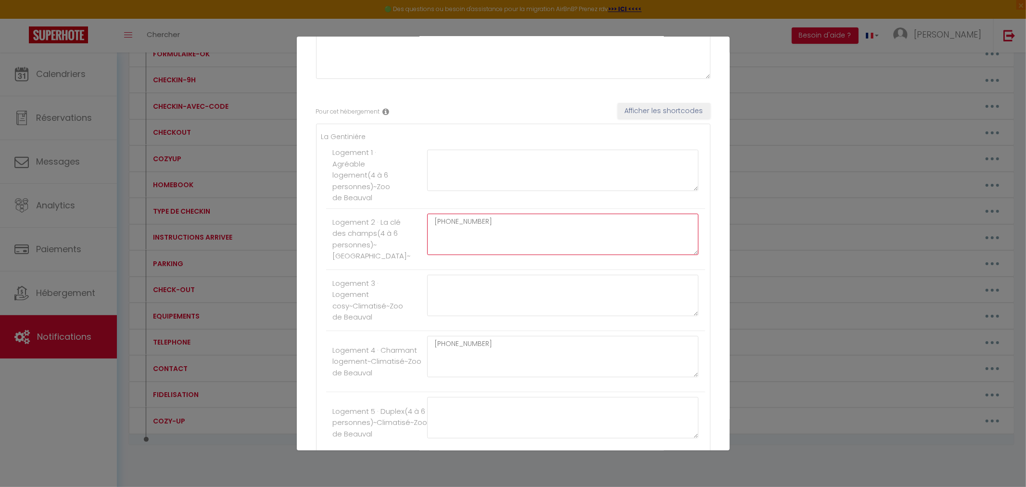
click at [497, 228] on textarea "[PHONE_NUMBER]" at bounding box center [563, 234] width 272 height 41
click at [496, 225] on textarea "[PHONE_NUMBER]" at bounding box center [563, 234] width 272 height 41
paste textarea "[PHONE_NUMBER]"
click at [487, 225] on textarea "[PHONE_NUMBER] [PHONE_NUMBER]" at bounding box center [563, 234] width 272 height 41
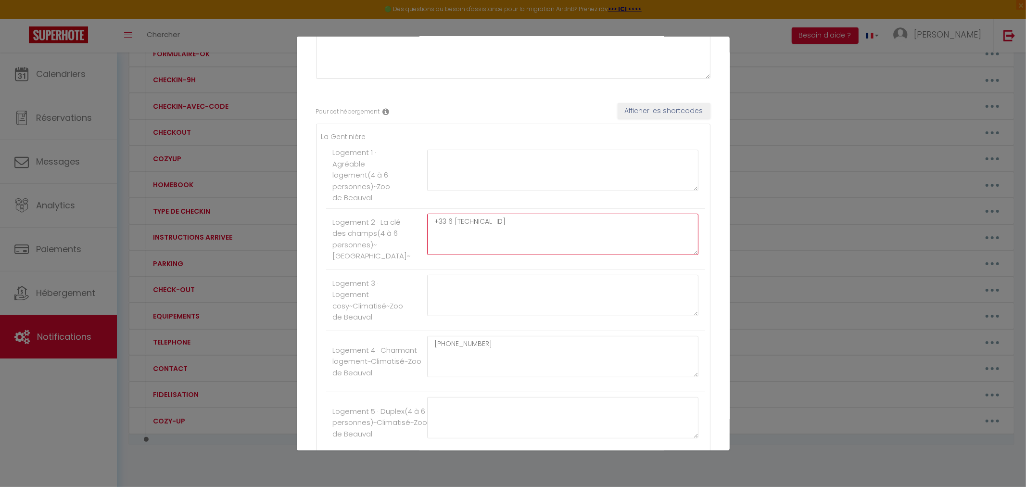
click at [463, 224] on textarea "+33 6 [TECHNICAL_ID]" at bounding box center [563, 234] width 272 height 41
click at [472, 220] on textarea "[PHONE_NUMBER]" at bounding box center [563, 234] width 272 height 41
click at [474, 225] on textarea "[PHONE_NUMBER]" at bounding box center [563, 234] width 272 height 41
click at [474, 222] on textarea "[PHONE_NUMBER]" at bounding box center [563, 234] width 272 height 41
click at [472, 229] on textarea "[PHONE_NUMBER]" at bounding box center [563, 234] width 272 height 41
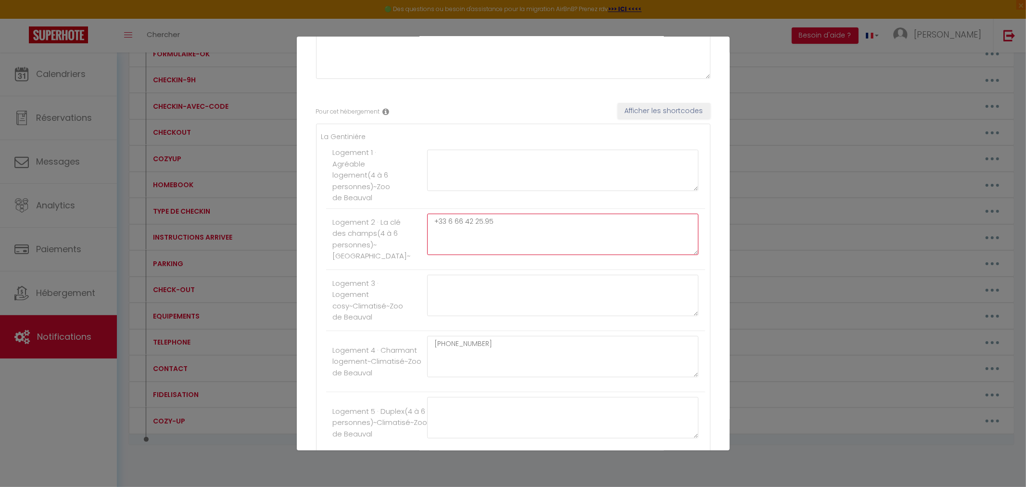
click at [484, 224] on textarea "+33 6 66 42 25.95" at bounding box center [563, 234] width 272 height 41
drag, startPoint x: 520, startPoint y: 228, endPoint x: 427, endPoint y: 229, distance: 92.9
click at [427, 229] on textarea "[PHONE_NUMBER]" at bounding box center [563, 234] width 272 height 41
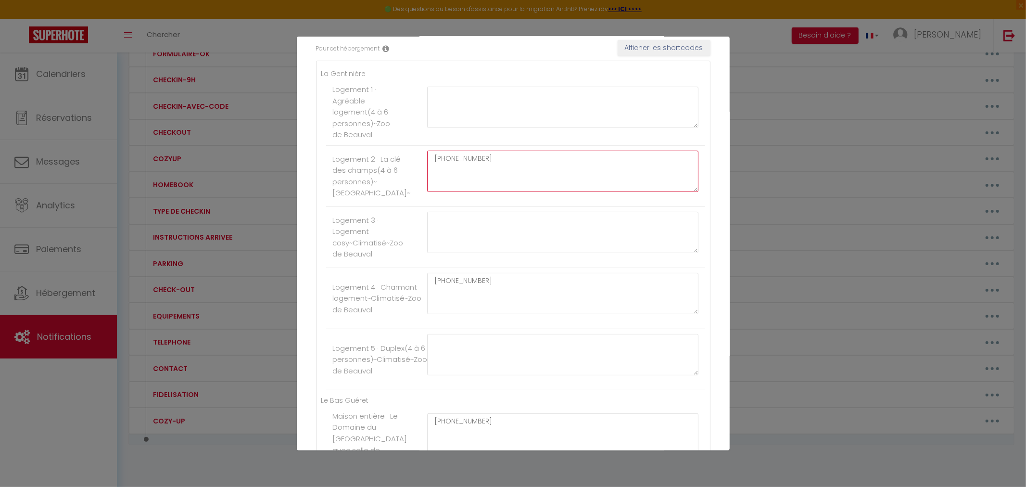
scroll to position [214, 0]
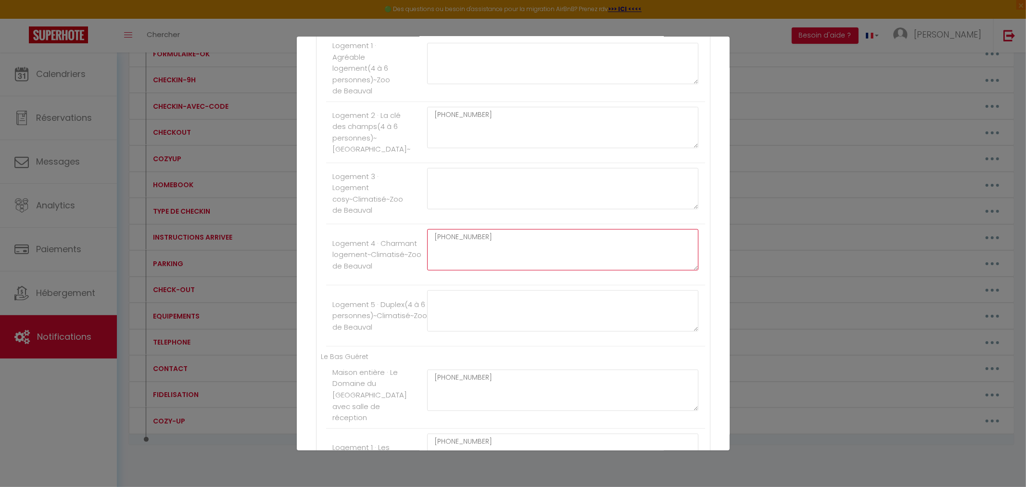
drag, startPoint x: 499, startPoint y: 245, endPoint x: 415, endPoint y: 251, distance: 84.8
click at [415, 251] on li "Logement 4 · Charmant logement~Climatisé~Zoo de Beauval [PHONE_NUMBER]" at bounding box center [515, 254] width 379 height 61
paste textarea "66 42 25 95"
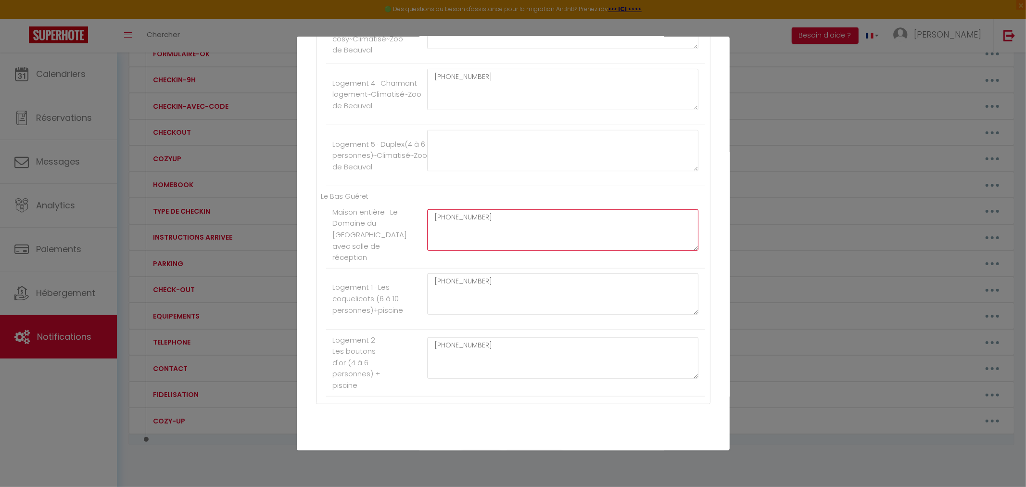
drag, startPoint x: 451, startPoint y: 230, endPoint x: 487, endPoint y: 226, distance: 35.8
click at [487, 226] on textarea "[PHONE_NUMBER]" at bounding box center [563, 229] width 272 height 41
drag, startPoint x: 493, startPoint y: 231, endPoint x: 425, endPoint y: 233, distance: 67.4
click at [427, 233] on textarea "[PHONE_NUMBER]" at bounding box center [563, 229] width 272 height 41
drag, startPoint x: 487, startPoint y: 300, endPoint x: 414, endPoint y: 292, distance: 73.5
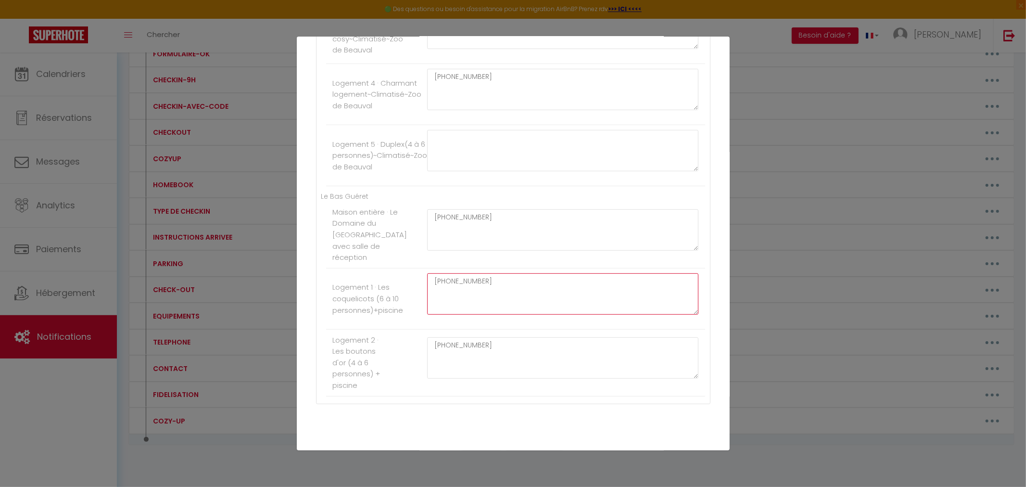
click at [414, 292] on li "Logement 1 · Les coquelicots (6 à 10 personnes)+piscine [PHONE_NUMBER]" at bounding box center [515, 298] width 379 height 61
paste textarea "86 75 16 18"
drag, startPoint x: 486, startPoint y: 362, endPoint x: 401, endPoint y: 356, distance: 84.9
click at [401, 356] on li "Logement 2 · Les boutons d'or (4 à 6 personnes) + piscine [PHONE_NUMBER]" at bounding box center [515, 363] width 379 height 67
paste textarea "86 75 16 18"
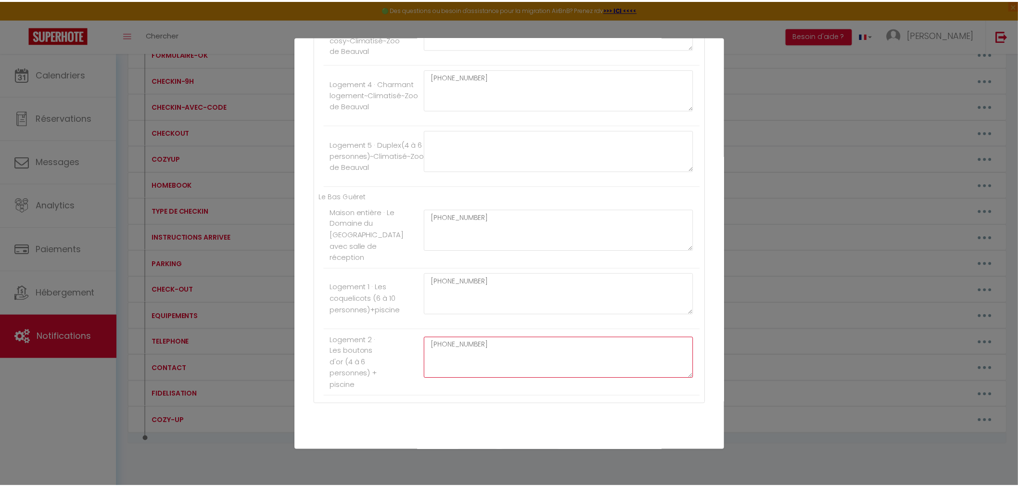
scroll to position [417, 0]
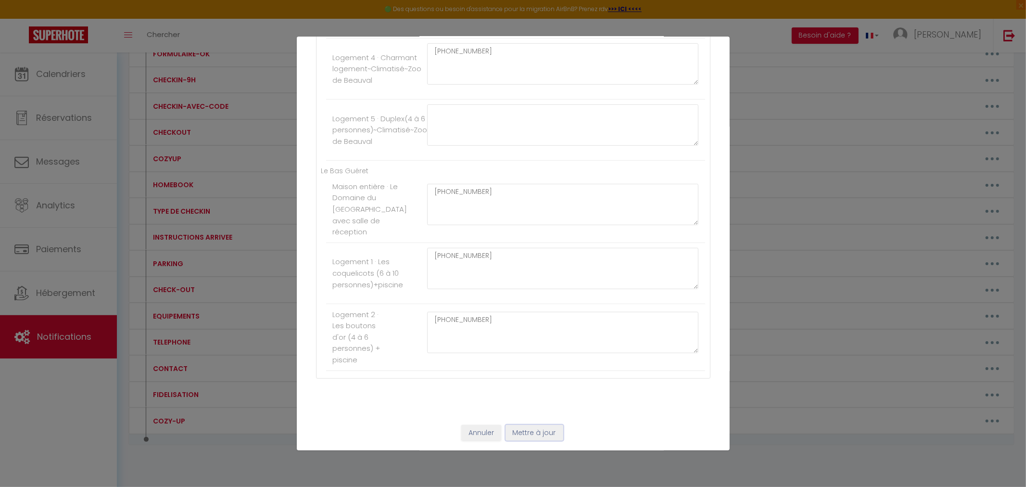
click at [525, 430] on button "Mettre à jour" at bounding box center [535, 433] width 58 height 16
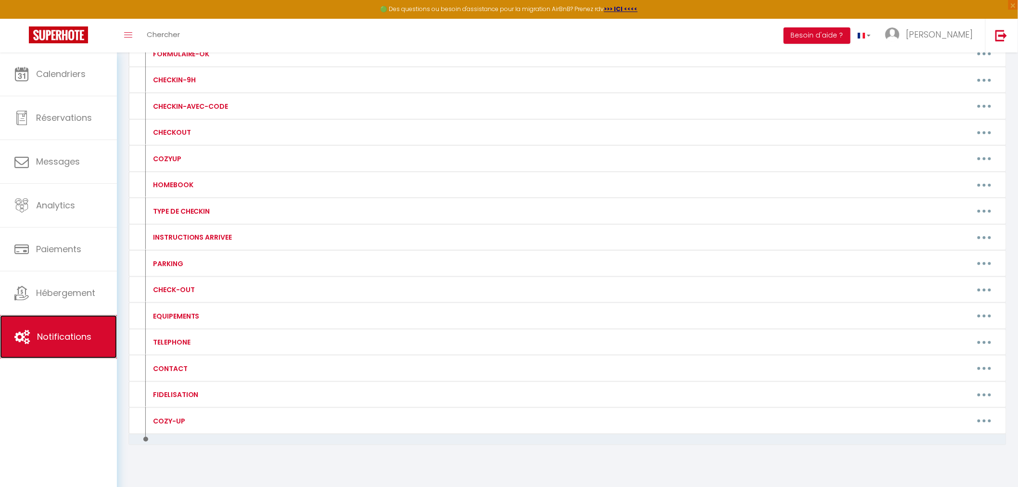
click at [68, 337] on span "Notifications" at bounding box center [64, 337] width 54 height 12
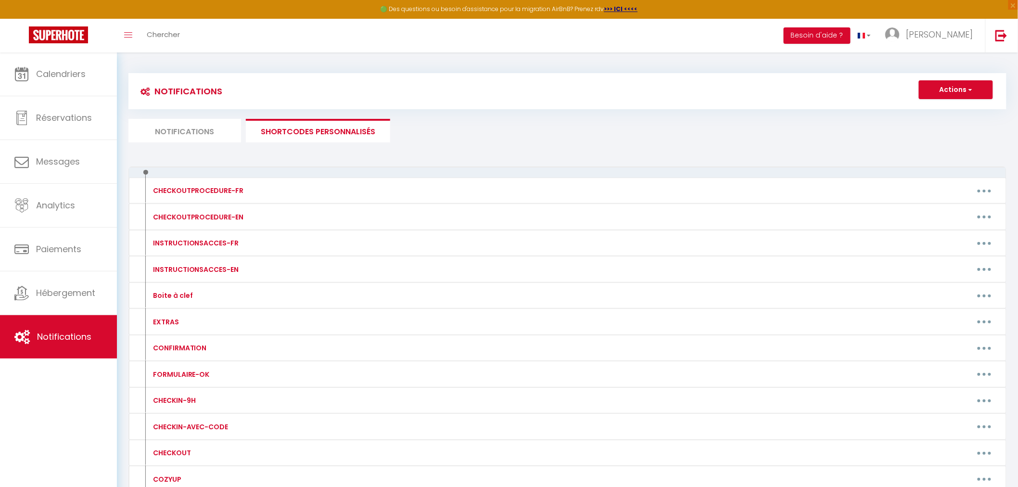
click at [162, 118] on div "Notifications Actions Nouvelle Notification Exporter Importer Tous les apparts …" at bounding box center [567, 107] width 878 height 69
click at [166, 133] on li "Notifications" at bounding box center [184, 131] width 113 height 24
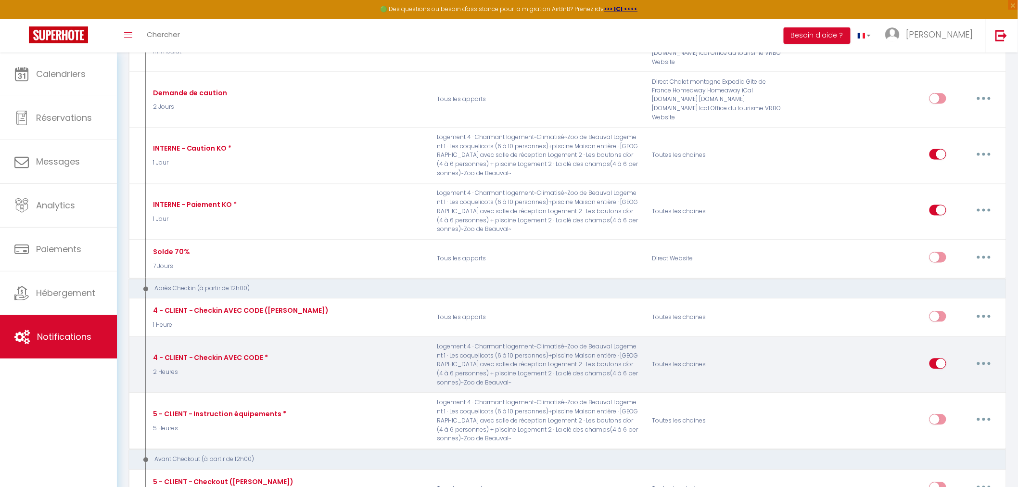
scroll to position [2245, 0]
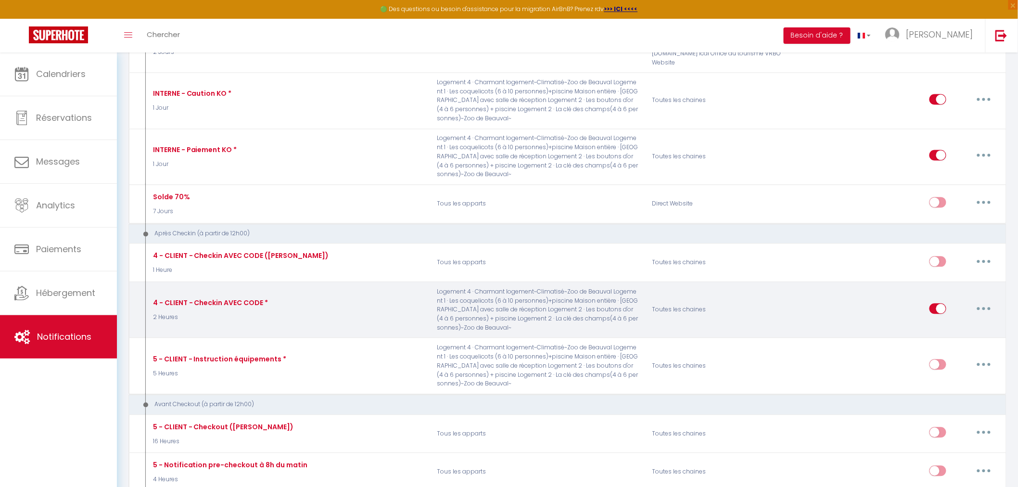
click at [981, 306] on button "button" at bounding box center [983, 308] width 27 height 15
click at [945, 324] on link "Editer" at bounding box center [958, 330] width 71 height 16
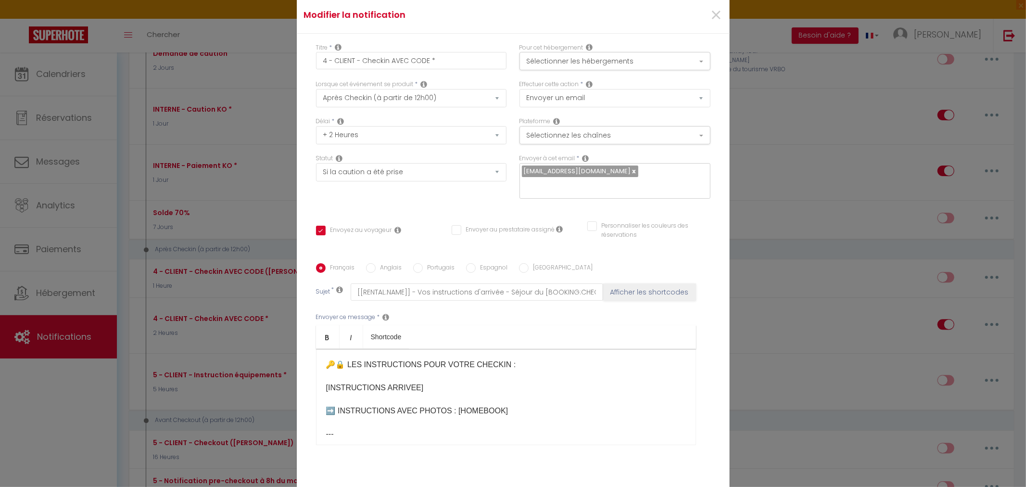
scroll to position [0, 0]
